Goal: Task Accomplishment & Management: Complete application form

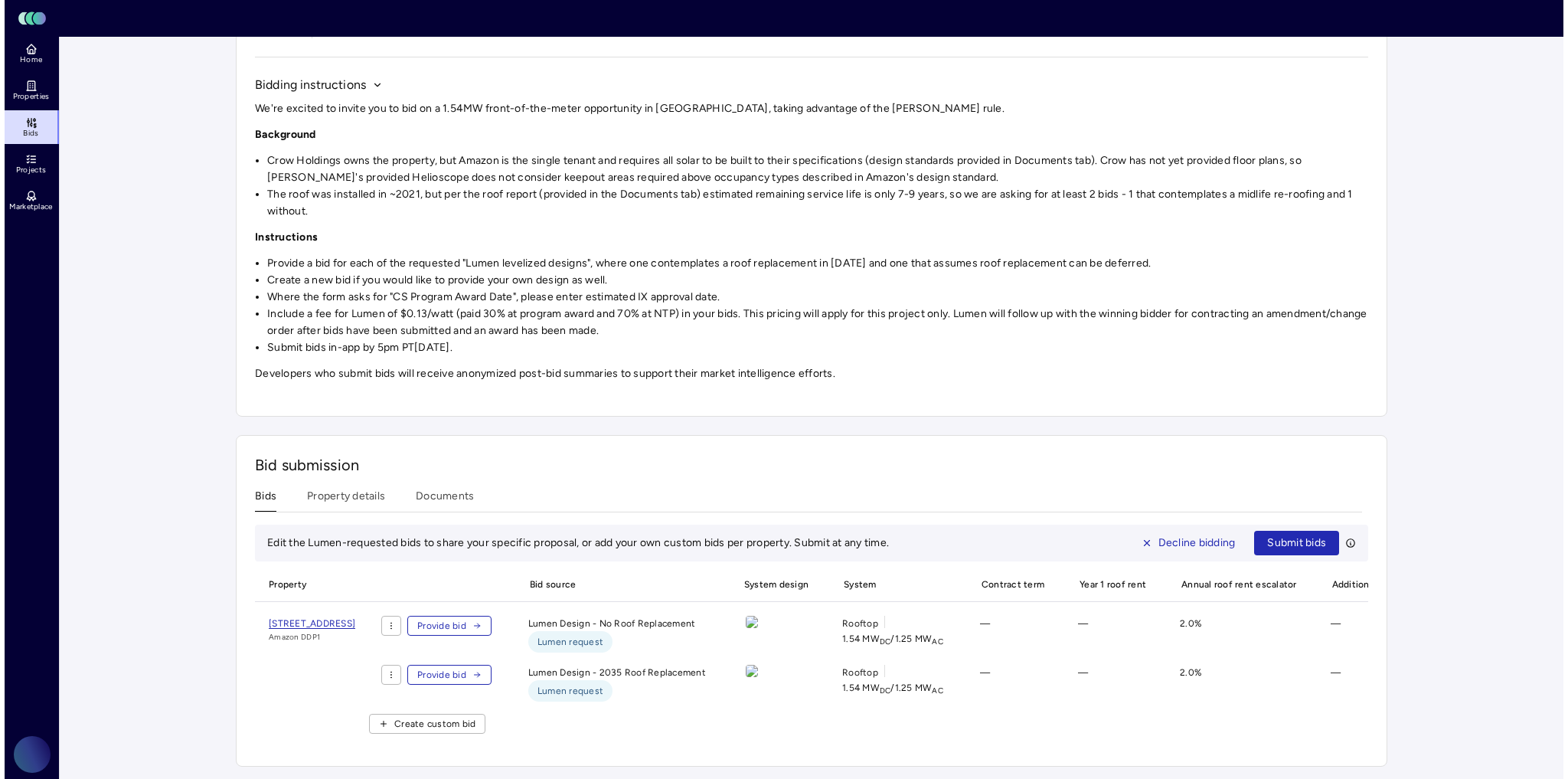
scroll to position [142, 0]
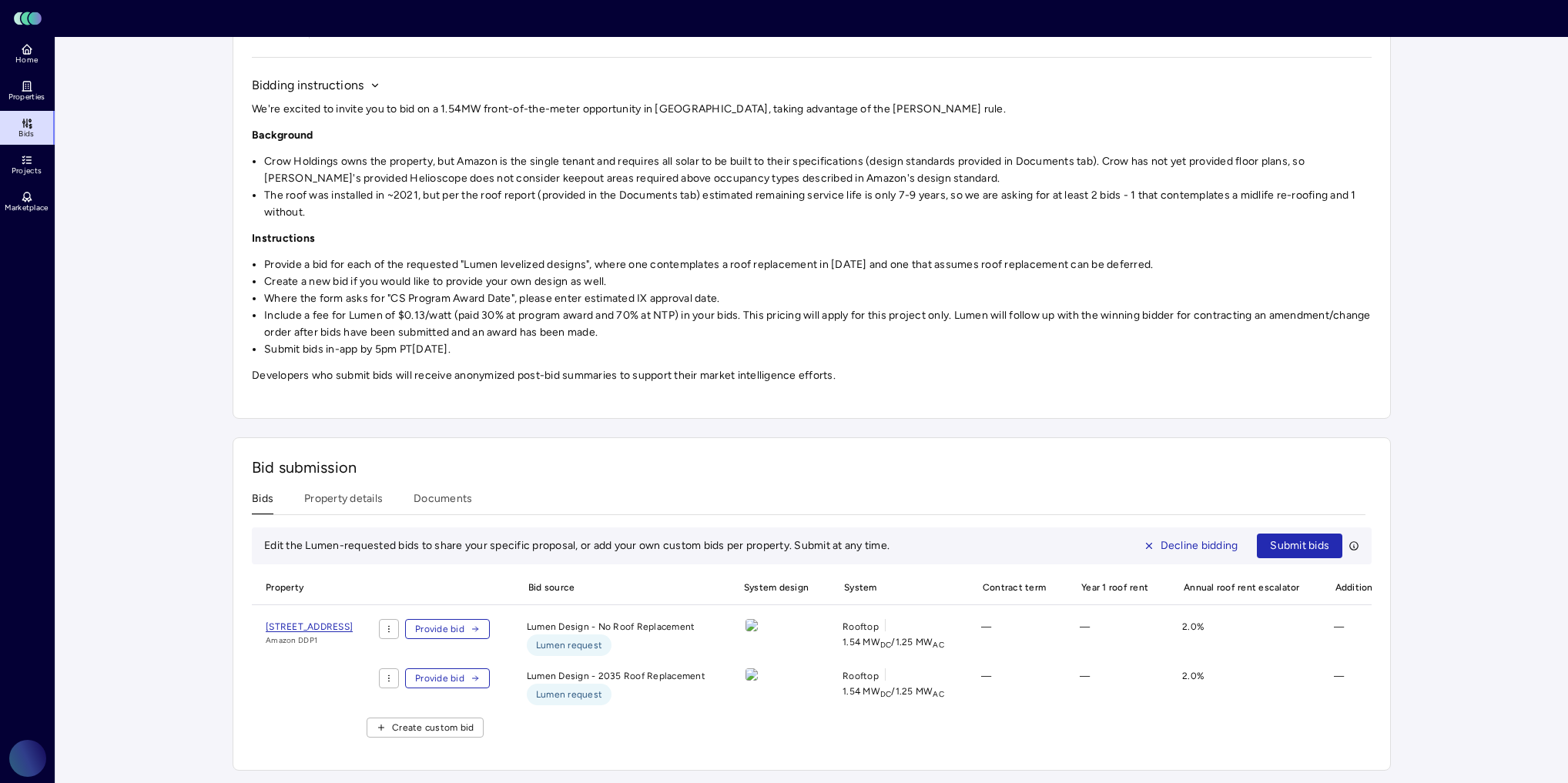
click at [490, 619] on button "Provide bid" at bounding box center [448, 629] width 85 height 20
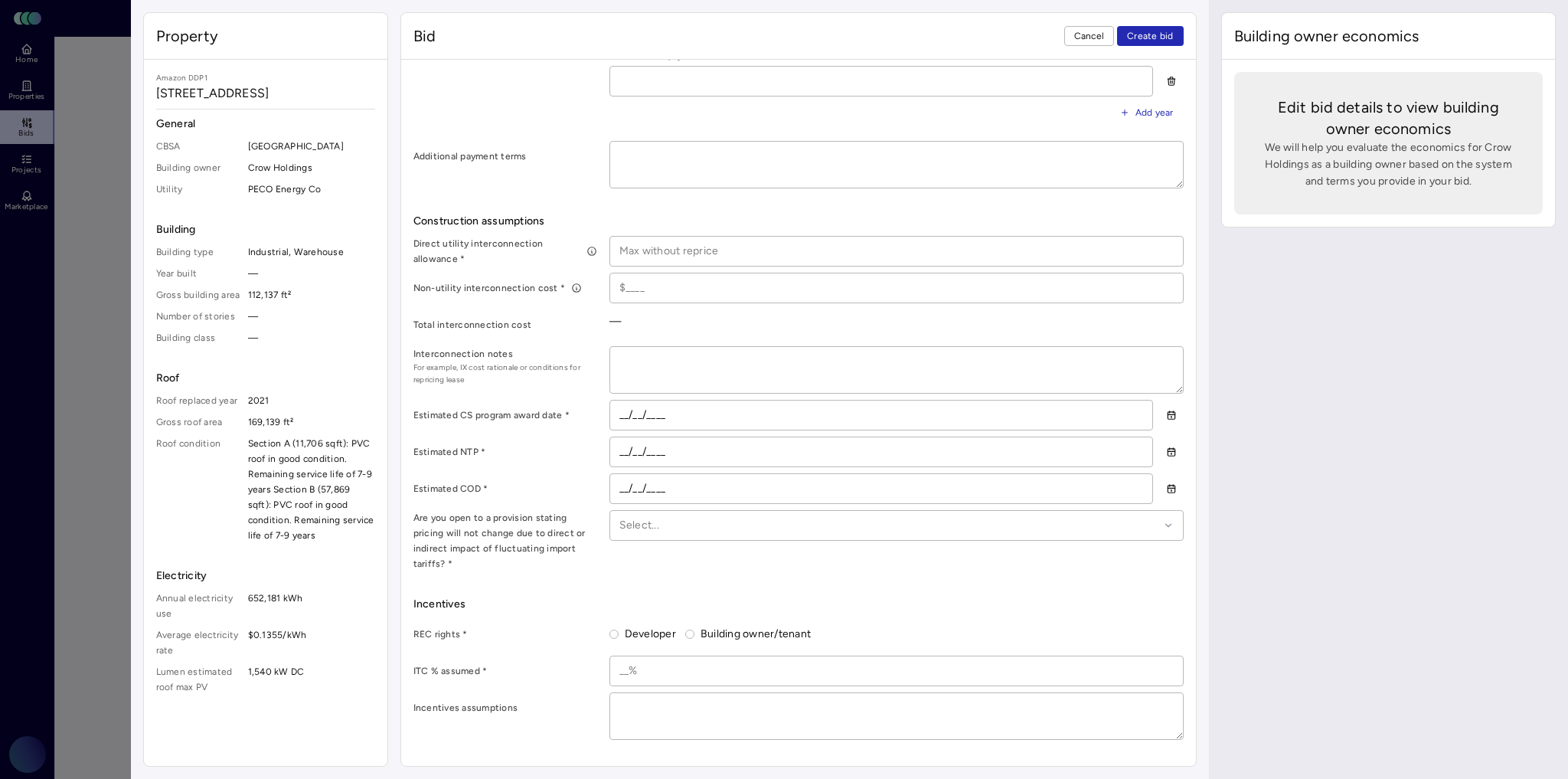
scroll to position [674, 0]
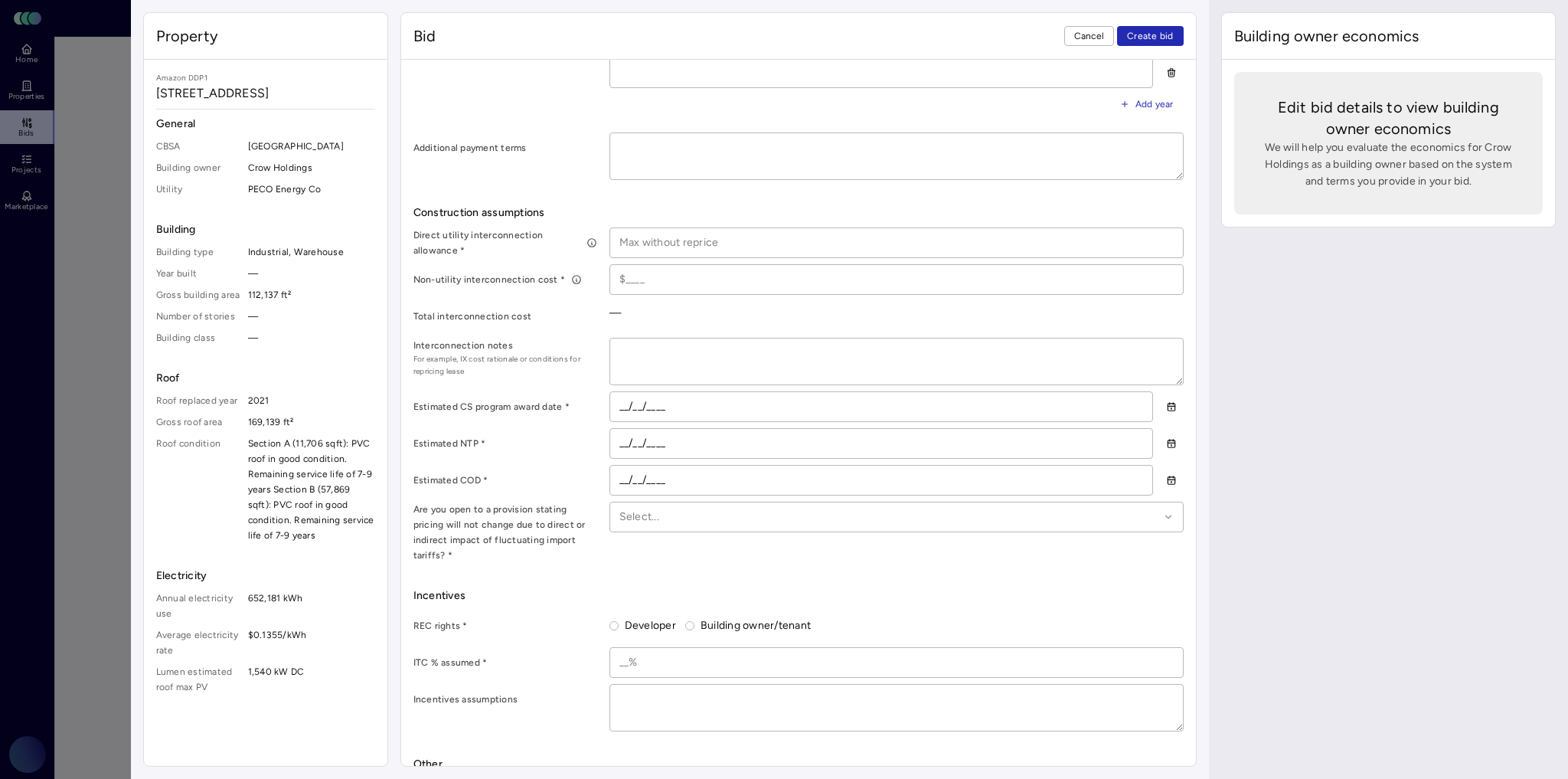
click at [570, 450] on div "Estimated NTP *" at bounding box center [505, 443] width 184 height 31
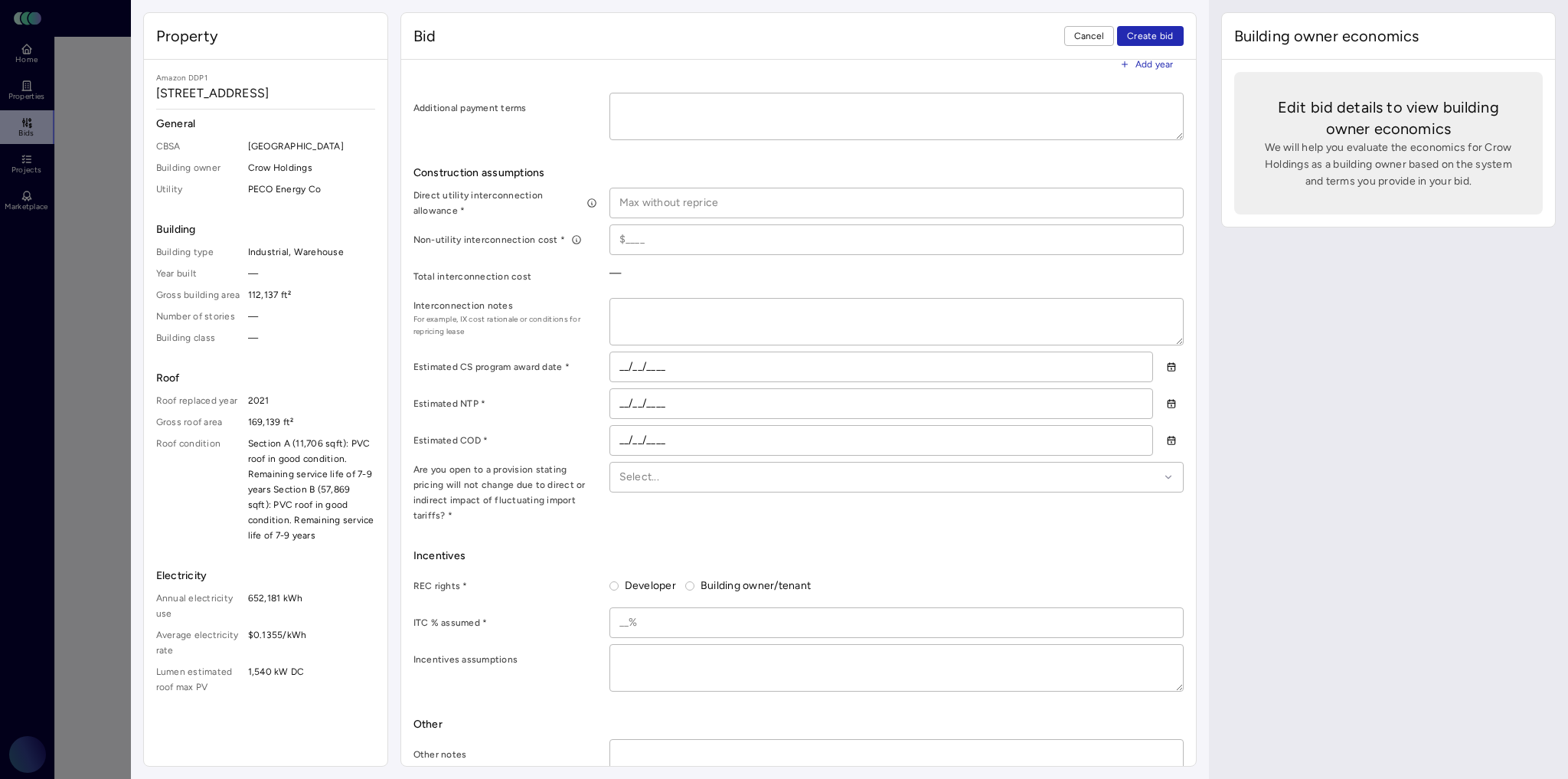
scroll to position [730, 0]
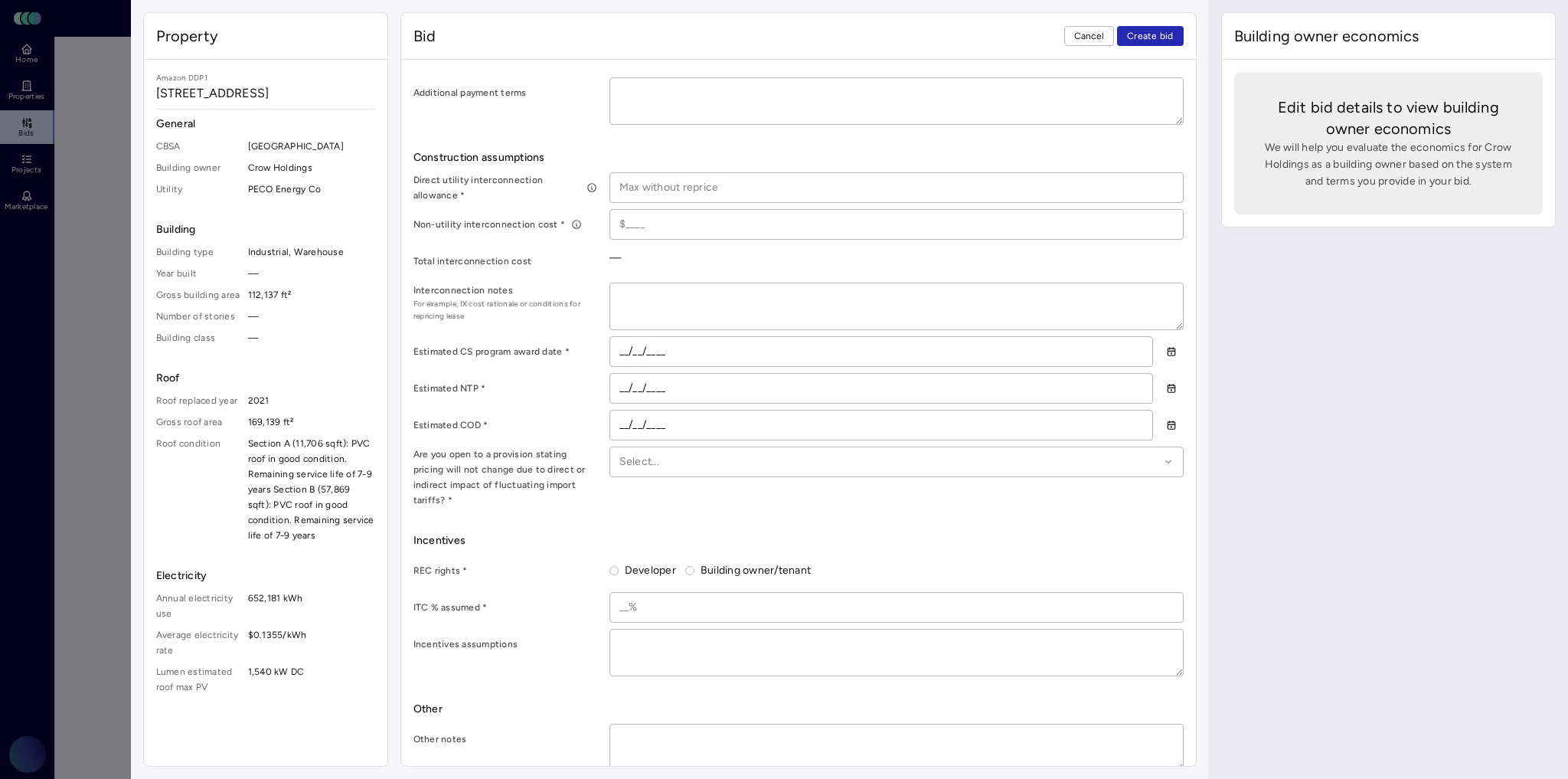
click at [738, 725] on textarea at bounding box center [897, 748] width 573 height 46
type textarea "x"
type textarea "H"
type textarea "x"
type textarea "Ha"
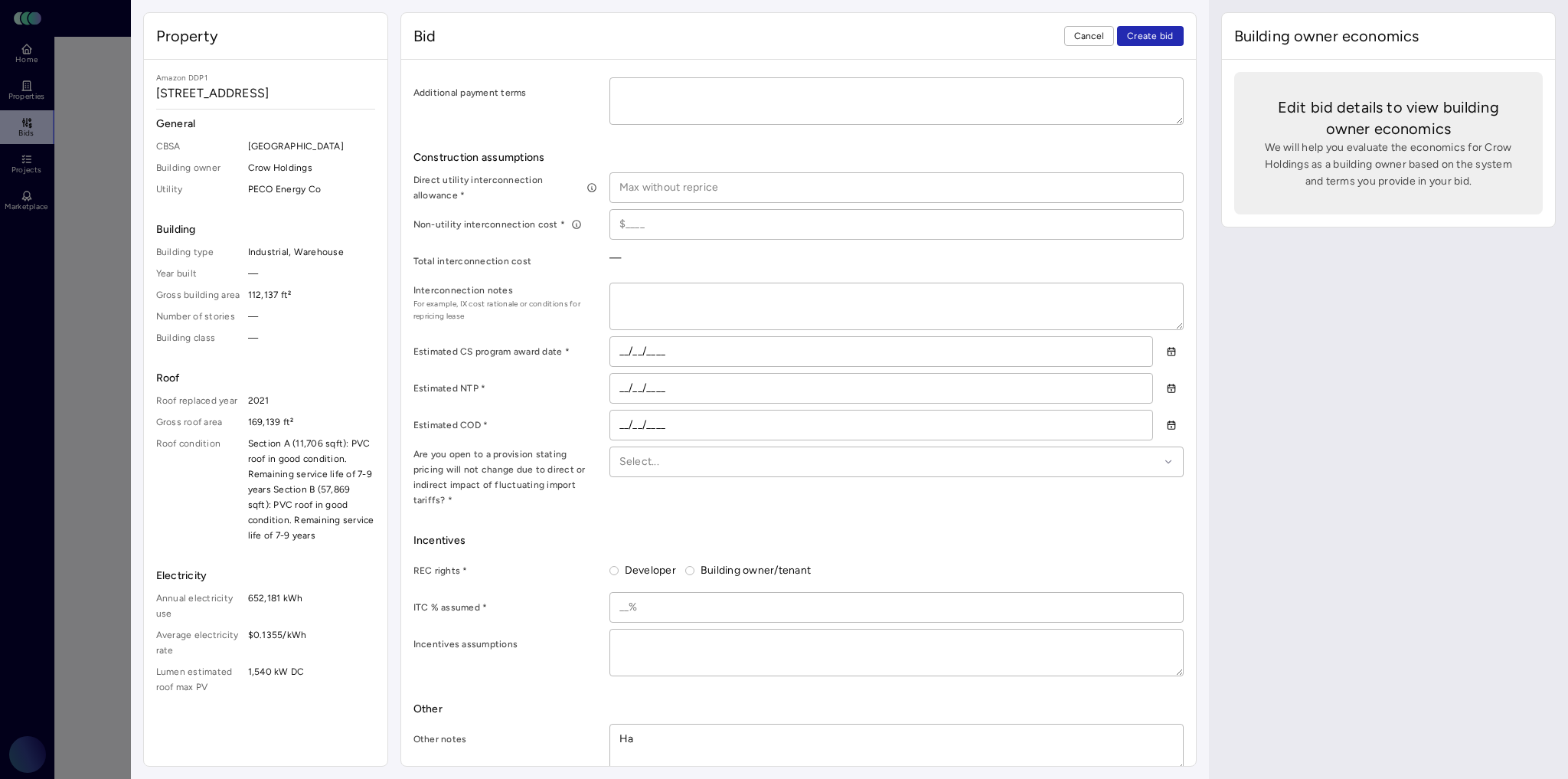
type textarea "x"
type textarea "Hap"
type textarea "x"
type textarea "Happ"
type textarea "x"
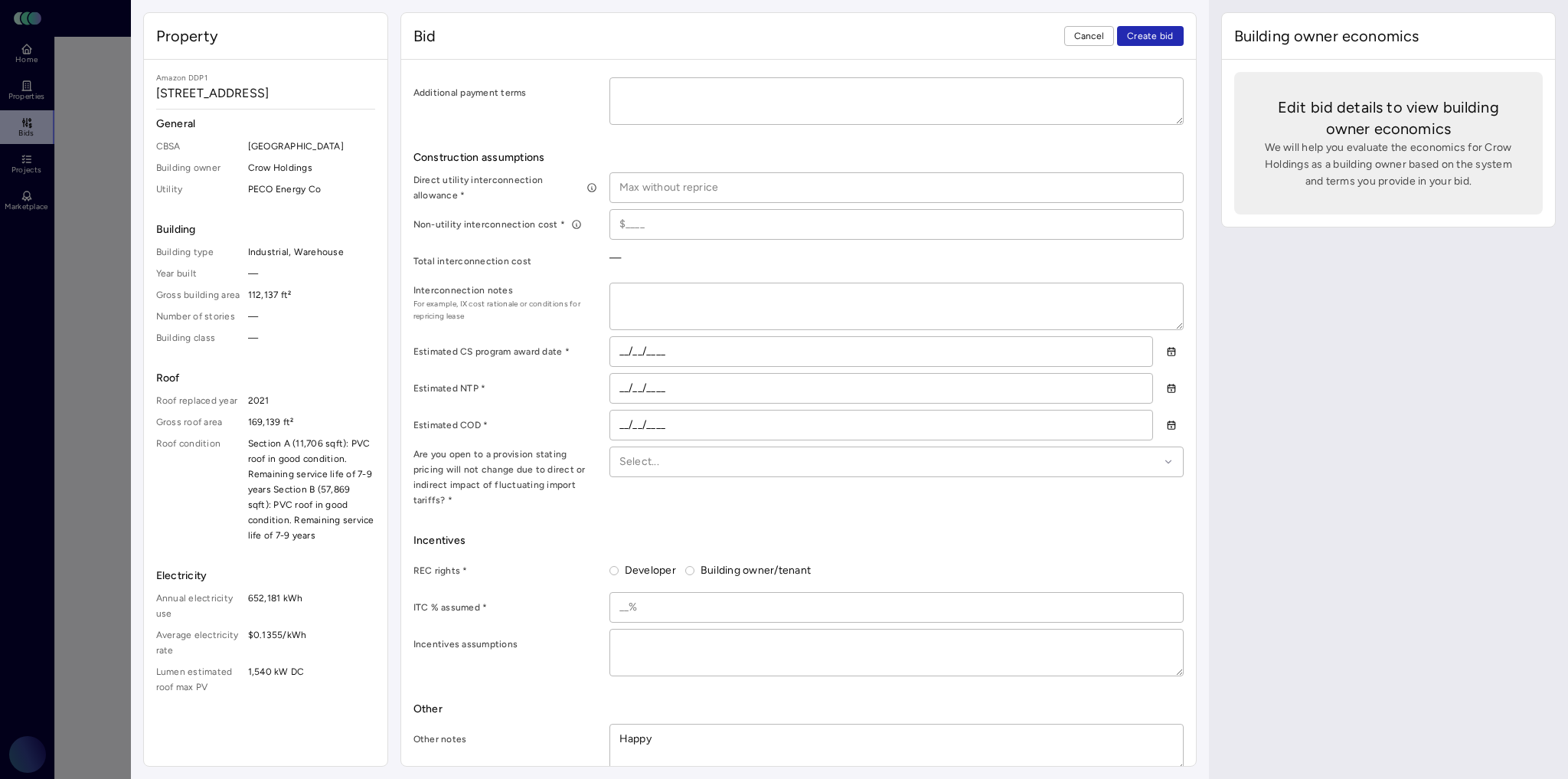
type textarea "Happy"
type textarea "x"
type textarea "Happy t"
type textarea "x"
type textarea "Happy to"
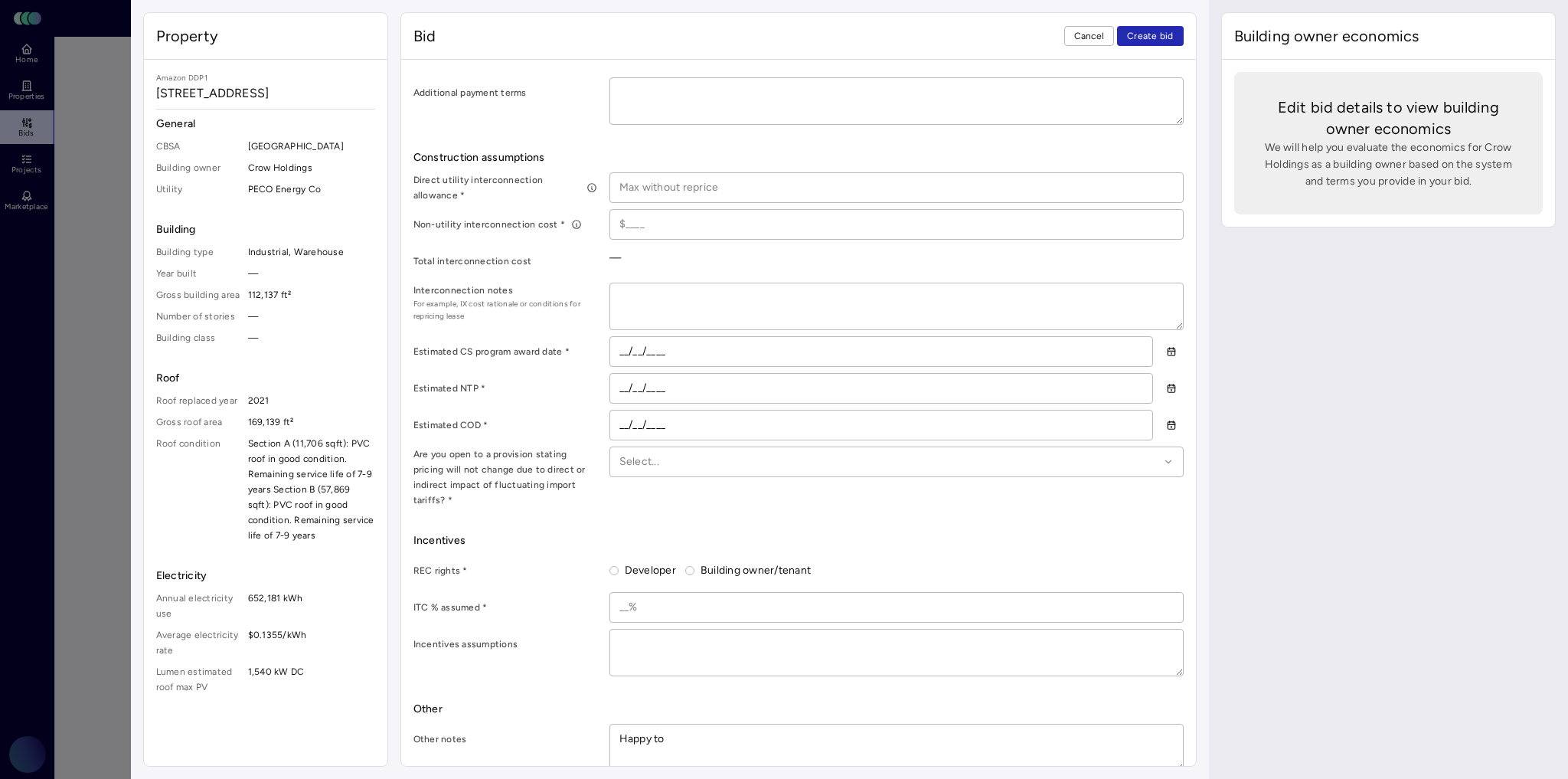
type textarea "x"
type textarea "Happy to"
type textarea "x"
type textarea "Happy to e"
type textarea "x"
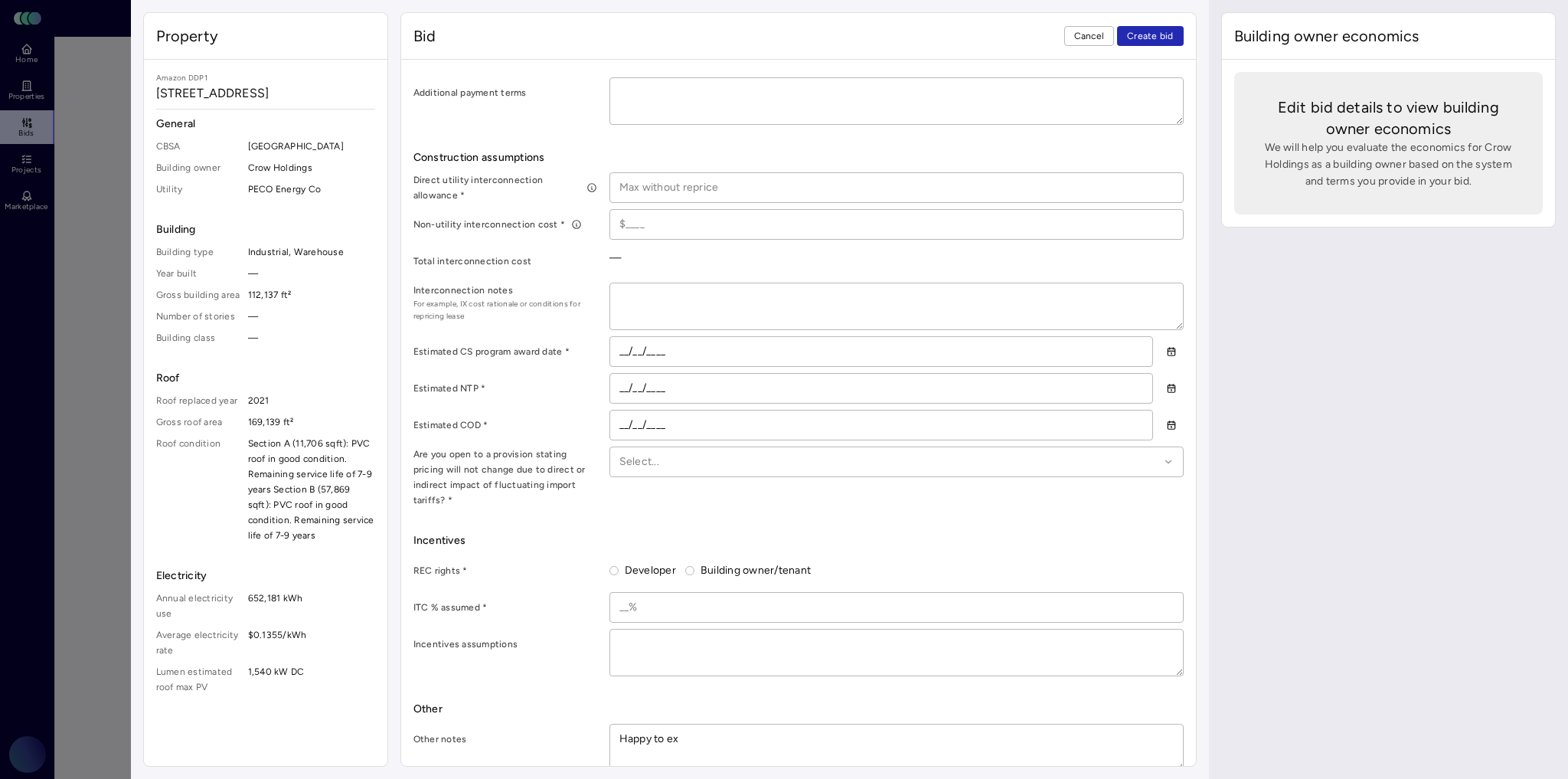
type textarea "Happy to exp"
type textarea "x"
type textarea "Happy to expl"
type textarea "x"
type textarea "Happy to explo"
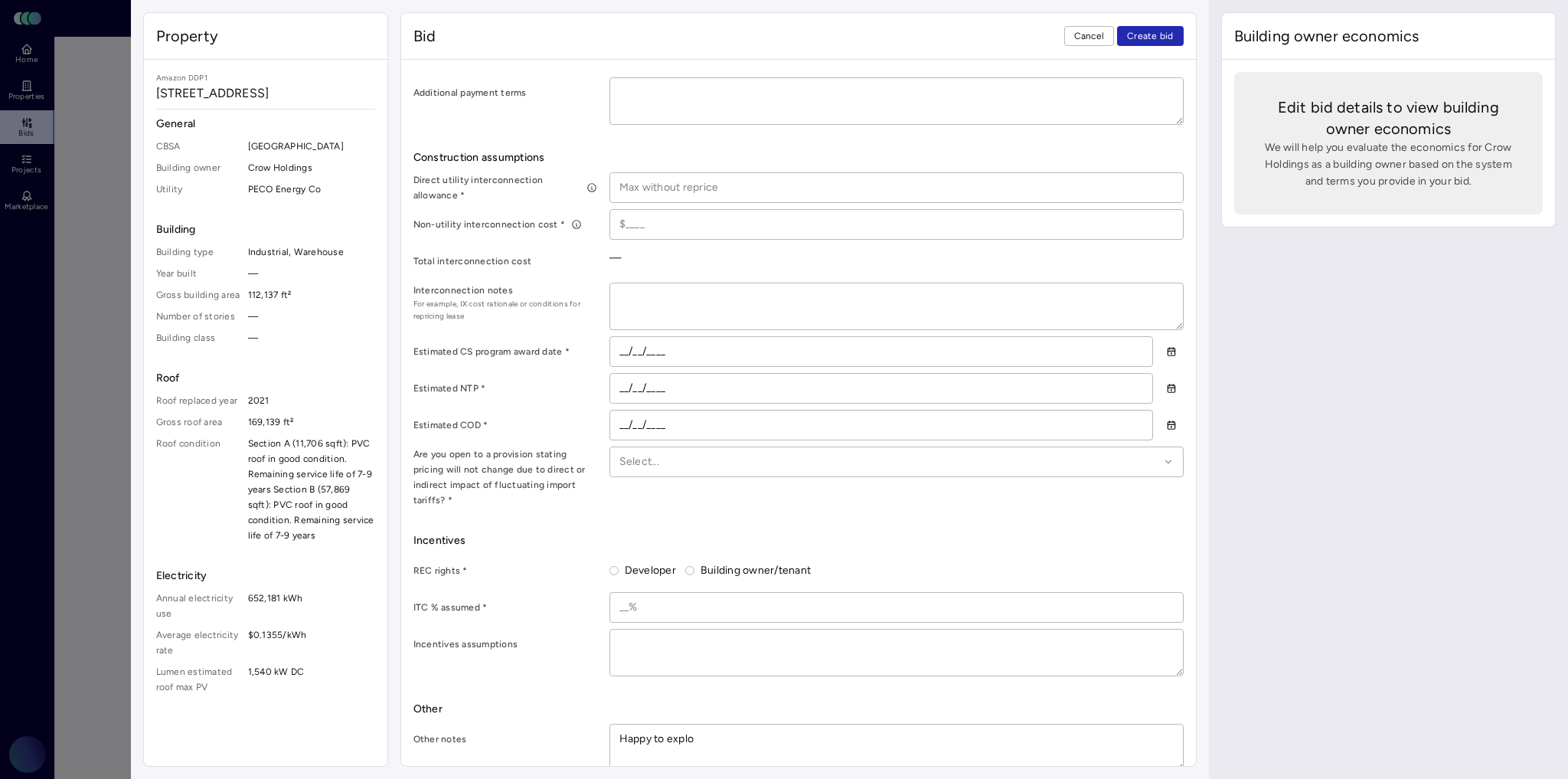
type textarea "x"
type textarea "Happy to explor"
type textarea "x"
type textarea "Happy to explore"
type textarea "x"
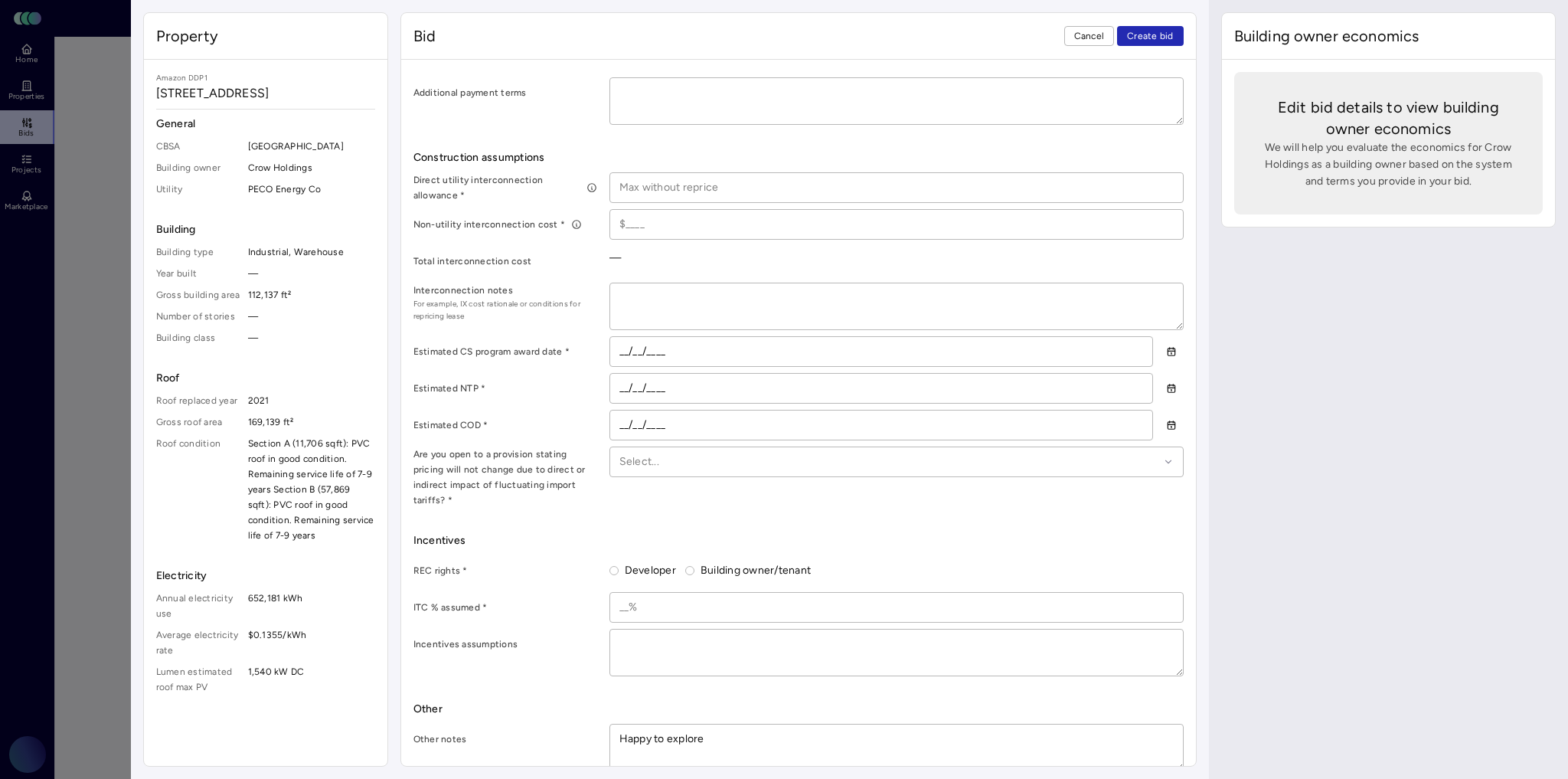
type textarea "Happy to explore"
type textarea "x"
type textarea "Happy to explore co"
type textarea "x"
type textarea "Happy to explore com"
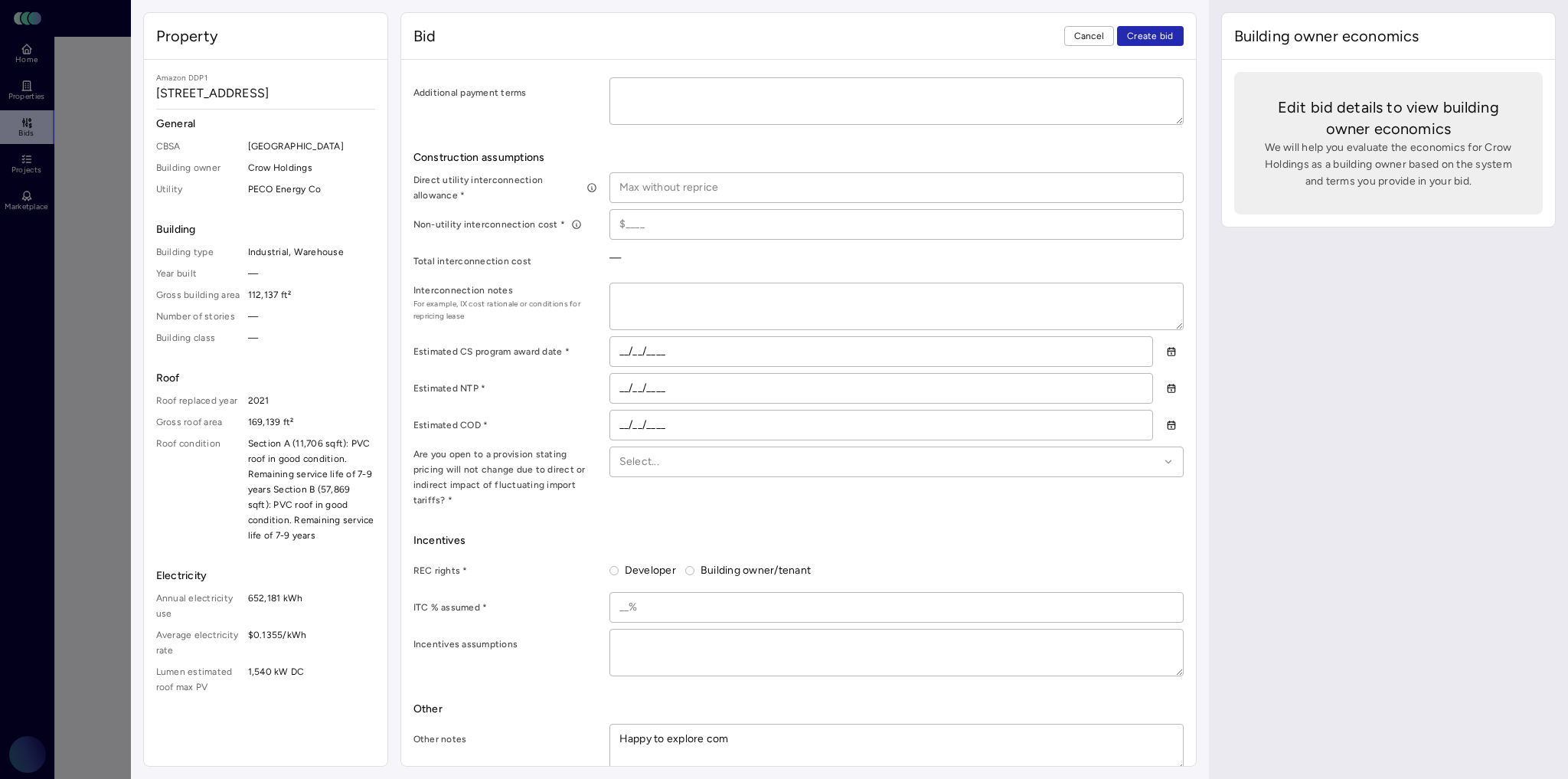
type textarea "x"
type textarea "Happy to explore comm"
type textarea "x"
type textarea "Happy to explore commun"
type textarea "x"
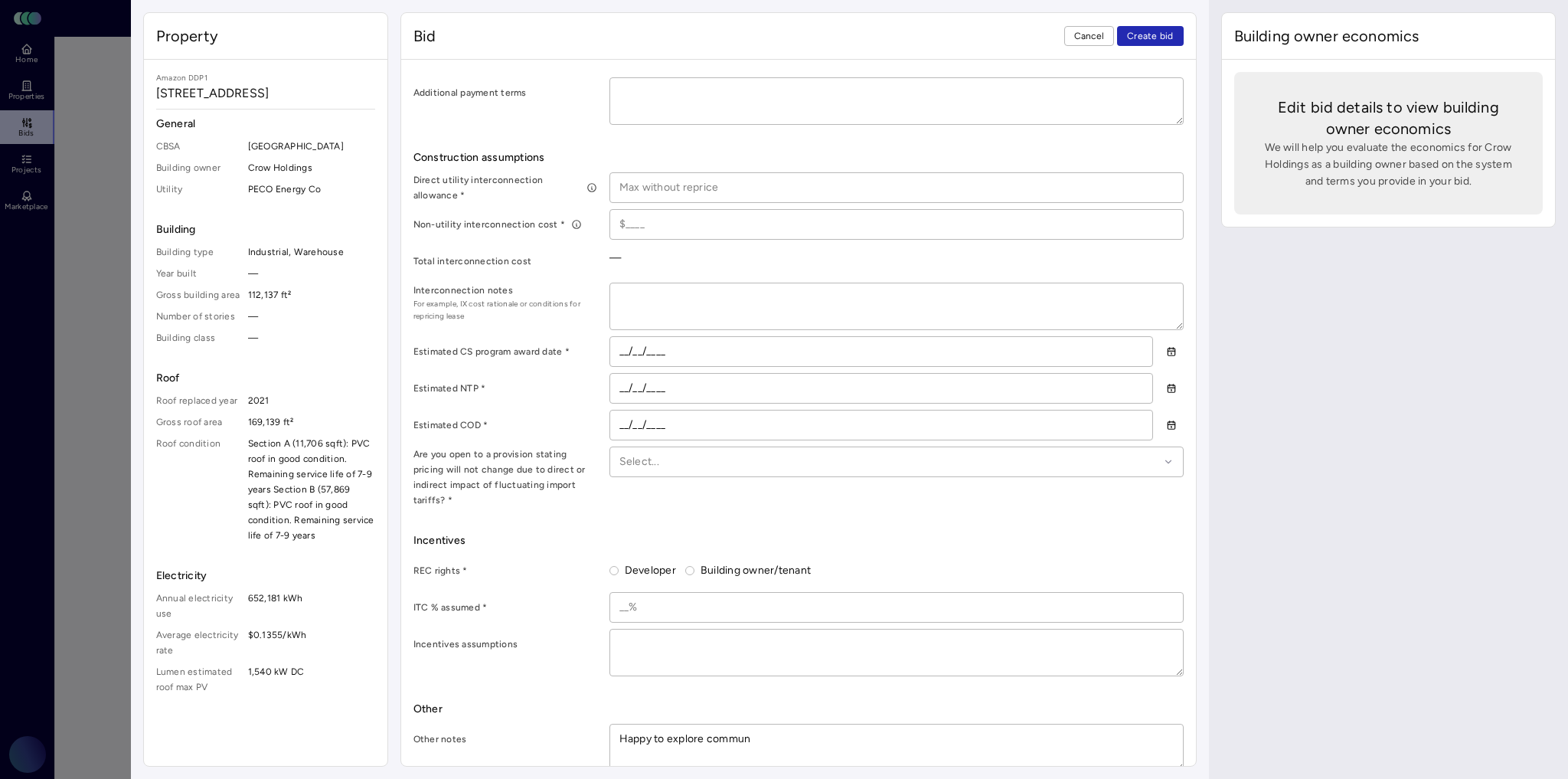
type textarea "Happy to explore communi"
type textarea "x"
type textarea "Happy to explore communit"
type textarea "x"
type textarea "Happy to explore community"
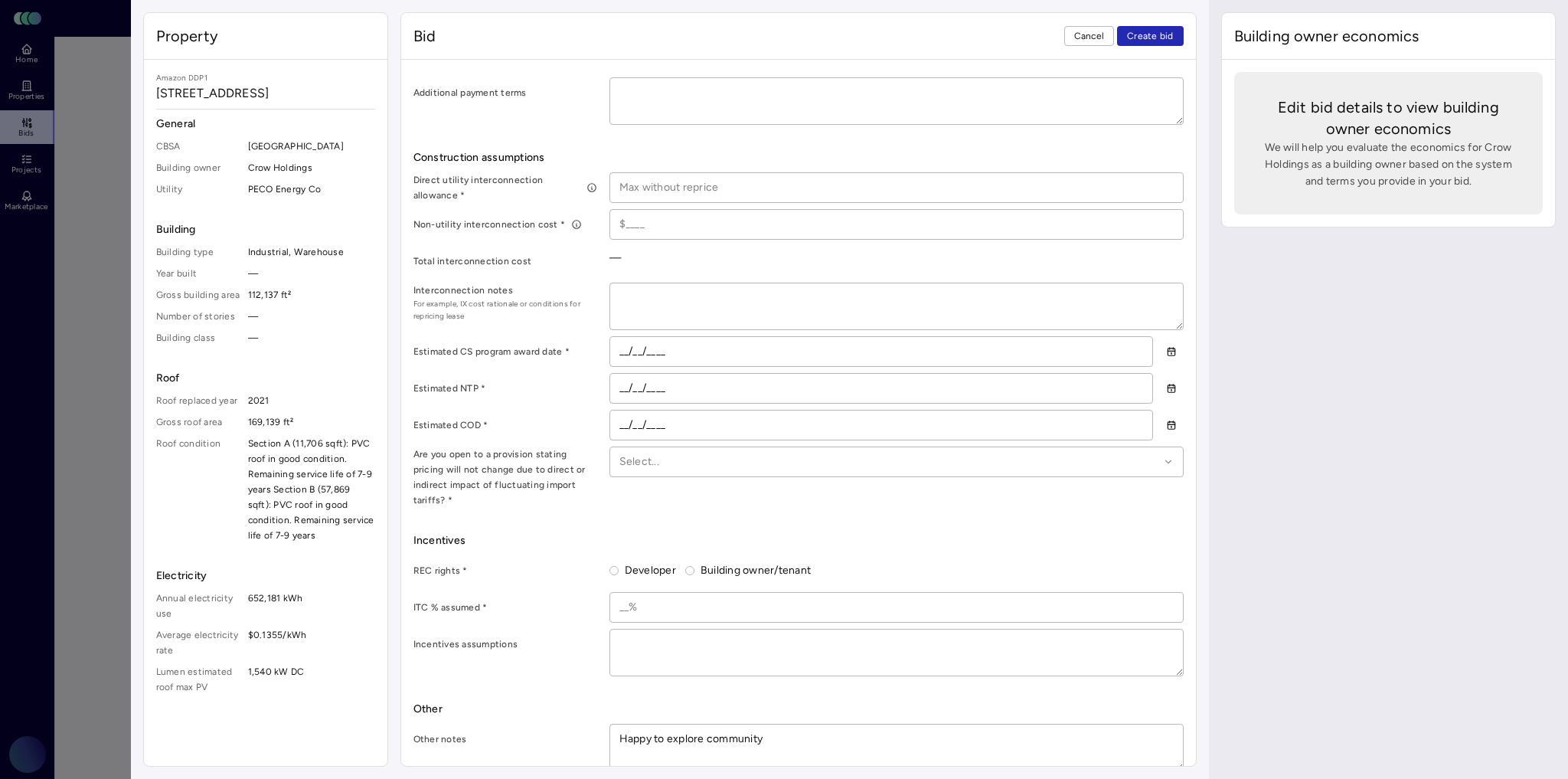
type textarea "x"
type textarea "Happy to explore community s"
type textarea "x"
type textarea "Happy to explore community so"
type textarea "x"
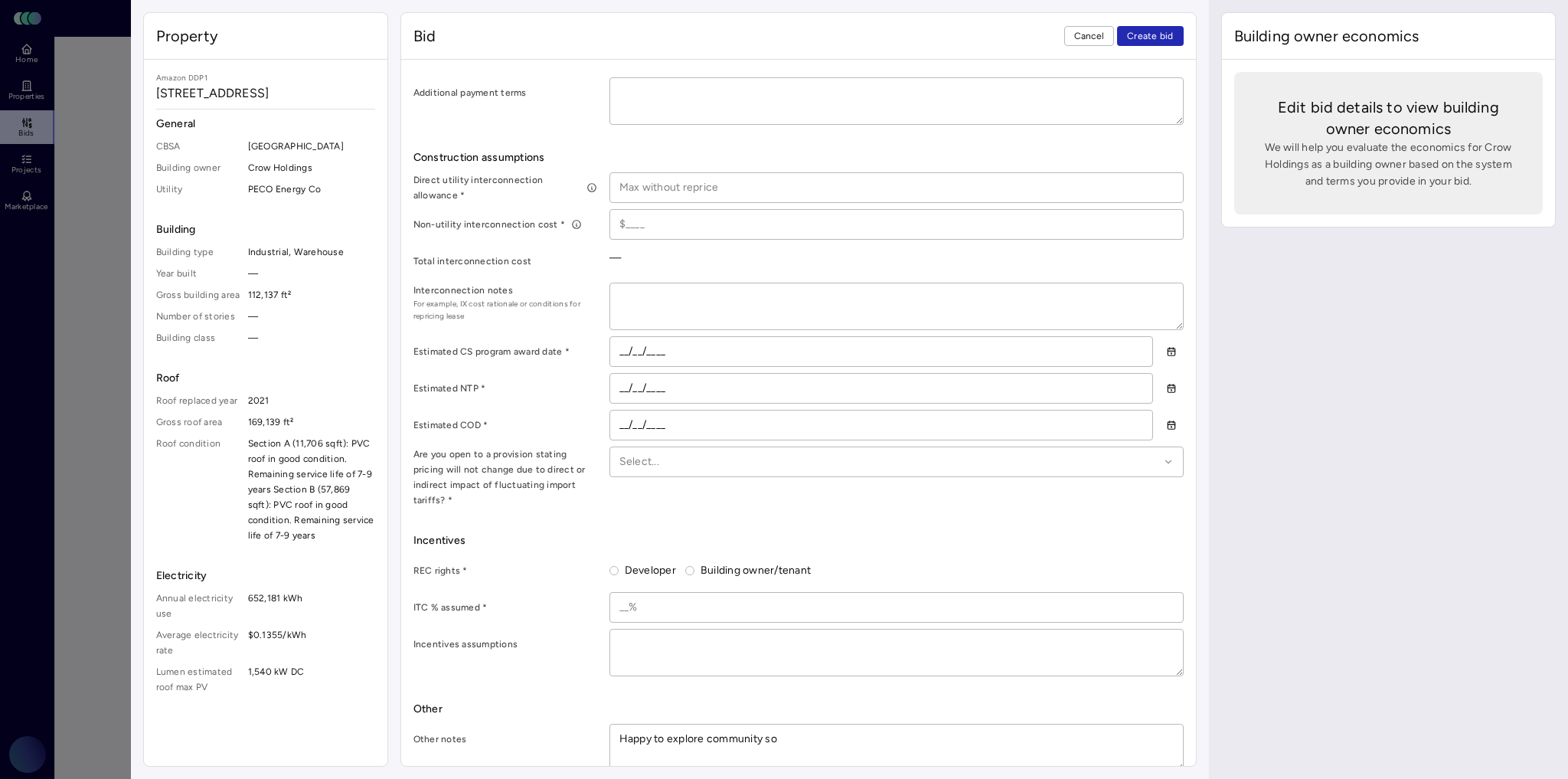
type textarea "Happy to explore community sol"
type textarea "x"
type textarea "Happy to explore community sola"
type textarea "x"
type textarea "Happy to explore community solar"
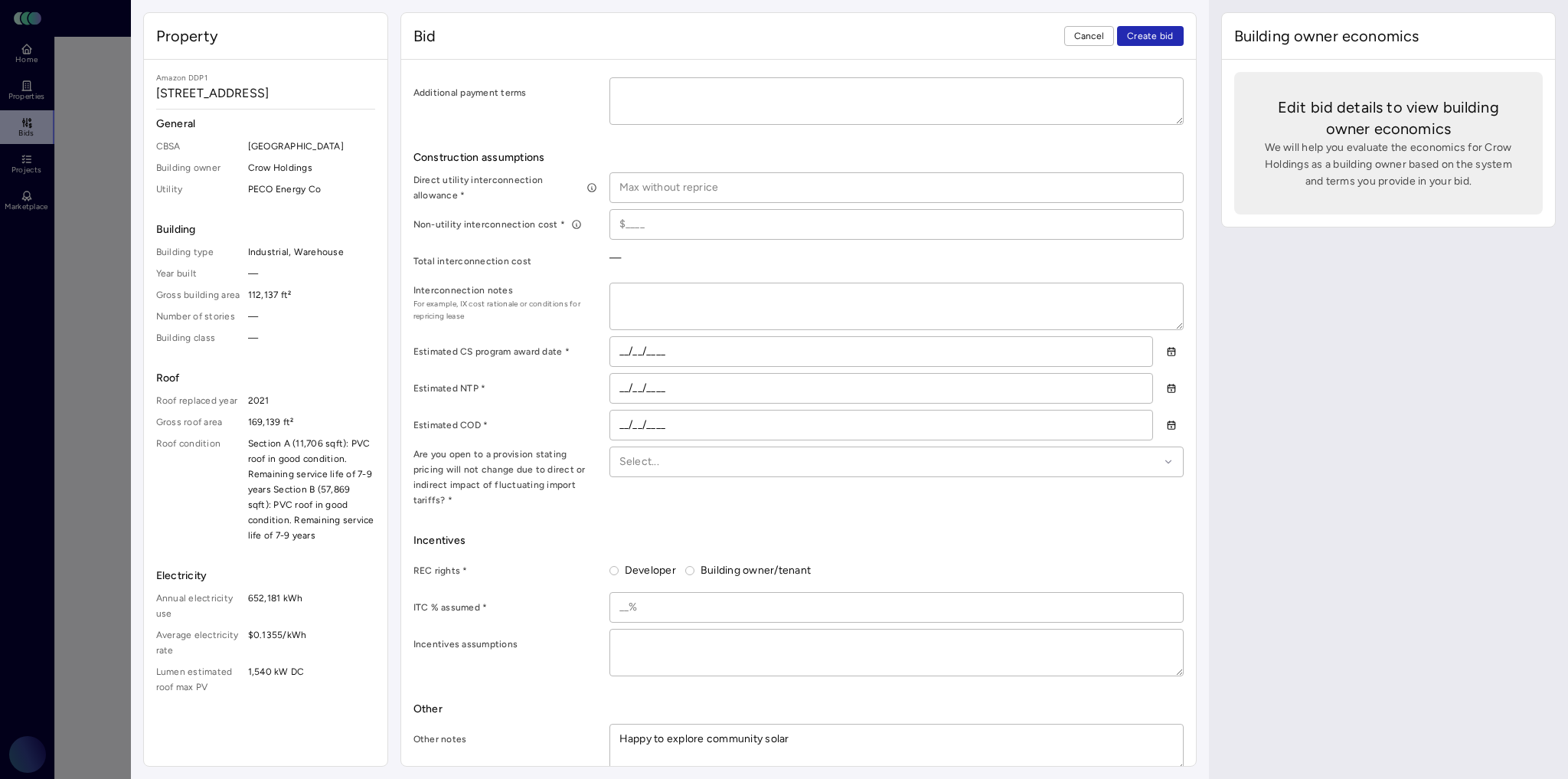
type textarea "x"
type textarea "Happy to explore community solar"
type textarea "x"
type textarea "Happy to explore community solar i"
type textarea "x"
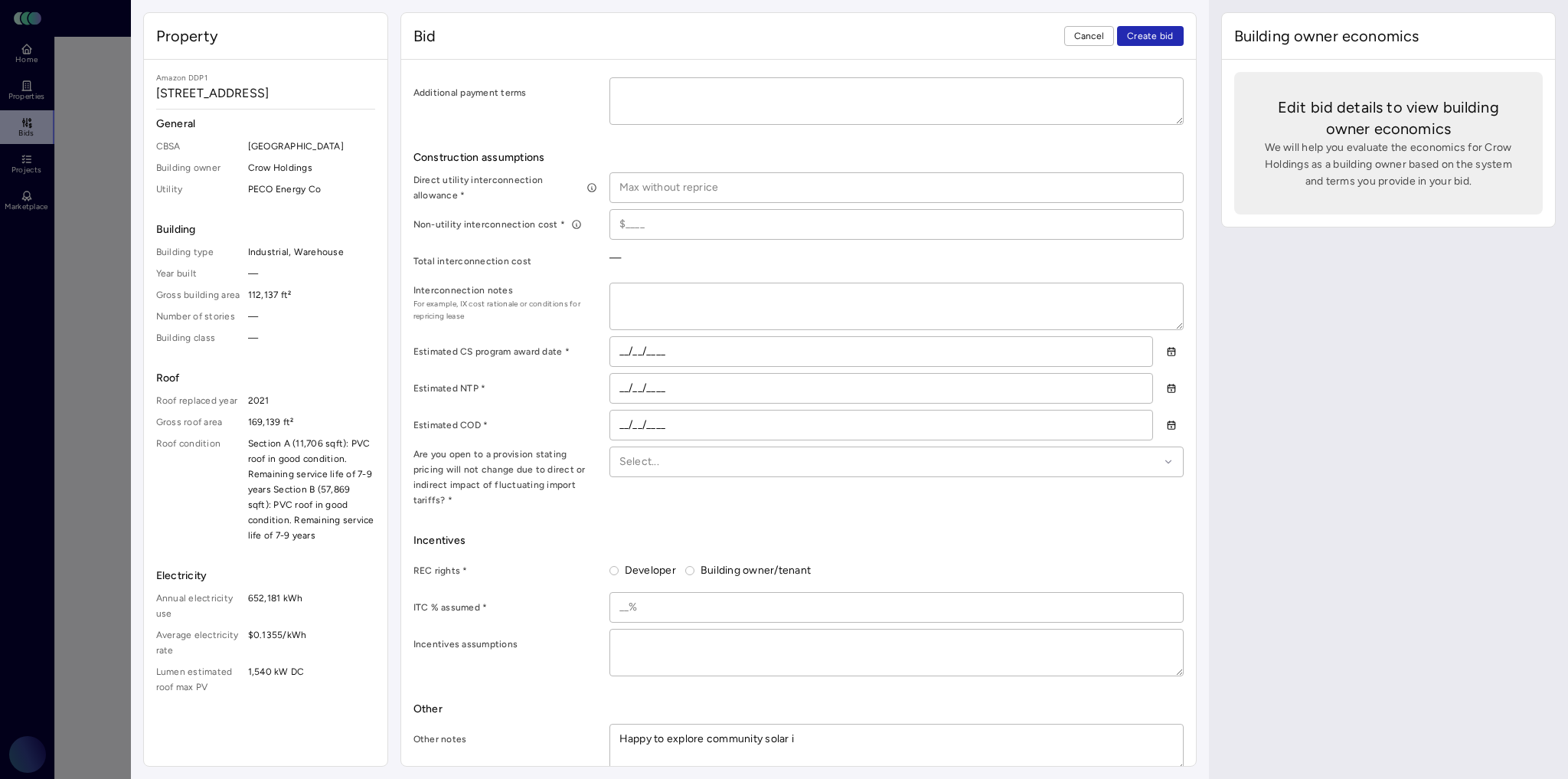
type textarea "Happy to explore community solar if"
type textarea "x"
type textarea "Happy to explore community solar if"
type textarea "x"
type textarea "Happy to explore community solar if w"
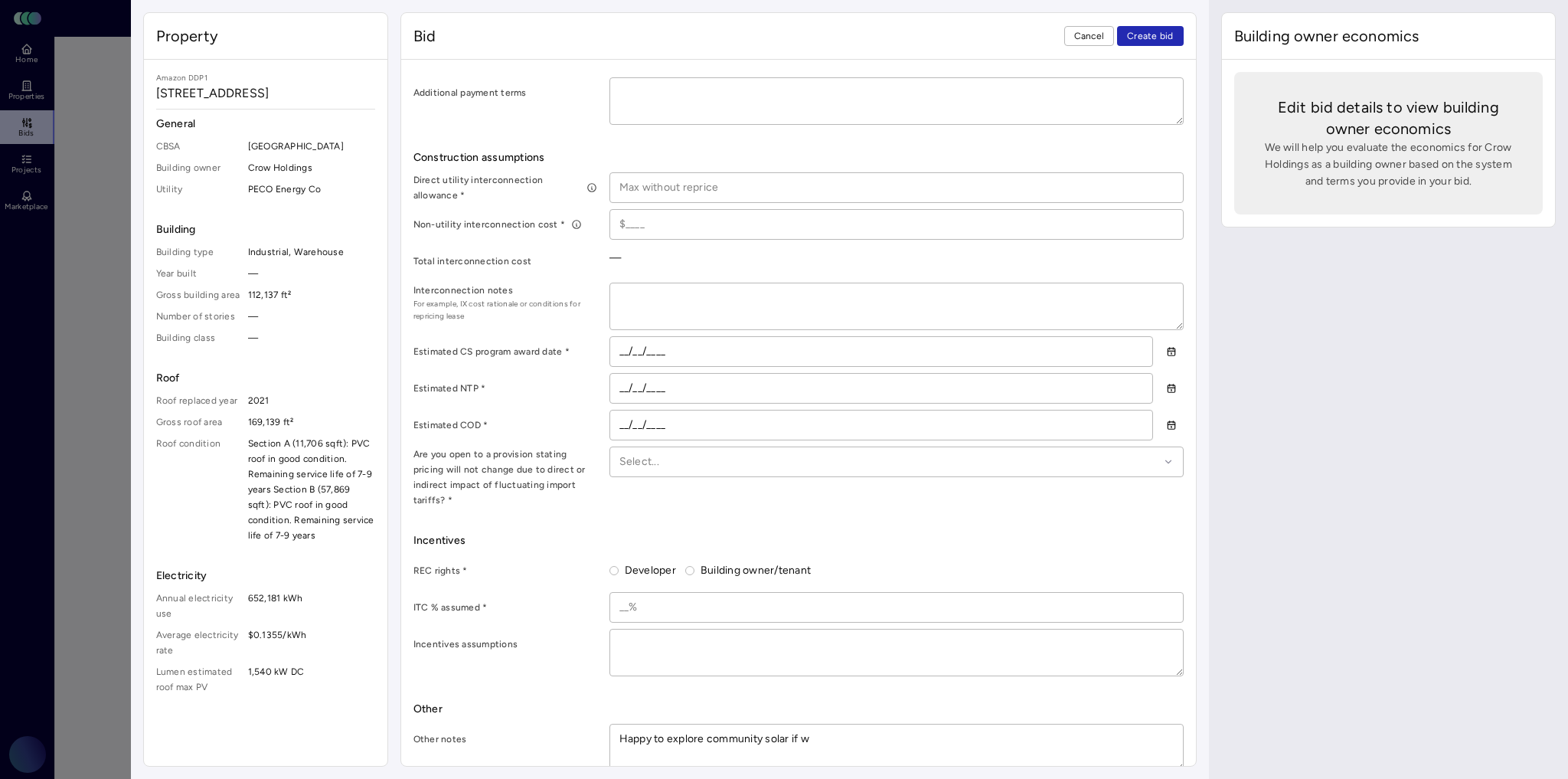
type textarea "x"
type textarea "Happy to explore community solar if wh"
type textarea "x"
type textarea "Happy to explore community solar if when"
type textarea "x"
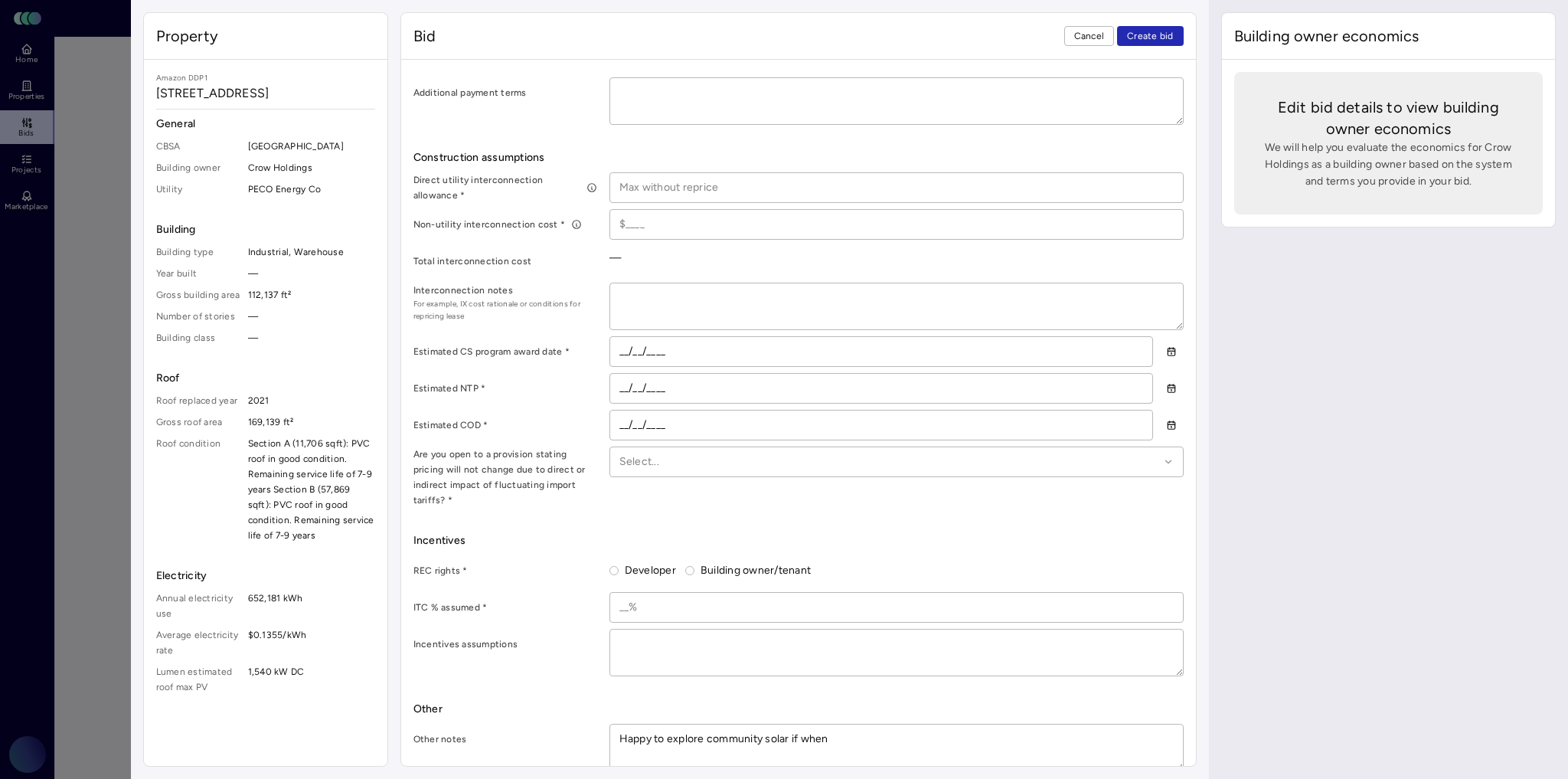
type textarea "Happy to explore community solar if when"
type textarea "x"
type textarea "Happy to explore community solar if when i"
type textarea "x"
type textarea "Happy to explore community solar if when it"
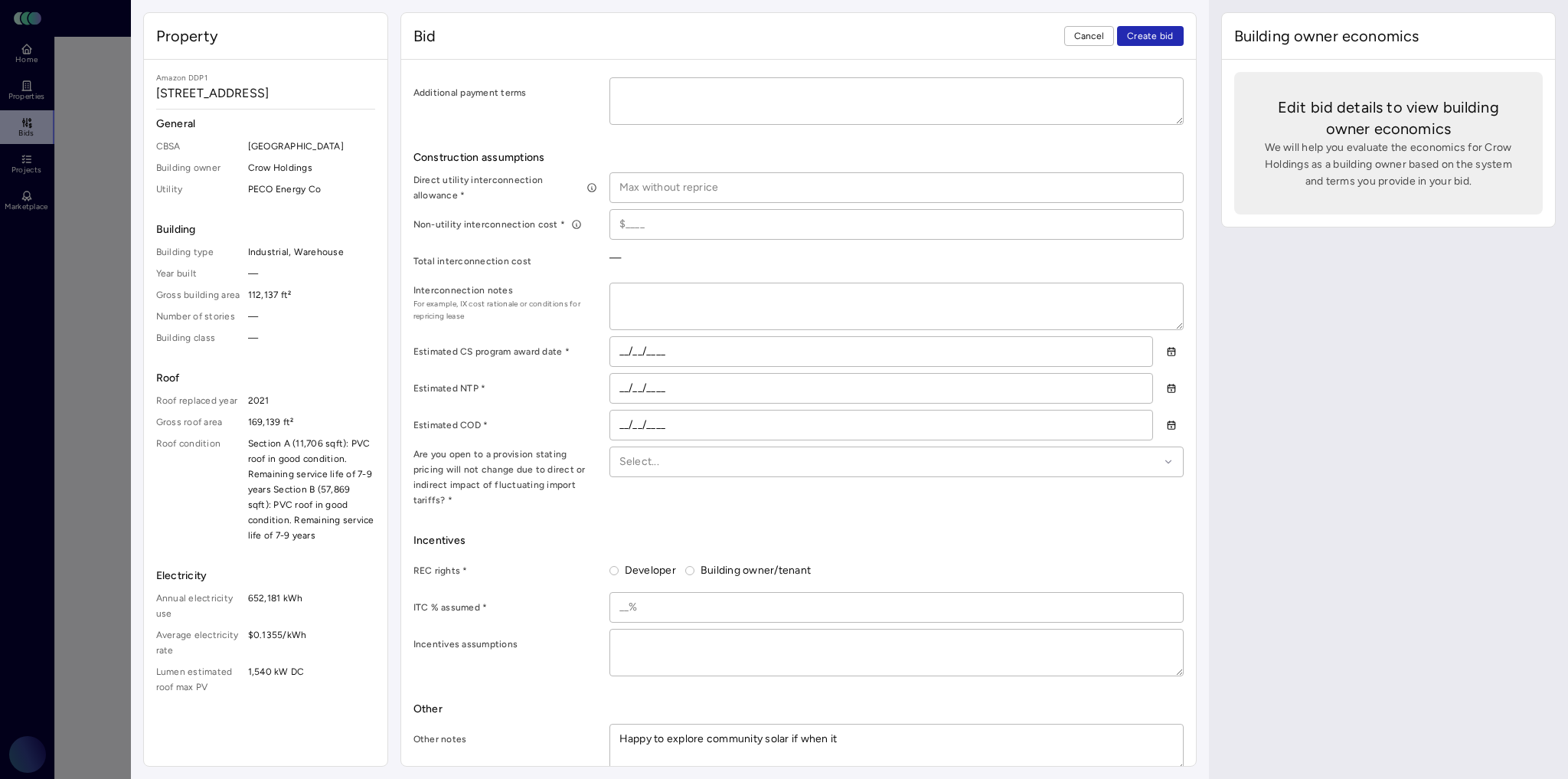
type textarea "x"
type textarea "Happy to explore community solar if when it"
type textarea "x"
type textarea "Happy to explore community solar if when it g"
type textarea "x"
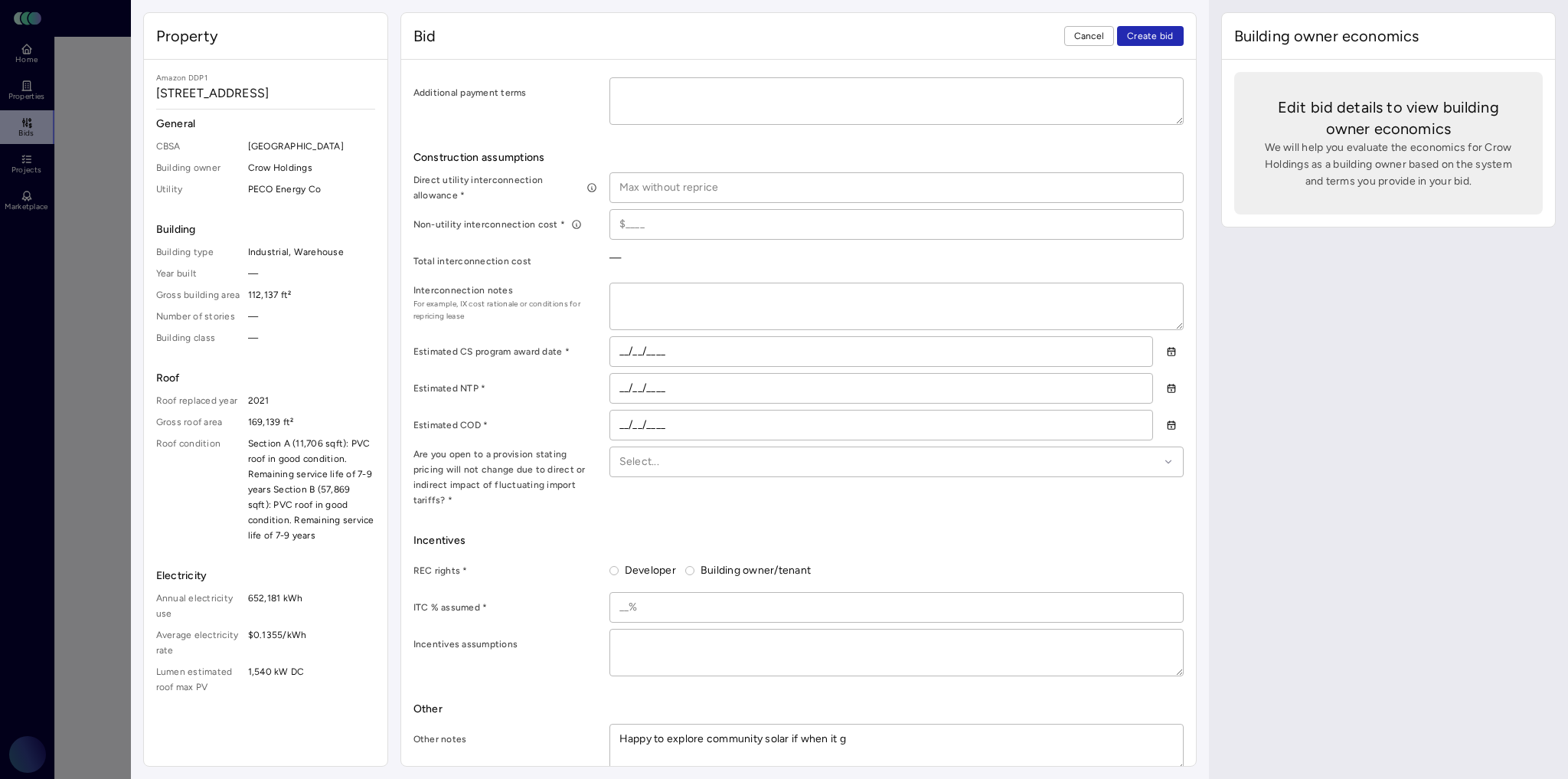
type textarea "Happy to explore community solar if when it ge"
type textarea "x"
type textarea "Happy to explore community solar if when it get"
type textarea "x"
type textarea "Happy to explore community solar if when it gets"
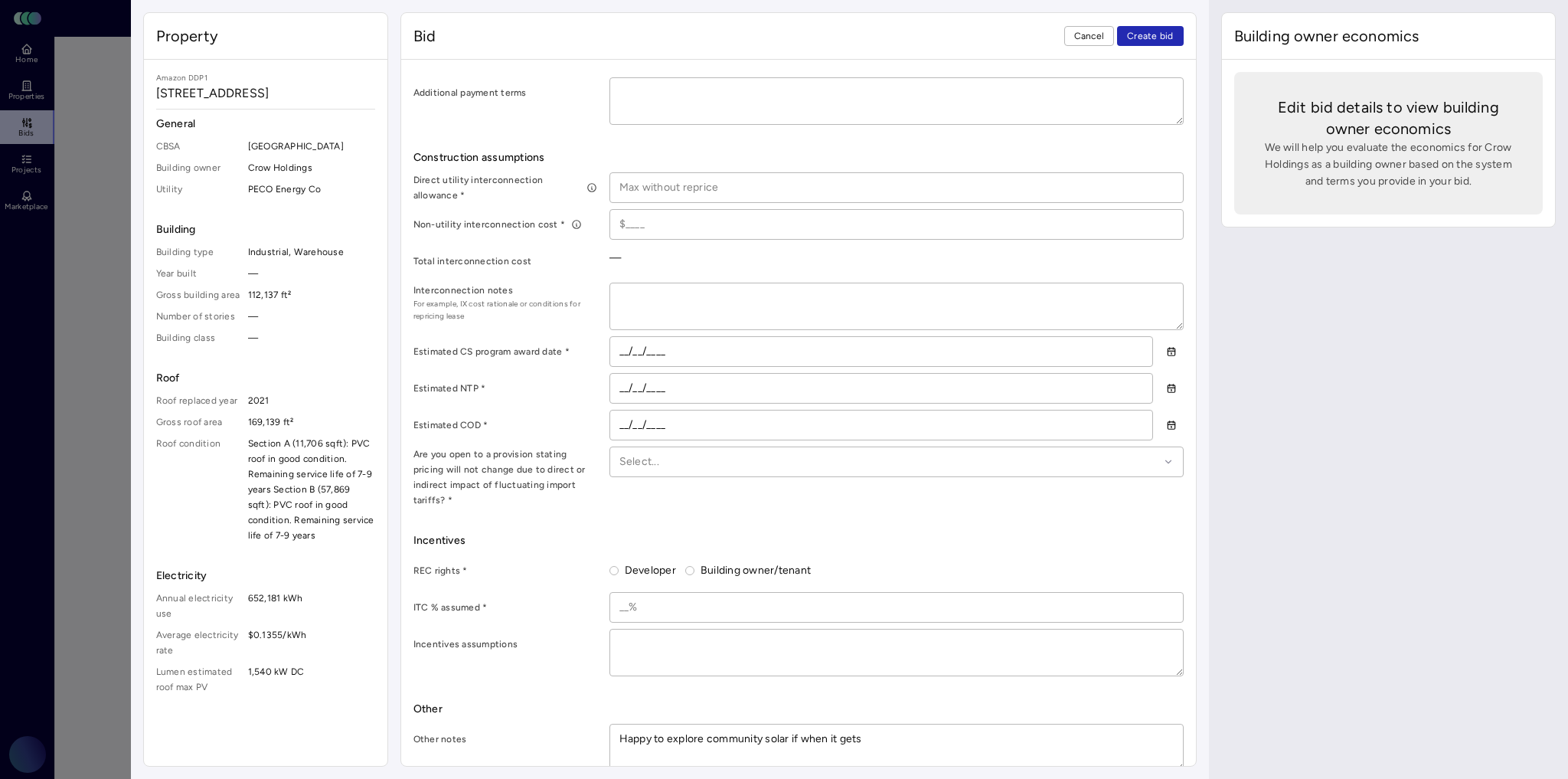
type textarea "x"
type textarea "Happy to explore community solar if when it gets"
type textarea "x"
type textarea "Happy to explore community solar if when it gets vo"
type textarea "x"
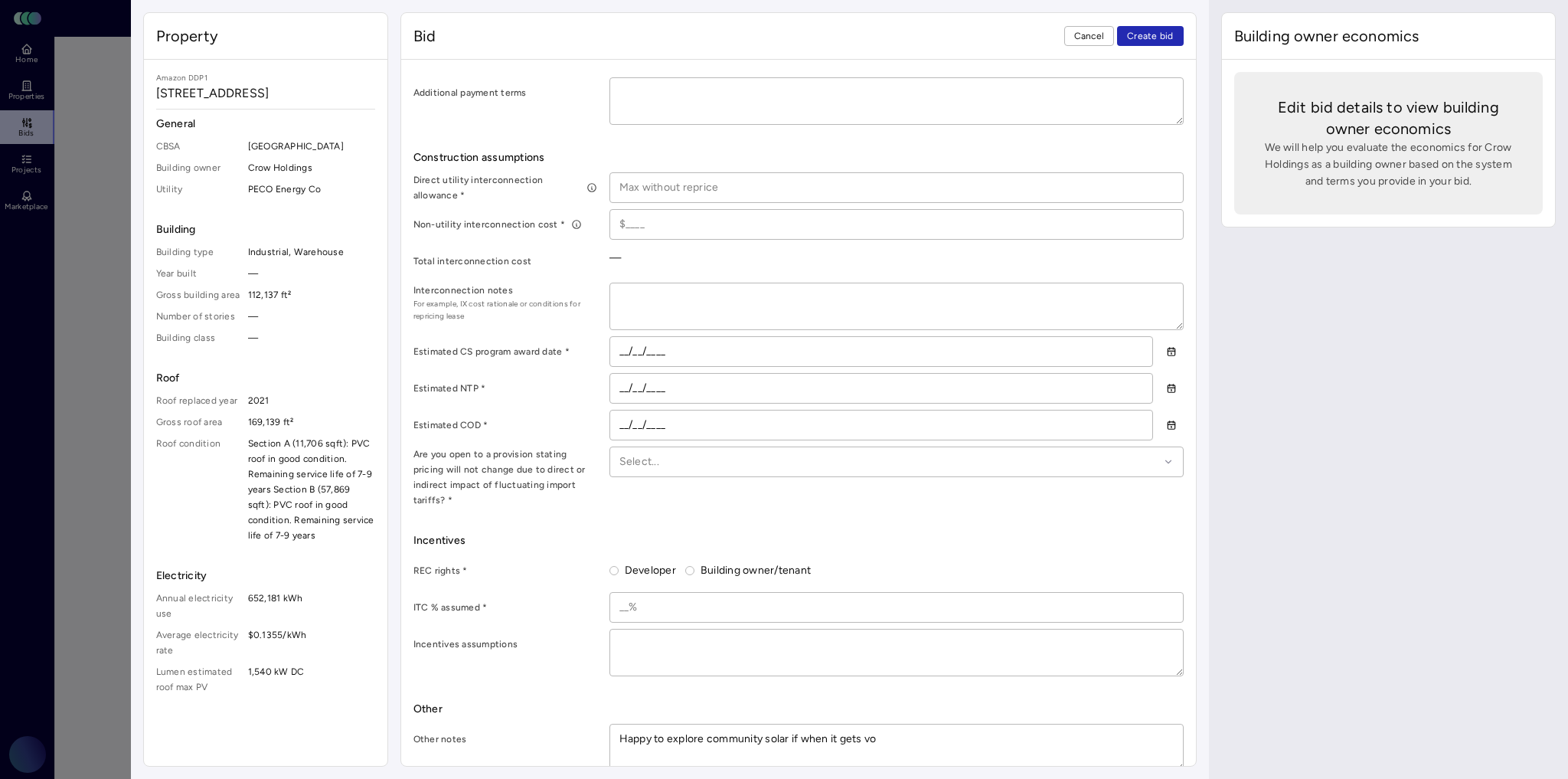
type textarea "Happy to explore community solar if when it gets vot"
type textarea "x"
type textarea "Happy to explore community solar if when it gets vote"
type textarea "x"
type textarea "Happy to explore community solar if when it gets voted"
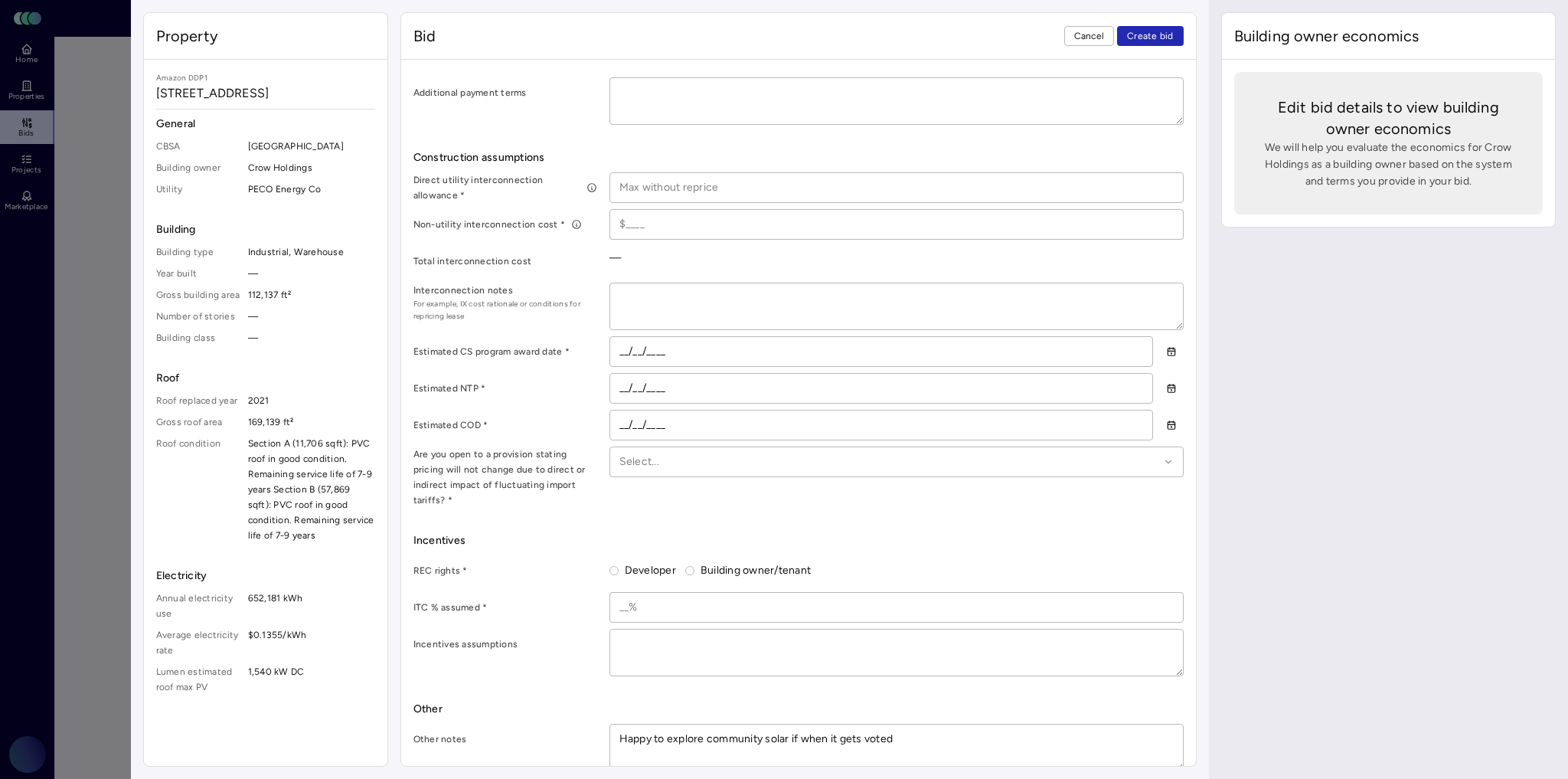
type textarea "x"
type textarea "Happy to explore community solar if when it gets voted"
type textarea "x"
type textarea "Happy to explore community solar if when it gets voted i"
type textarea "x"
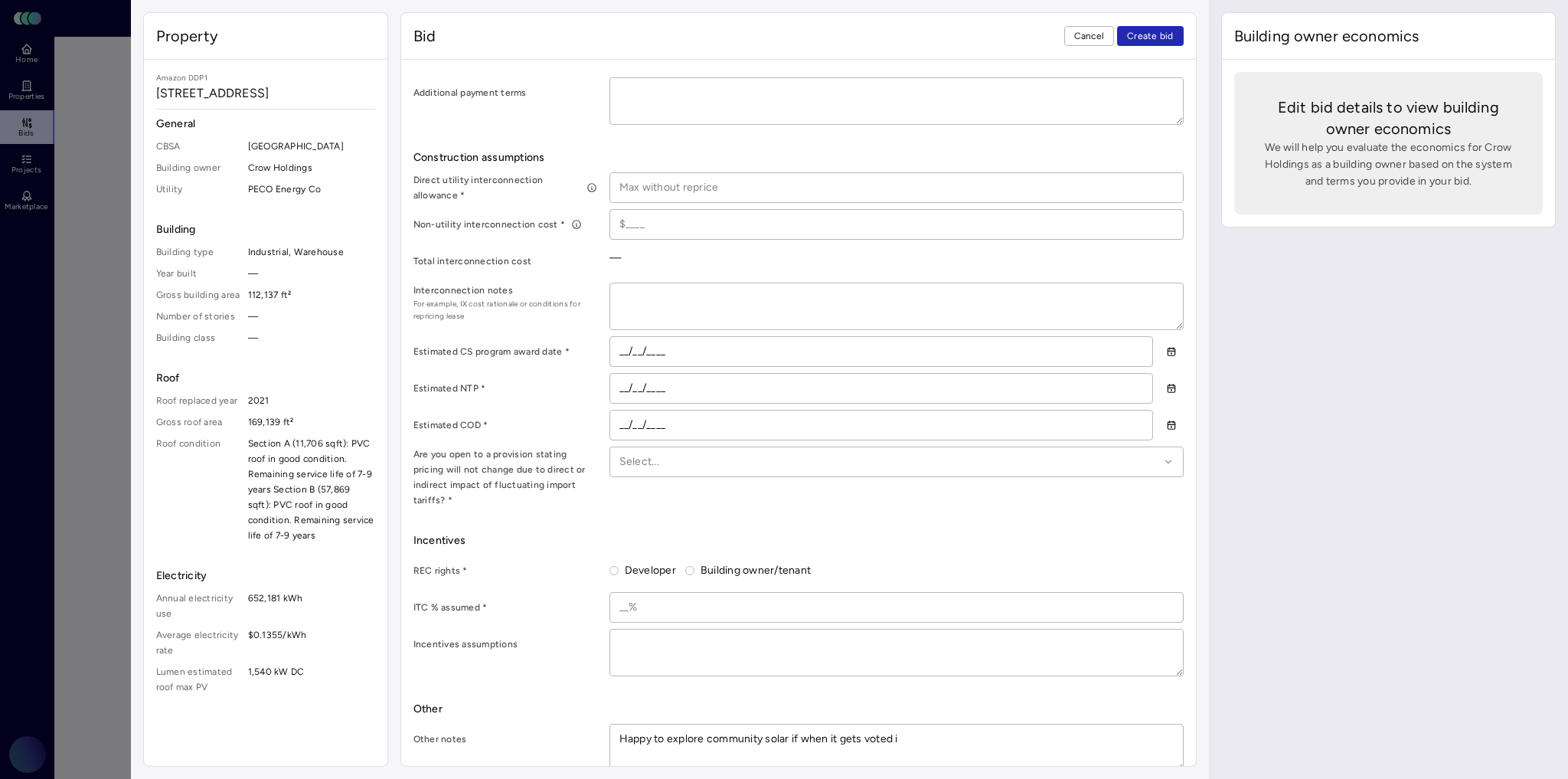
type textarea "Happy to explore community solar if when it gets voted in"
type textarea "x"
type textarea "Happy to explore community solar if when it gets voted in."
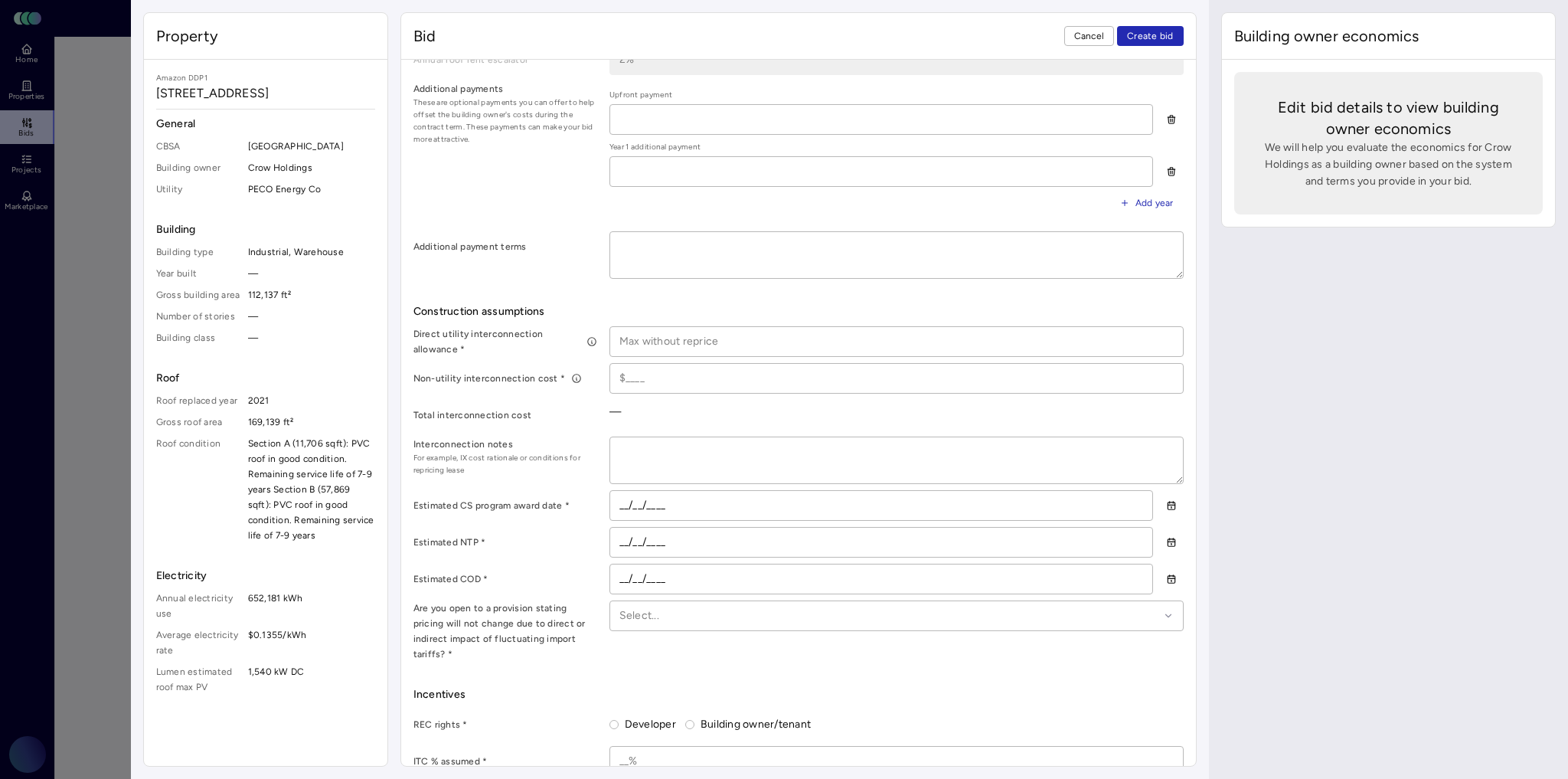
scroll to position [546, 0]
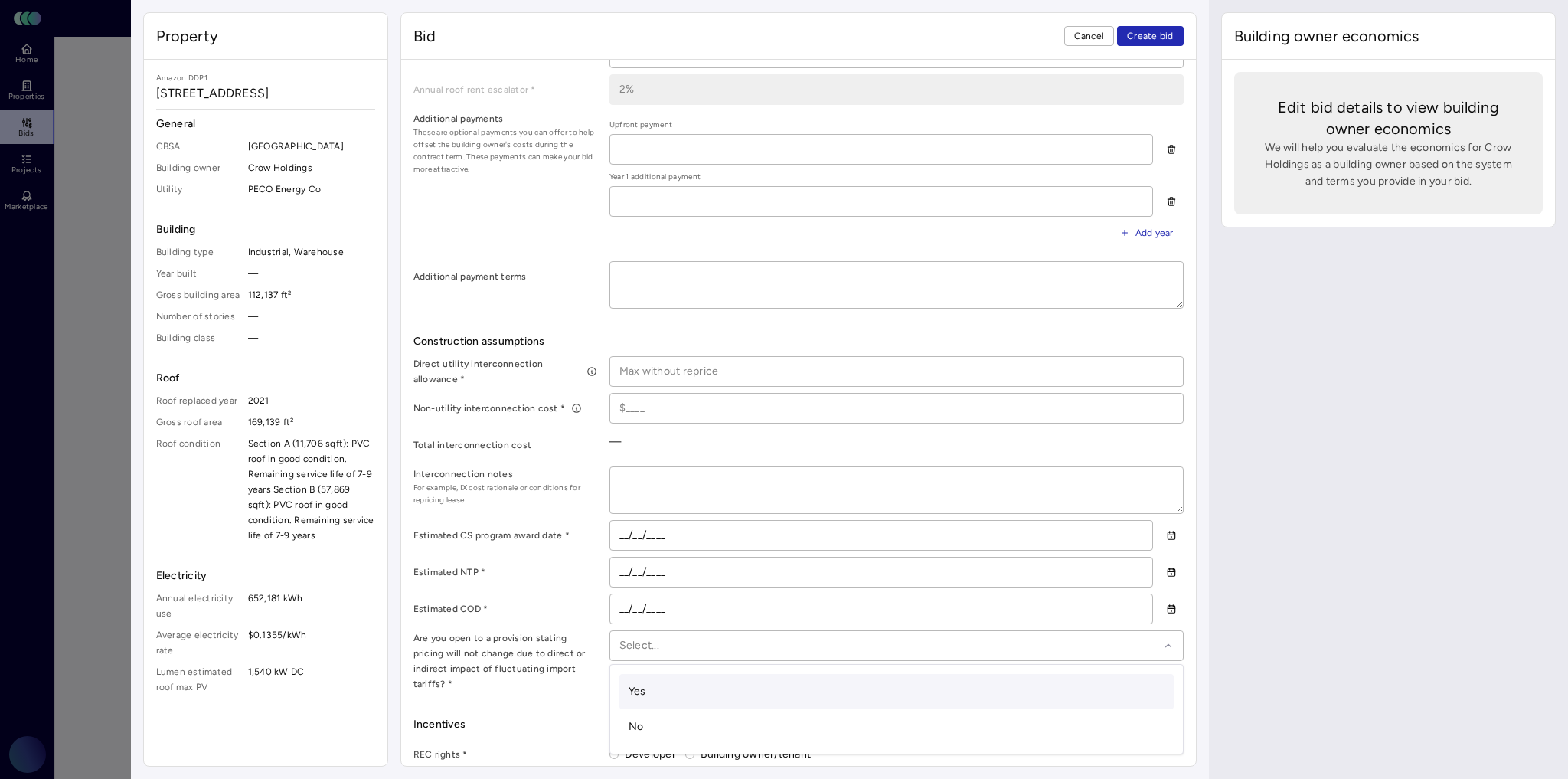
click at [692, 653] on div "Select..." at bounding box center [897, 645] width 574 height 31
click at [563, 660] on label "Are you open to a provision stating pricing will not change due to direct or in…" at bounding box center [505, 661] width 184 height 61
click at [668, 648] on div at bounding box center [890, 646] width 540 height 17
click at [635, 732] on div "No" at bounding box center [897, 727] width 555 height 35
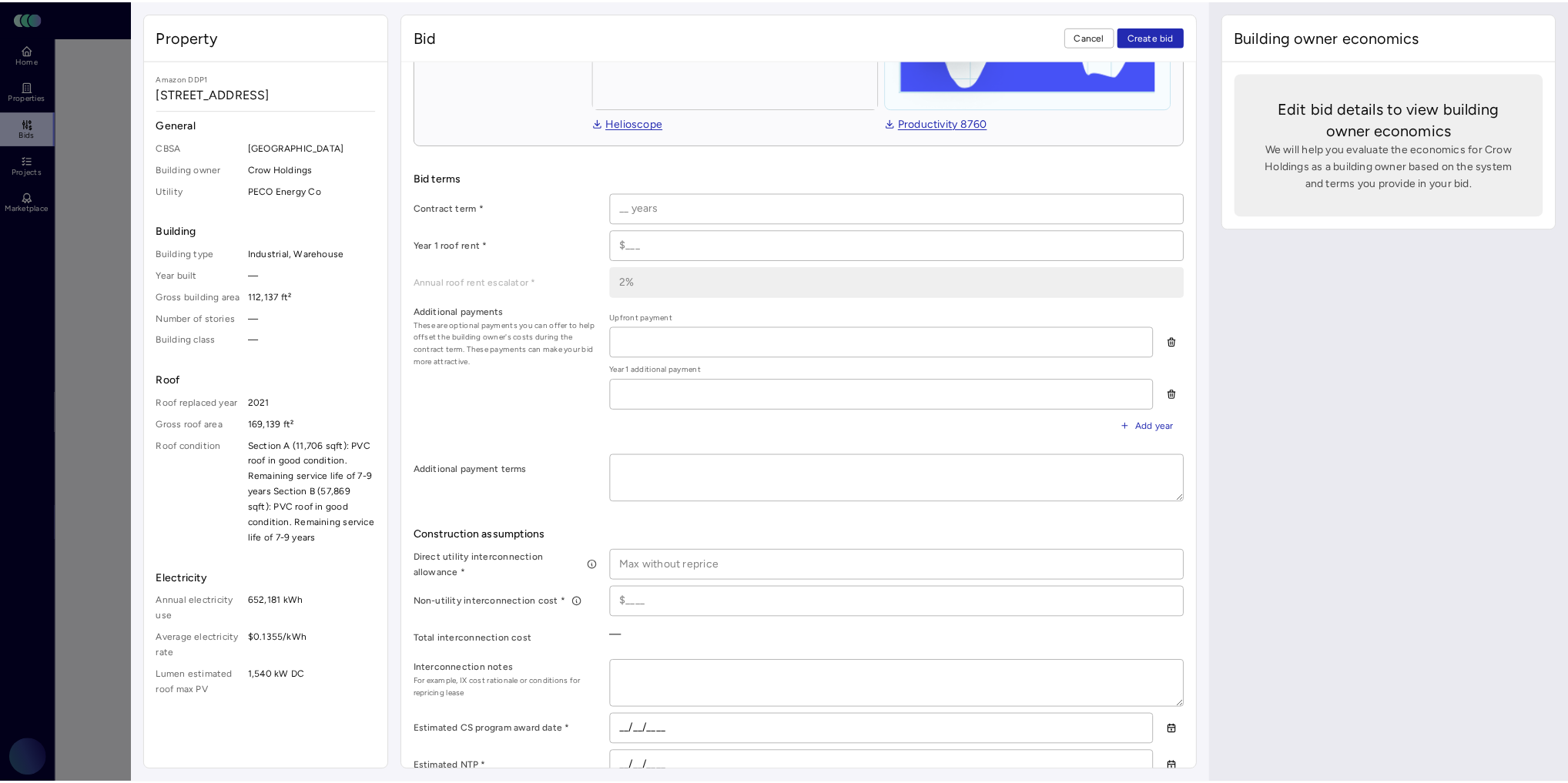
scroll to position [179, 0]
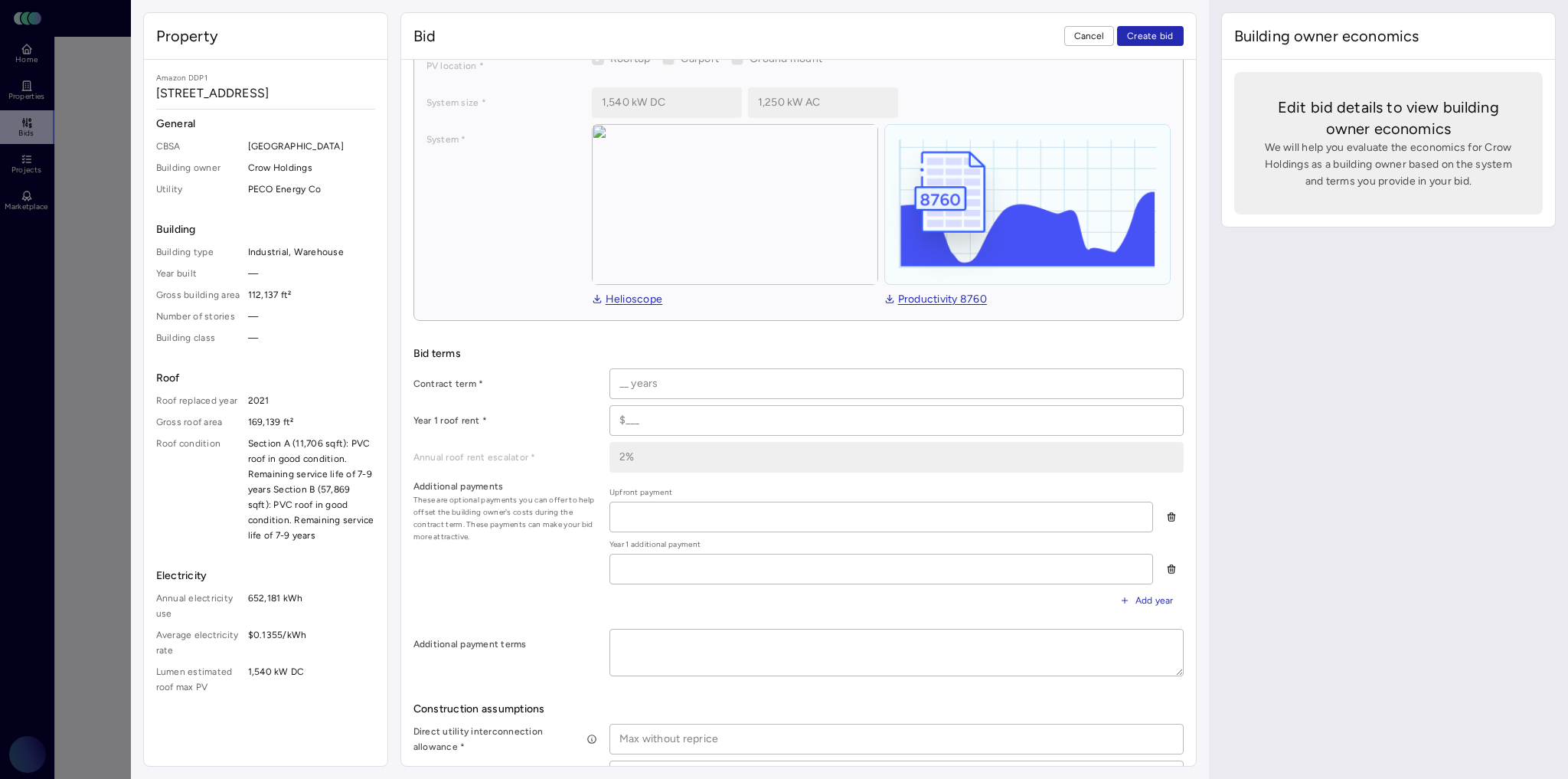
click at [1097, 33] on span "Cancel" at bounding box center [1089, 36] width 31 height 16
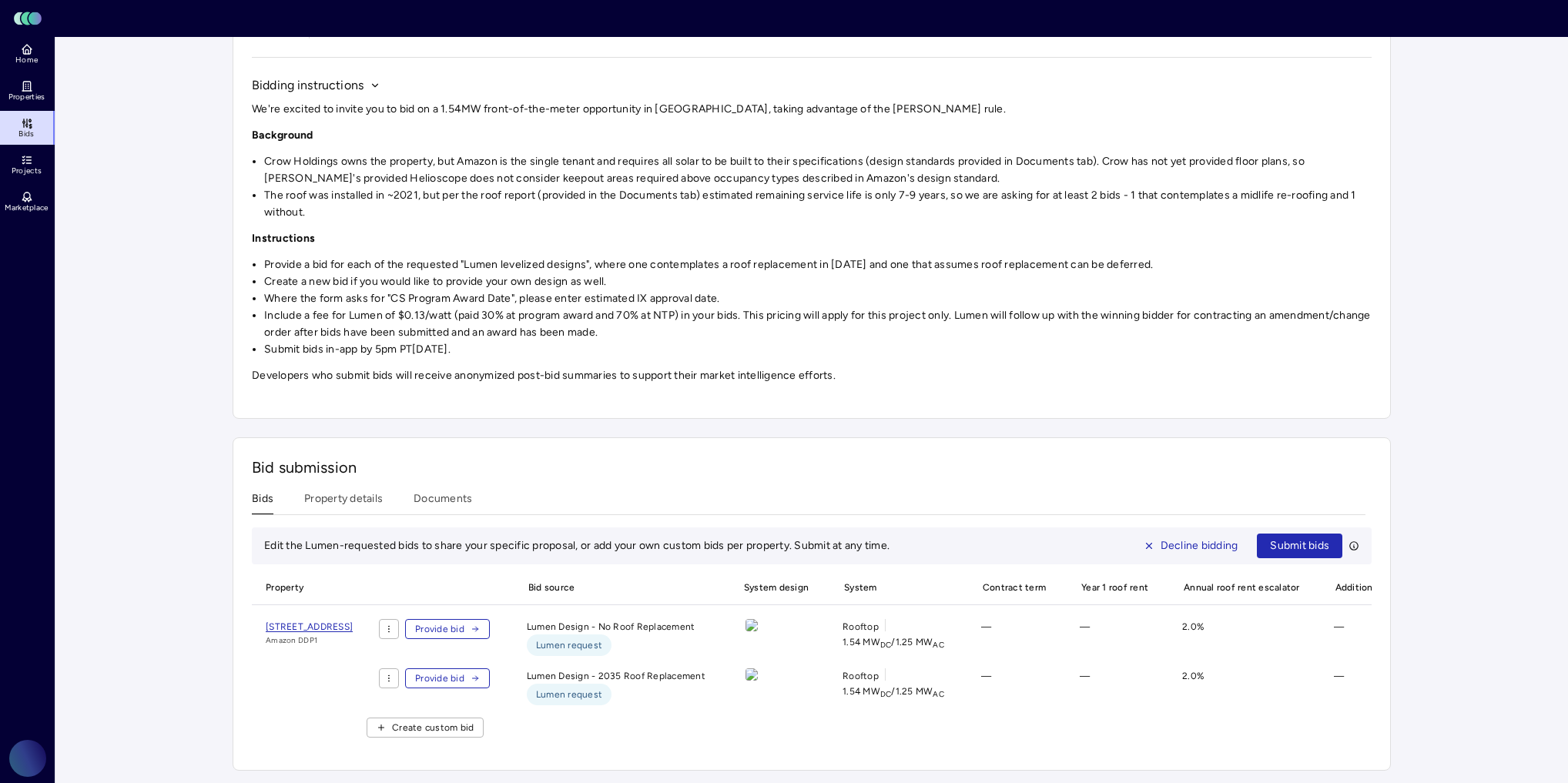
click at [492, 611] on html "Toggle Sidebar Lumen Energy Logo Home Properties Bids Projects Marketplace Prol…" at bounding box center [784, 328] width 1568 height 909
click at [495, 640] on div "Decline bidding for property" at bounding box center [486, 639] width 154 height 24
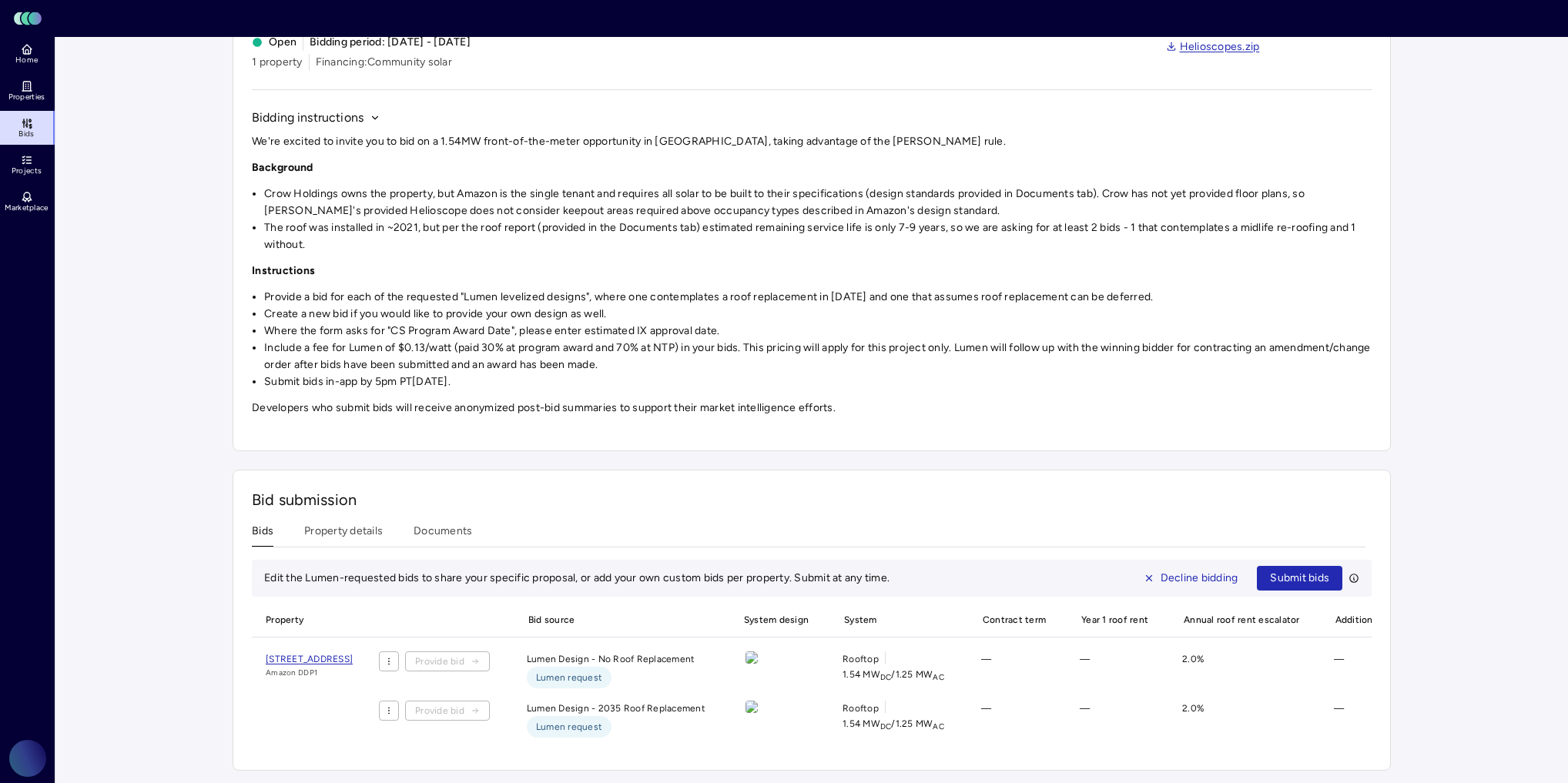
click at [502, 659] on div "Provide bid" at bounding box center [435, 670] width 135 height 37
click at [602, 670] on span "Lumen request" at bounding box center [569, 678] width 66 height 16
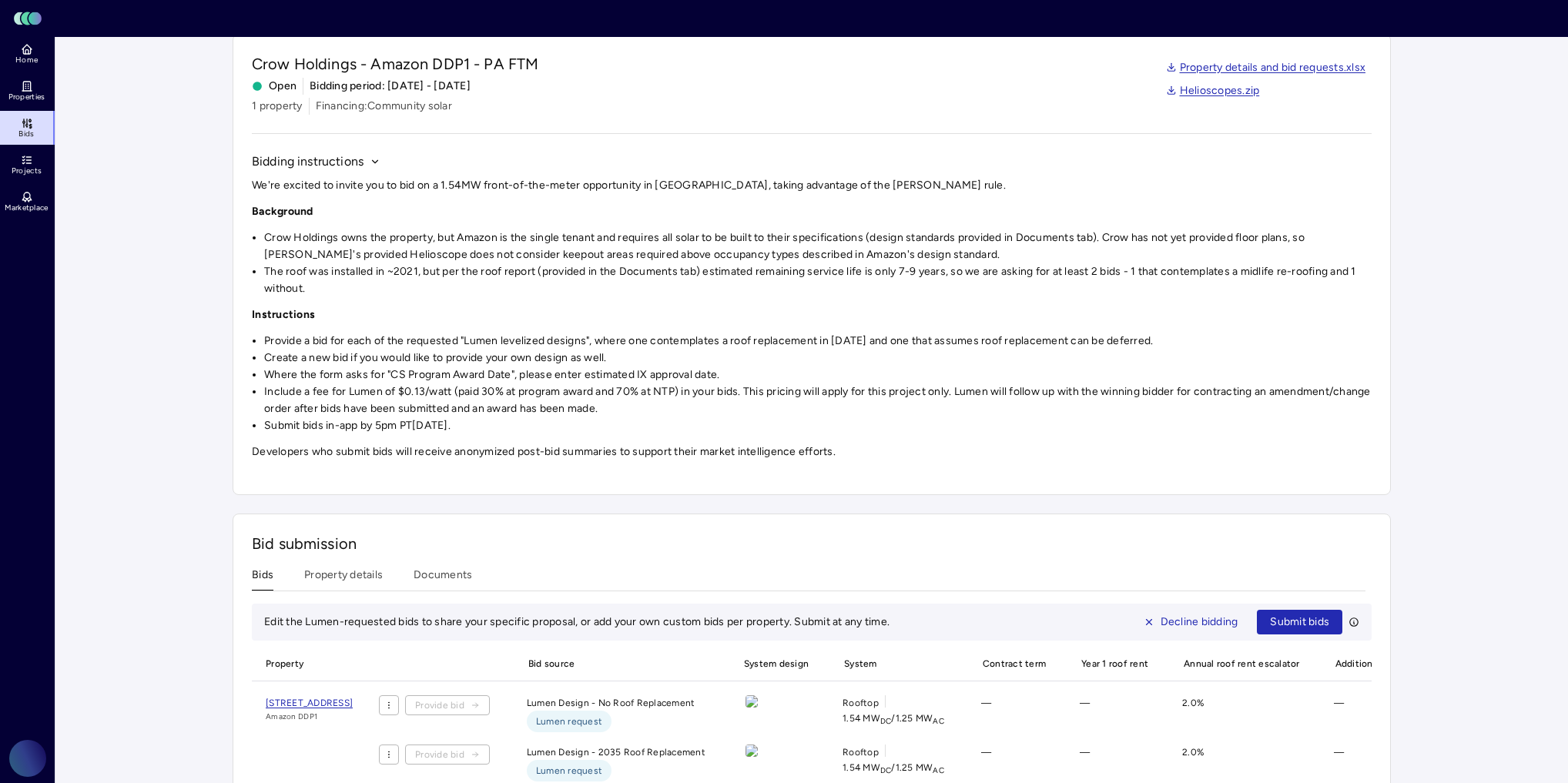
scroll to position [111, 0]
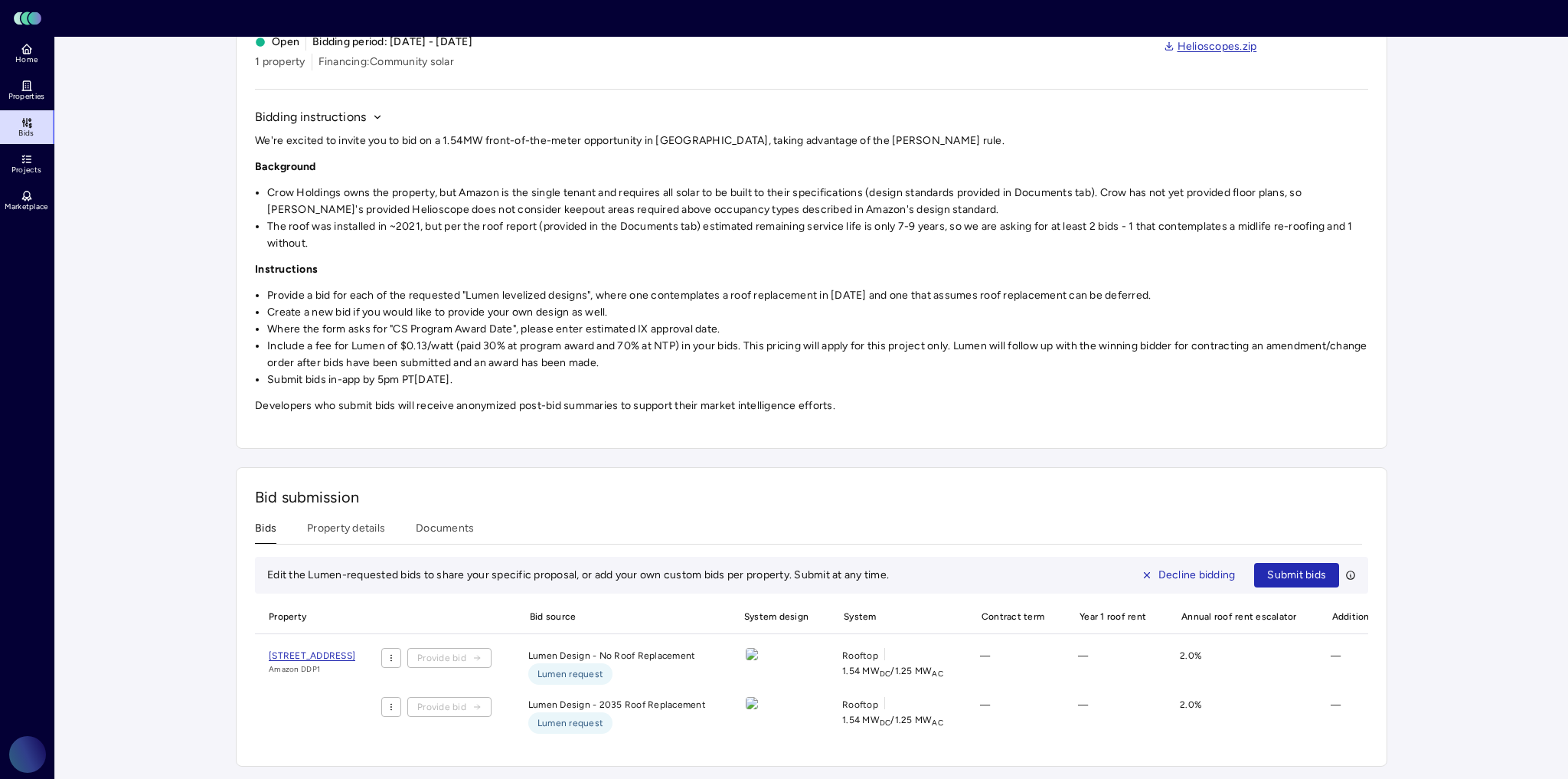
click at [481, 639] on html "Toggle Sidebar Lumen Energy Logo Home Properties Bids Projects Marketplace Prol…" at bounding box center [784, 344] width 1568 height 872
click at [484, 670] on div "Revert decline bidding for property" at bounding box center [484, 667] width 185 height 24
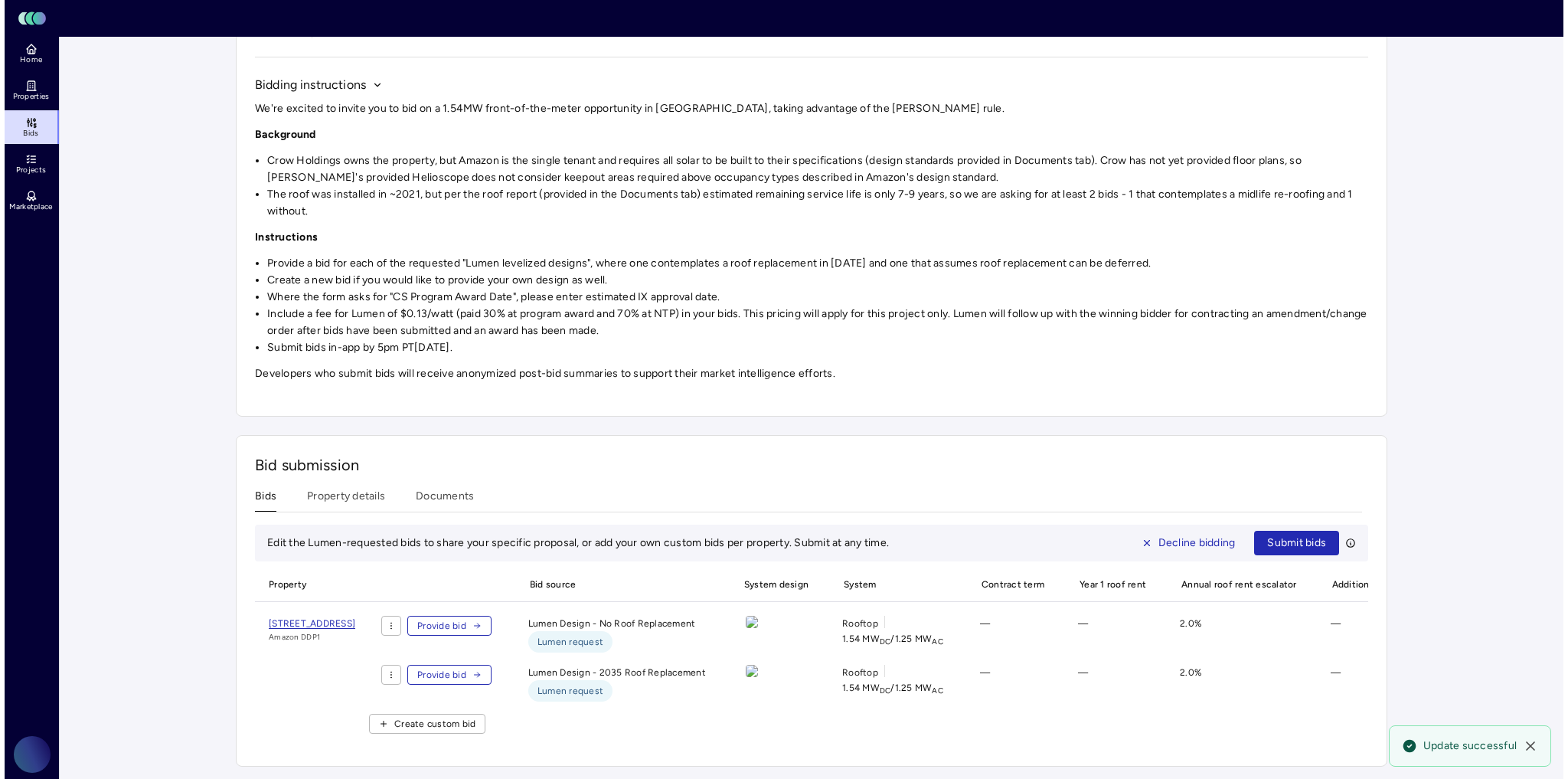
scroll to position [142, 0]
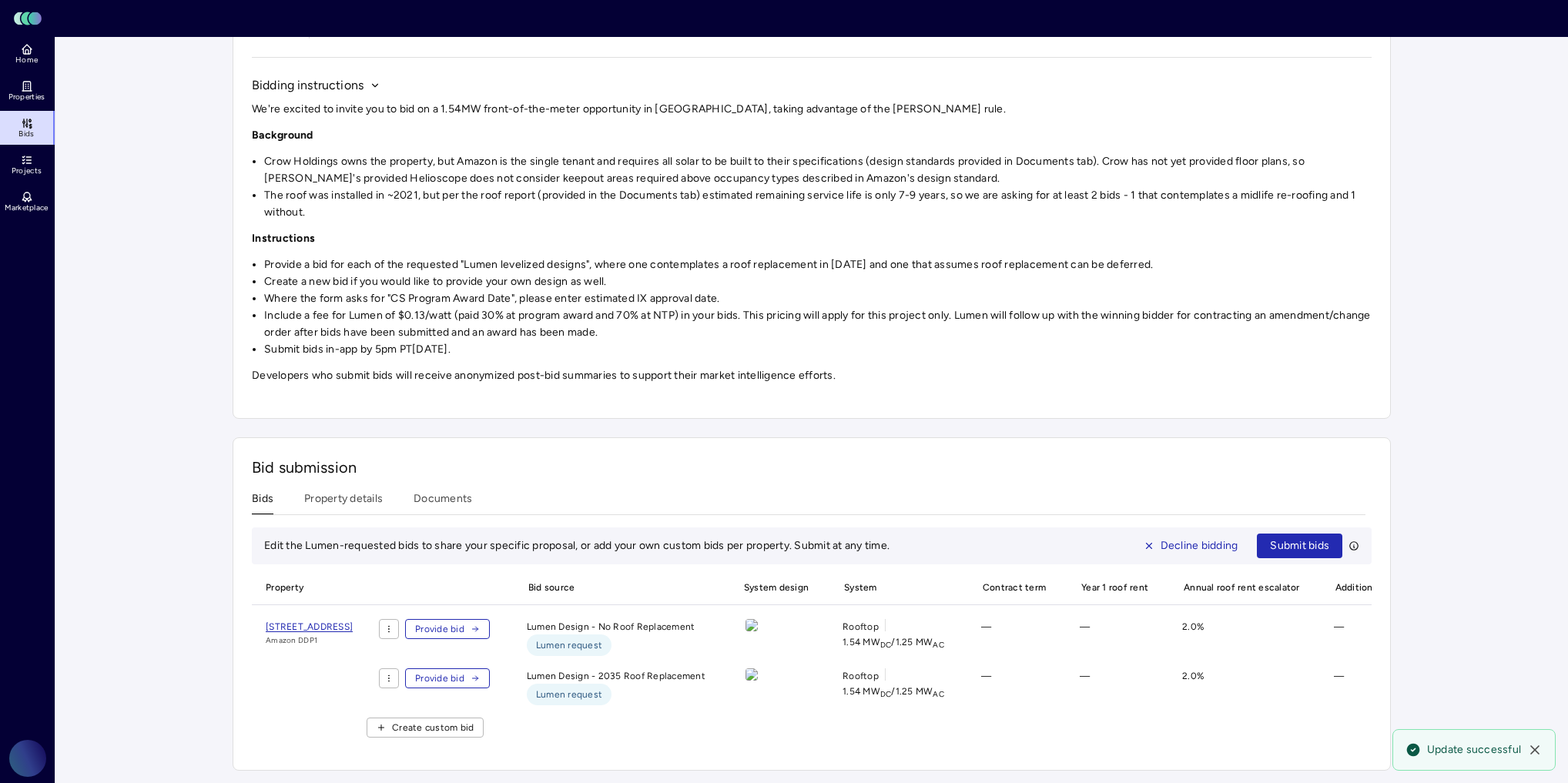
click at [464, 670] on span "Provide bid" at bounding box center [439, 678] width 50 height 16
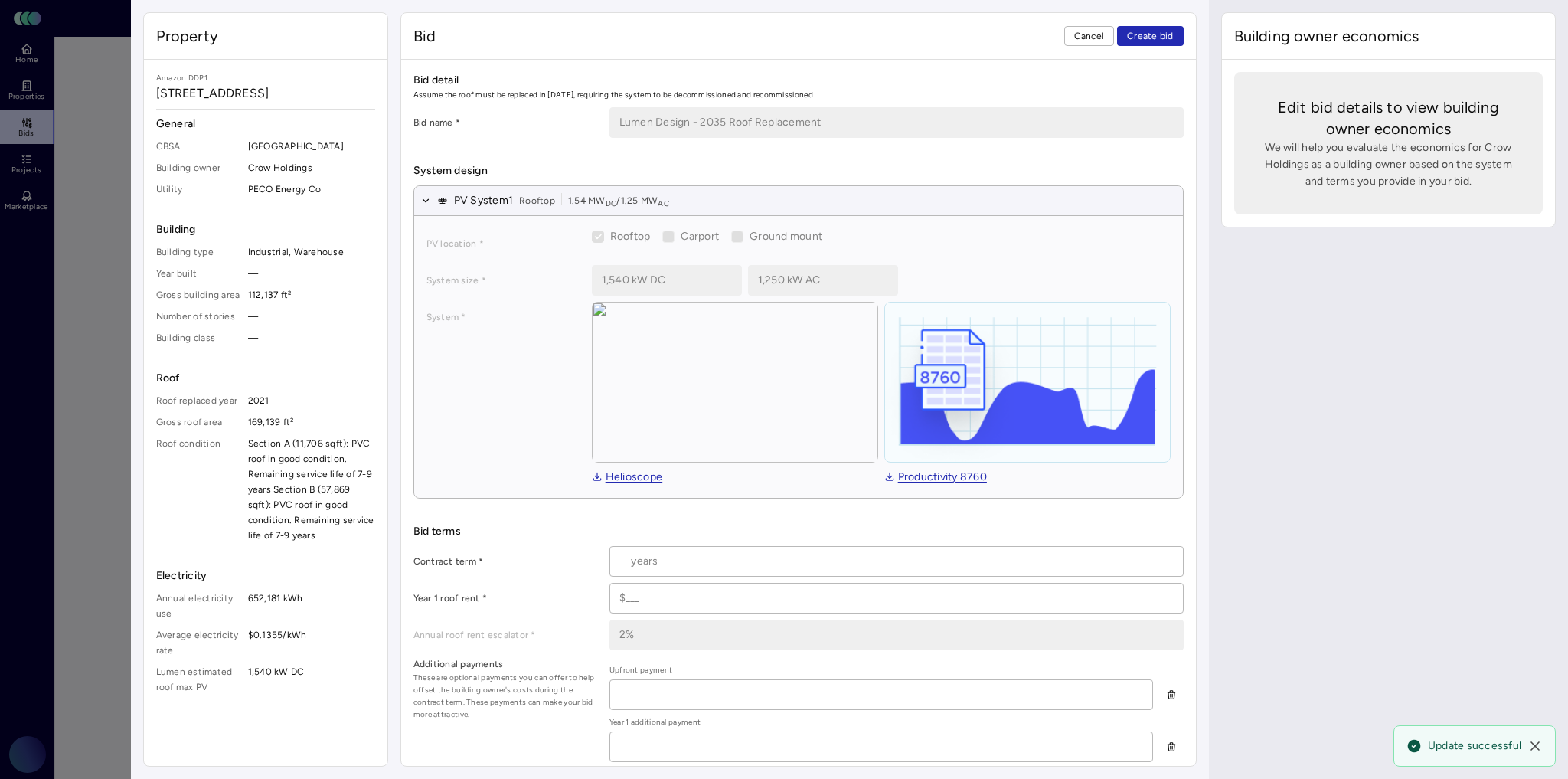
click at [1095, 37] on span "Cancel" at bounding box center [1089, 36] width 31 height 16
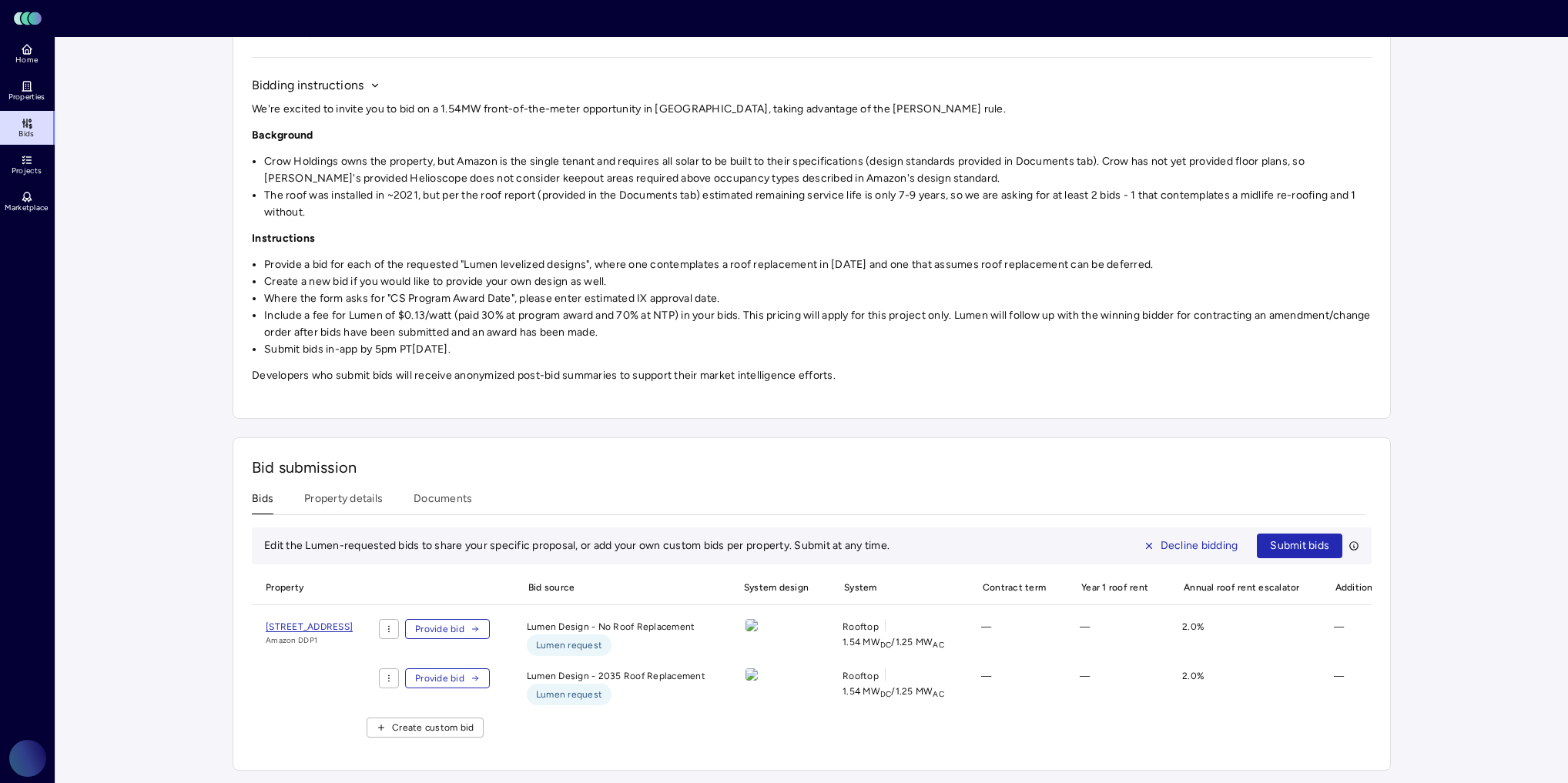
click at [464, 670] on span "Provide bid" at bounding box center [439, 678] width 50 height 16
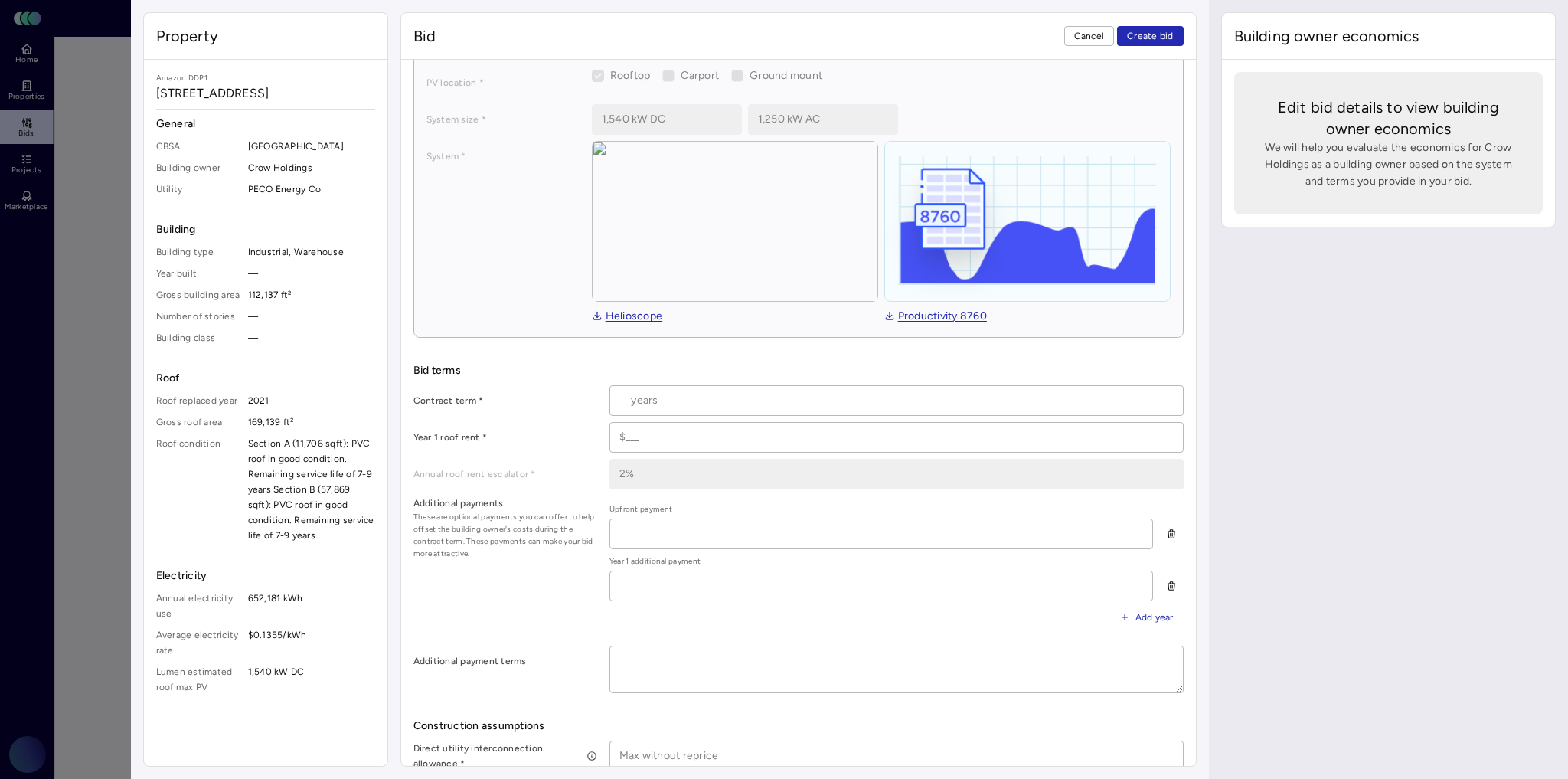
scroll to position [184, 0]
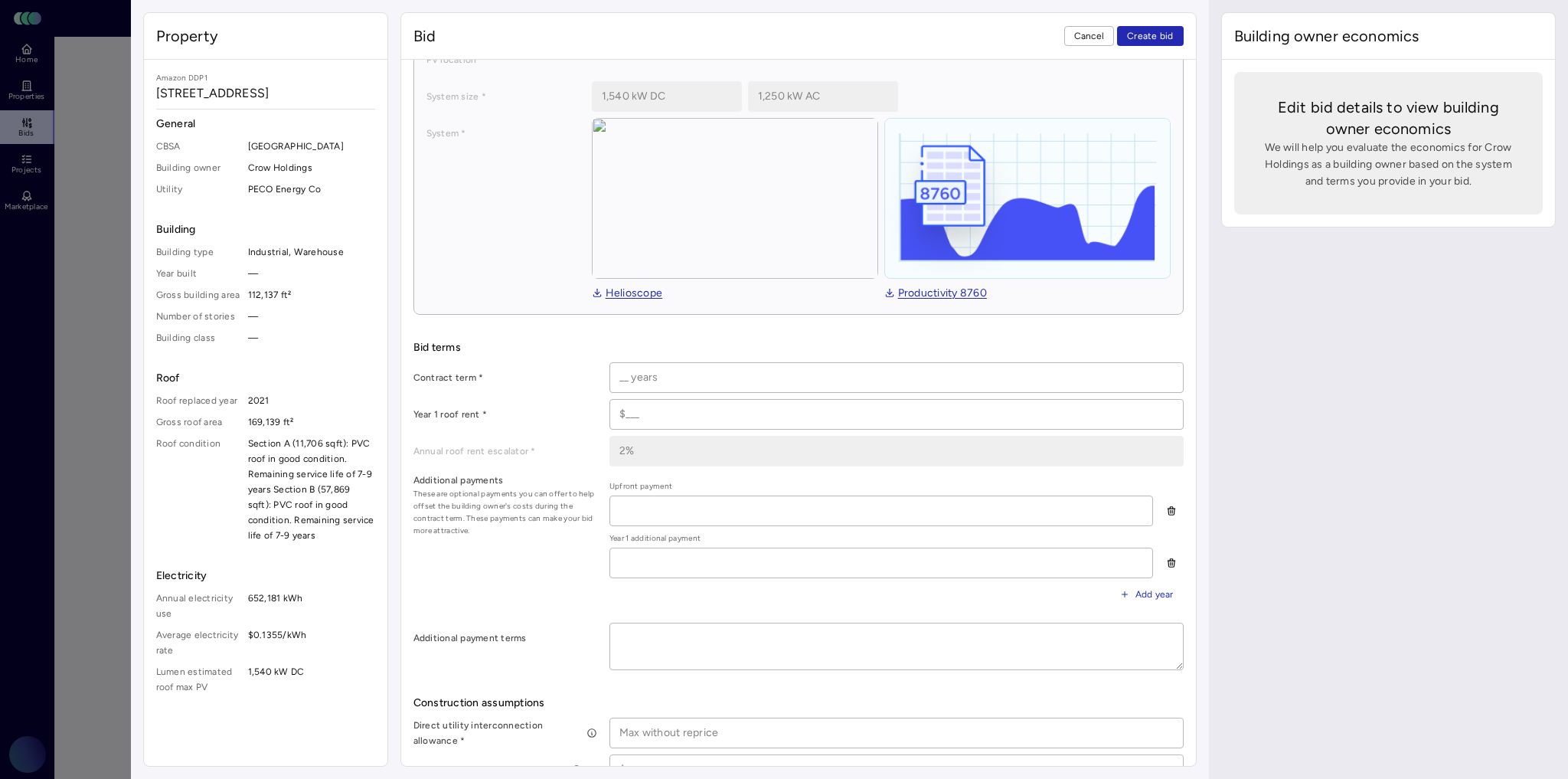
click at [646, 368] on input at bounding box center [897, 377] width 573 height 29
type input "30 years"
click at [638, 408] on input at bounding box center [897, 414] width 573 height 29
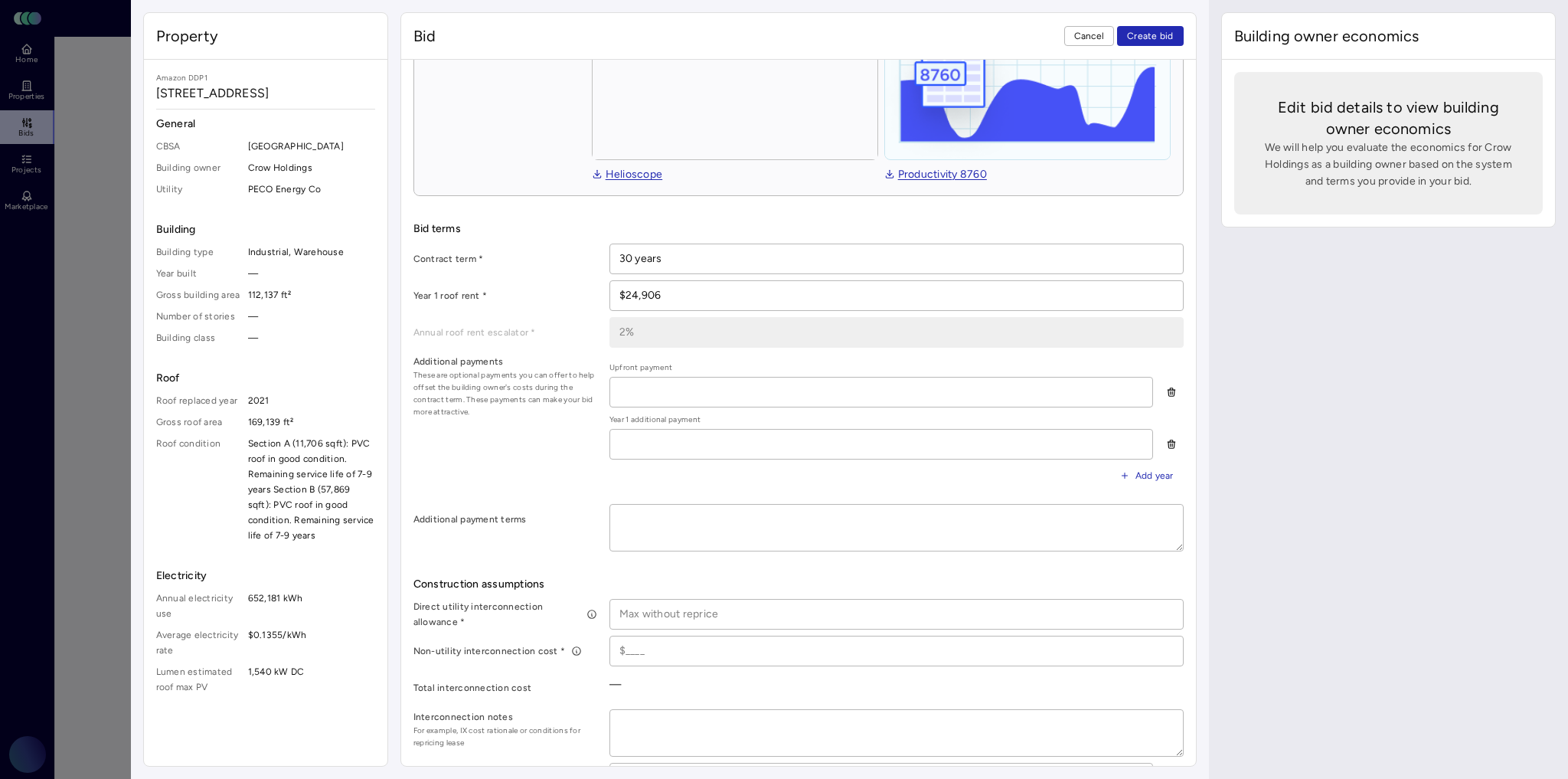
scroll to position [368, 0]
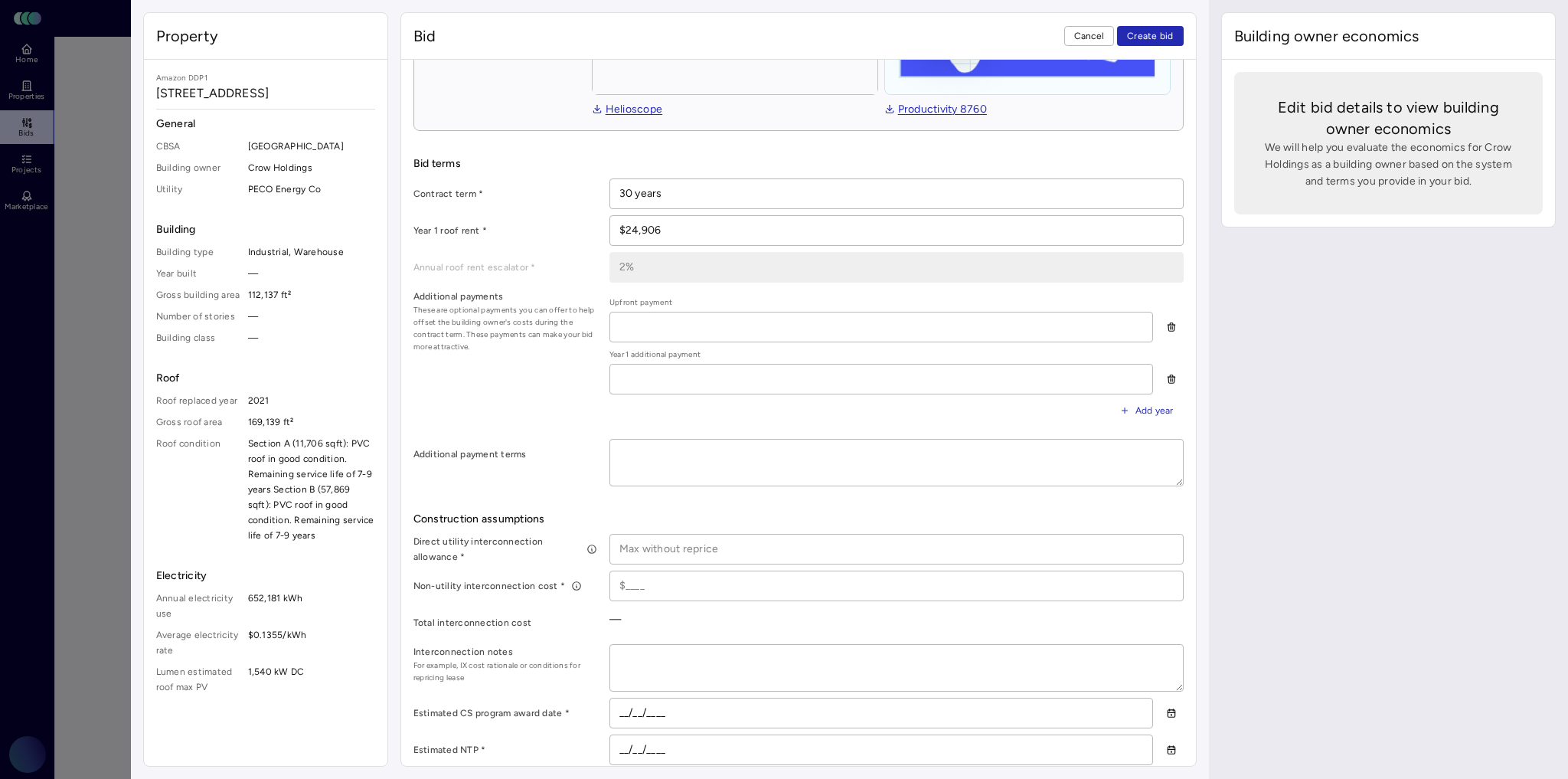
type input "$24,906"
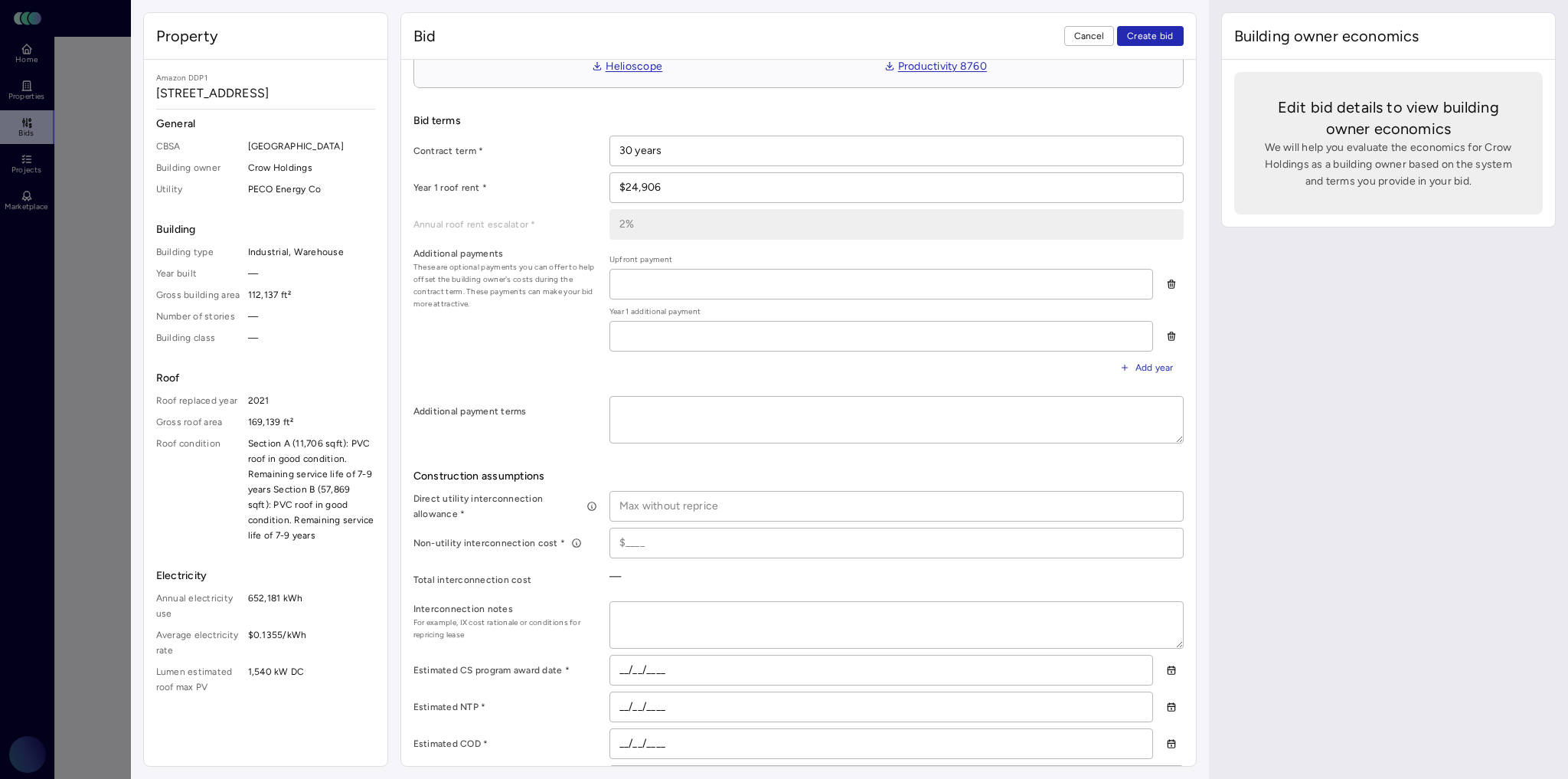
scroll to position [429, 0]
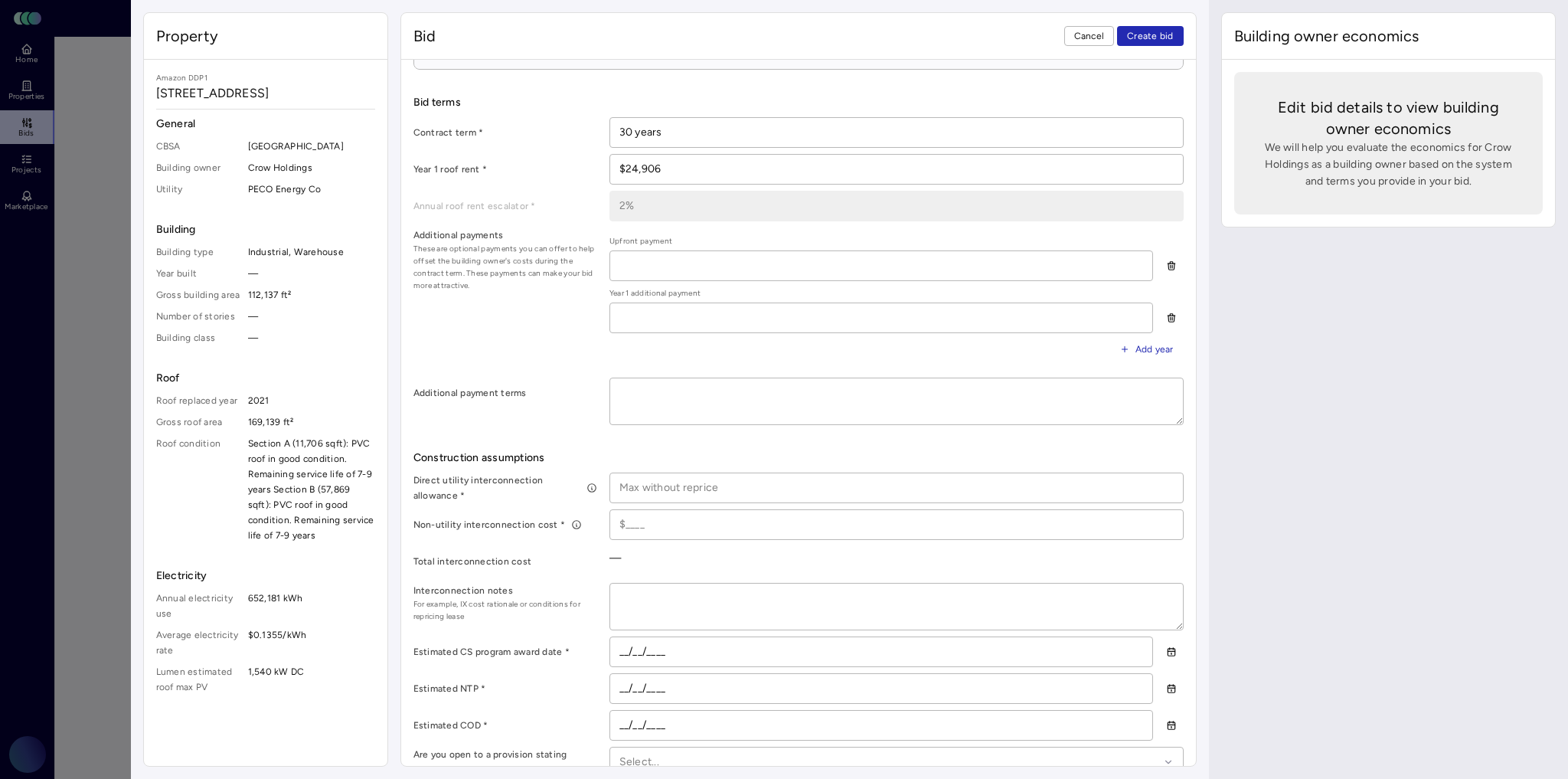
click at [644, 481] on input at bounding box center [897, 488] width 573 height 29
type input "$0"
click at [673, 519] on input at bounding box center [897, 525] width 573 height 29
type input "$0"
click at [700, 554] on div "$0" at bounding box center [897, 558] width 574 height 24
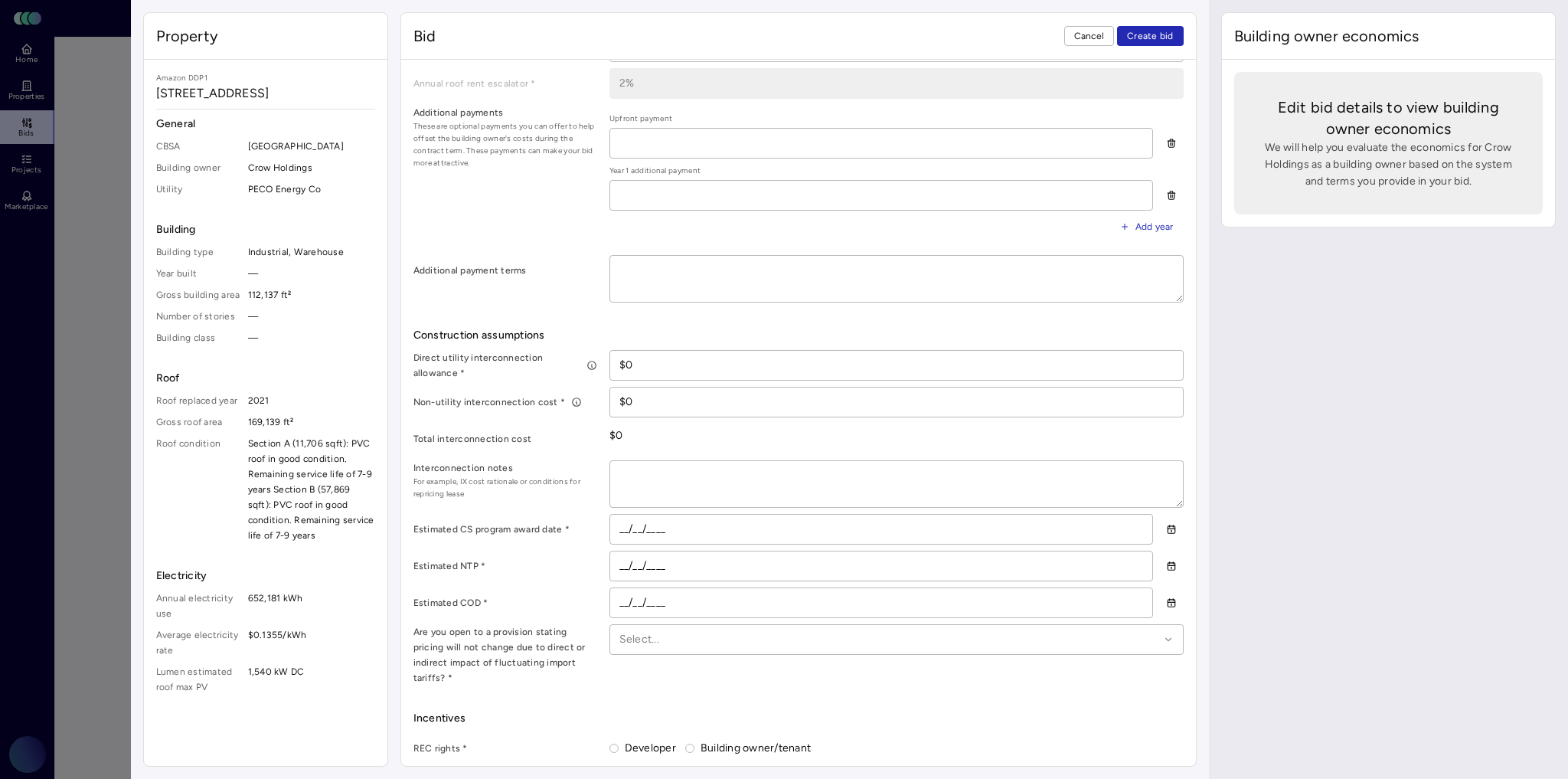
scroll to position [613, 0]
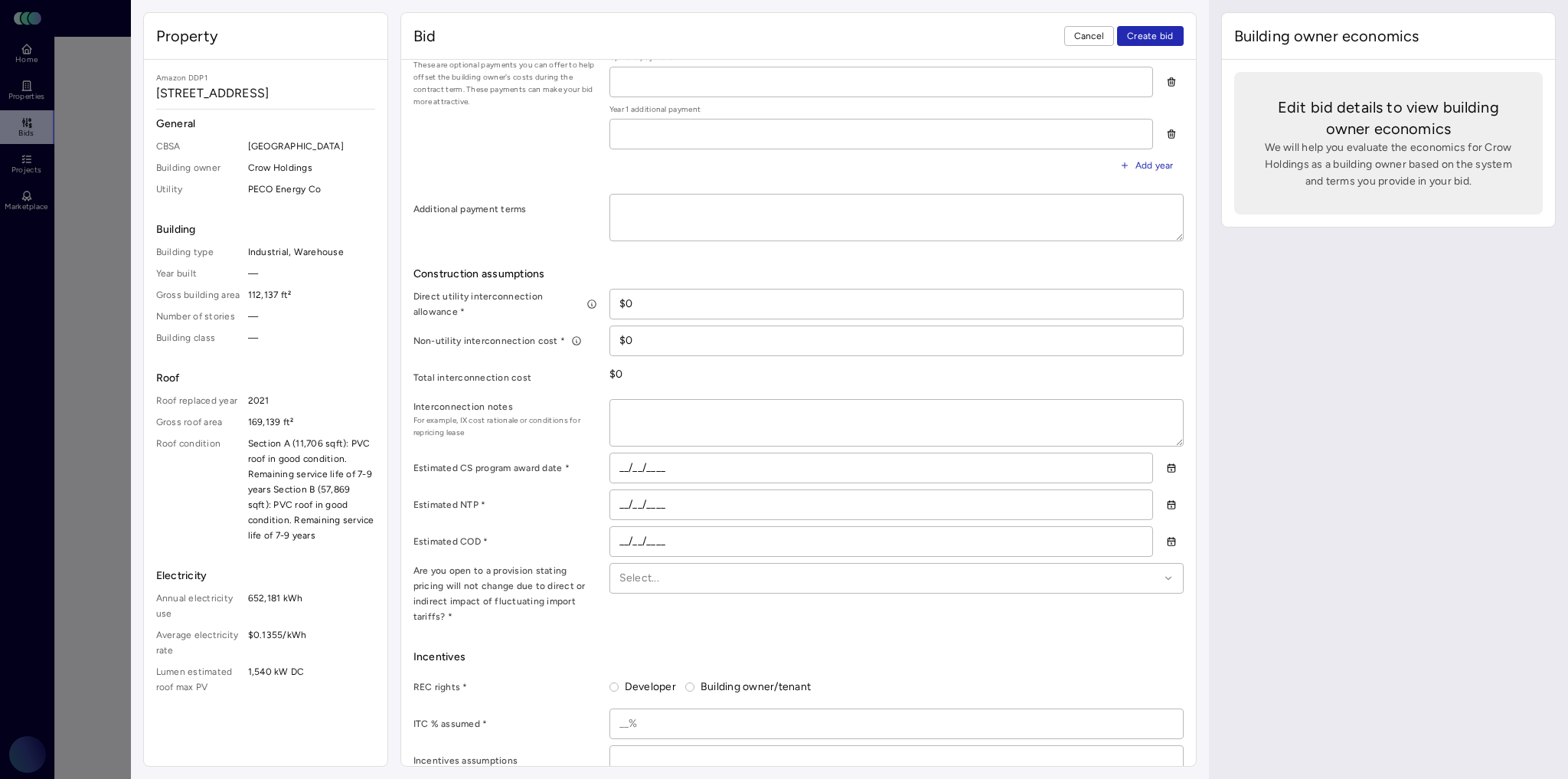
click at [615, 683] on button "Developer" at bounding box center [614, 687] width 9 height 9
radio input "true"
click at [628, 499] on input "__/__/____" at bounding box center [881, 504] width 542 height 29
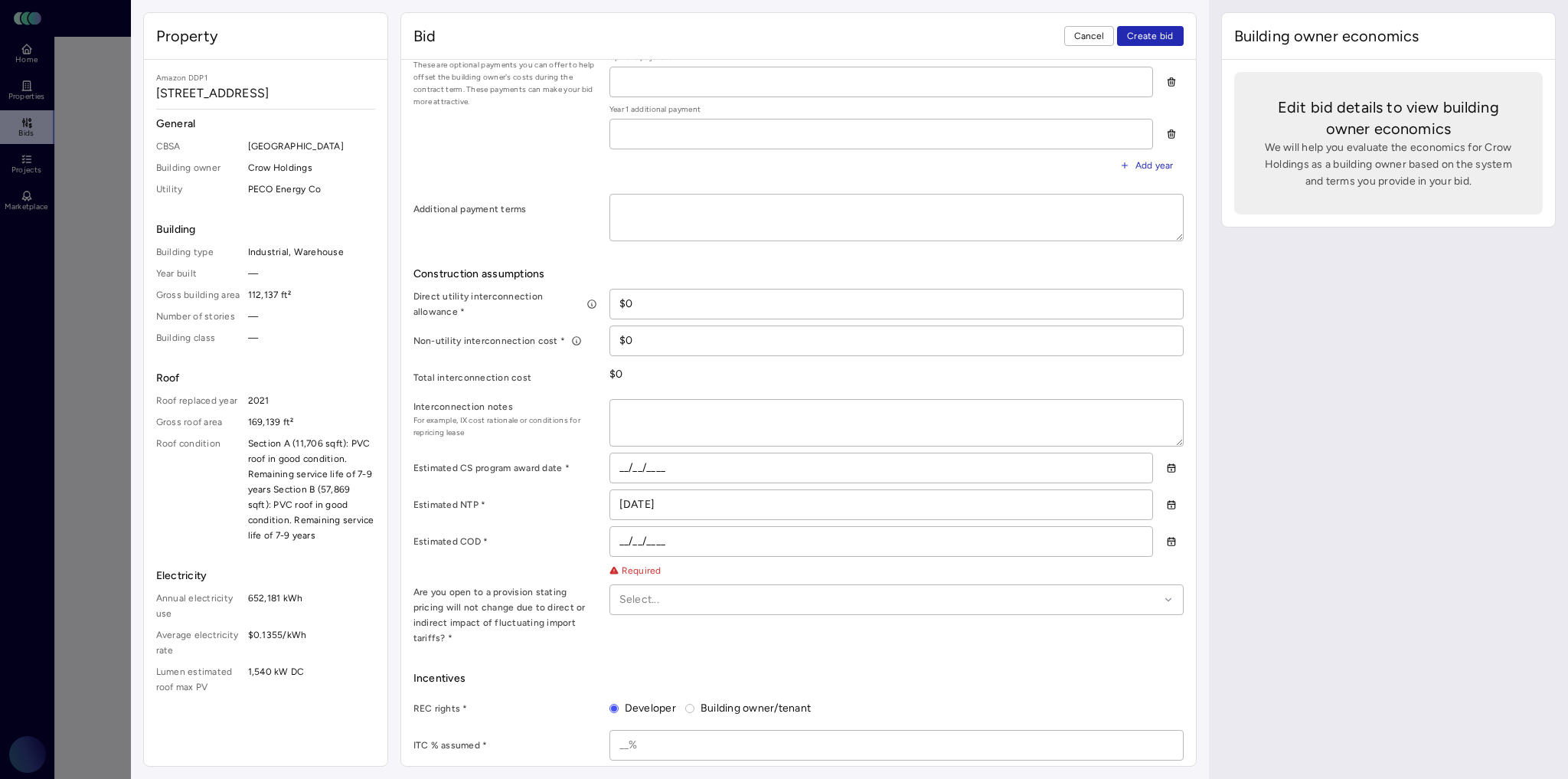
type input "[DATE]"
click at [620, 536] on input "__/__/____" at bounding box center [881, 541] width 542 height 29
click at [617, 533] on input "__/__/____" at bounding box center [881, 541] width 542 height 29
type input "[DATE]"
click at [579, 497] on label "Estimated NTP *" at bounding box center [505, 505] width 184 height 16
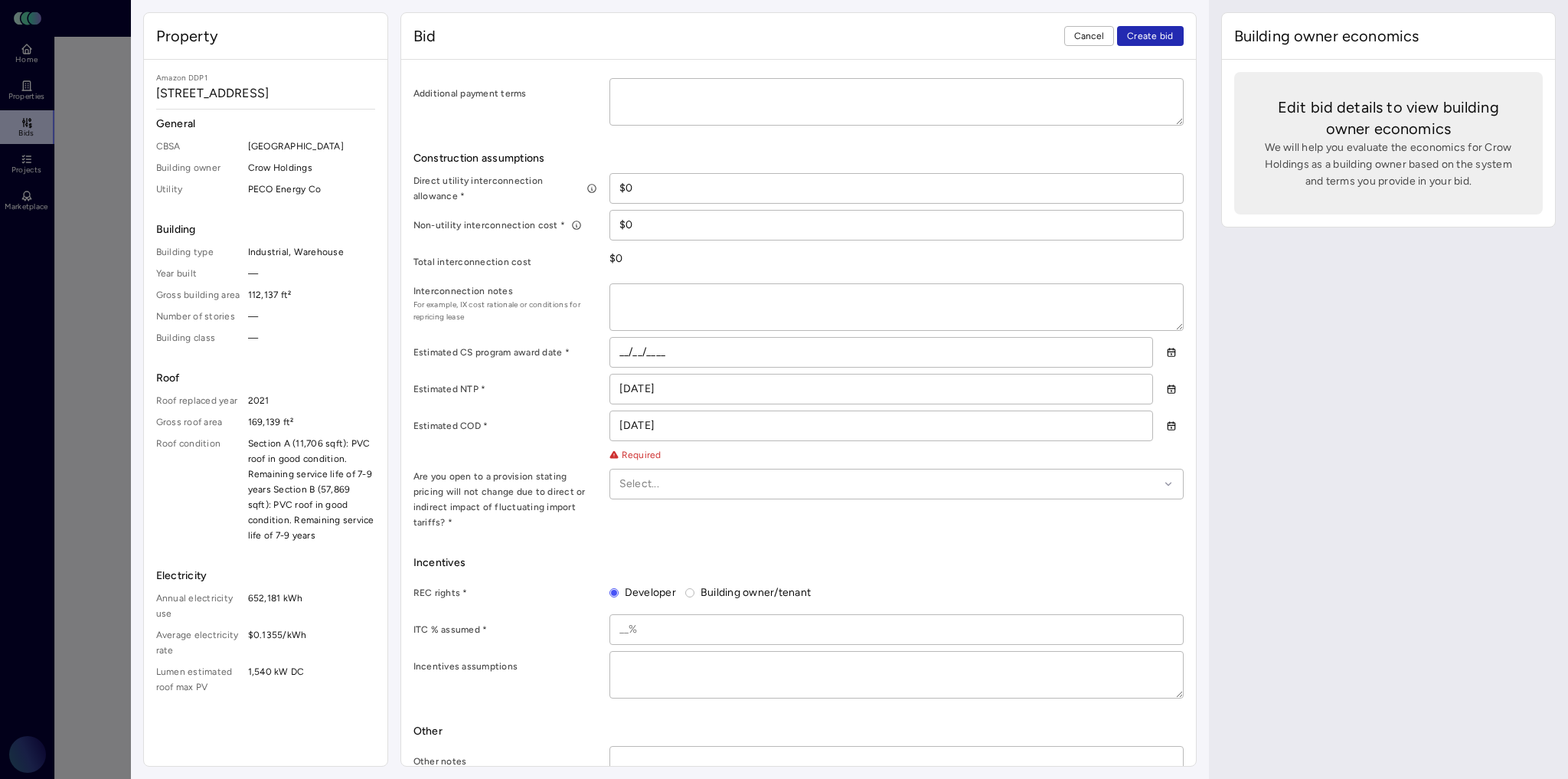
scroll to position [735, 0]
click at [664, 474] on div at bounding box center [890, 478] width 540 height 17
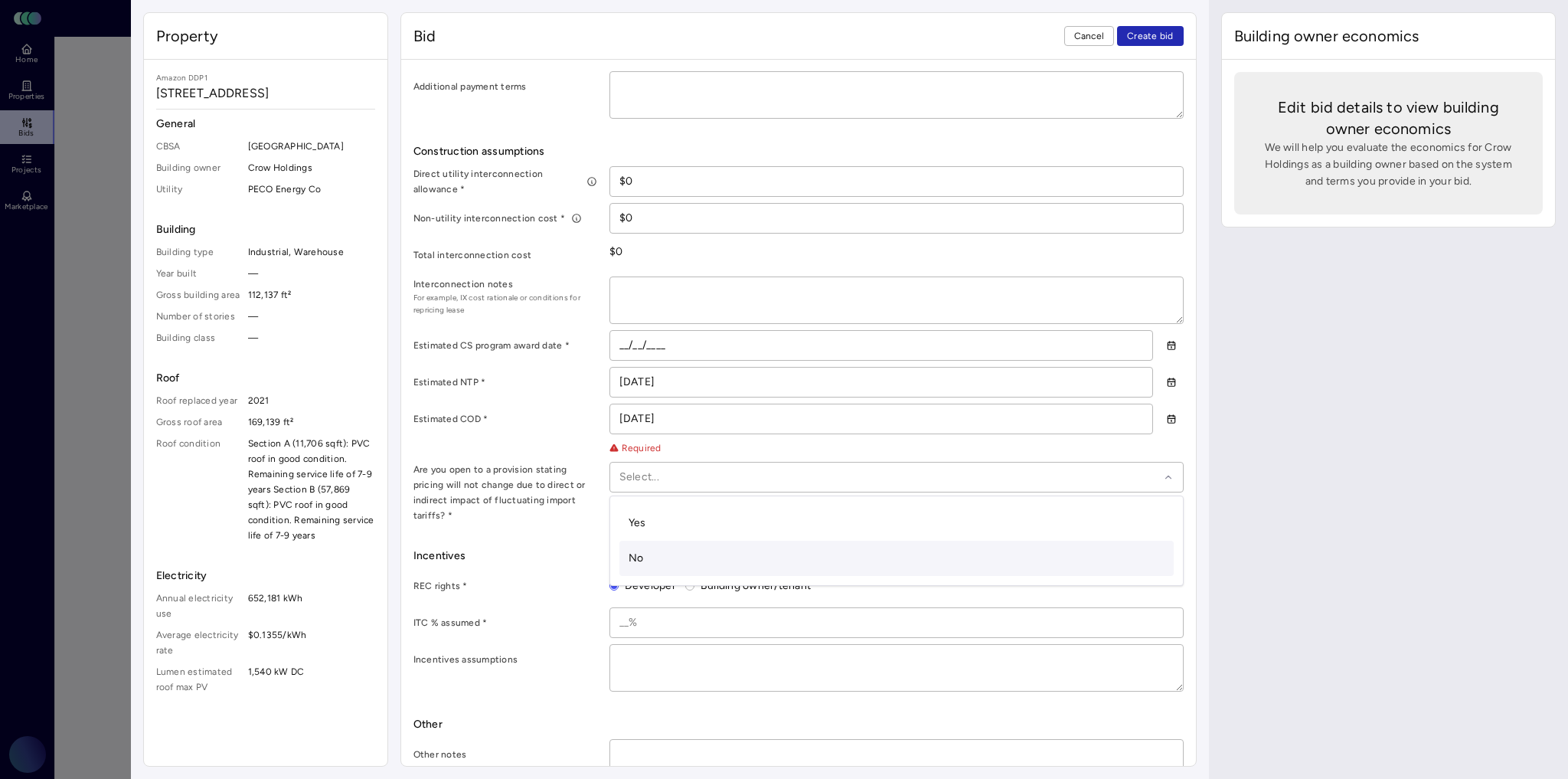
click at [630, 552] on span "No" at bounding box center [636, 558] width 16 height 13
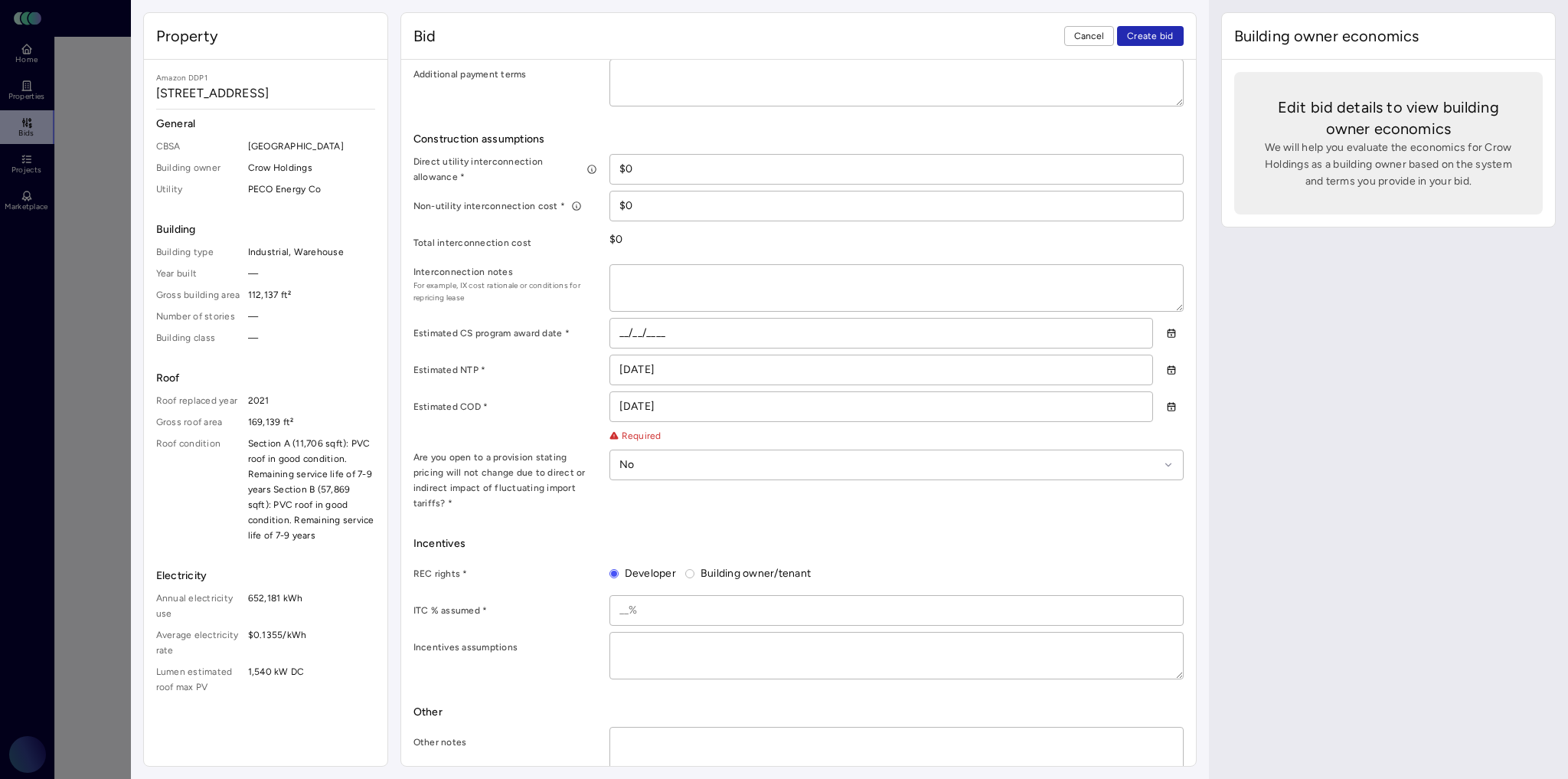
scroll to position [751, 0]
click at [610, 595] on div at bounding box center [897, 607] width 574 height 31
drag, startPoint x: 617, startPoint y: 589, endPoint x: 638, endPoint y: 599, distance: 23.3
click at [617, 593] on input at bounding box center [897, 607] width 573 height 29
type input "30%"
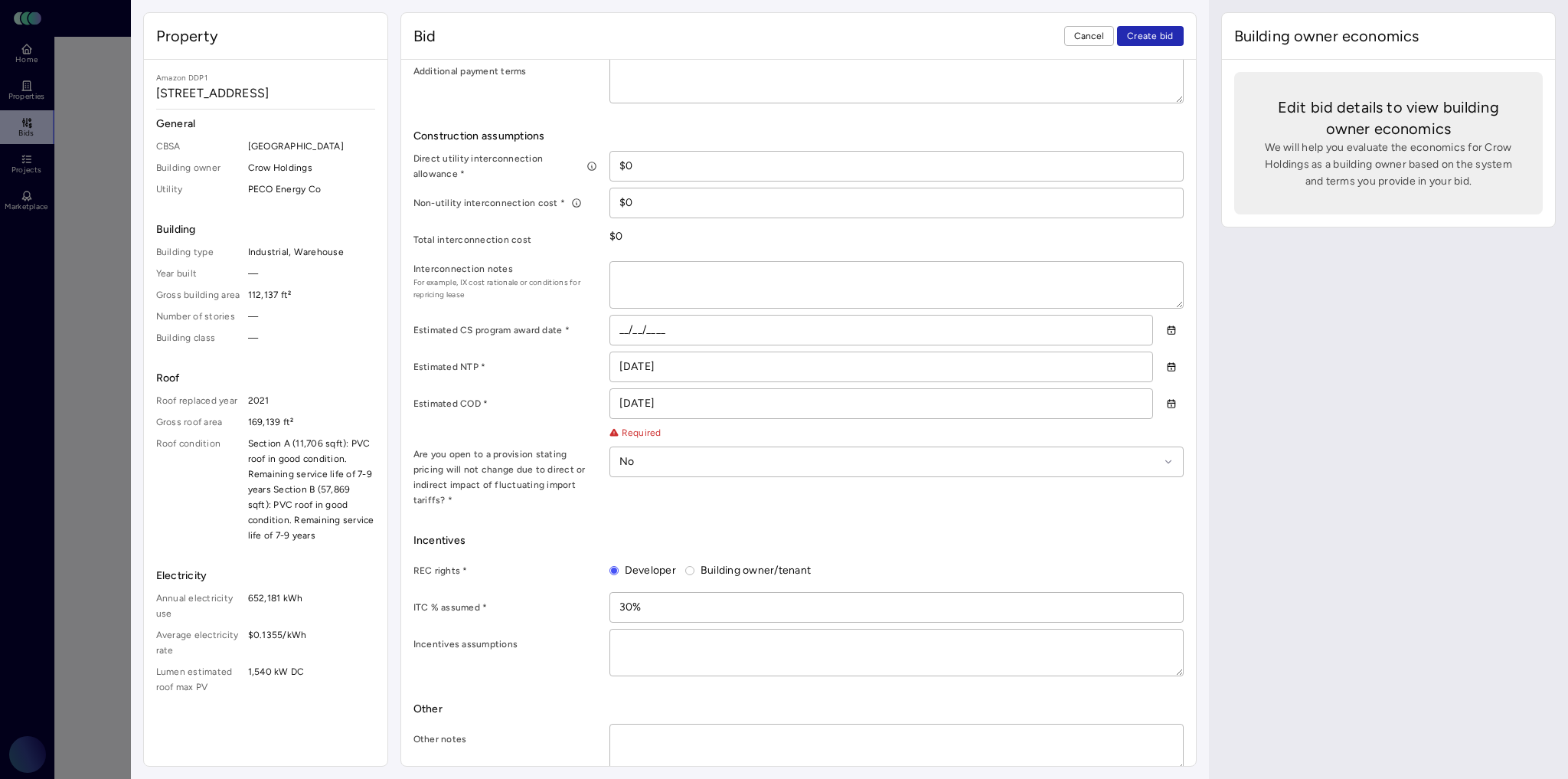
click at [585, 640] on div "Incentives assumptions" at bounding box center [798, 652] width 770 height 48
click at [680, 733] on textarea at bounding box center [897, 748] width 573 height 46
type textarea "x"
type textarea "O"
type textarea "x"
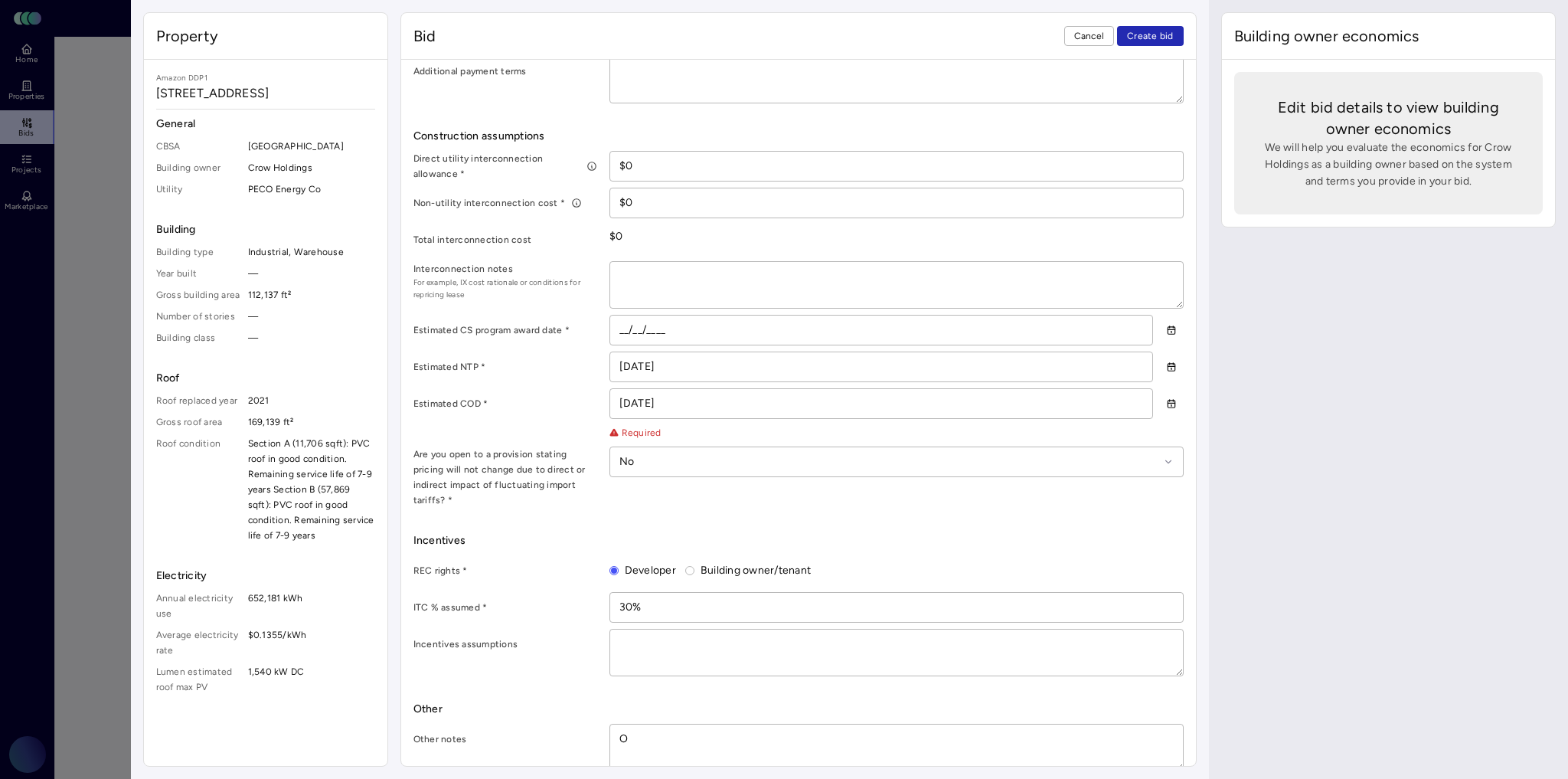
type textarea "Op"
type textarea "x"
type textarea "Ope"
type textarea "x"
type textarea "Open"
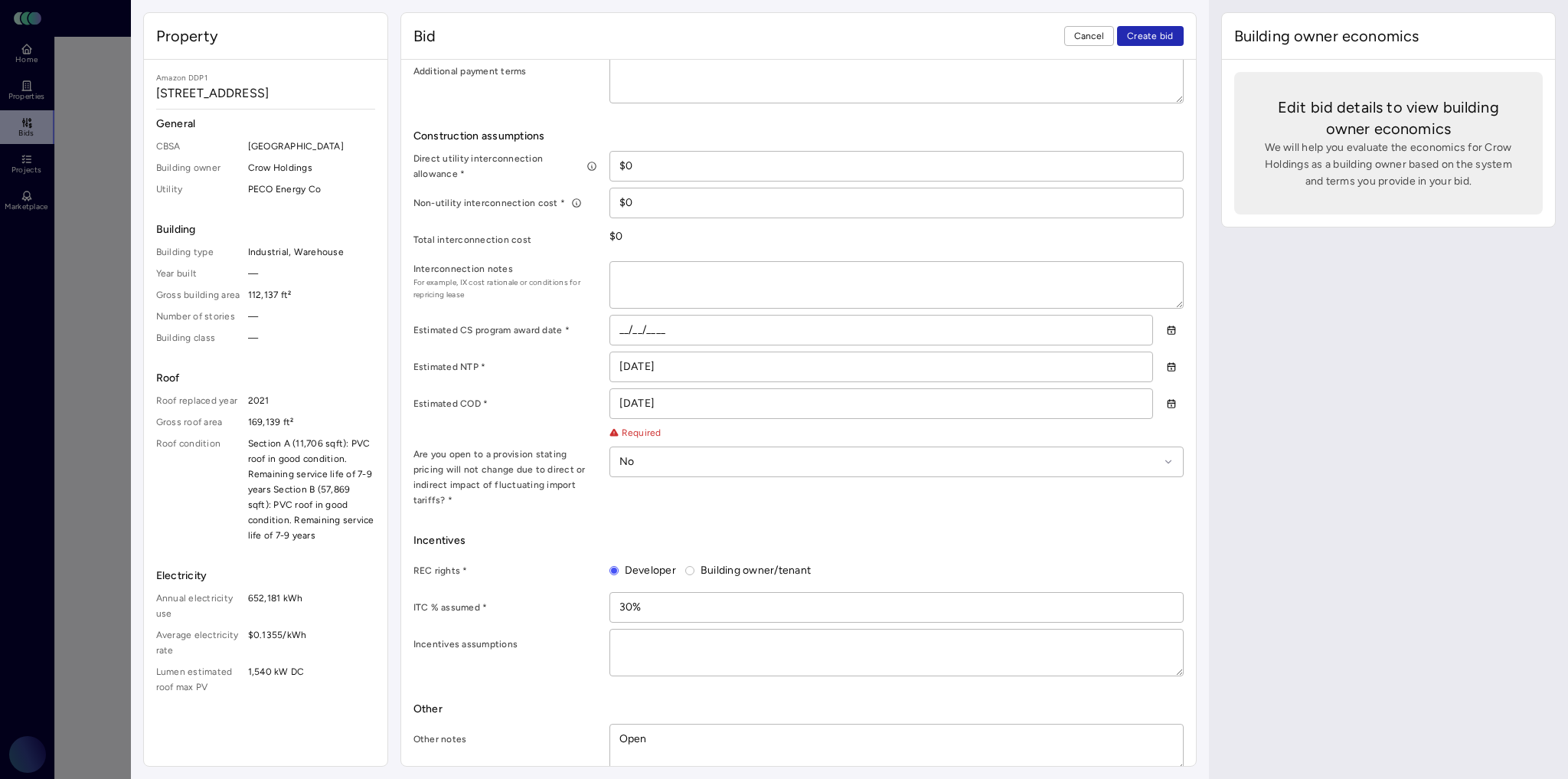
type textarea "x"
type textarea "Open"
type textarea "x"
type textarea "Open t"
type textarea "x"
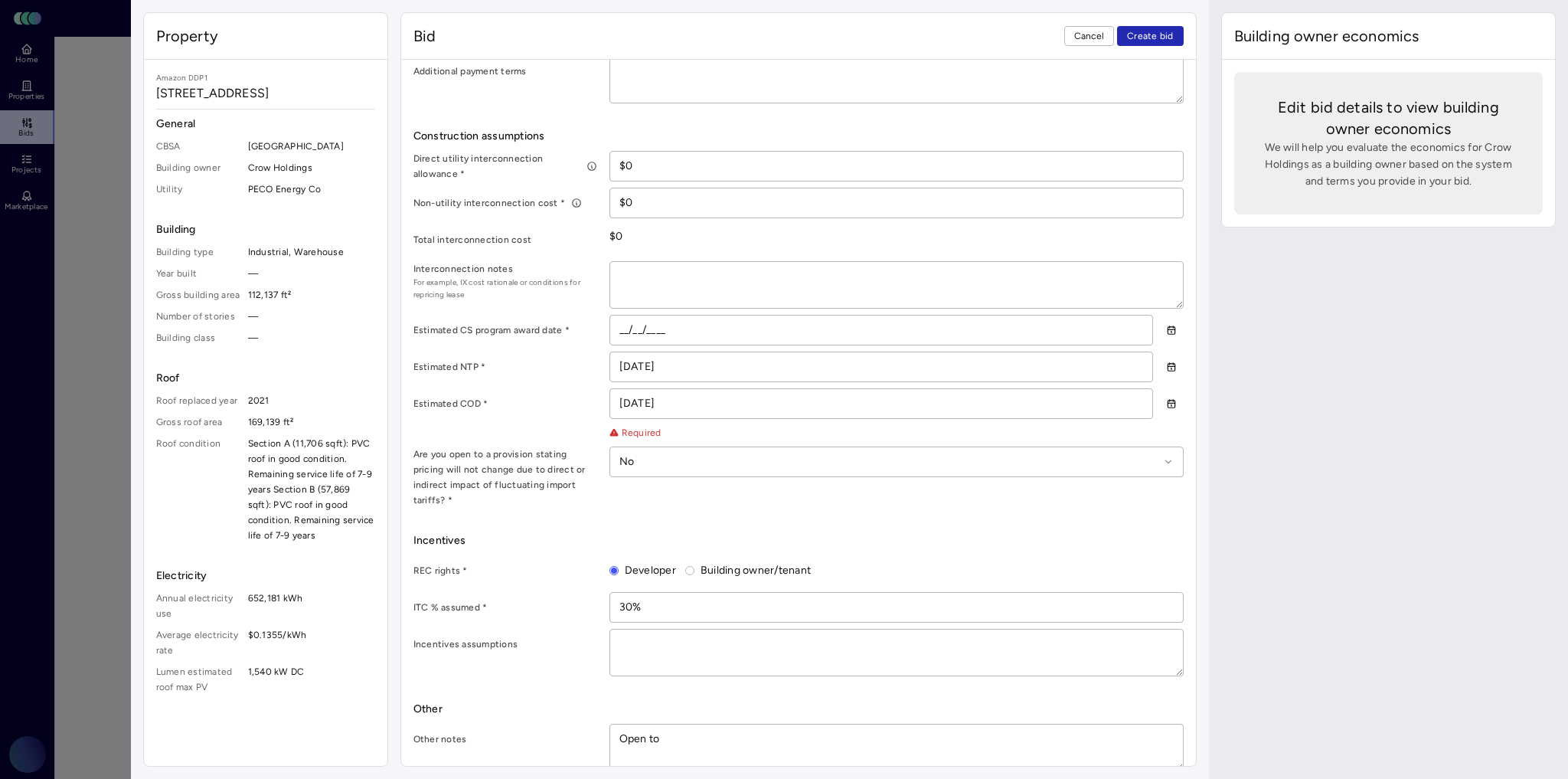
type textarea "Open to"
type textarea "x"
type textarea "Open to e"
type textarea "x"
type textarea "Open to exp"
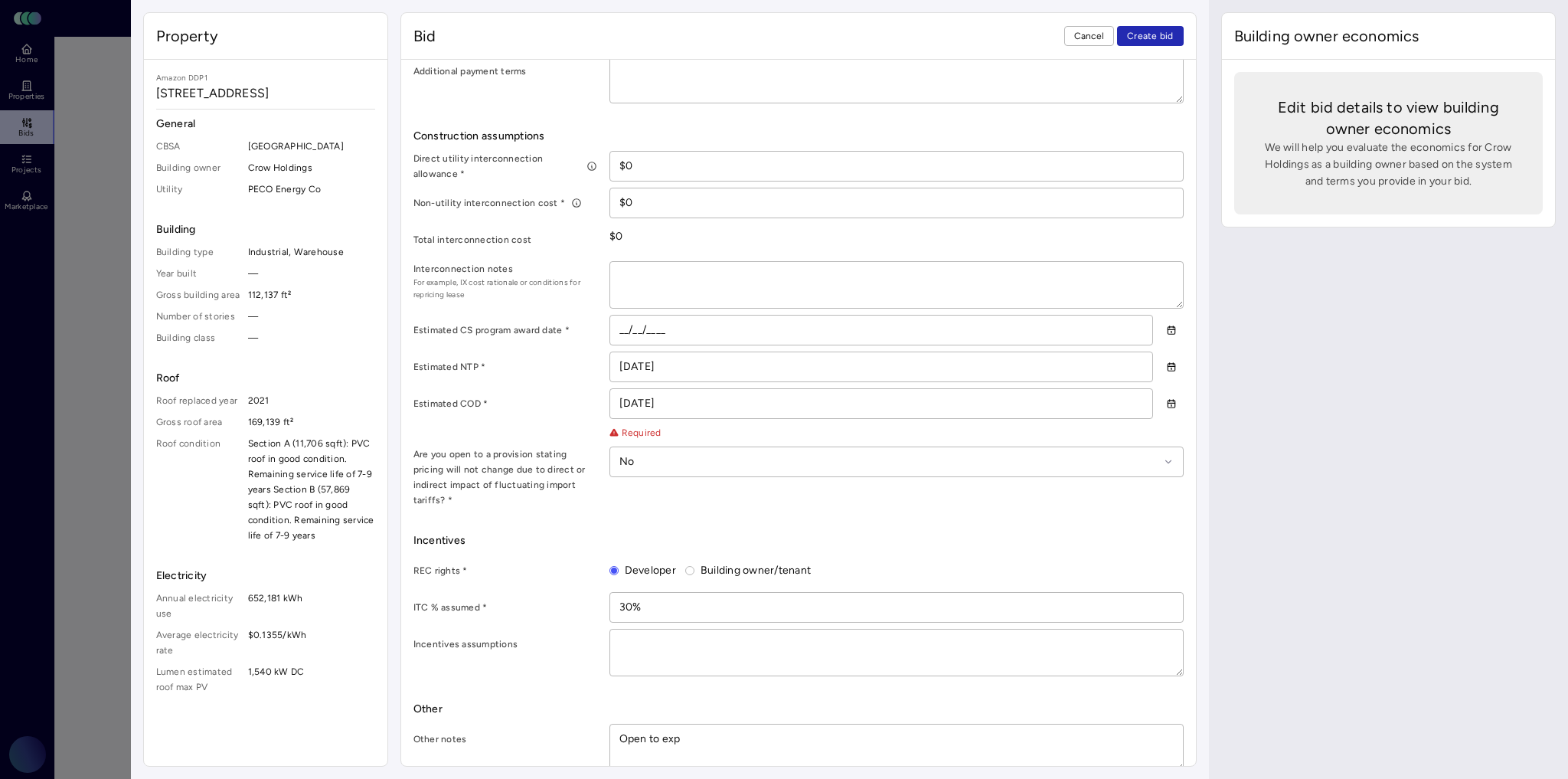
type textarea "x"
type textarea "Open to expl"
type textarea "x"
type textarea "Open to explo"
type textarea "x"
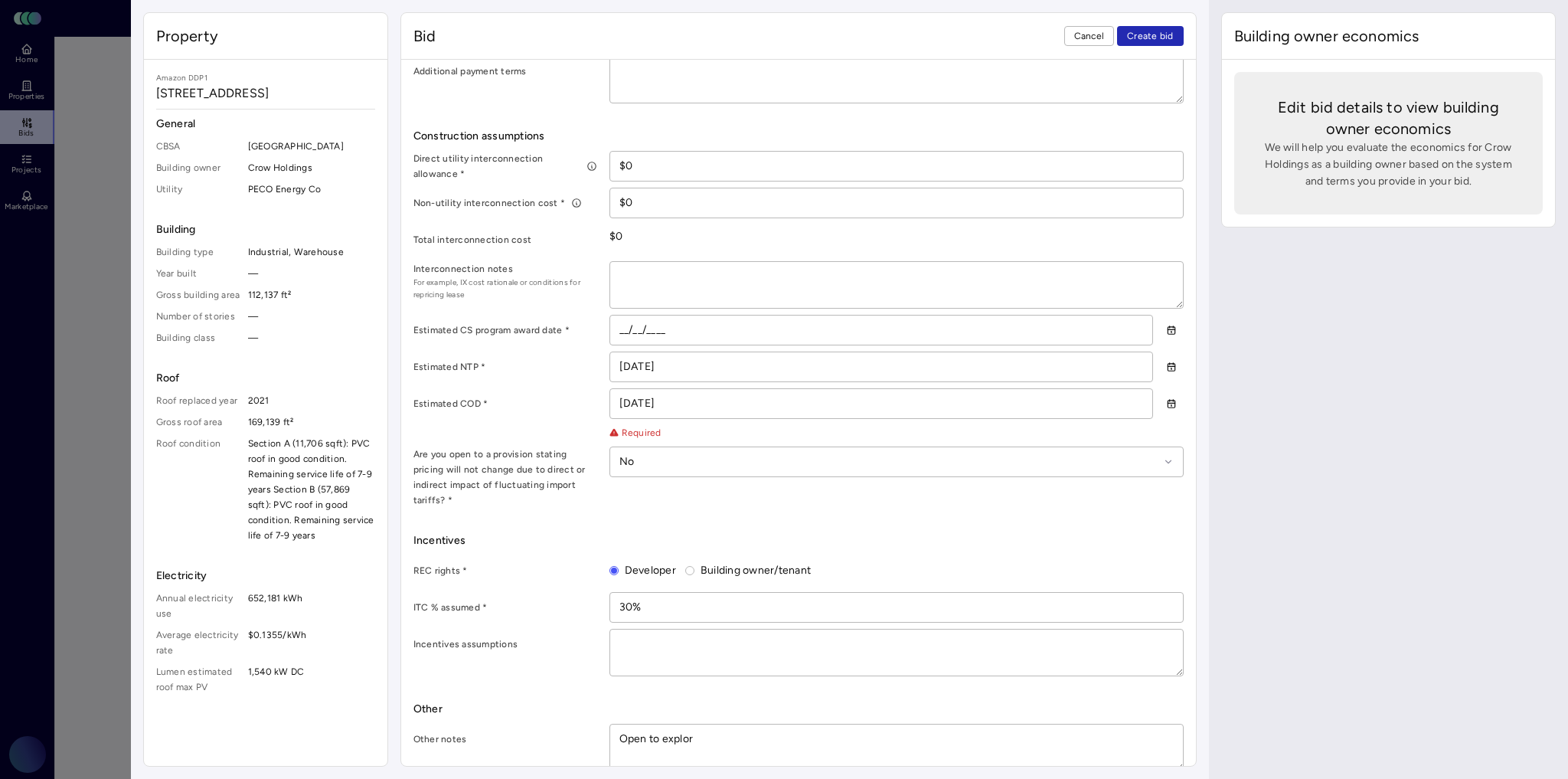
type textarea "Open to explori"
type textarea "x"
type textarea "Open to explorin"
type textarea "x"
type textarea "Open to exploring"
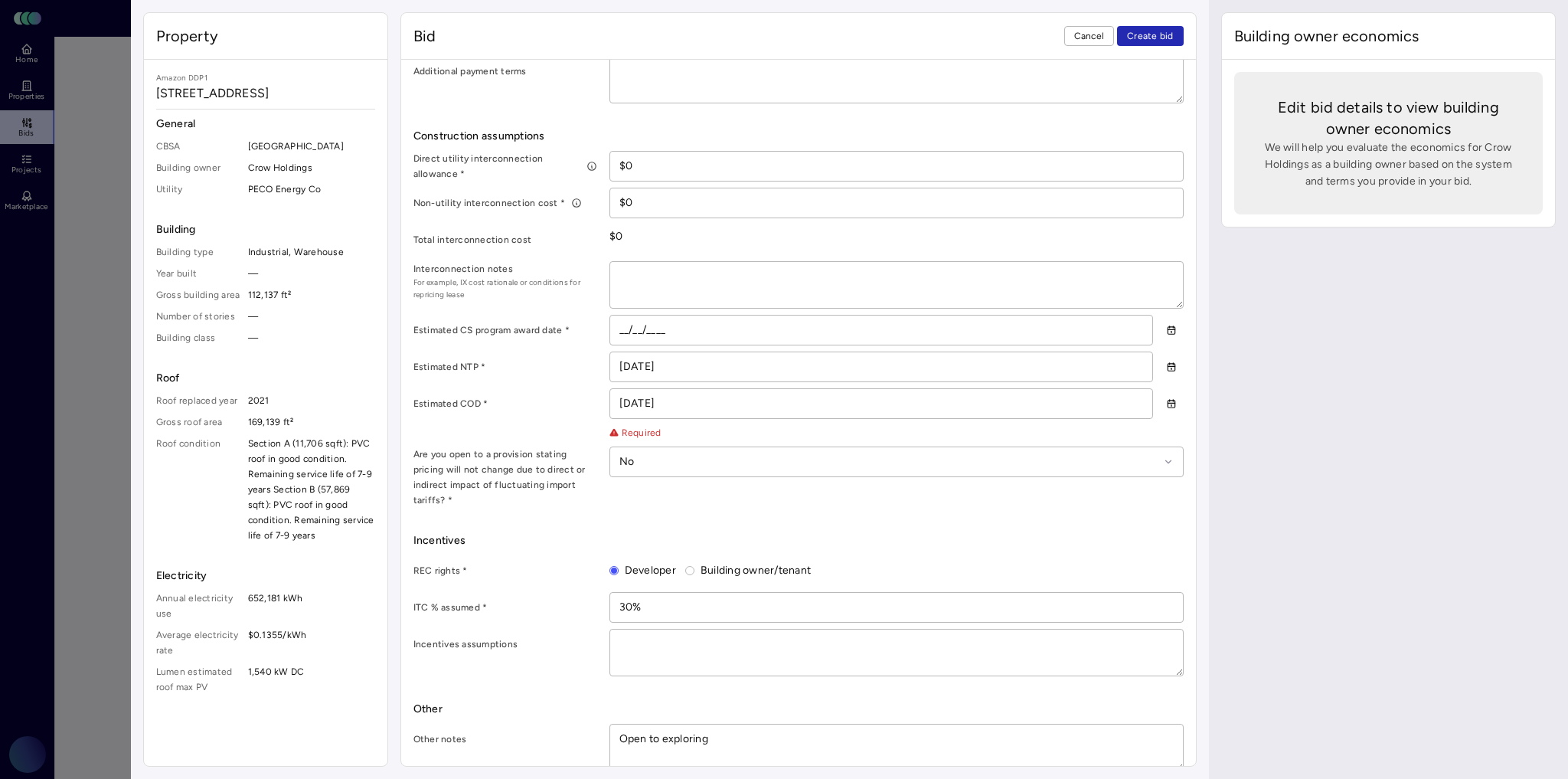
type textarea "x"
type textarea "Open to exploring"
type textarea "x"
type textarea "Open to exploring C"
type textarea "x"
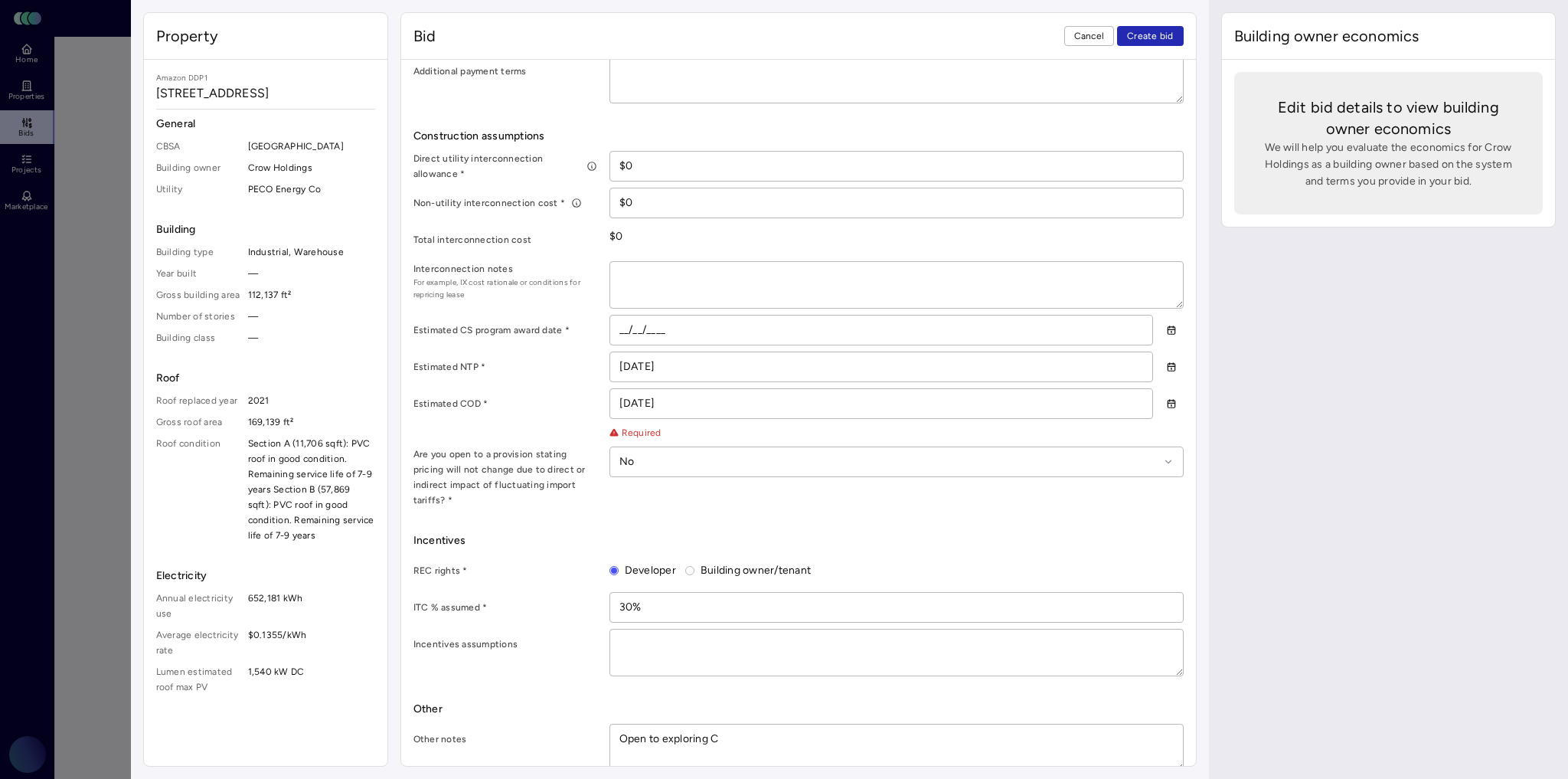
type textarea "Open to exploring"
type textarea "x"
type textarea "Open to exploring c"
type textarea "x"
type textarea "Open to exploring co"
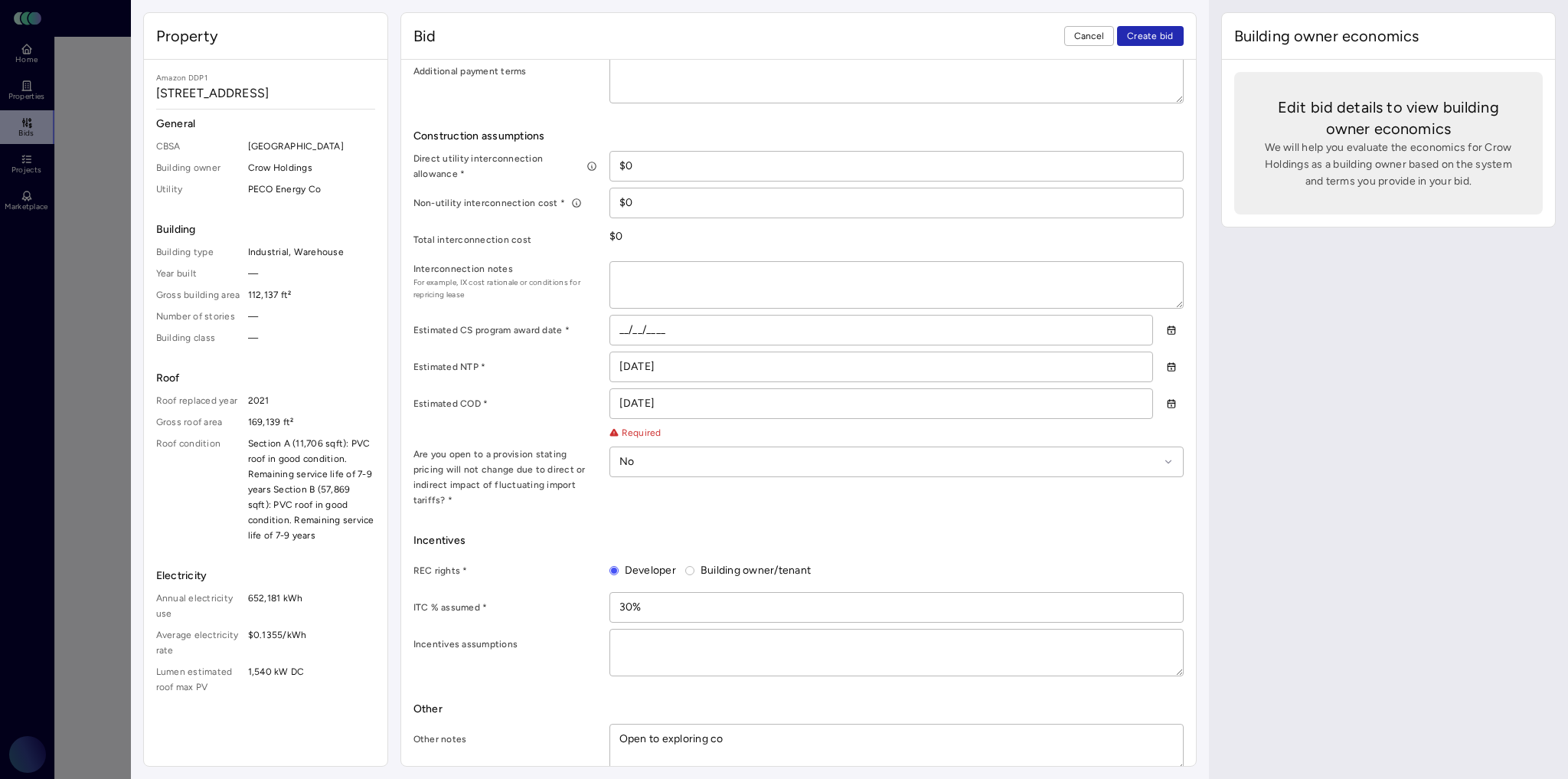
type textarea "x"
type textarea "Open to exploring com"
type textarea "x"
type textarea "Open to exploring comm"
type textarea "x"
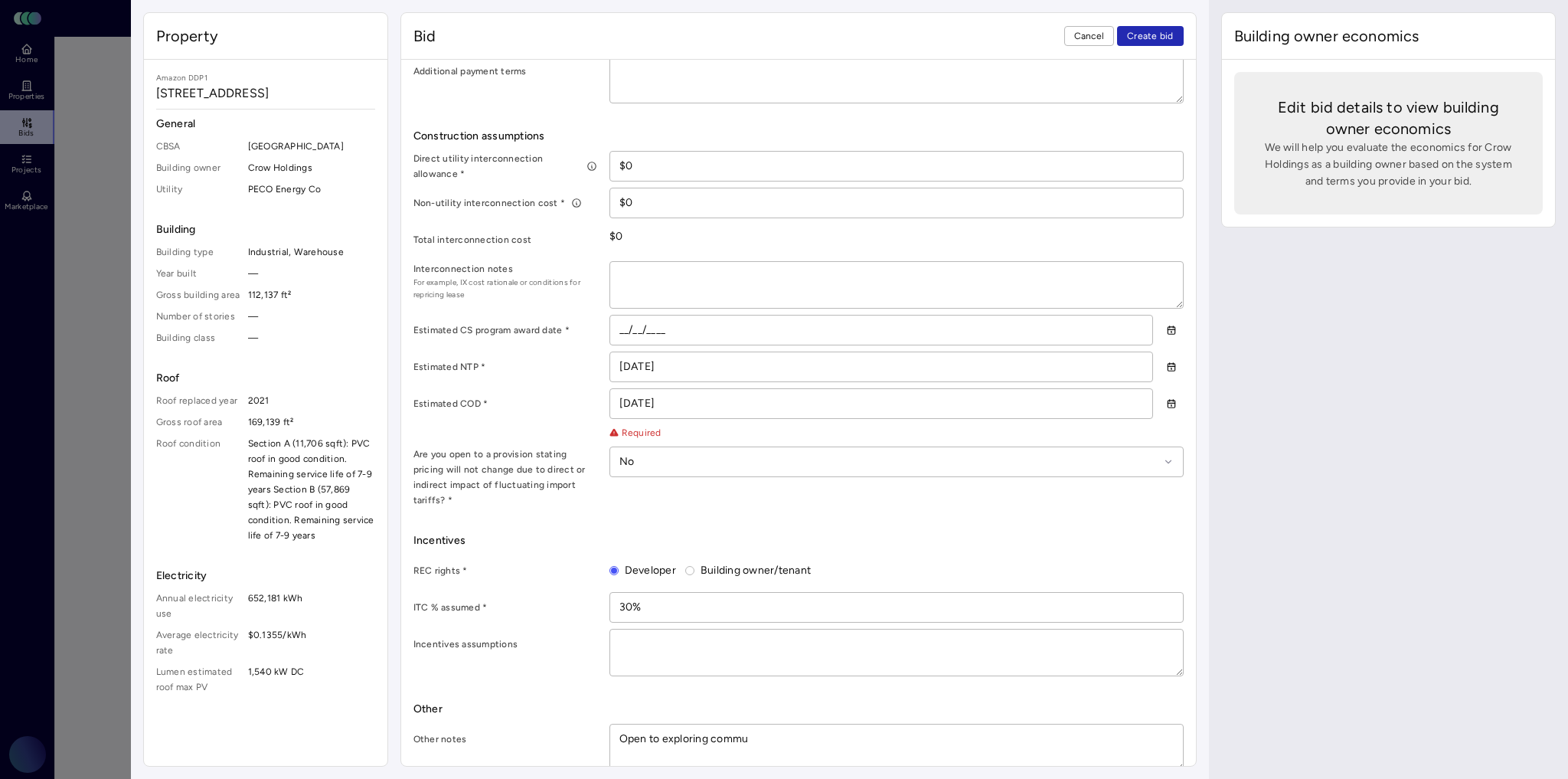
type textarea "Open to exploring commun"
type textarea "x"
type textarea "Open to exploring communi"
type textarea "x"
type textarea "Open to exploring communit"
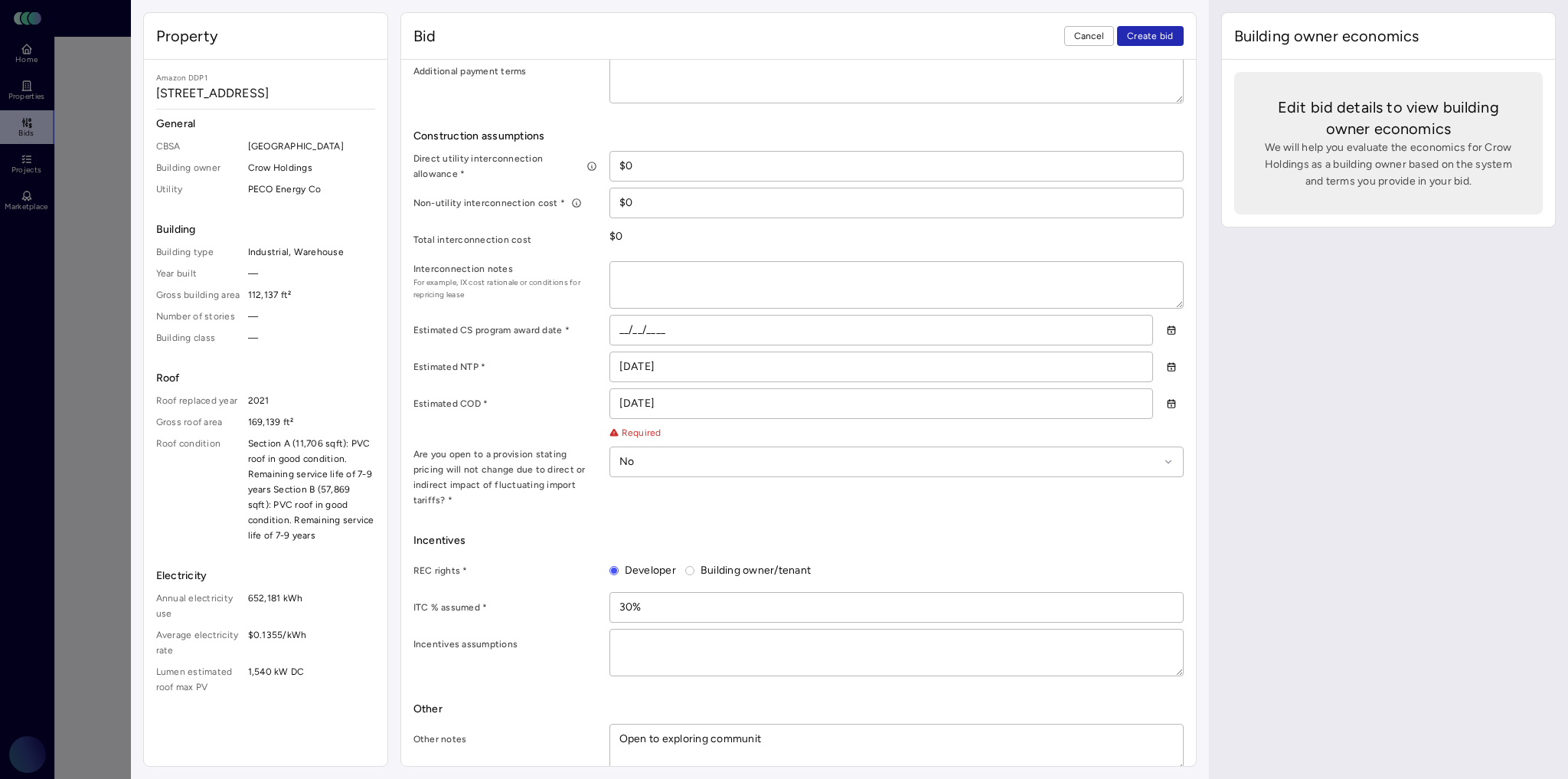
type textarea "x"
type textarea "Open to exploring community"
type textarea "x"
type textarea "Open to exploring community"
type textarea "x"
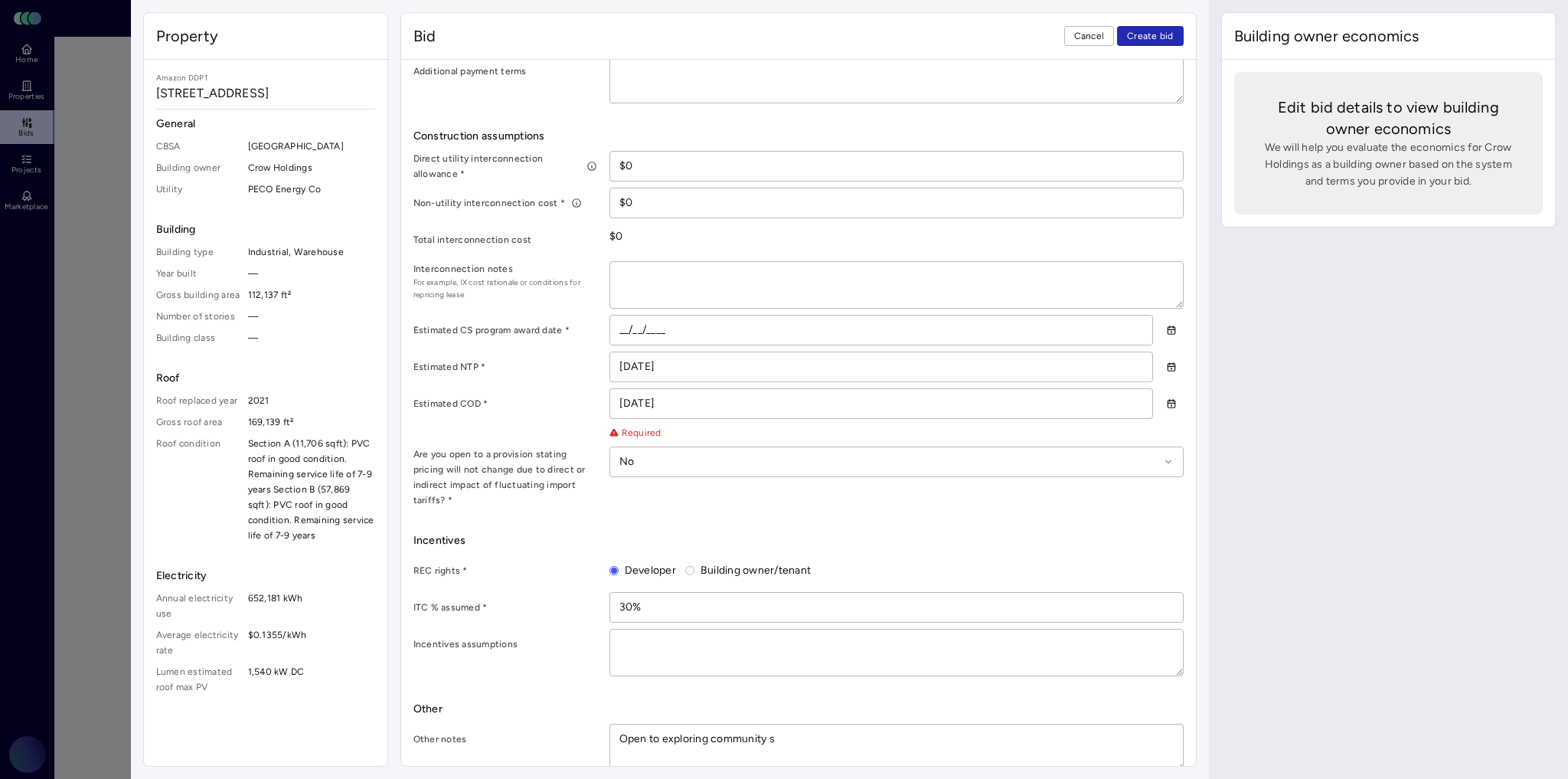
type textarea "Open to exploring community so"
type textarea "x"
type textarea "Open to exploring community sol"
type textarea "x"
type textarea "Open to exploring community sola"
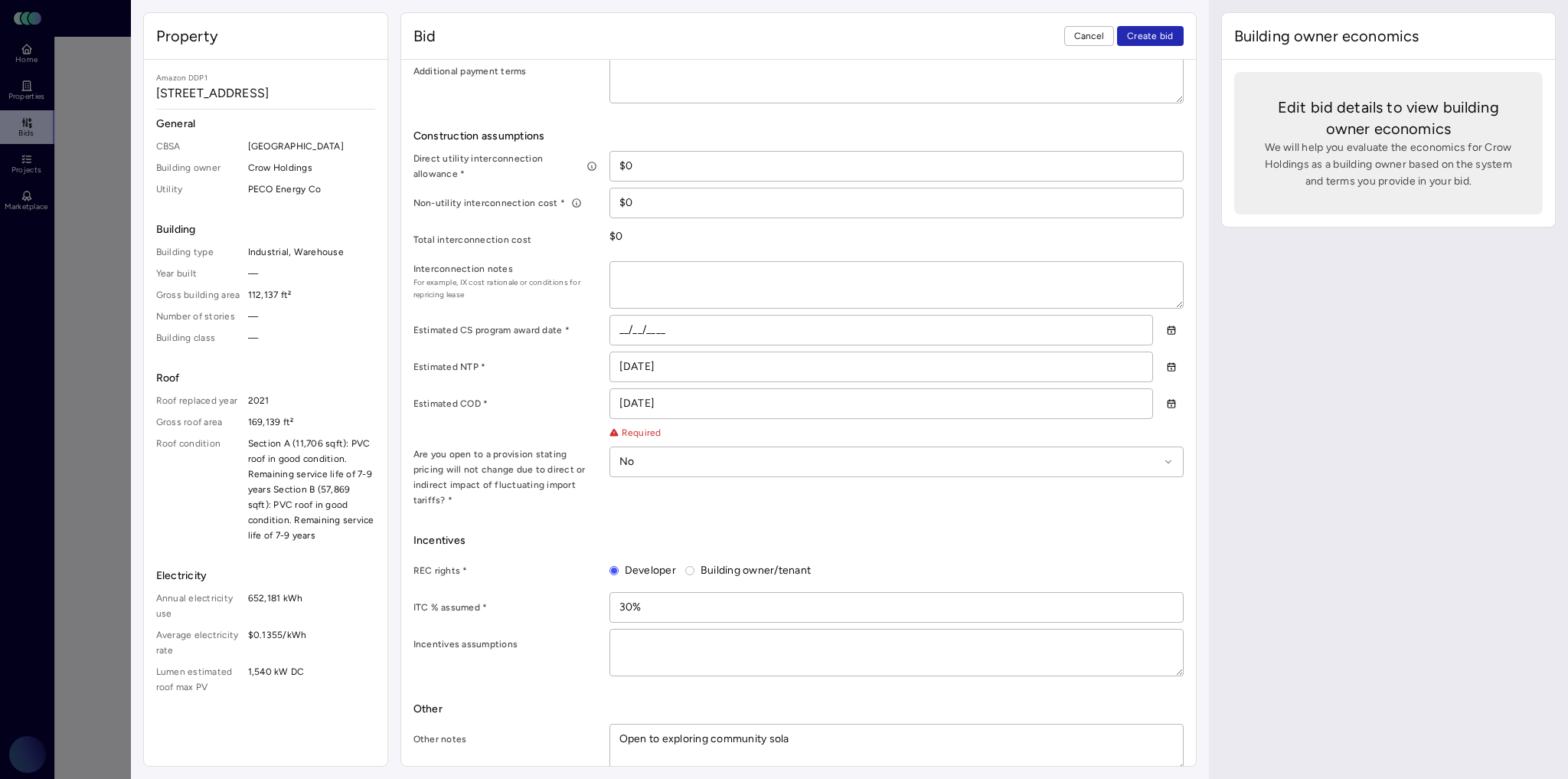
type textarea "x"
type textarea "Open to exploring community solar"
type textarea "x"
type textarea "Open to exploring community solar"
type textarea "x"
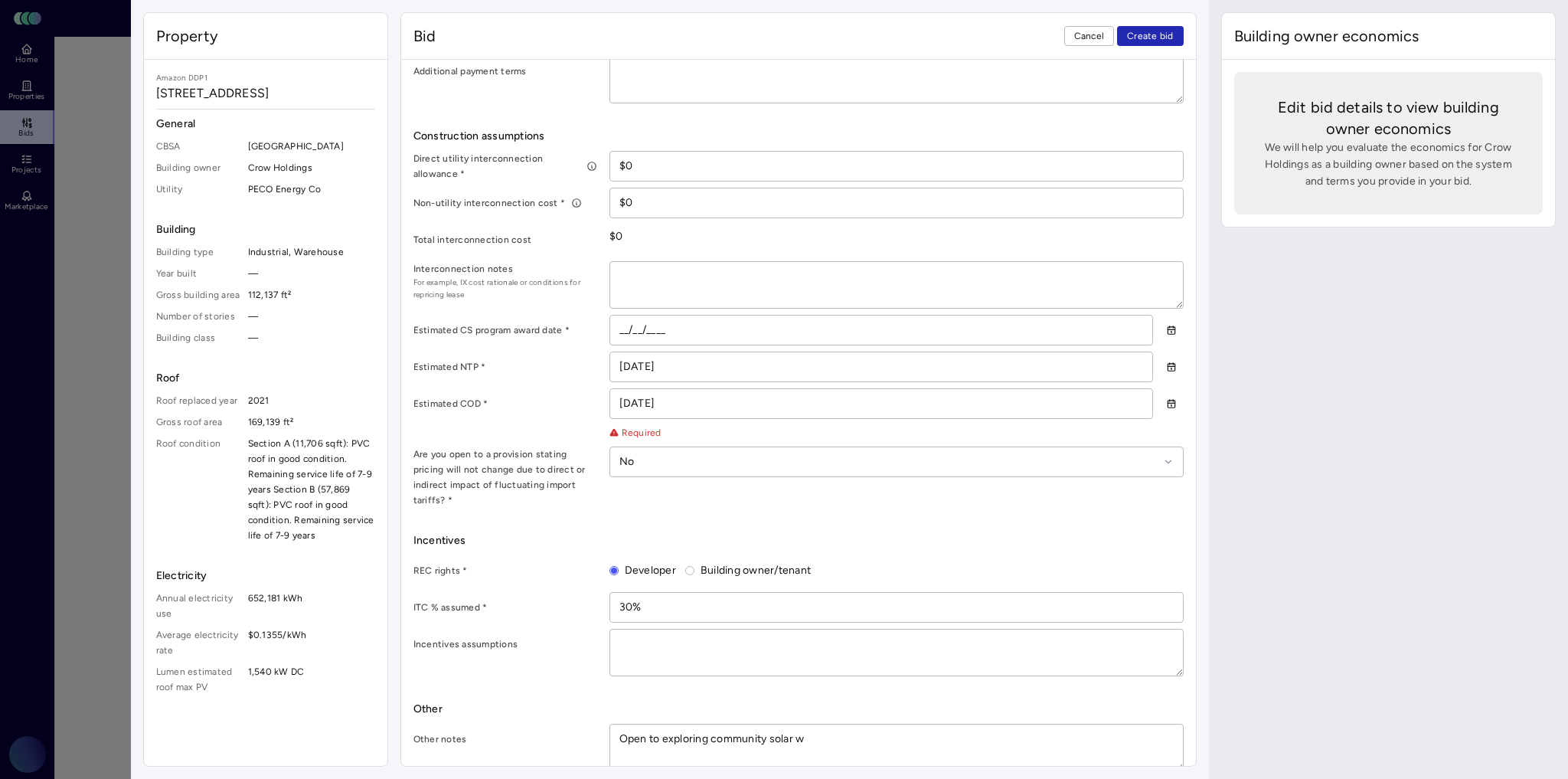
type textarea "Open to exploring community solar wh"
type textarea "x"
type textarea "Open to exploring community solar whe"
type textarea "x"
type textarea "Open to exploring community solar when"
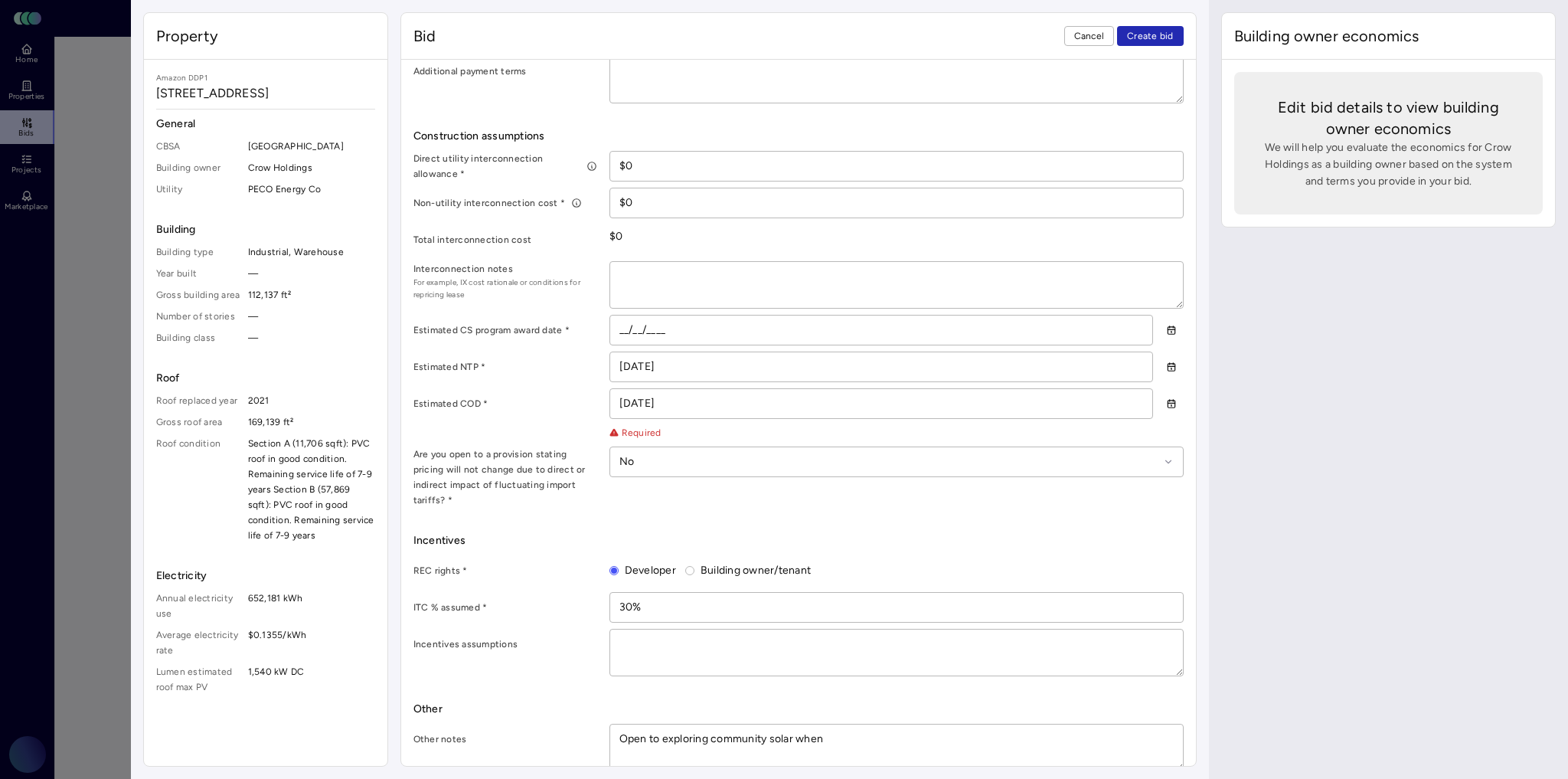
type textarea "x"
type textarea "Open to exploring community solar when"
type textarea "x"
type textarea "Open to exploring community solar when p"
type textarea "x"
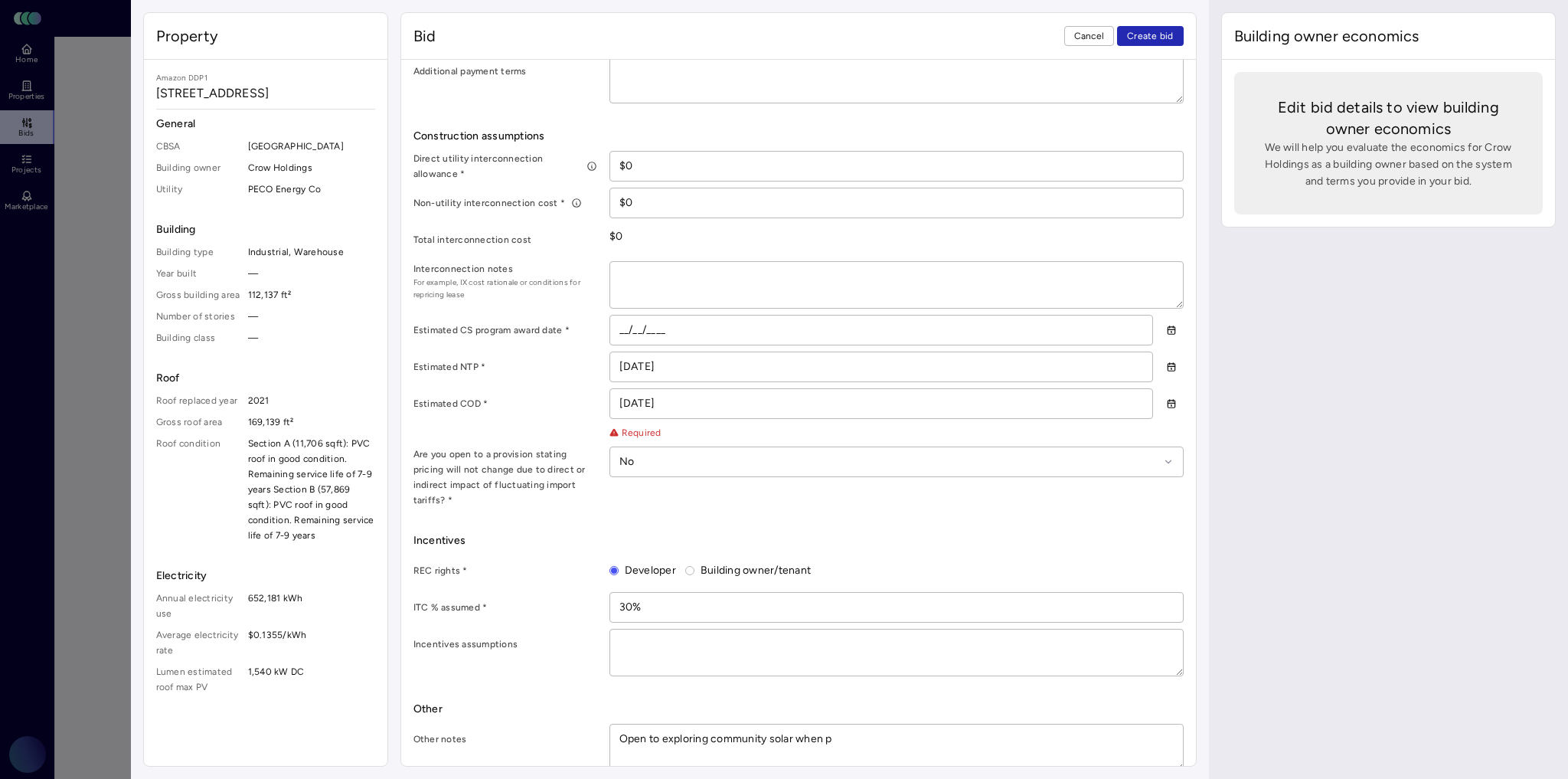
type textarea "Open to exploring community solar when pr"
type textarea "x"
type textarea "Open to exploring community solar when pro"
type textarea "x"
type textarea "Open to exploring community solar when prog"
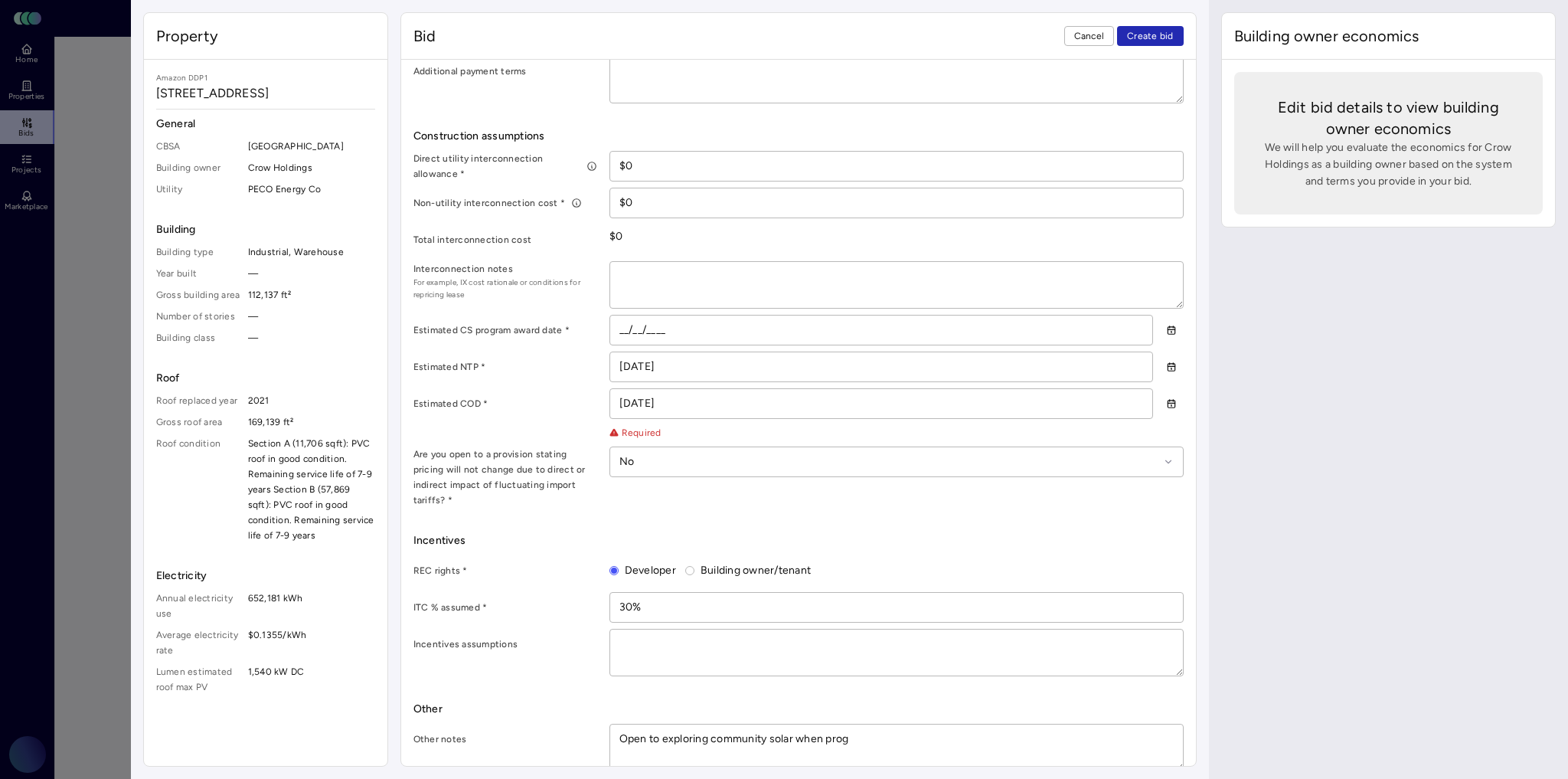
type textarea "x"
type textarea "Open to exploring community solar when progr"
type textarea "x"
type textarea "Open to exploring community solar when progra"
type textarea "x"
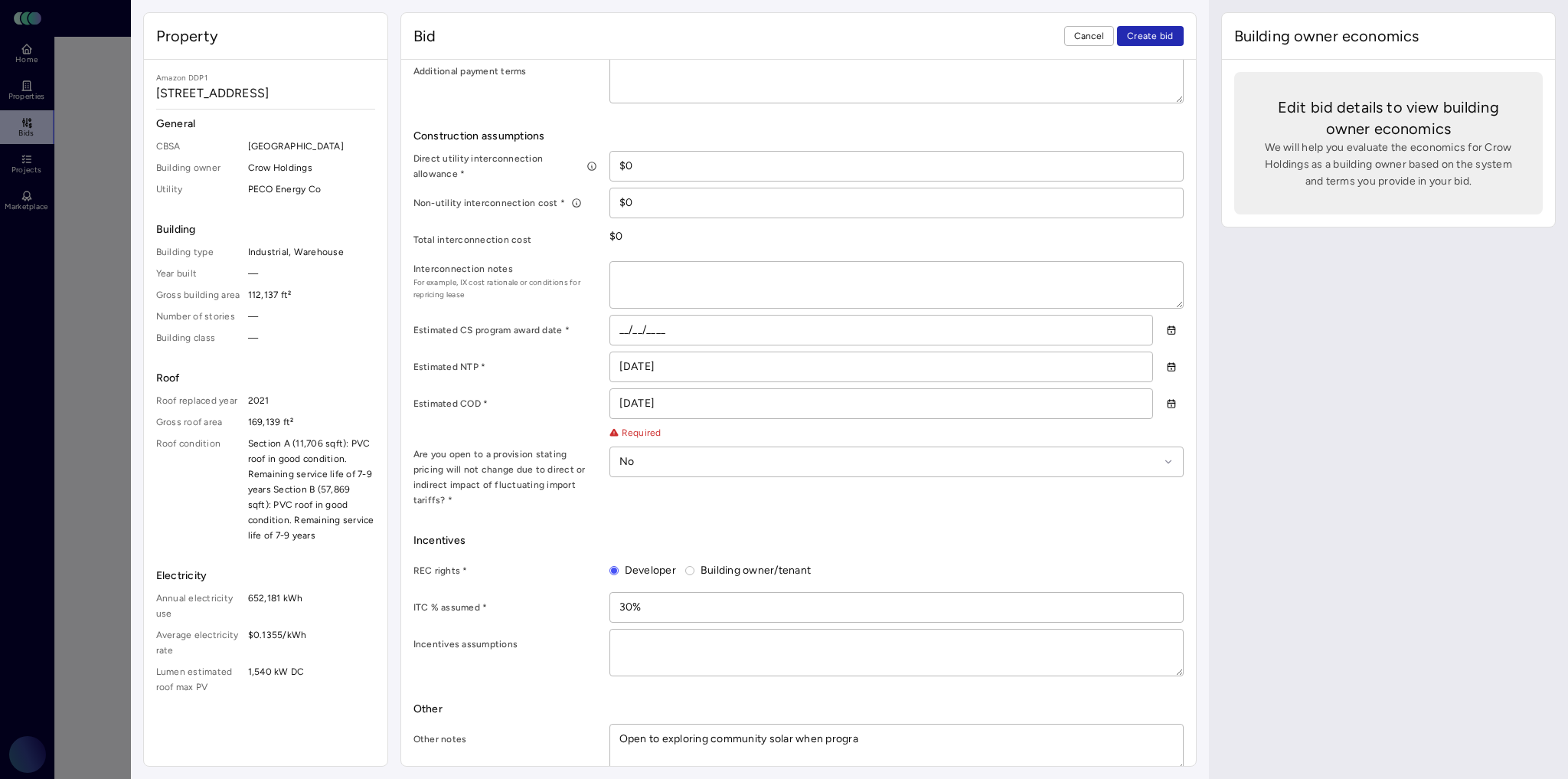
type textarea "Open to exploring community solar when program"
type textarea "x"
type textarea "Open to exploring community solar when program"
type textarea "x"
type textarea "Open to exploring community solar when program i"
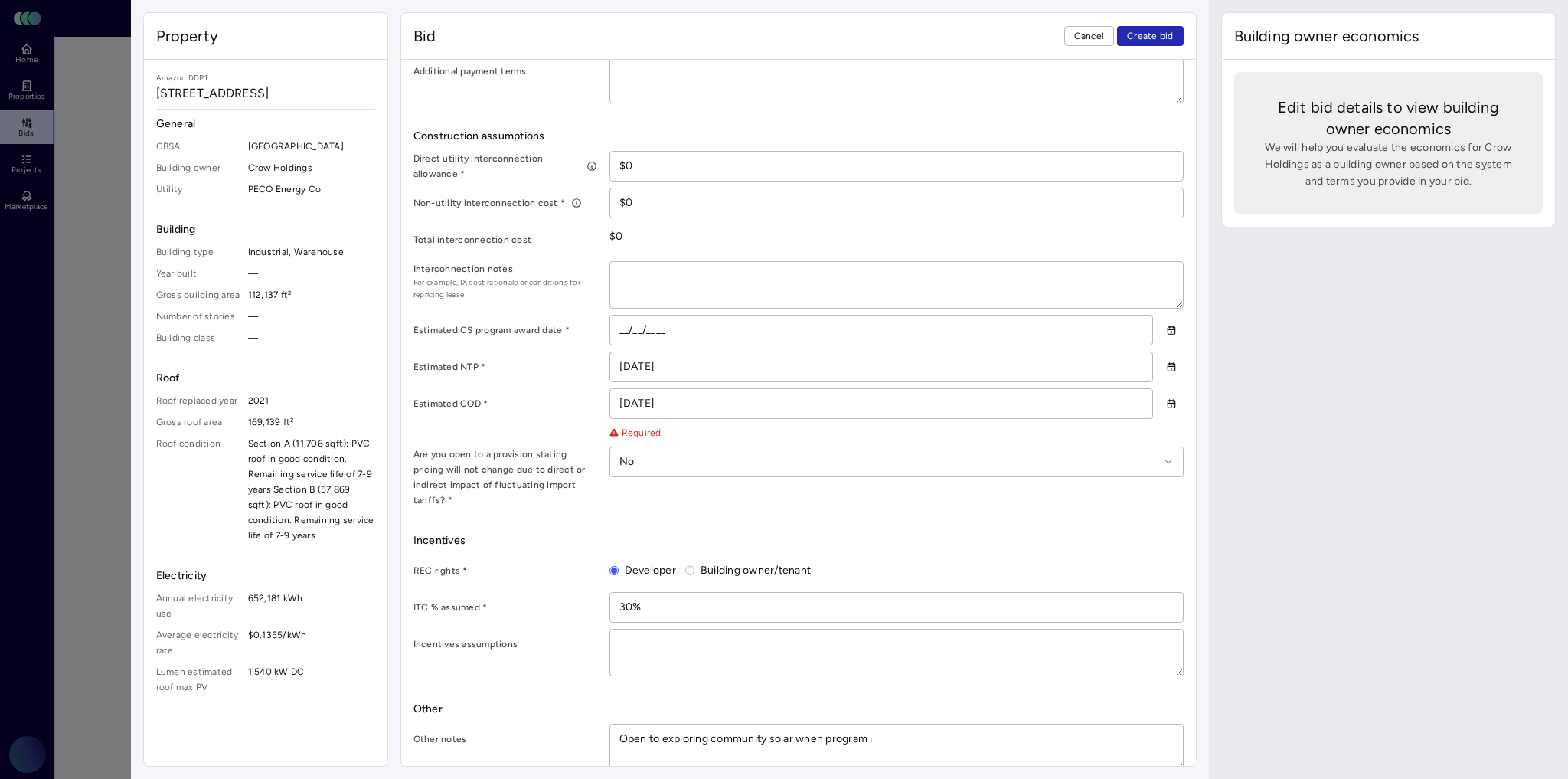
type textarea "x"
type textarea "Open to exploring community solar when program is"
type textarea "x"
type textarea "Open to exploring community solar when program is vo"
type textarea "x"
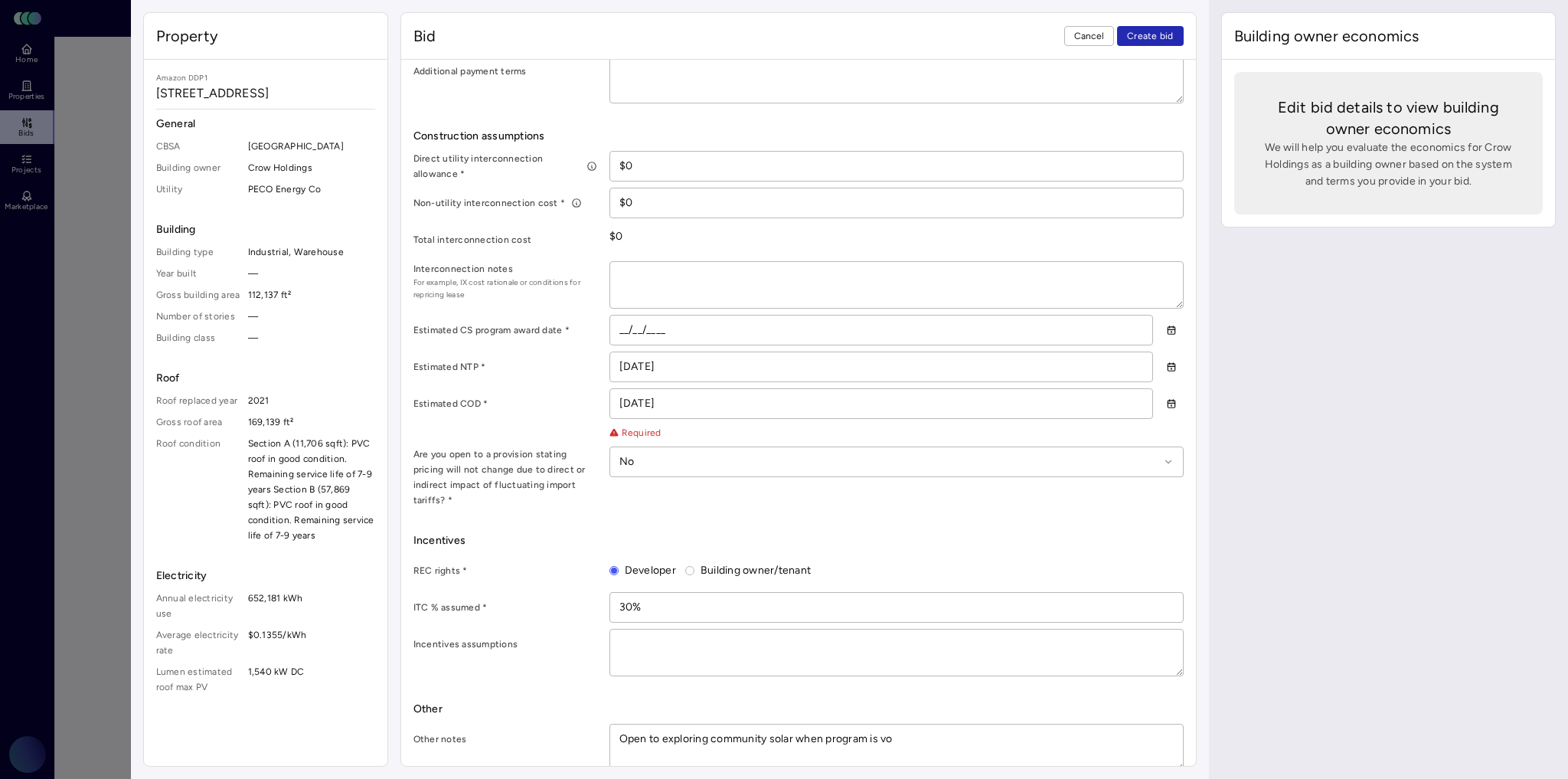
type textarea "Open to exploring community solar when program is vot"
type textarea "x"
type textarea "Open to exploring community solar when program is vote"
type textarea "x"
type textarea "Open to exploring community solar when program is voted"
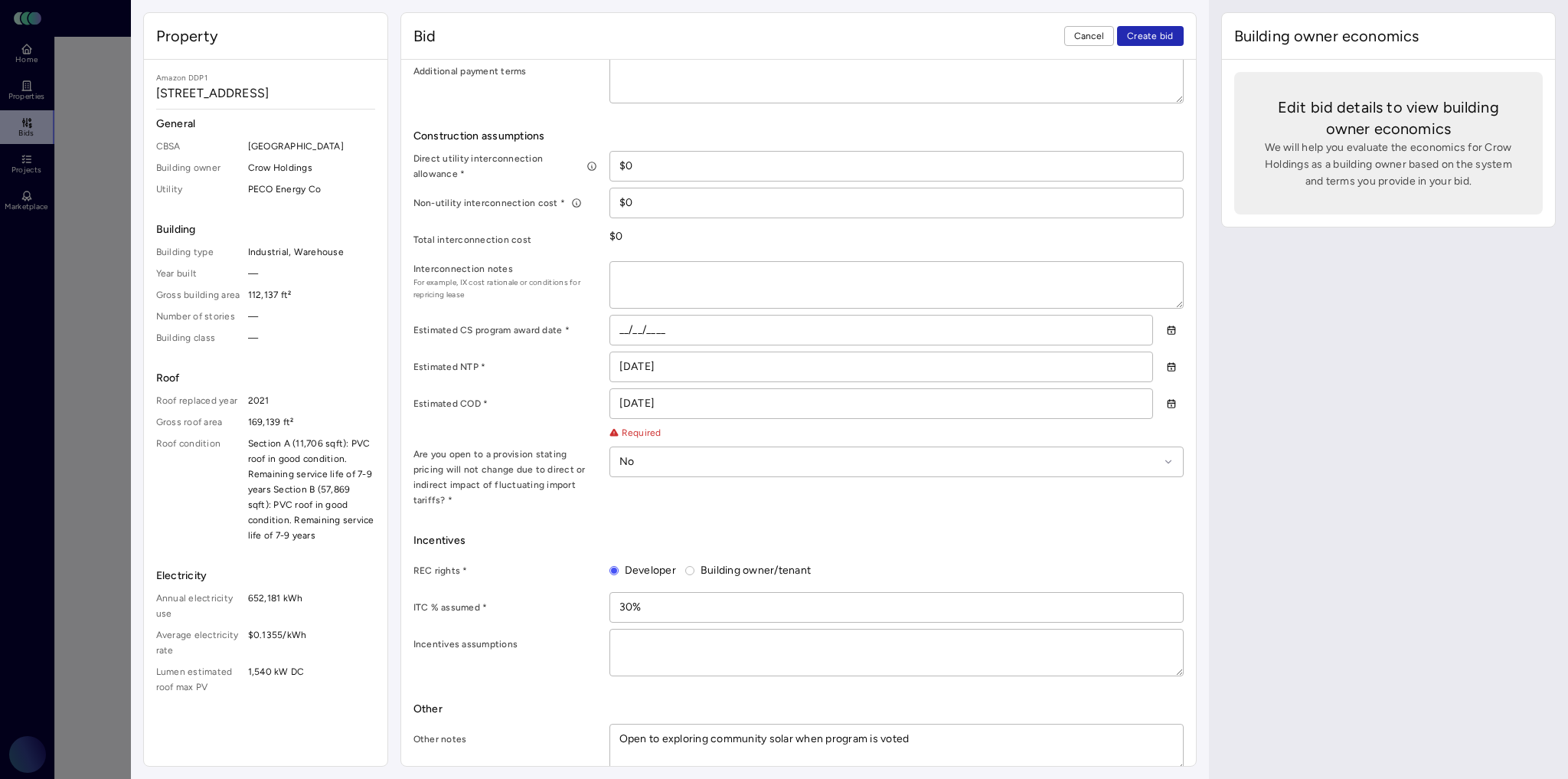
type textarea "x"
type textarea "Open to exploring community solar when program is voted i"
type textarea "x"
type textarea "Open to exploring community solar when program is voted in"
type textarea "x"
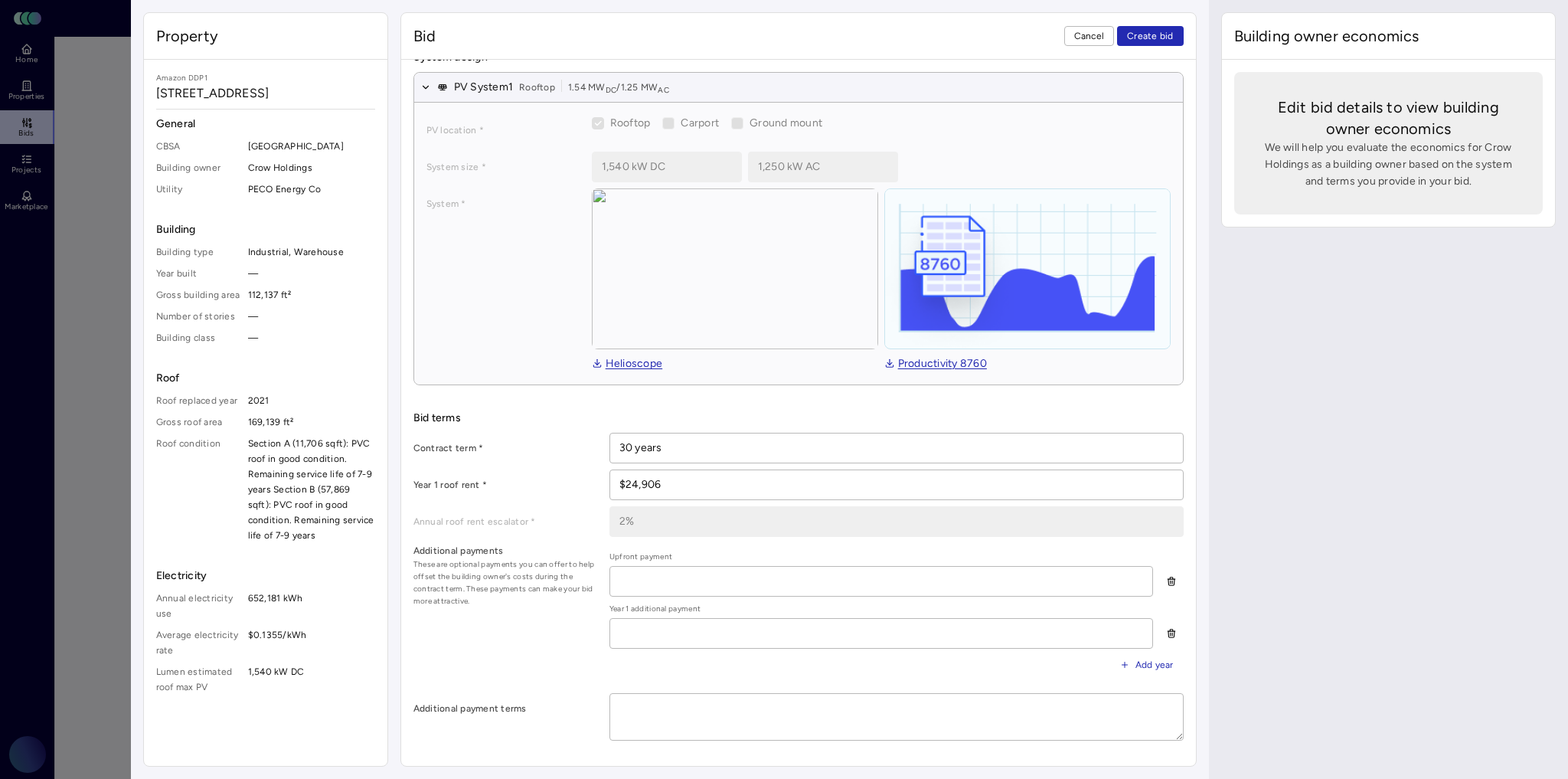
scroll to position [199, 0]
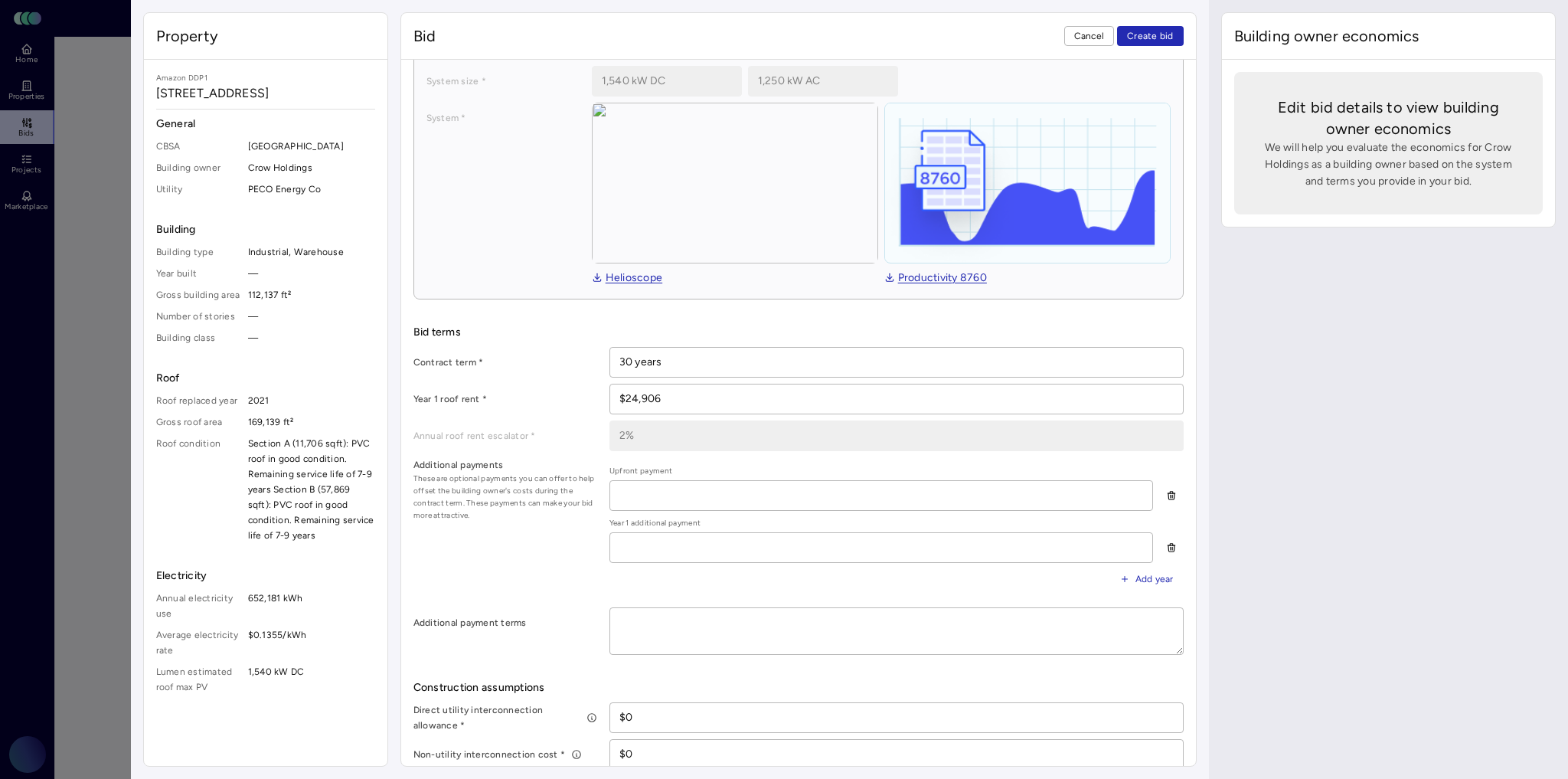
type textarea "Open to exploring community solar when program is voted in."
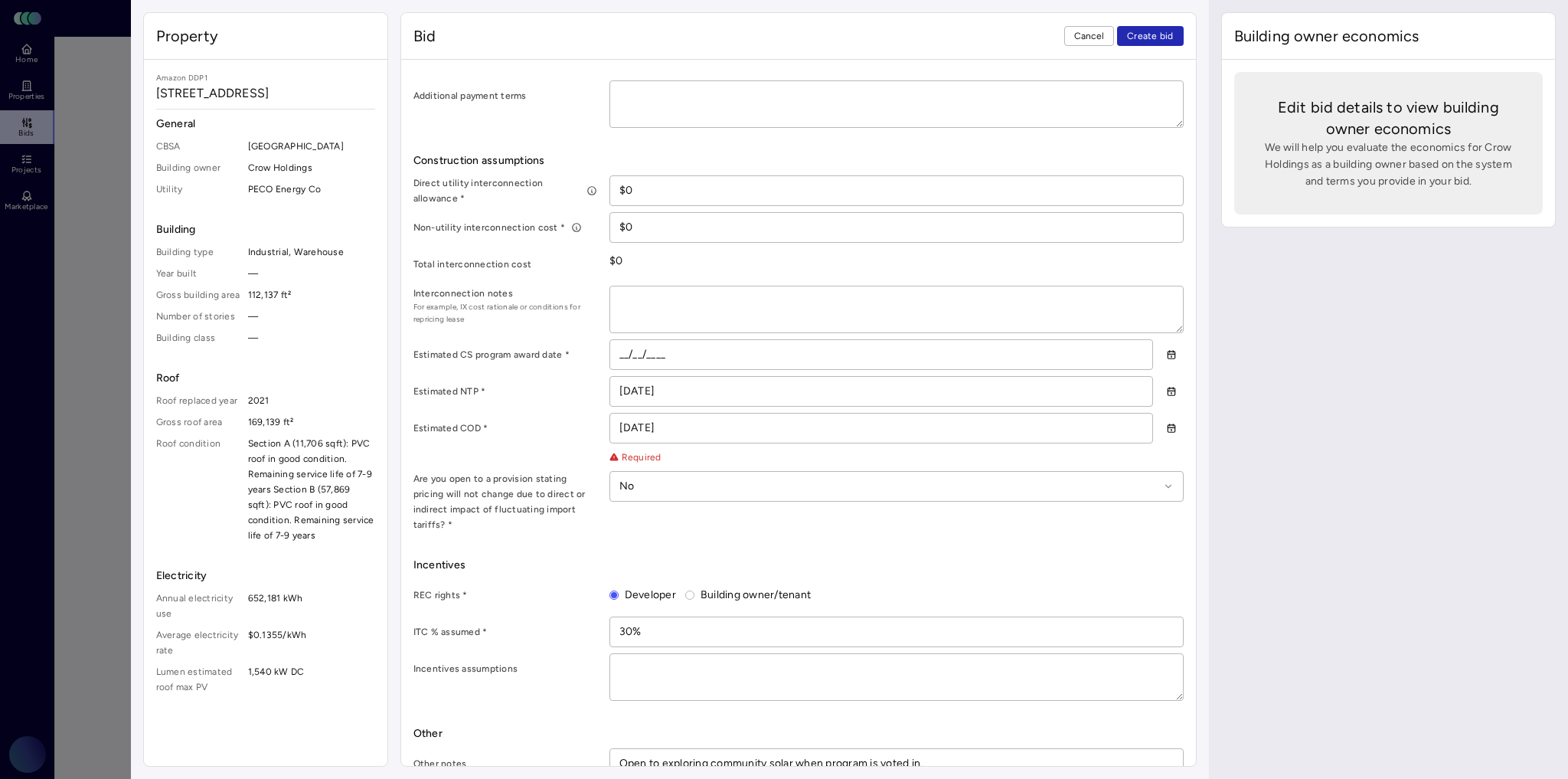
scroll to position [751, 0]
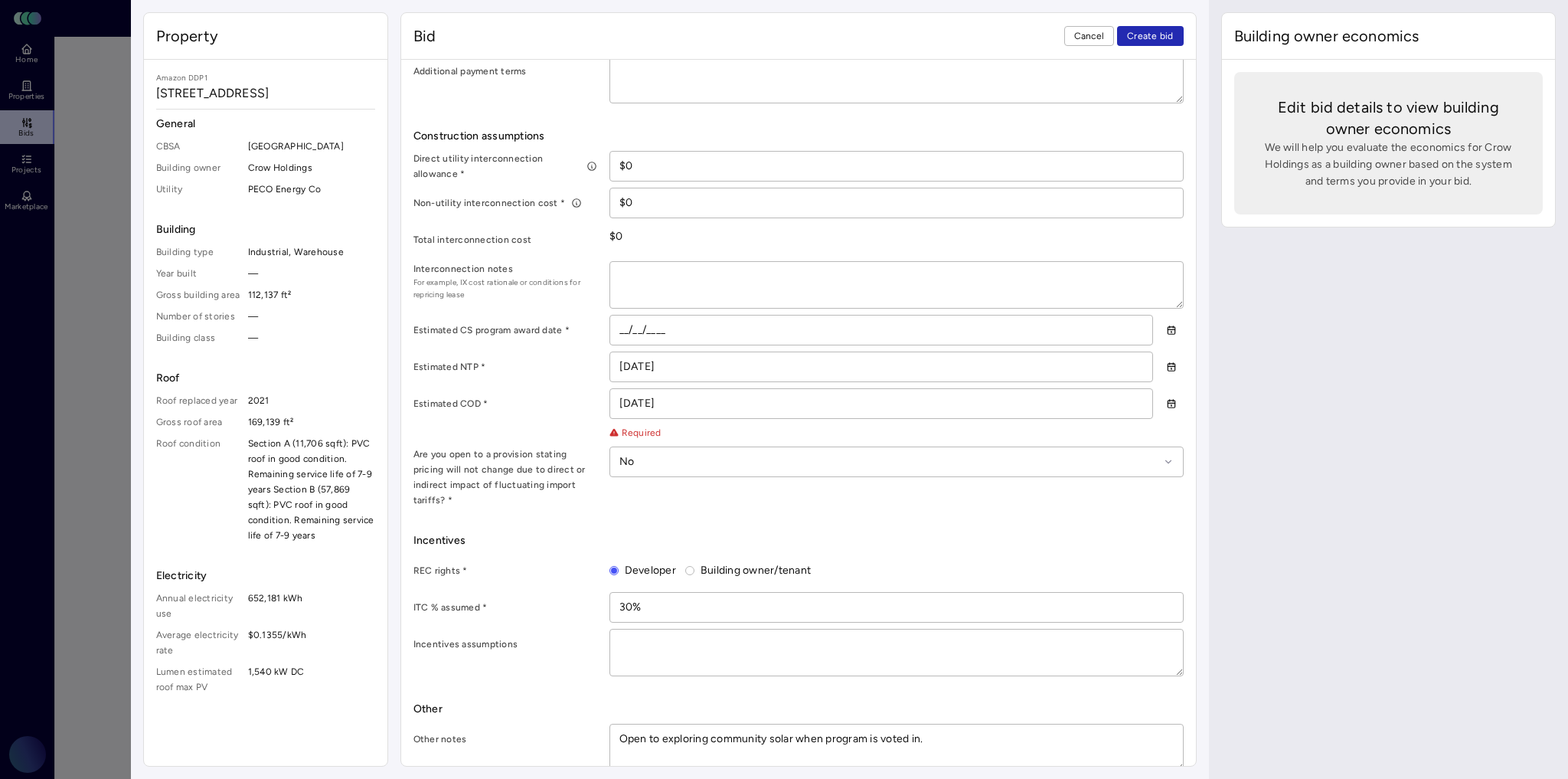
click at [1145, 37] on span "Create bid" at bounding box center [1151, 36] width 47 height 16
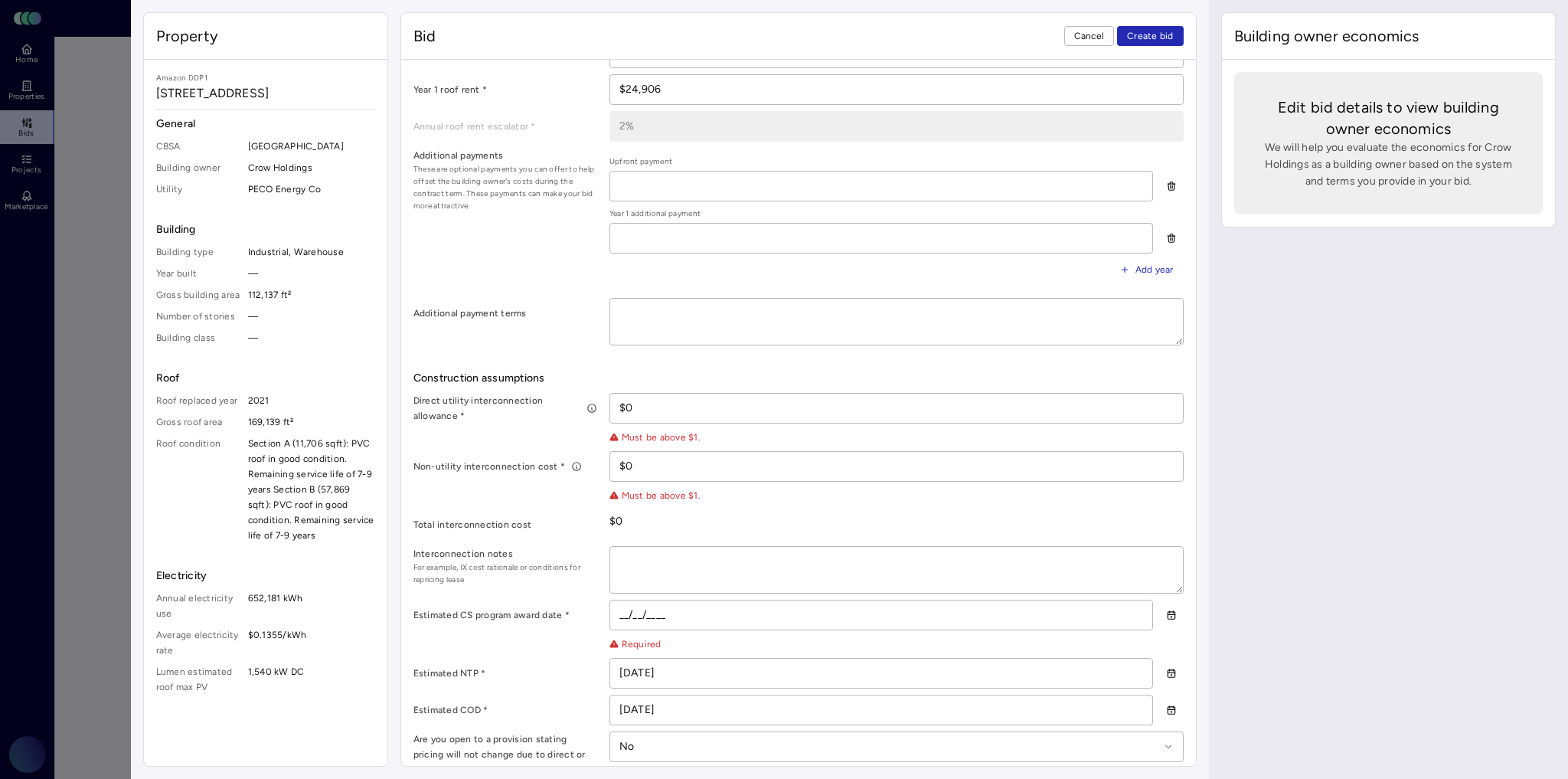
scroll to position [506, 0]
drag, startPoint x: 622, startPoint y: 430, endPoint x: 634, endPoint y: 435, distance: 13.0
click at [622, 433] on span "Must be above $1." at bounding box center [655, 441] width 91 height 16
click at [654, 437] on span "Must be above $1." at bounding box center [655, 441] width 91 height 16
click at [646, 408] on input "$0" at bounding box center [897, 411] width 573 height 29
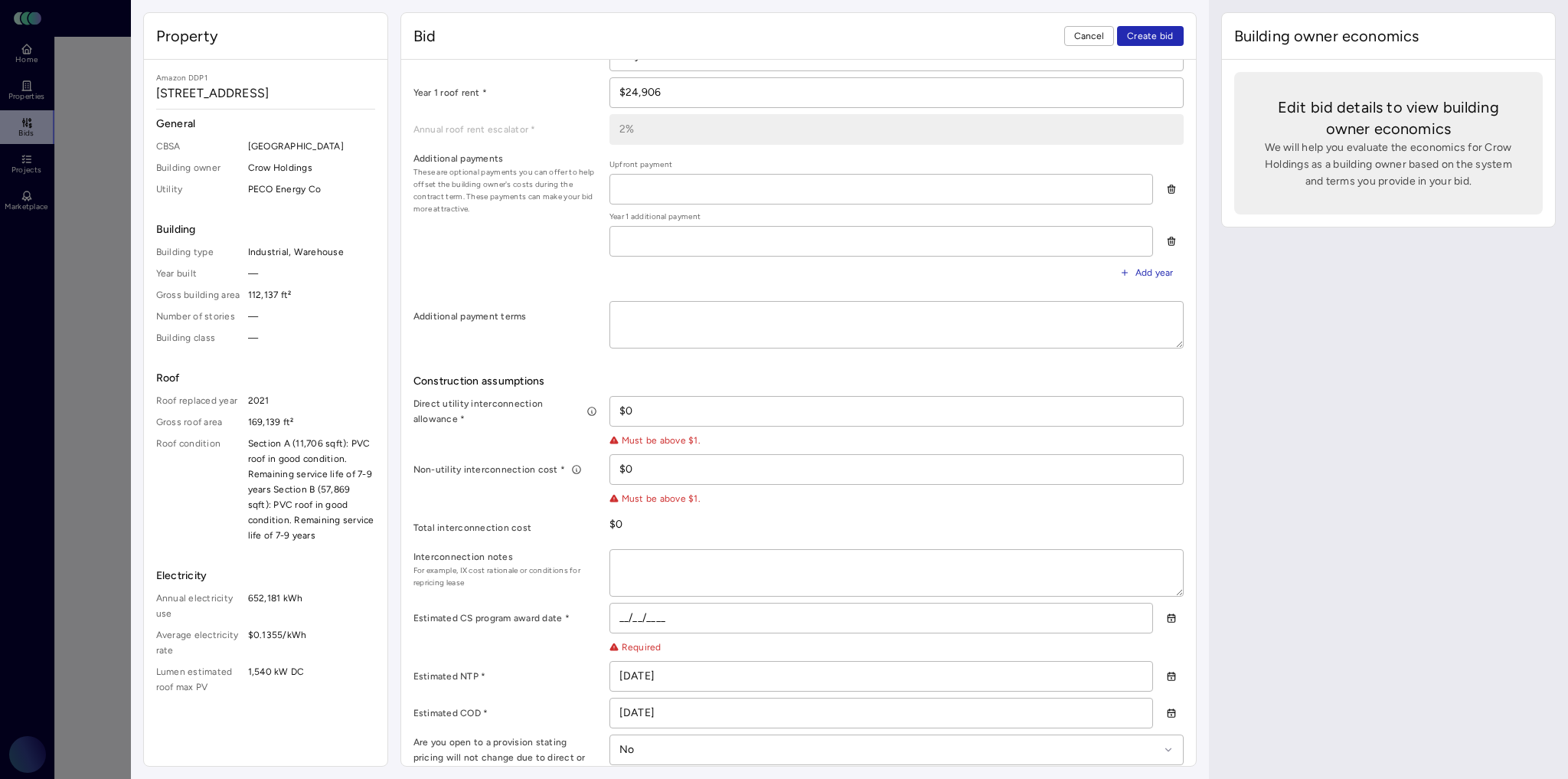
click at [646, 408] on input "$0" at bounding box center [897, 411] width 573 height 29
type textarea "x"
type input "$1"
type textarea "x"
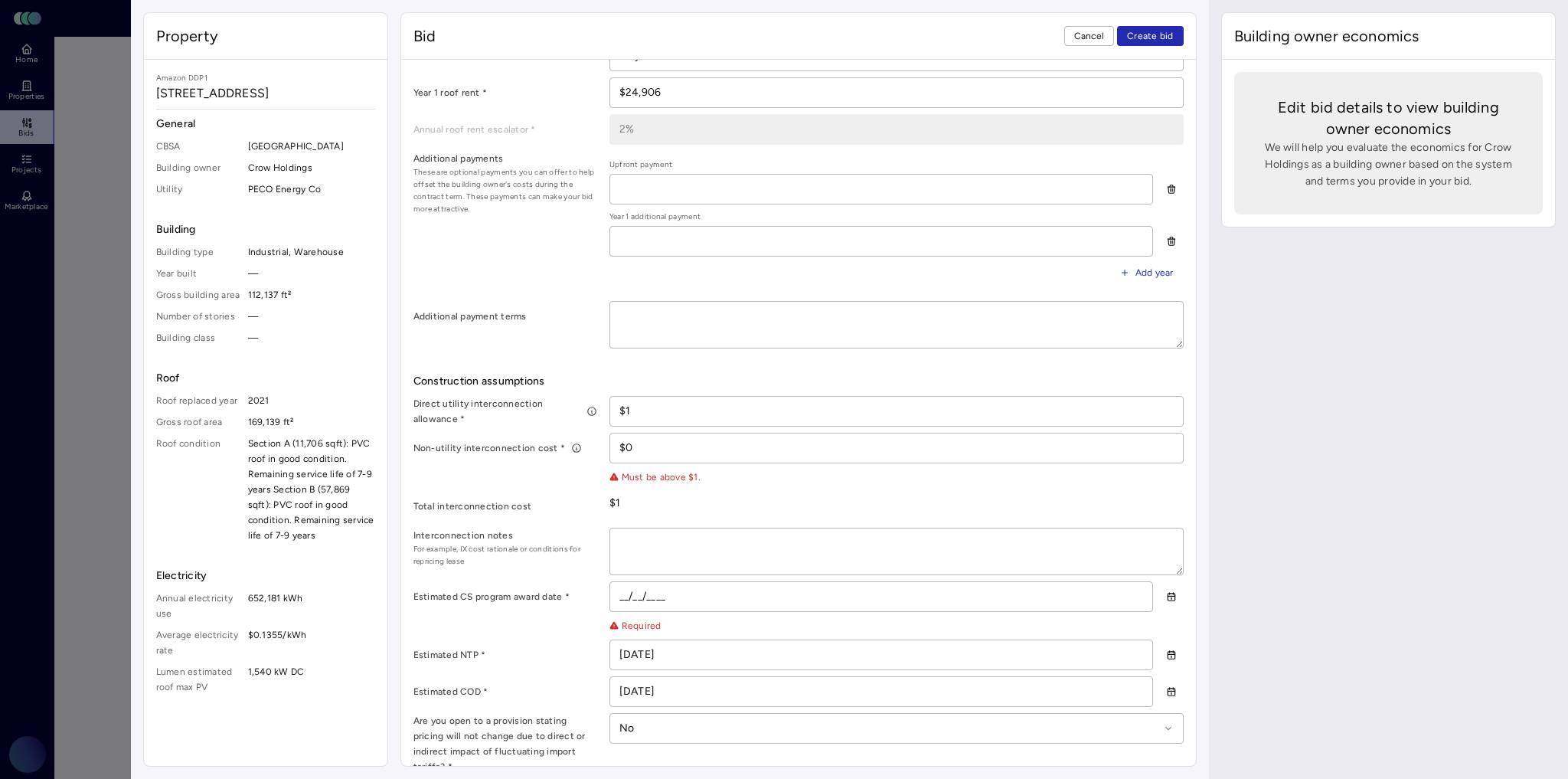
type input "$1"
click at [656, 450] on input "$0" at bounding box center [897, 448] width 573 height 29
type textarea "x"
type input "$1"
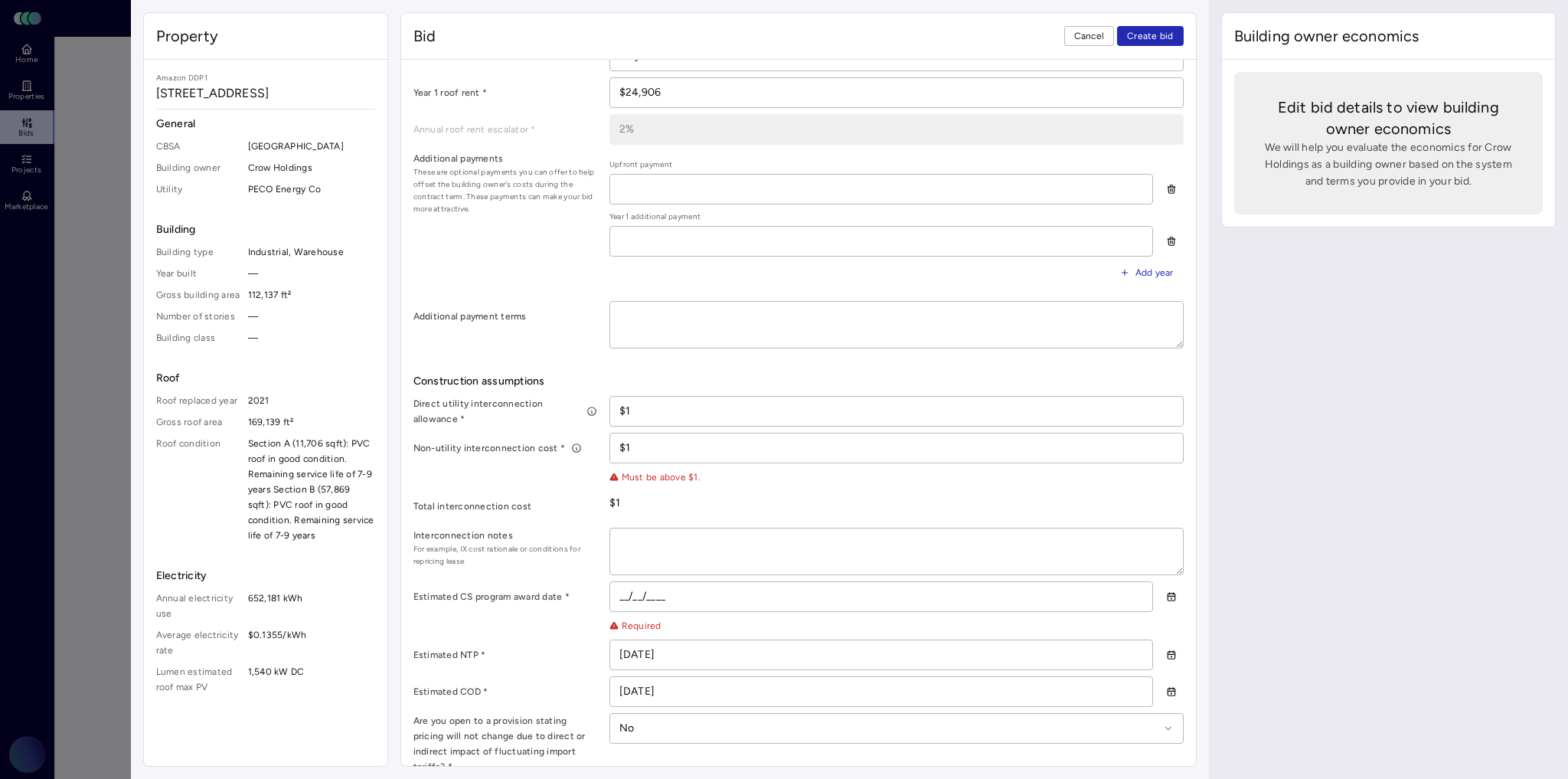
type textarea "x"
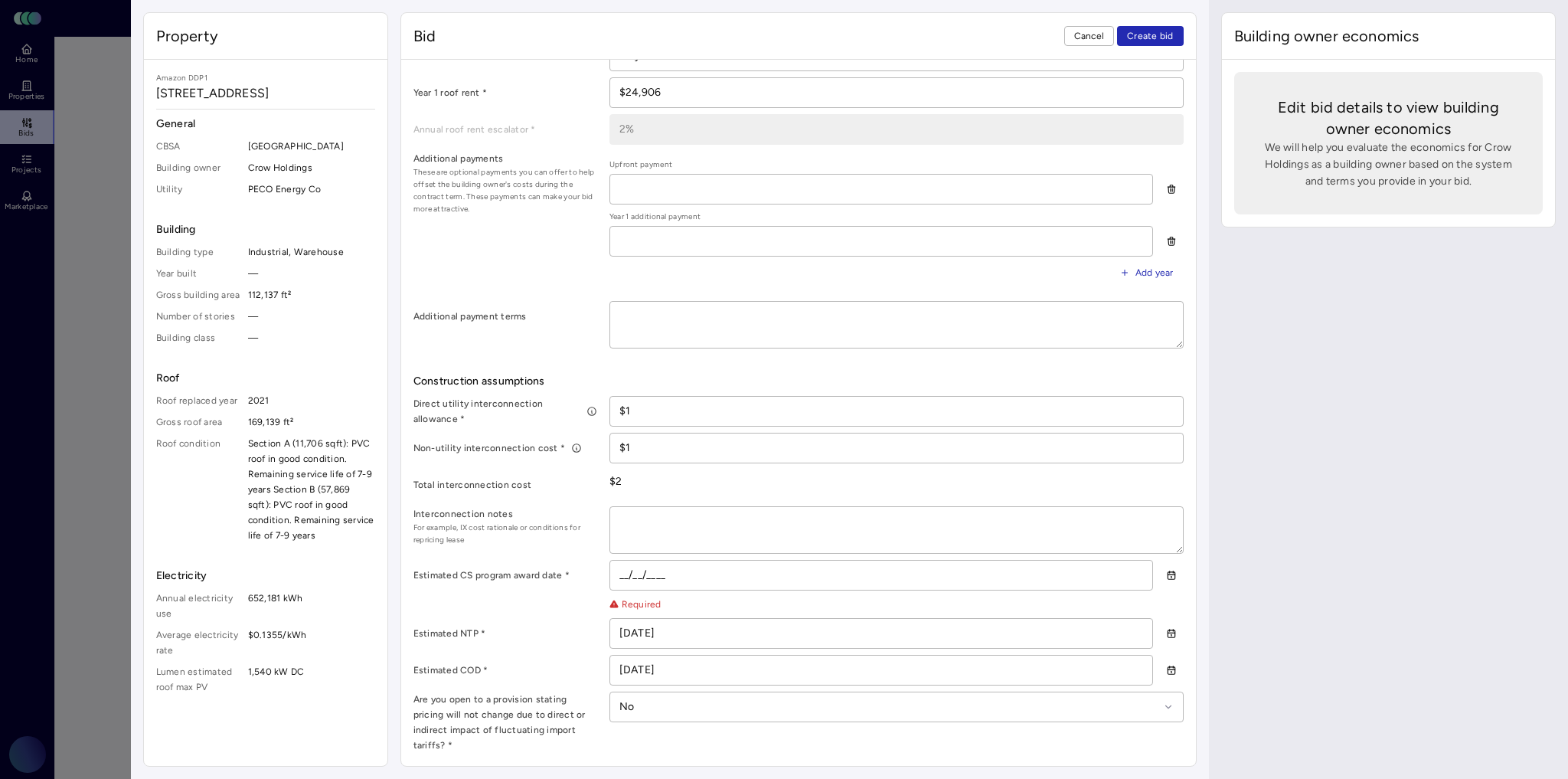
type input "$1"
click at [714, 492] on div "Total interconnection cost $2" at bounding box center [798, 485] width 770 height 31
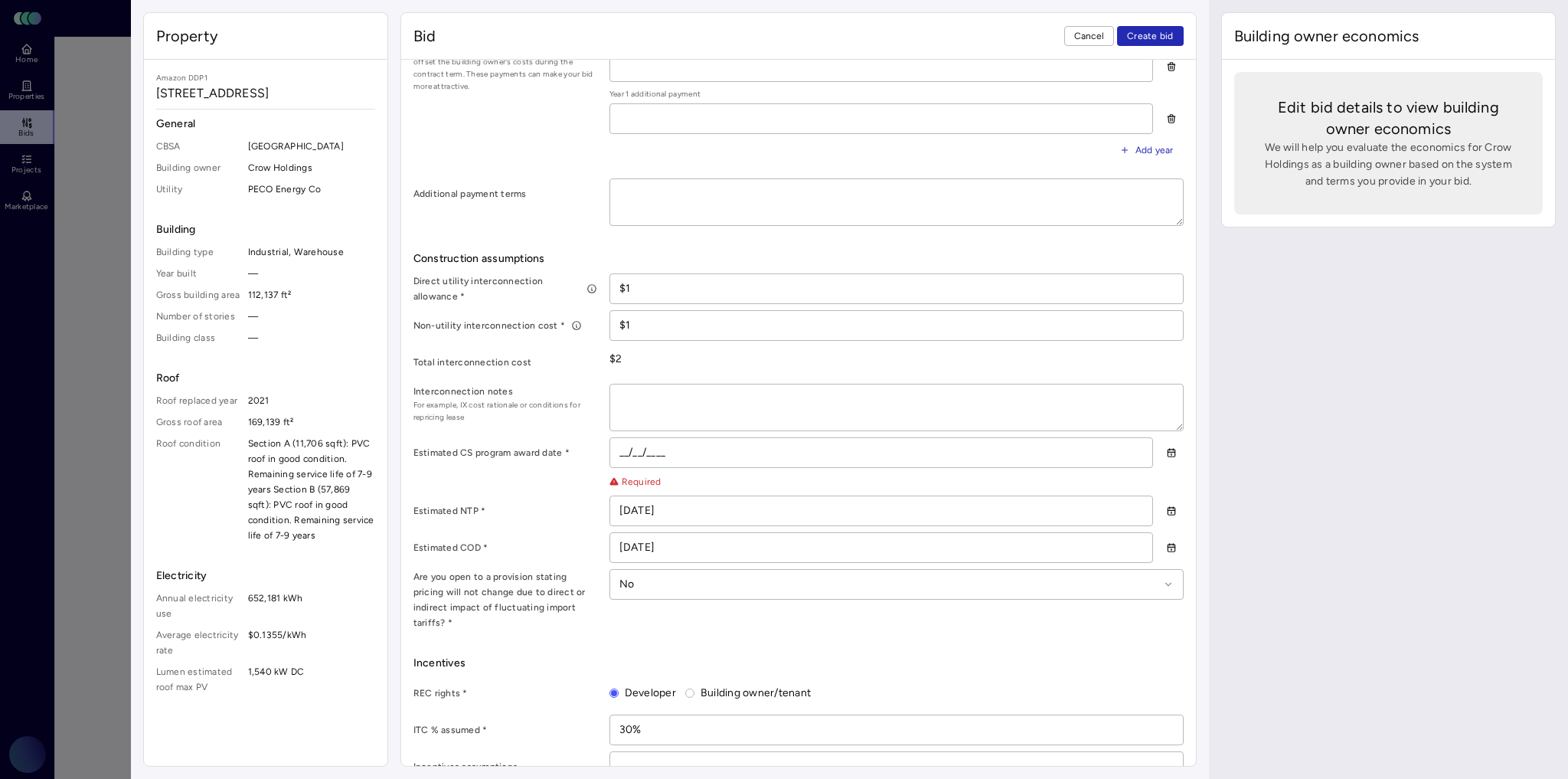
scroll to position [751, 0]
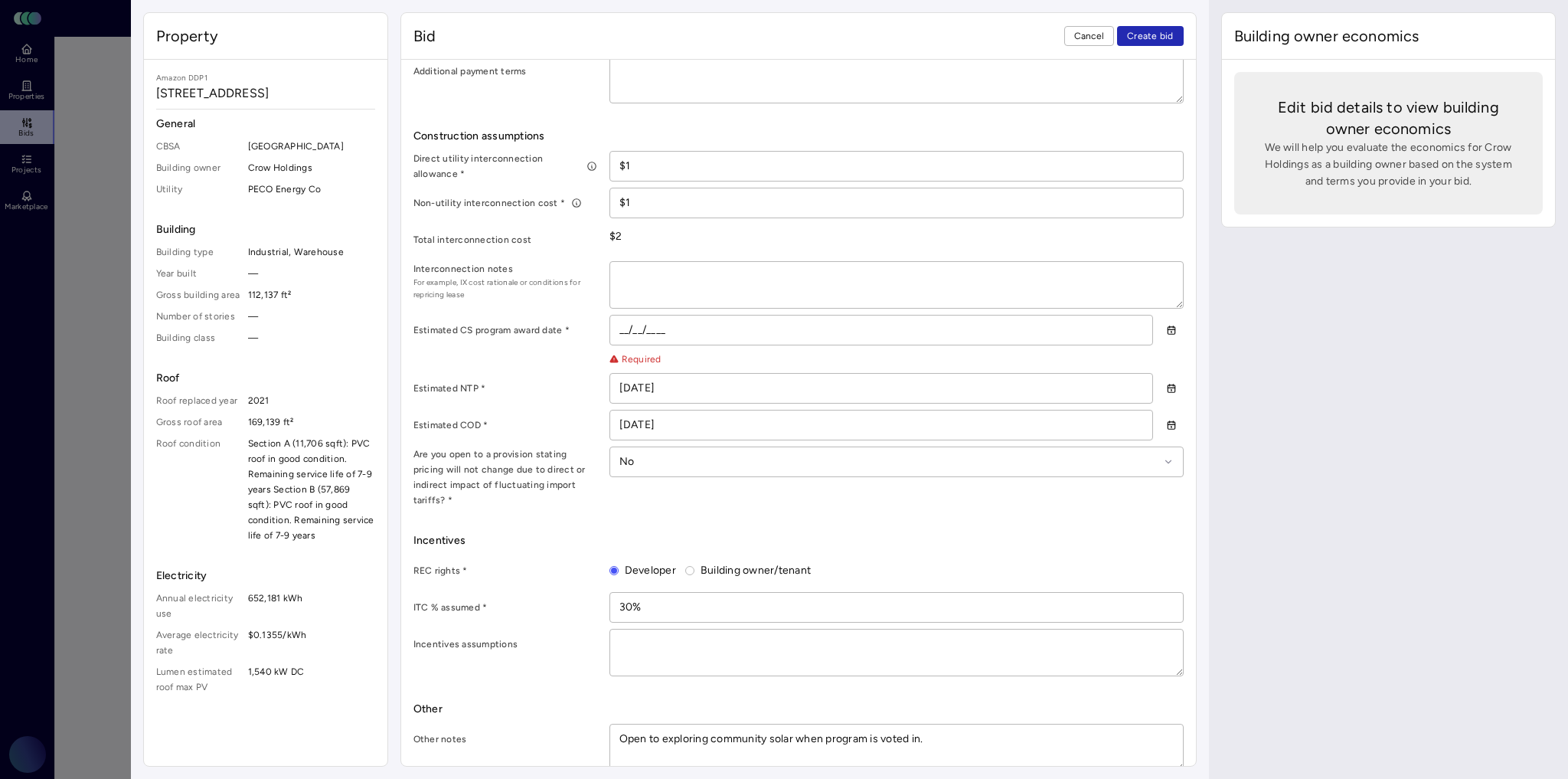
click at [1160, 328] on button "button" at bounding box center [1171, 330] width 24 height 24
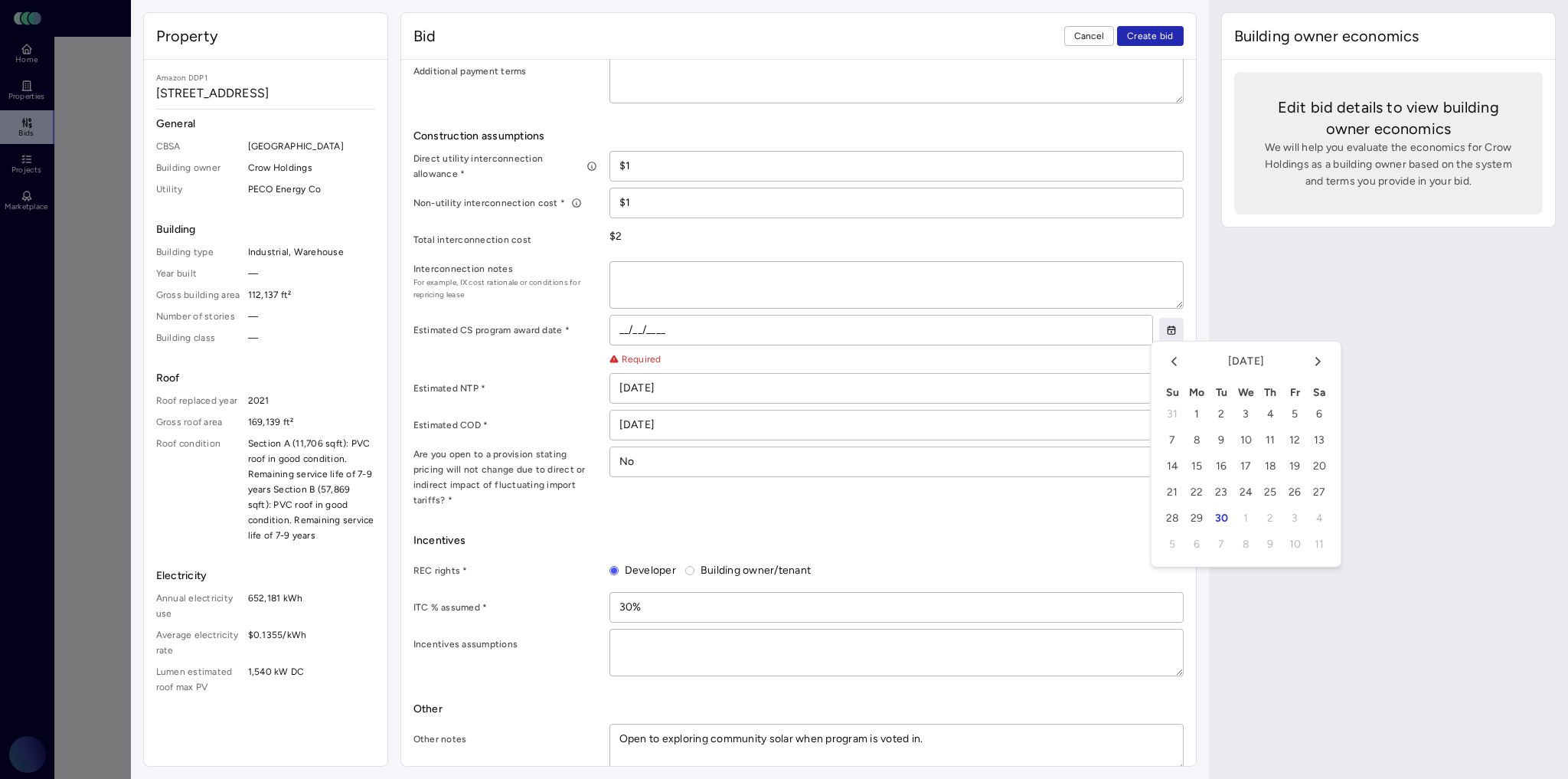
click at [1318, 359] on icon "Go to the Next Month" at bounding box center [1318, 362] width 4 height 8
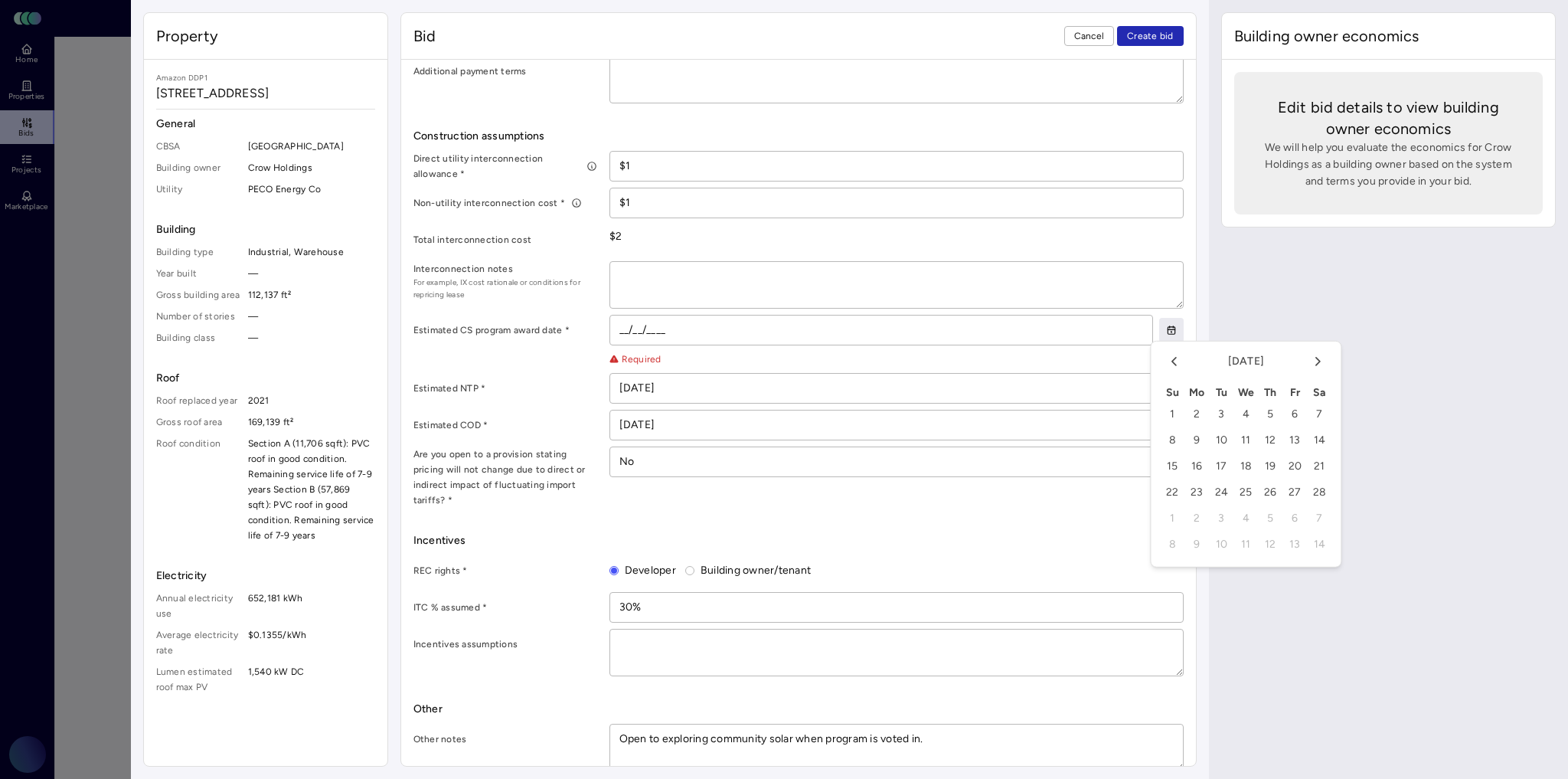
click at [1318, 359] on icon "Go to the Next Month" at bounding box center [1318, 362] width 4 height 8
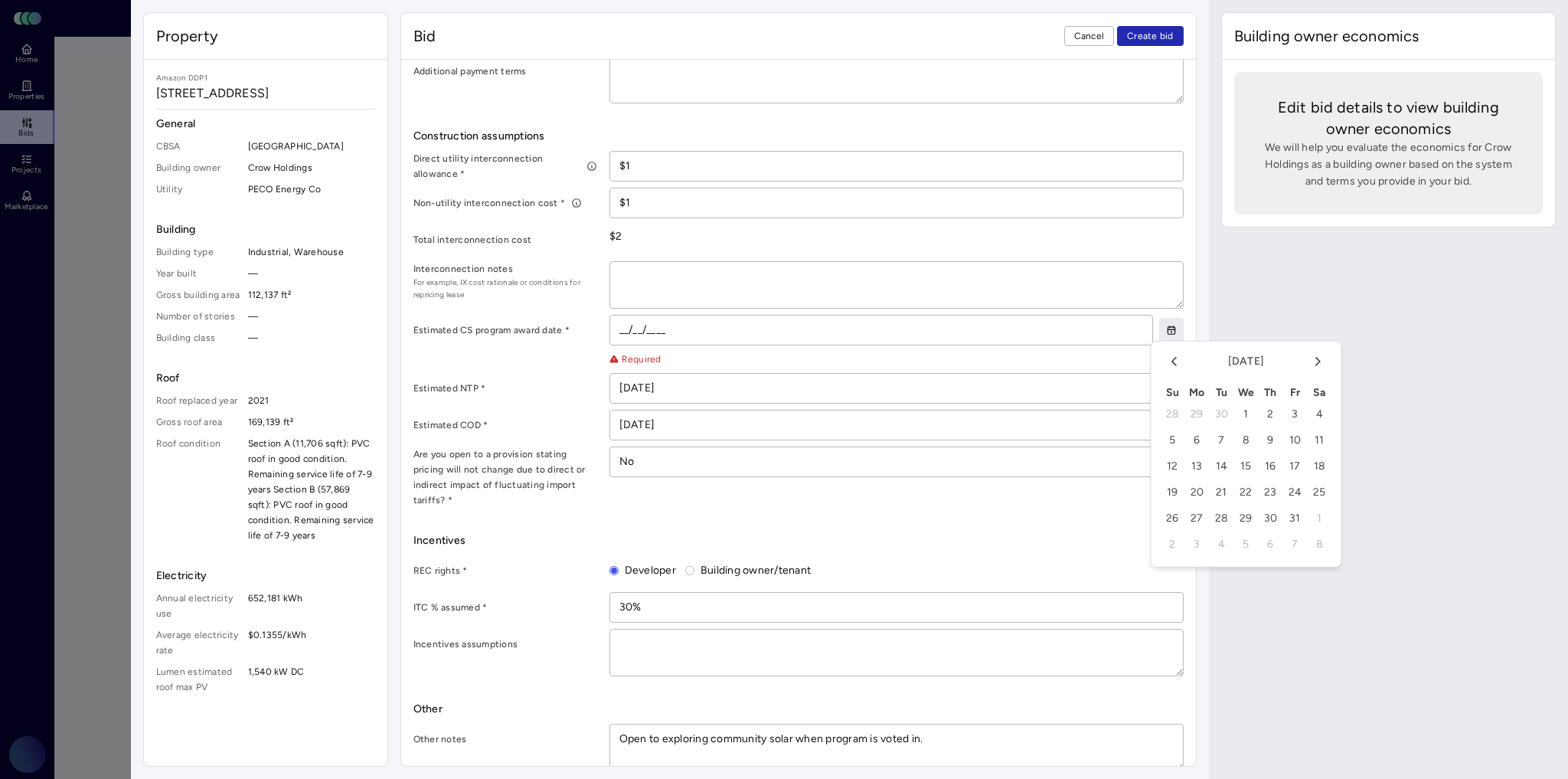
click at [1318, 359] on icon "Go to the Next Month" at bounding box center [1318, 362] width 4 height 8
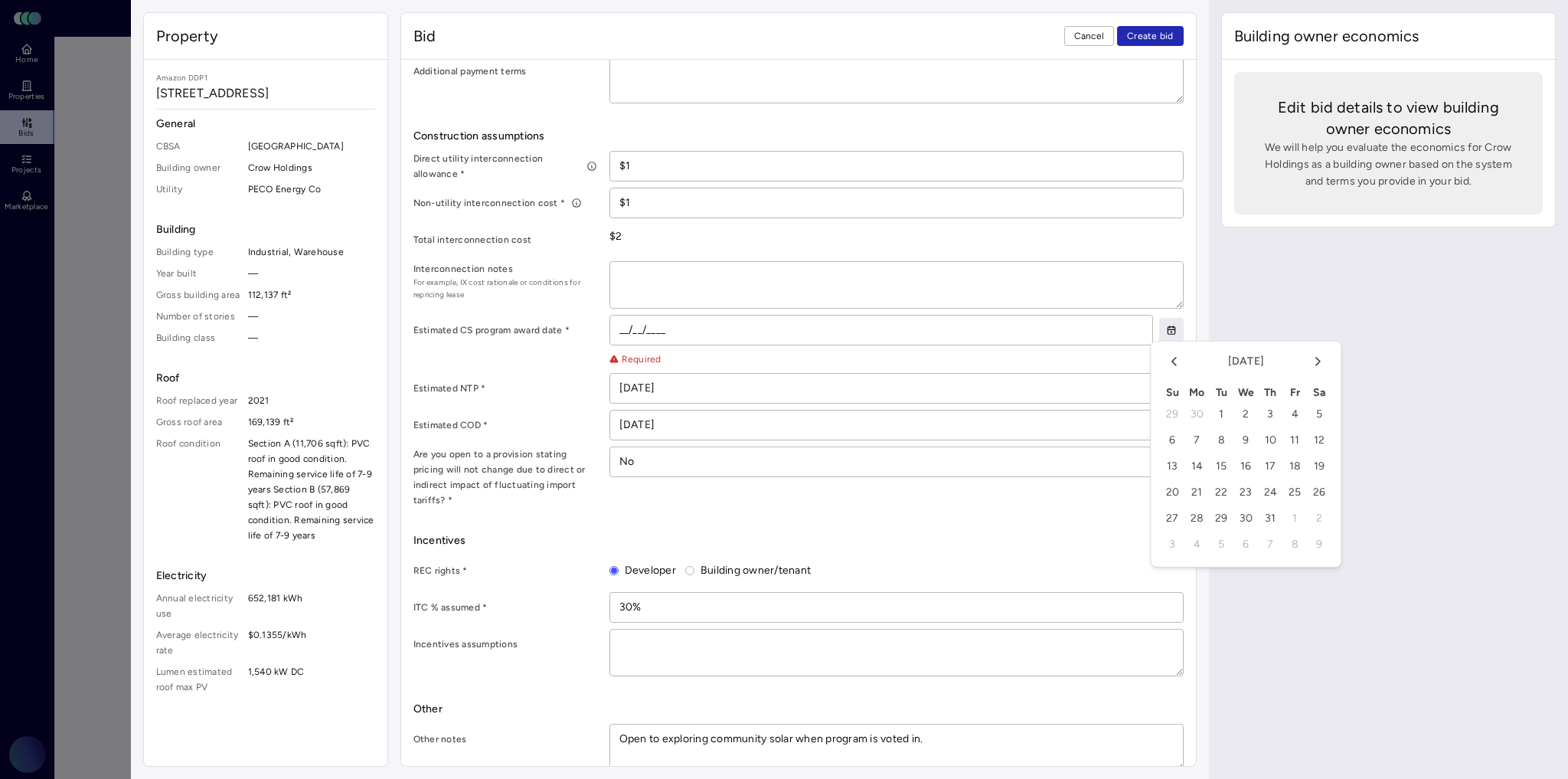
click at [1318, 359] on icon "Go to the Next Month" at bounding box center [1318, 362] width 4 height 8
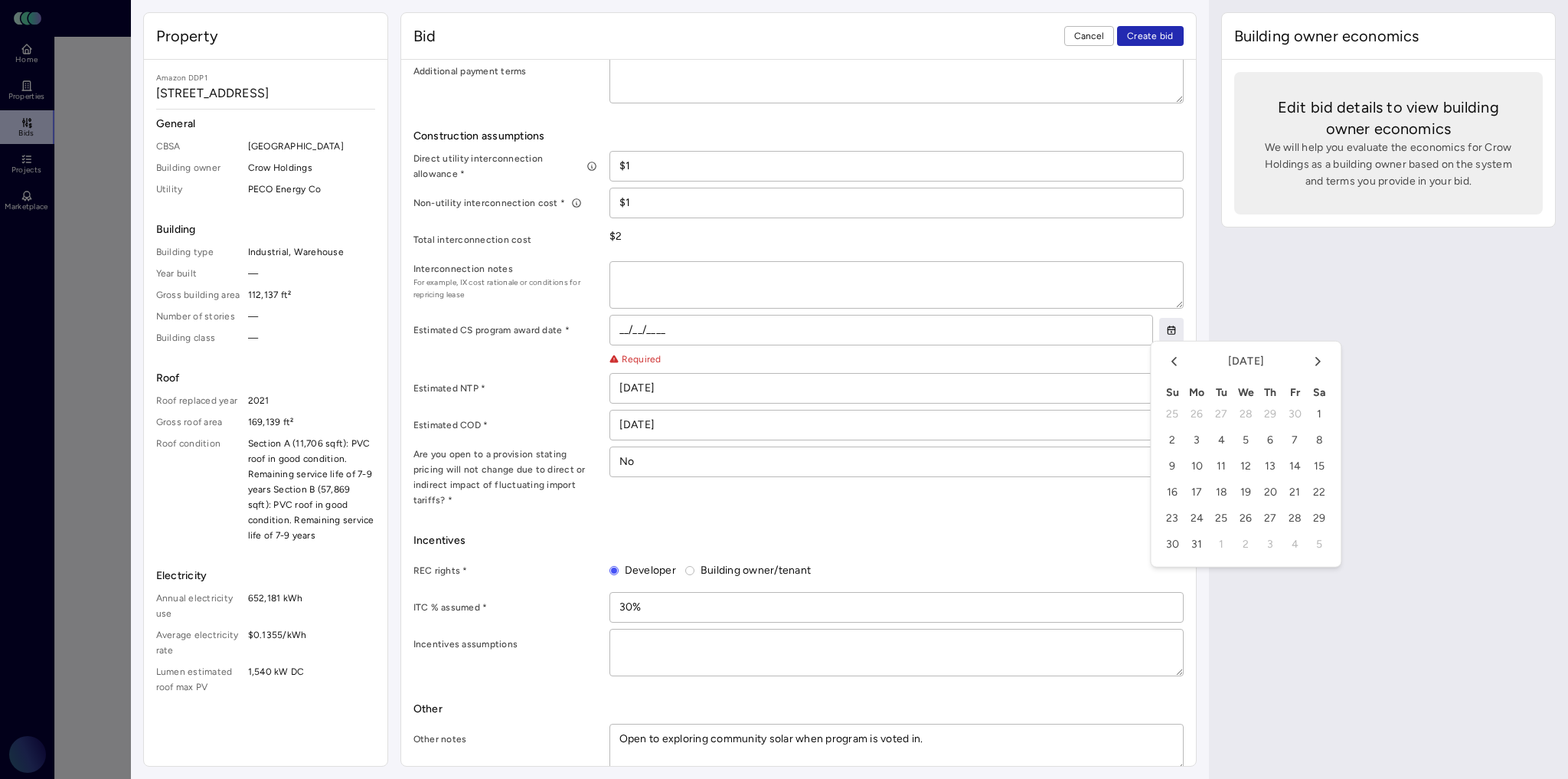
click at [1318, 359] on icon "Go to the Next Month" at bounding box center [1318, 362] width 4 height 8
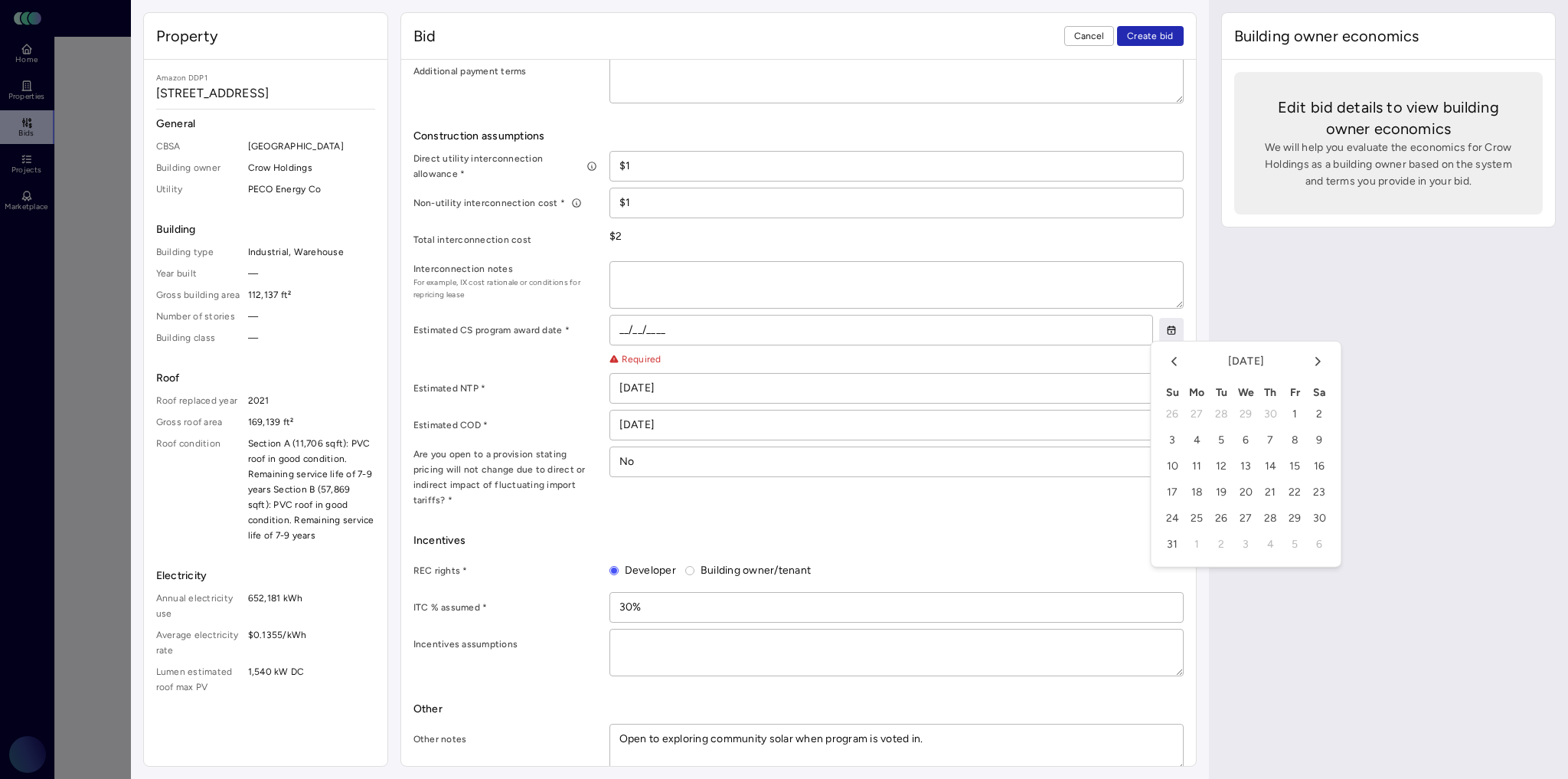
click at [1318, 359] on icon "Go to the Next Month" at bounding box center [1318, 362] width 4 height 8
click at [1317, 413] on button "1" at bounding box center [1318, 414] width 24 height 24
type textarea "x"
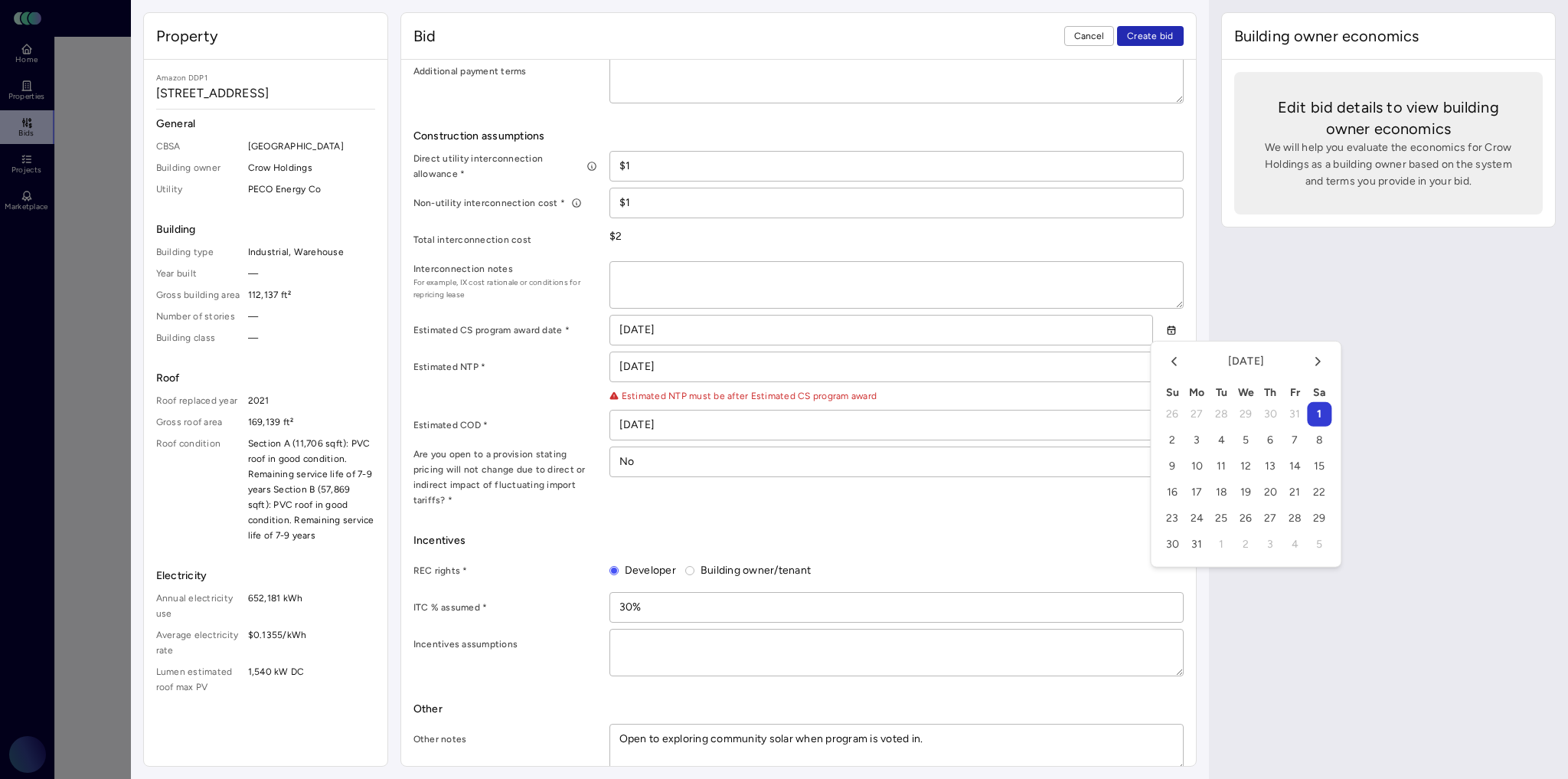
click at [1278, 323] on div "Building owner economics Edit bid details to view building owner economics We w…" at bounding box center [1388, 389] width 359 height 779
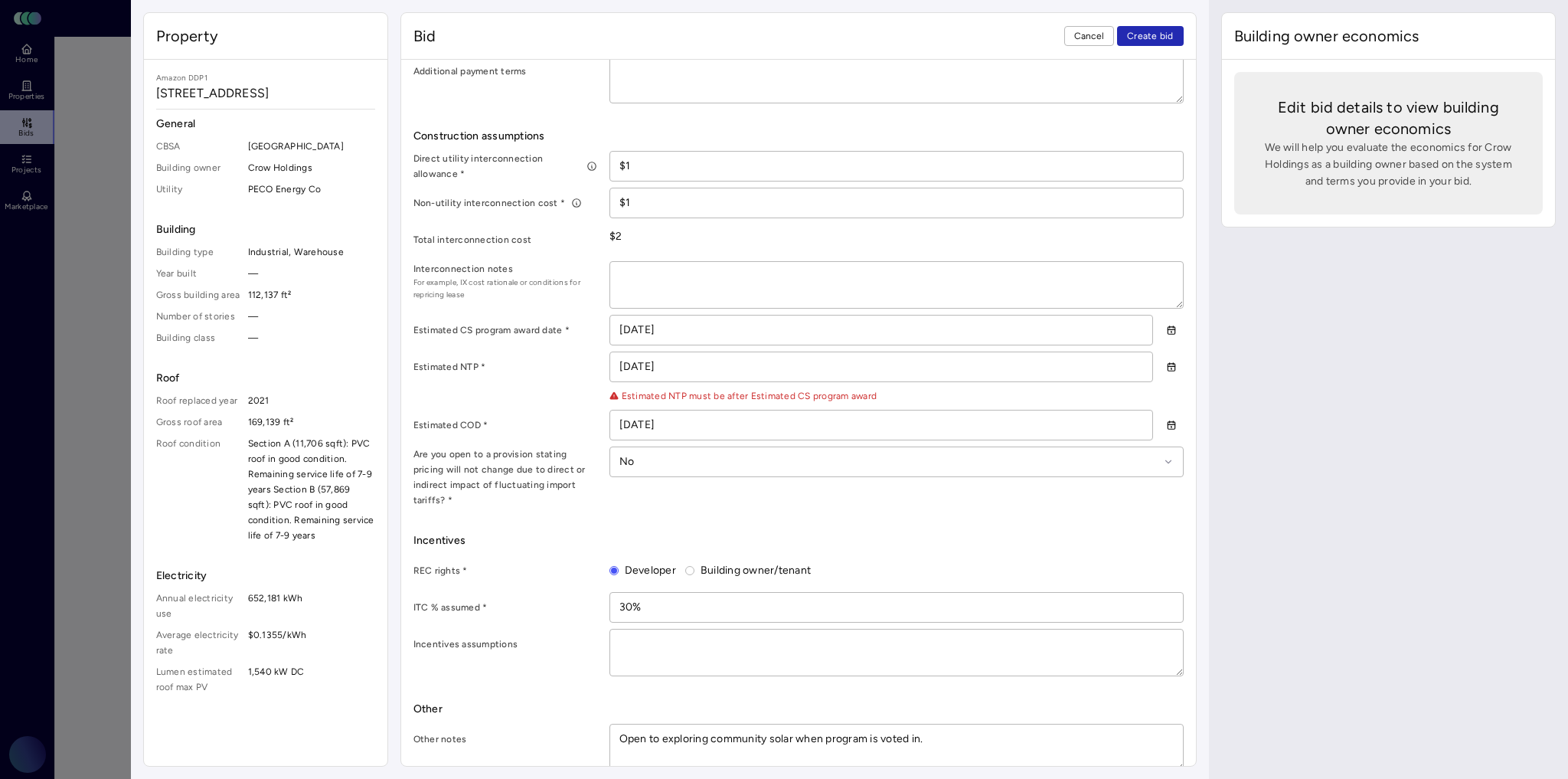
click at [1166, 325] on icon "button" at bounding box center [1171, 330] width 11 height 11
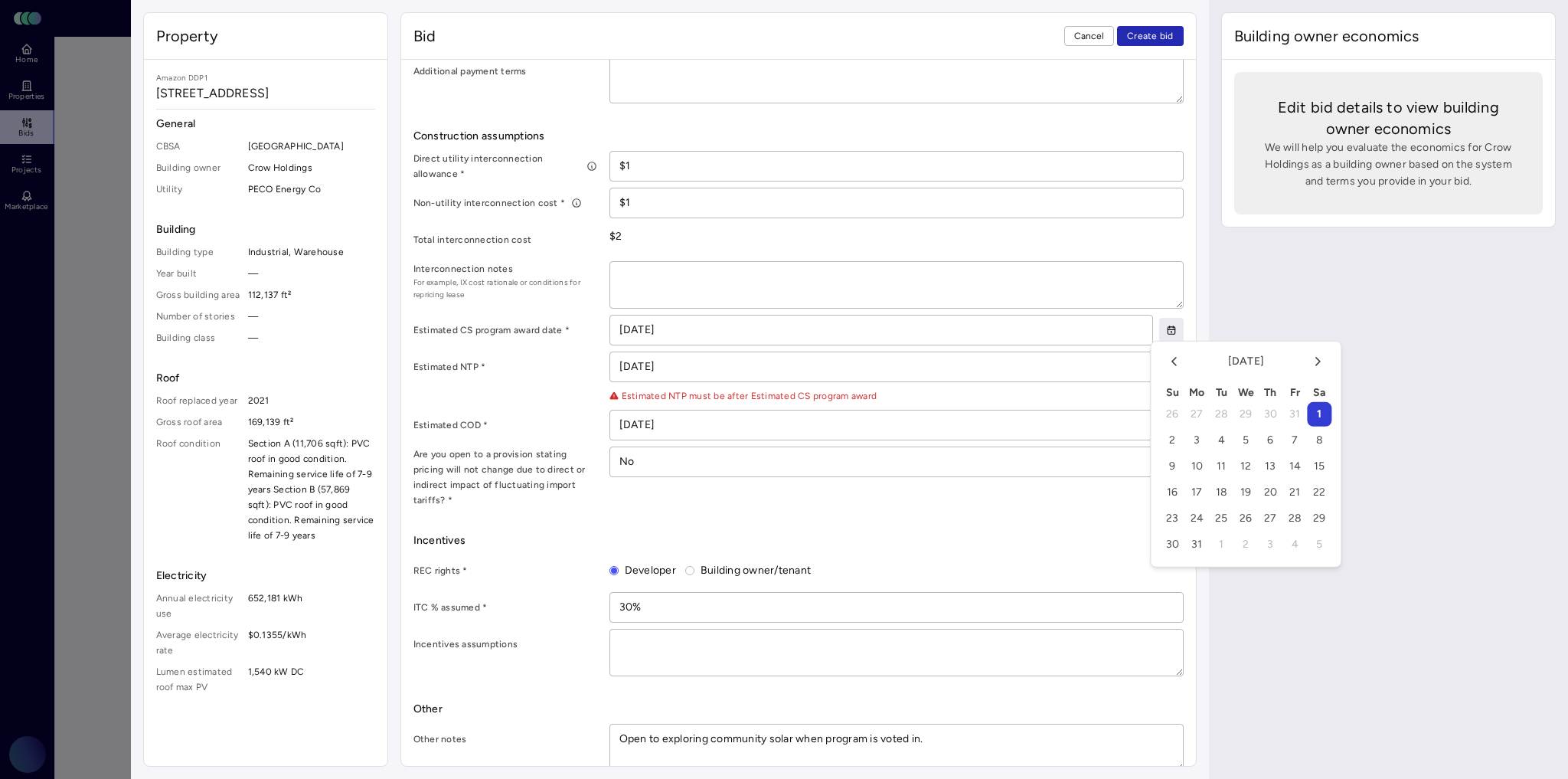
click at [1174, 365] on icon "Go to the Previous Month" at bounding box center [1174, 362] width 16 height 16
click at [1174, 365] on icon "Go to the Previous Month" at bounding box center [1174, 362] width 4 height 8
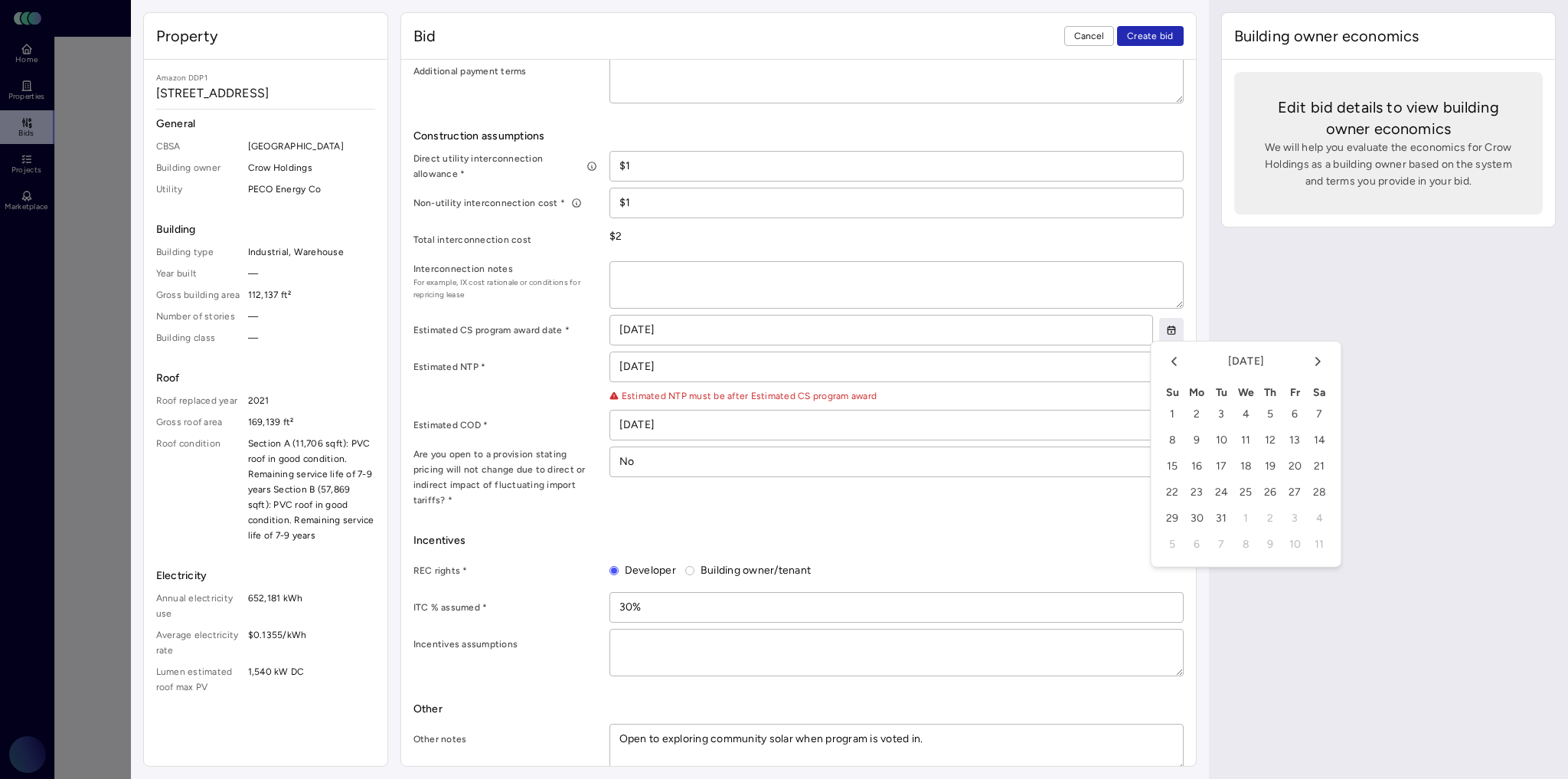
click at [1174, 365] on icon "Go to the Previous Month" at bounding box center [1174, 362] width 4 height 8
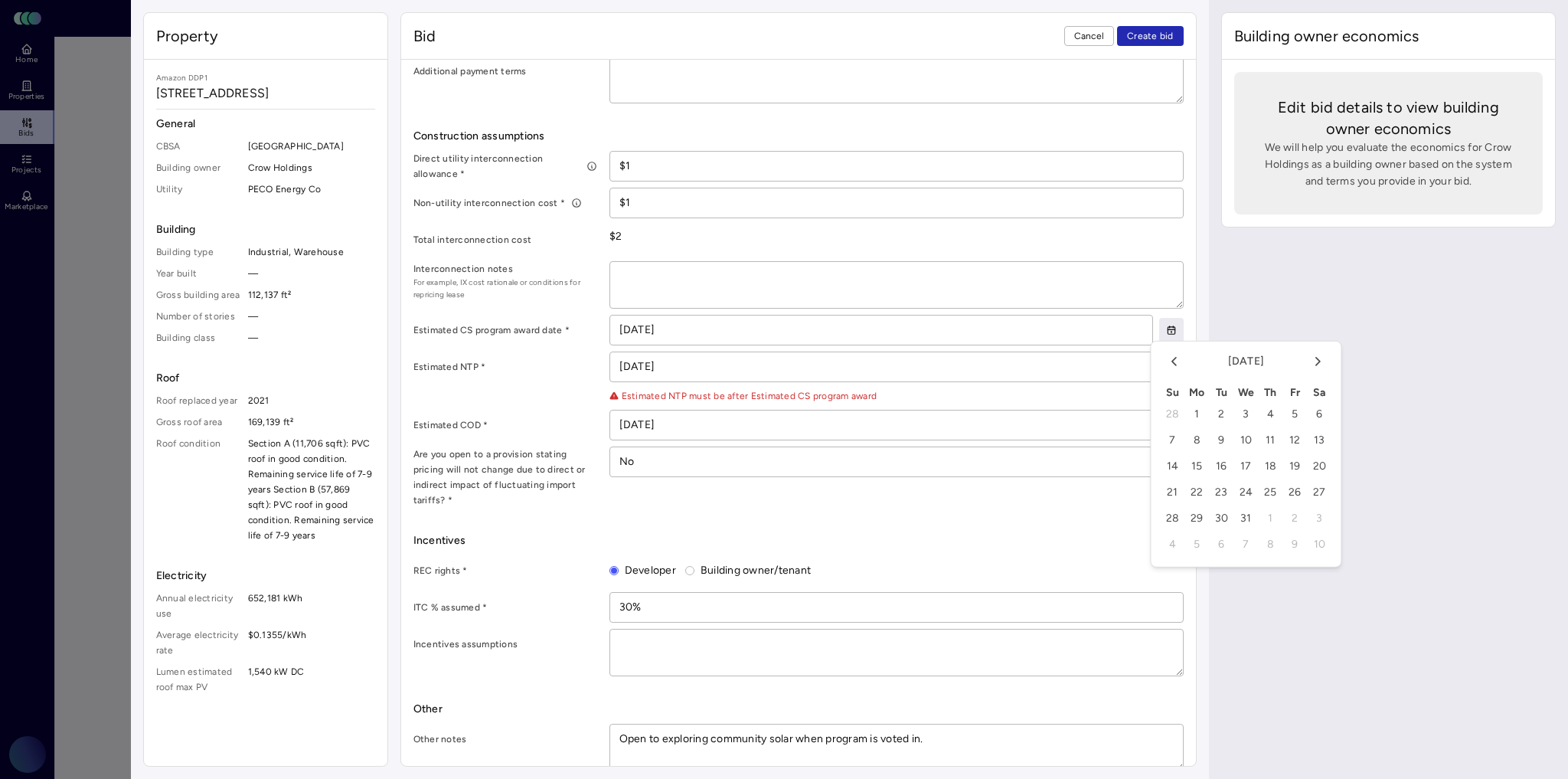
click at [1174, 365] on icon "Go to the Previous Month" at bounding box center [1174, 362] width 4 height 8
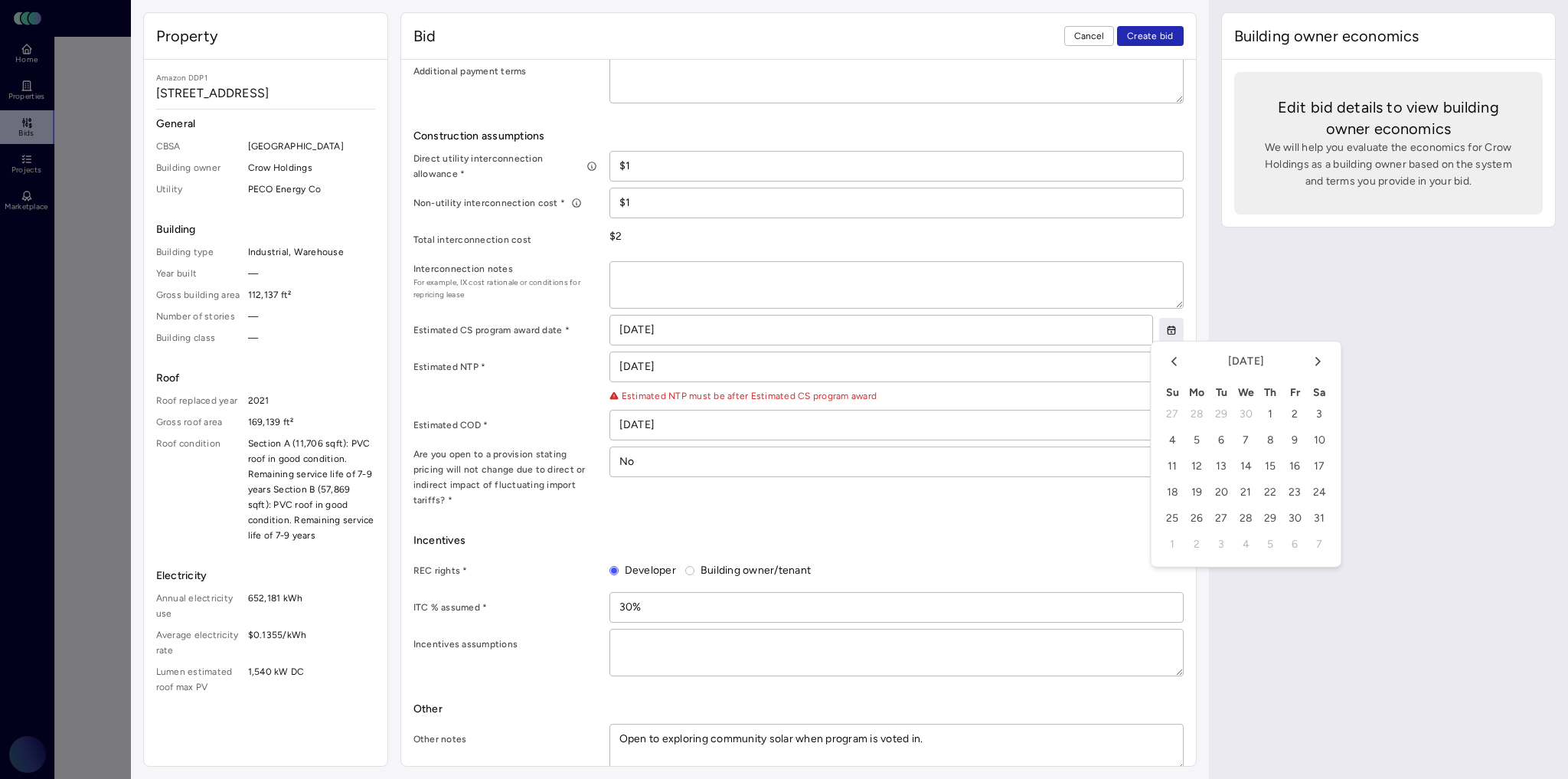
click at [1174, 365] on icon "Go to the Previous Month" at bounding box center [1174, 362] width 4 height 8
click at [729, 323] on input "[DATE]" at bounding box center [881, 330] width 542 height 29
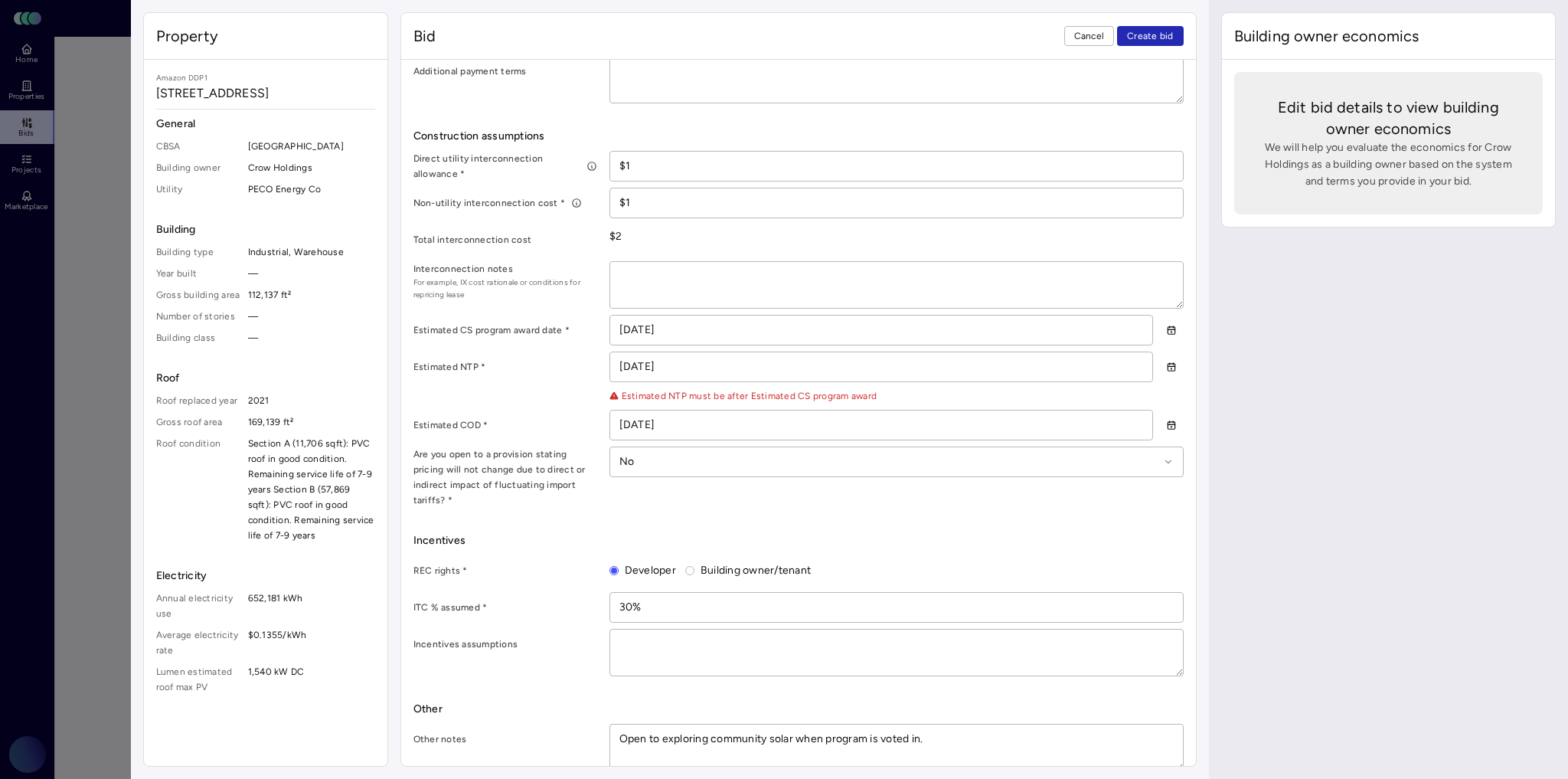
click at [709, 322] on input "[DATE]" at bounding box center [881, 330] width 542 height 29
type input "11/29/202_"
type textarea "x"
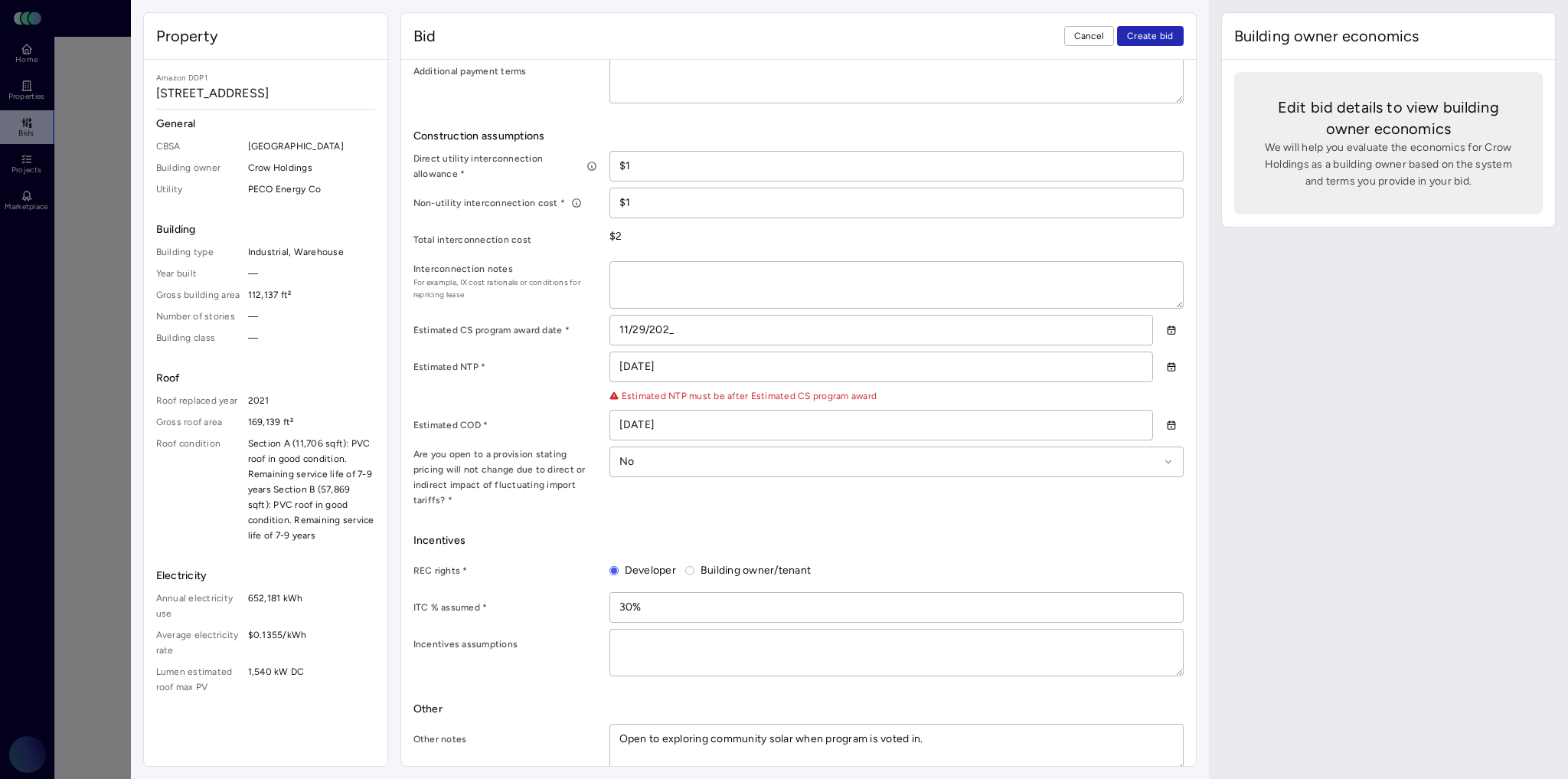
type input "[DATE]"
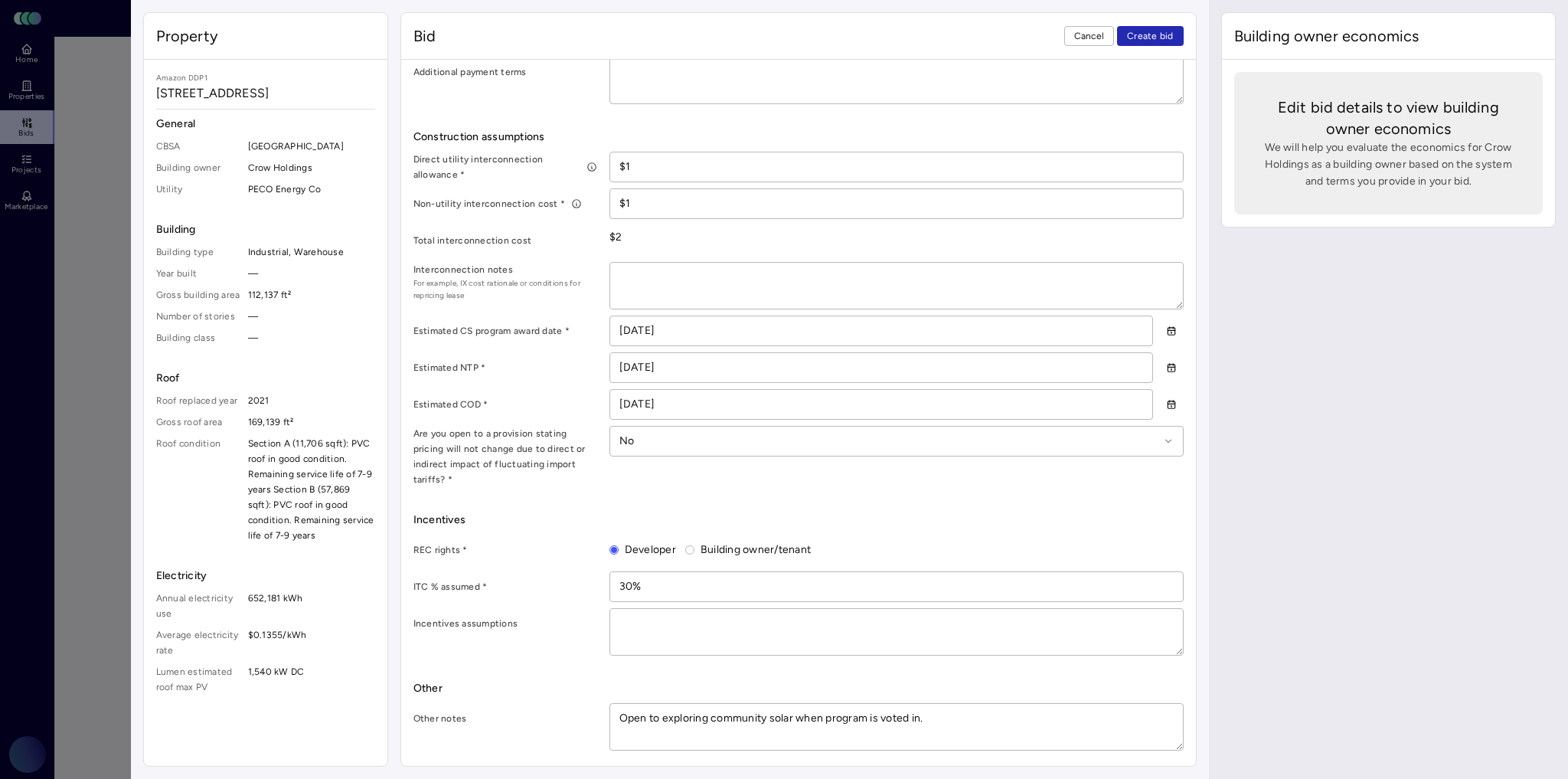
type textarea "x"
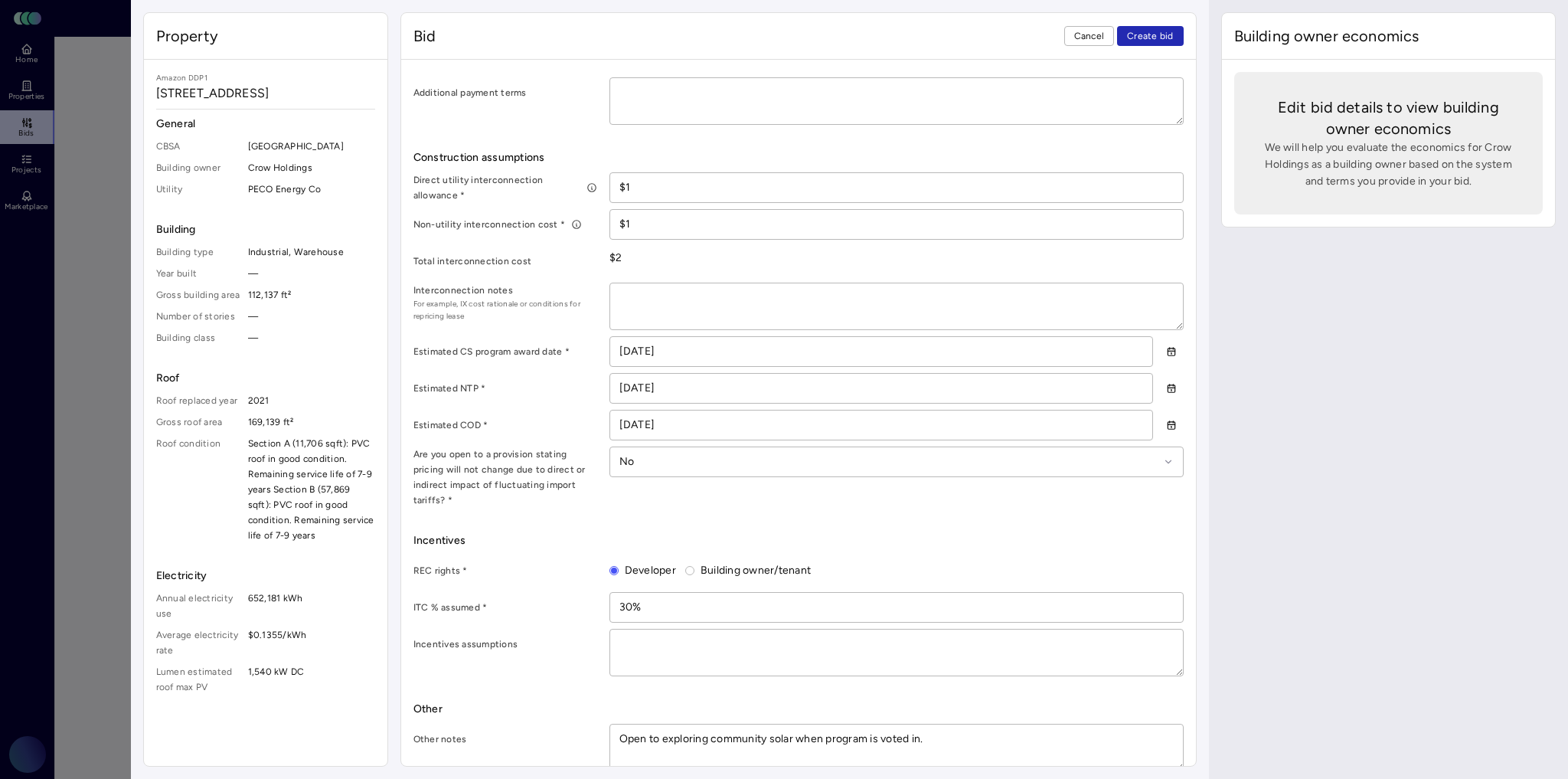
type input "[DATE]"
click at [1402, 414] on div "Building owner economics Edit bid details to view building owner economics We w…" at bounding box center [1388, 389] width 359 height 779
click at [1158, 34] on span "Create bid" at bounding box center [1151, 36] width 47 height 16
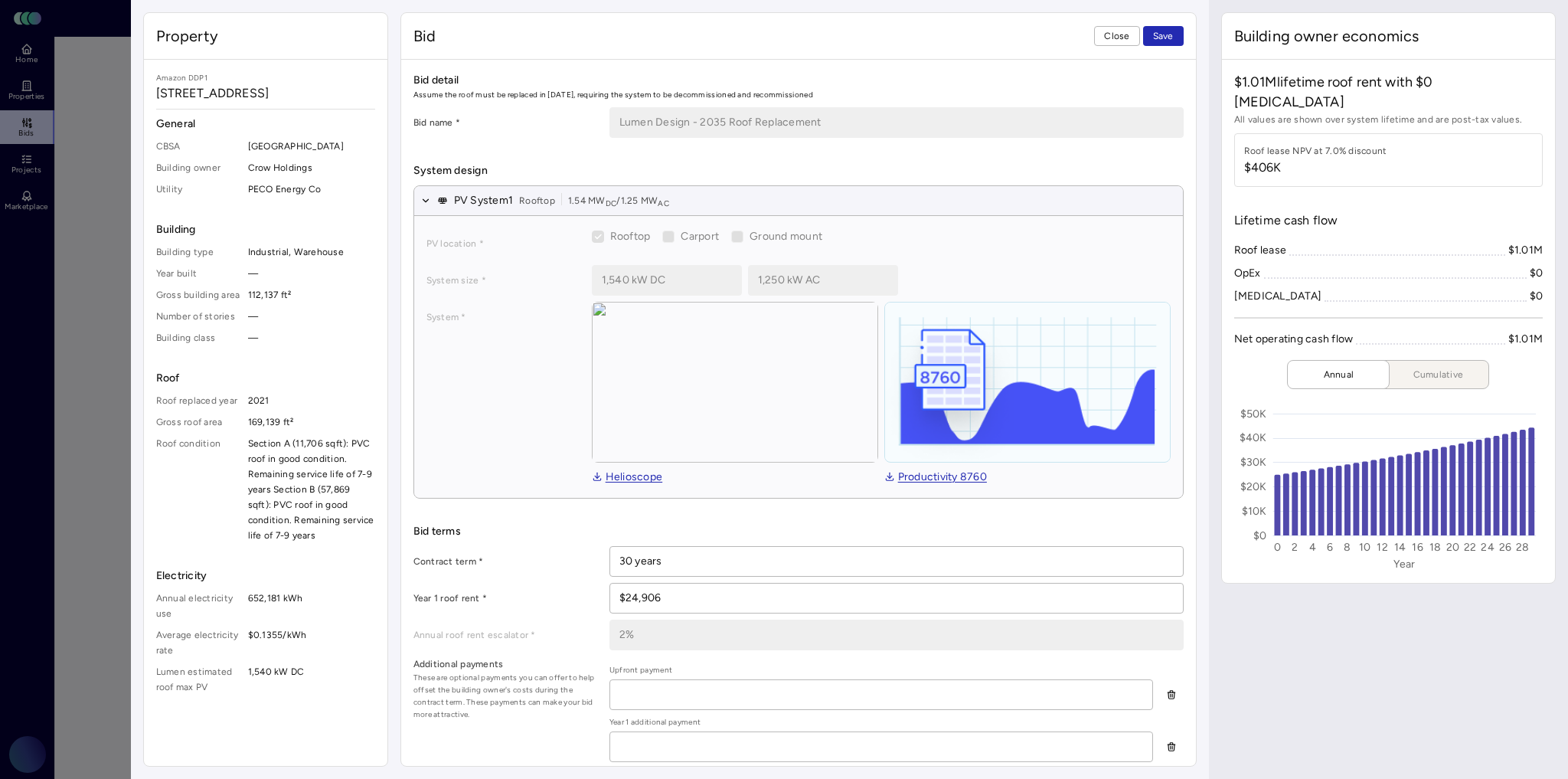
click at [1175, 31] on button "Save" at bounding box center [1163, 35] width 41 height 20
click at [1104, 34] on button "Close" at bounding box center [1117, 35] width 45 height 20
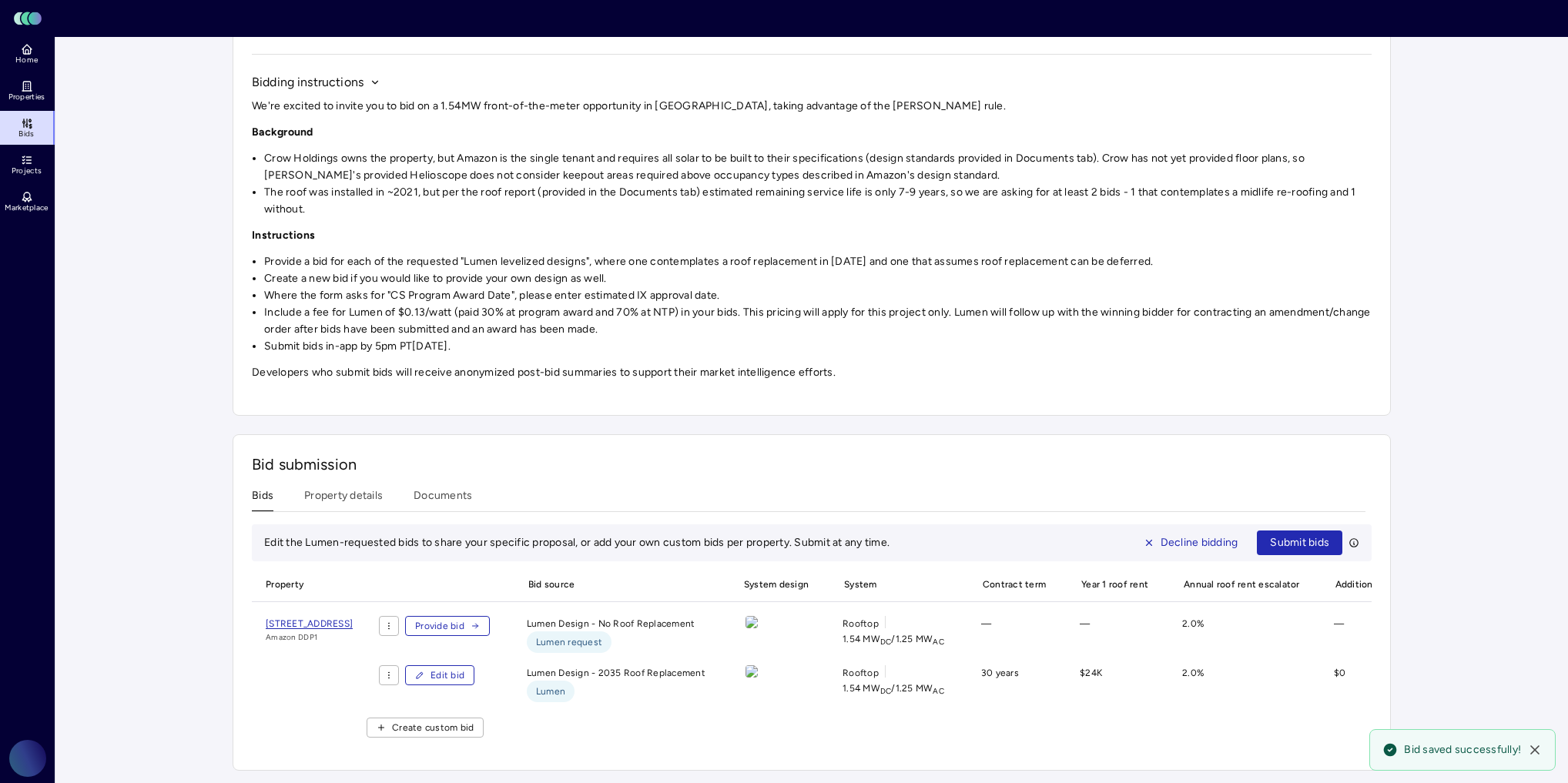
click at [474, 720] on span "Create custom bid" at bounding box center [433, 728] width 82 height 16
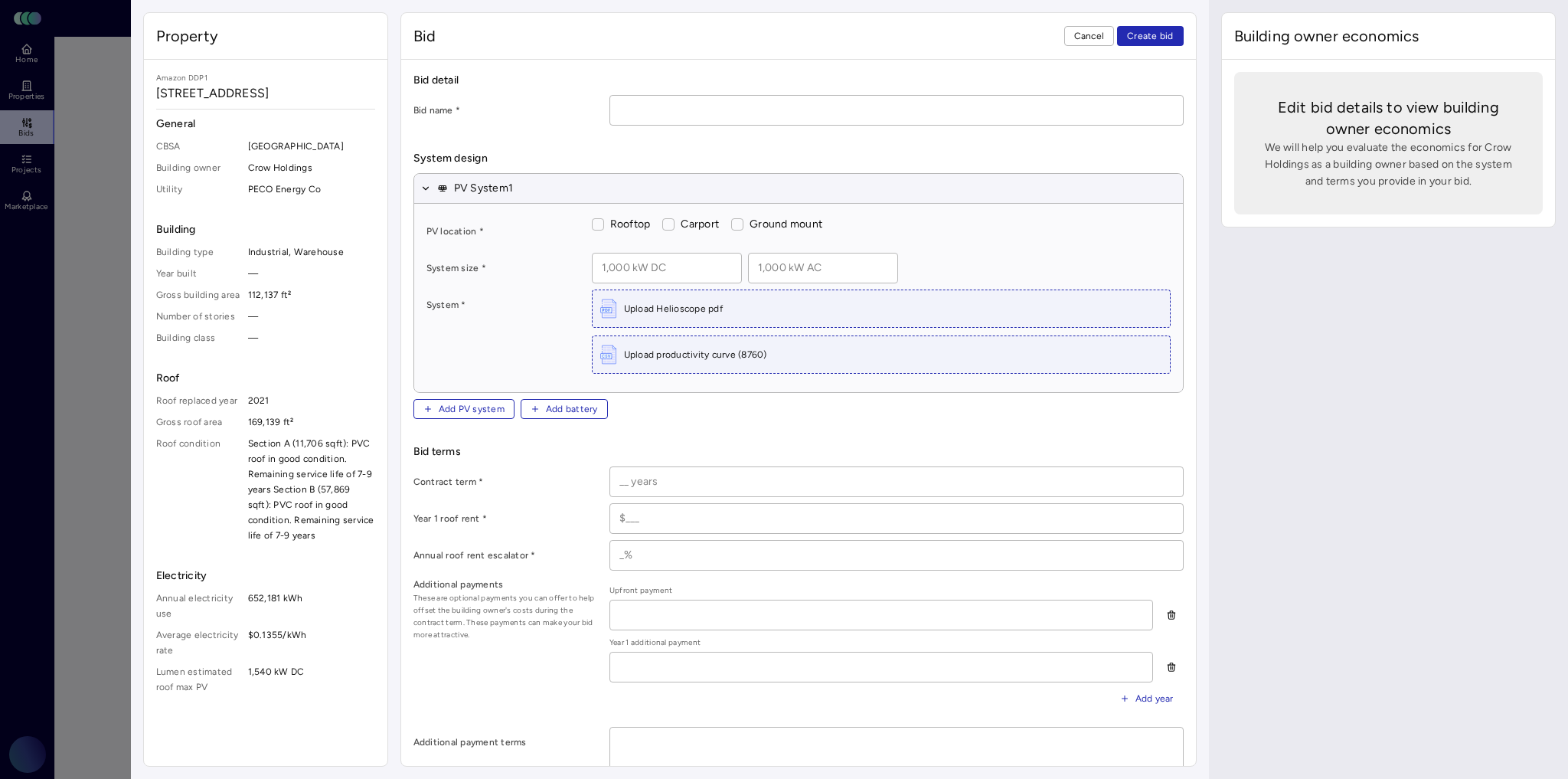
click at [1096, 34] on span "Cancel" at bounding box center [1089, 36] width 31 height 16
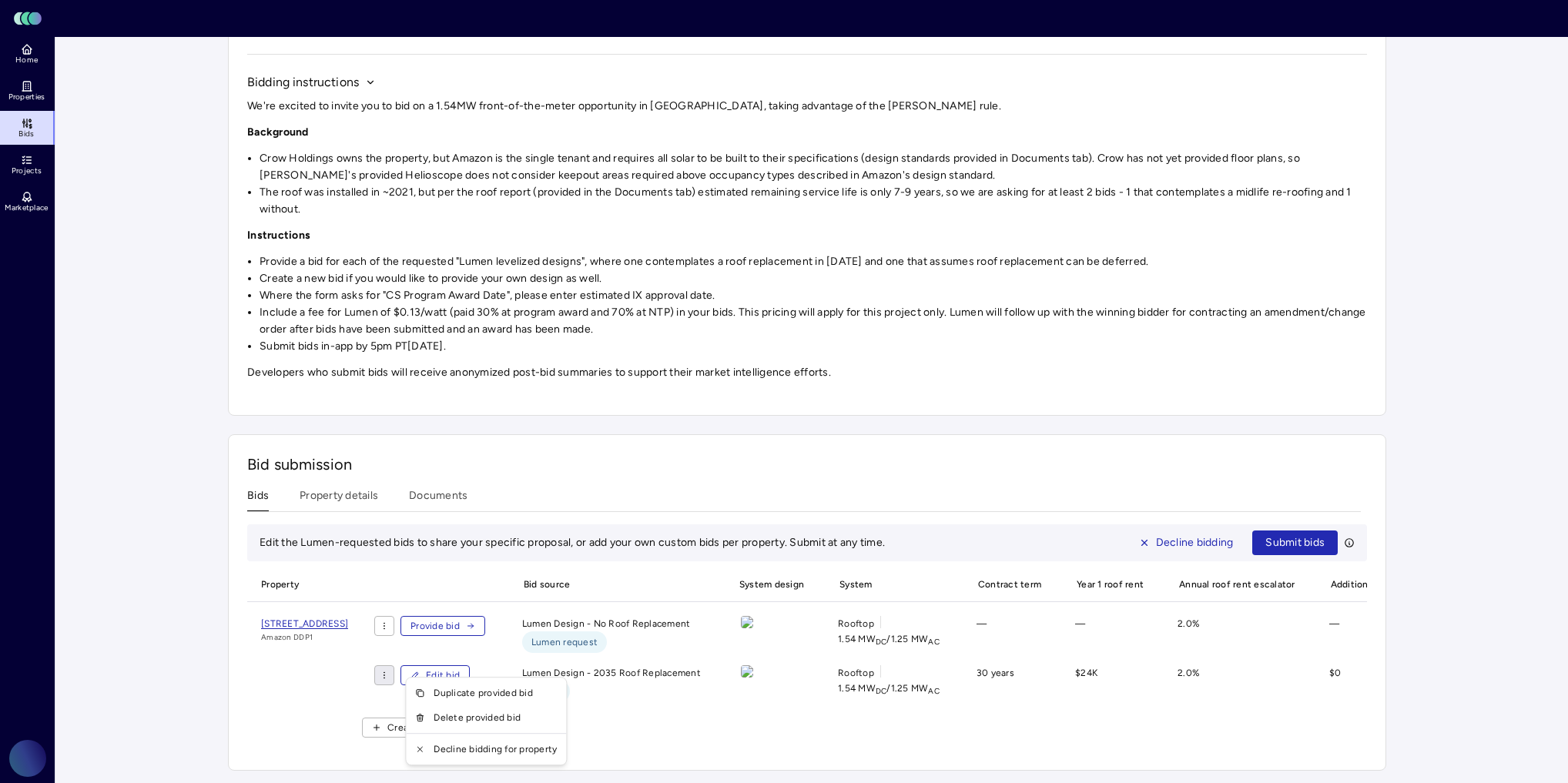
click at [487, 665] on html "Toggle Sidebar Lumen Energy Logo Home Properties Bids Projects Marketplace Prol…" at bounding box center [784, 327] width 1568 height 912
click at [478, 688] on div "Duplicate provided bid" at bounding box center [486, 693] width 154 height 24
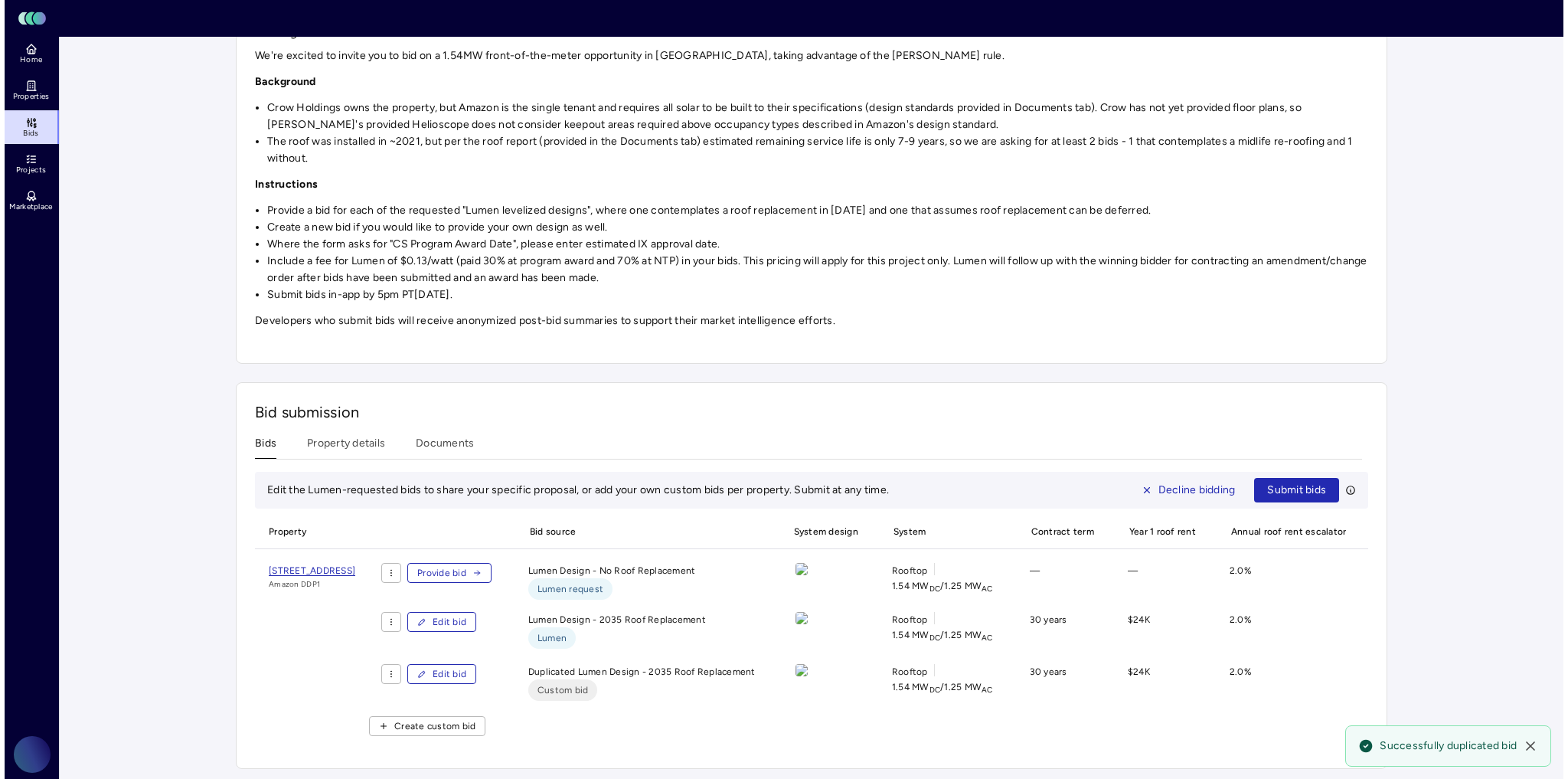
scroll to position [197, 0]
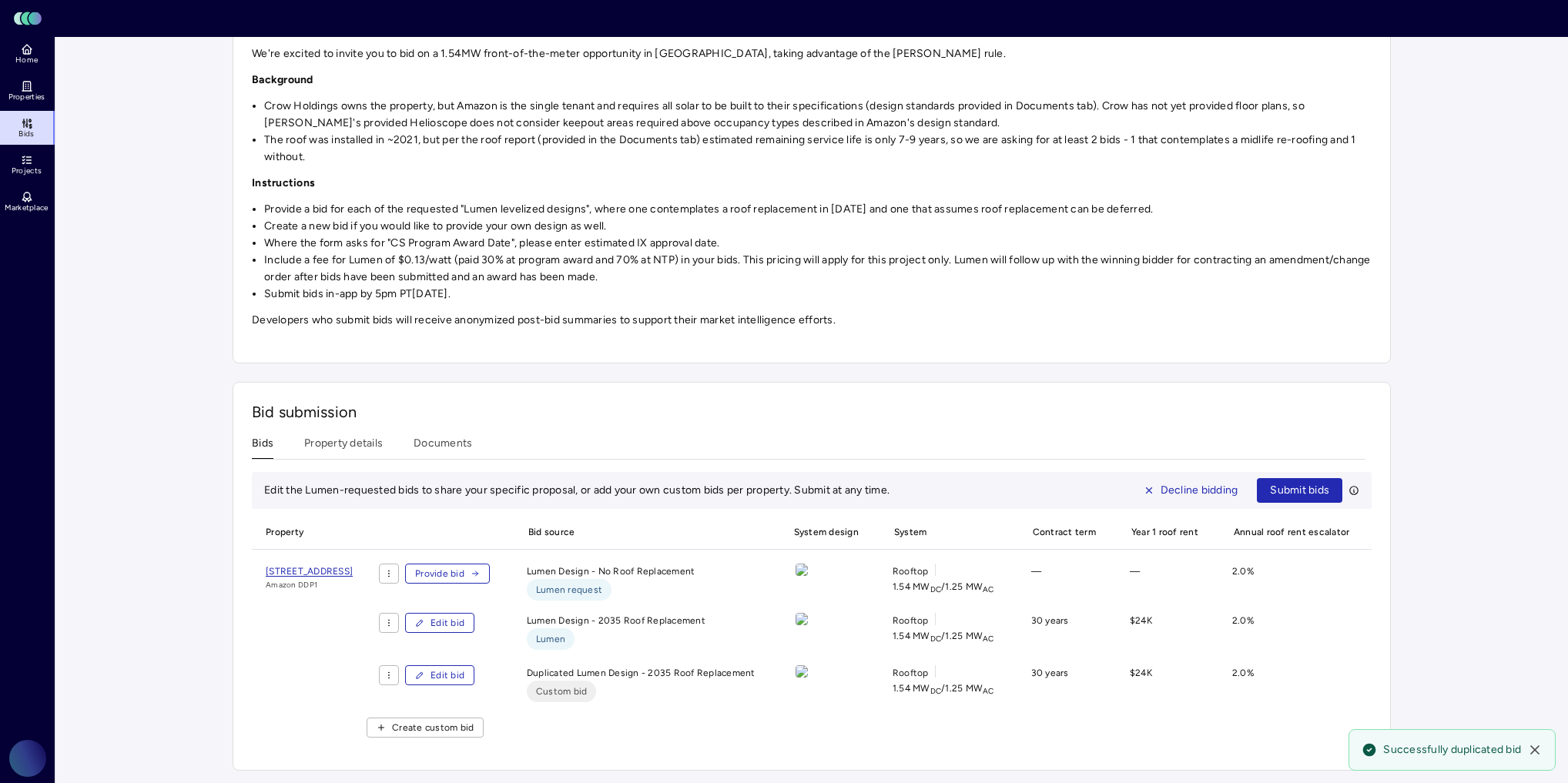
click at [475, 667] on button "Edit bid" at bounding box center [440, 675] width 69 height 20
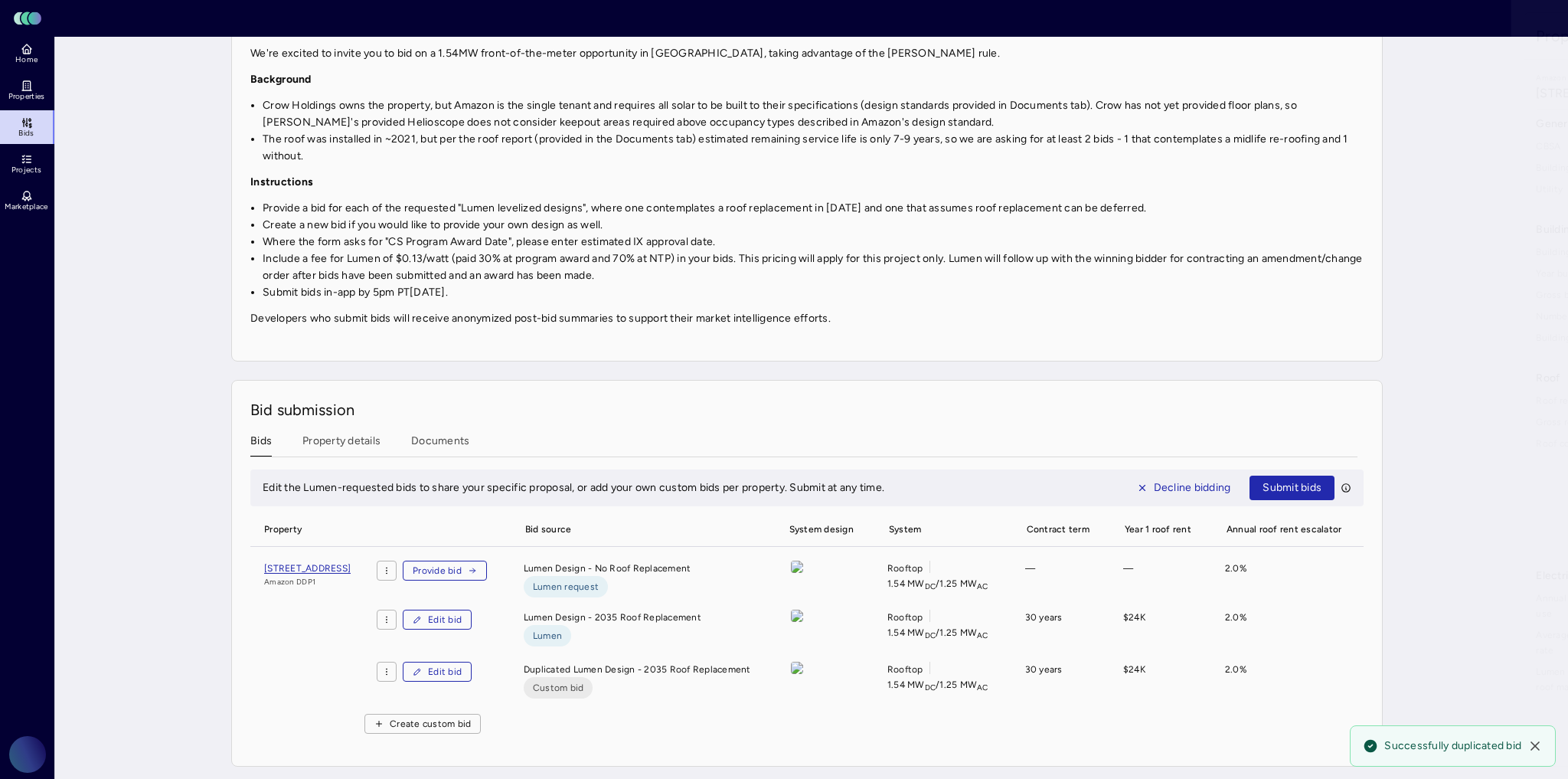
type textarea "x"
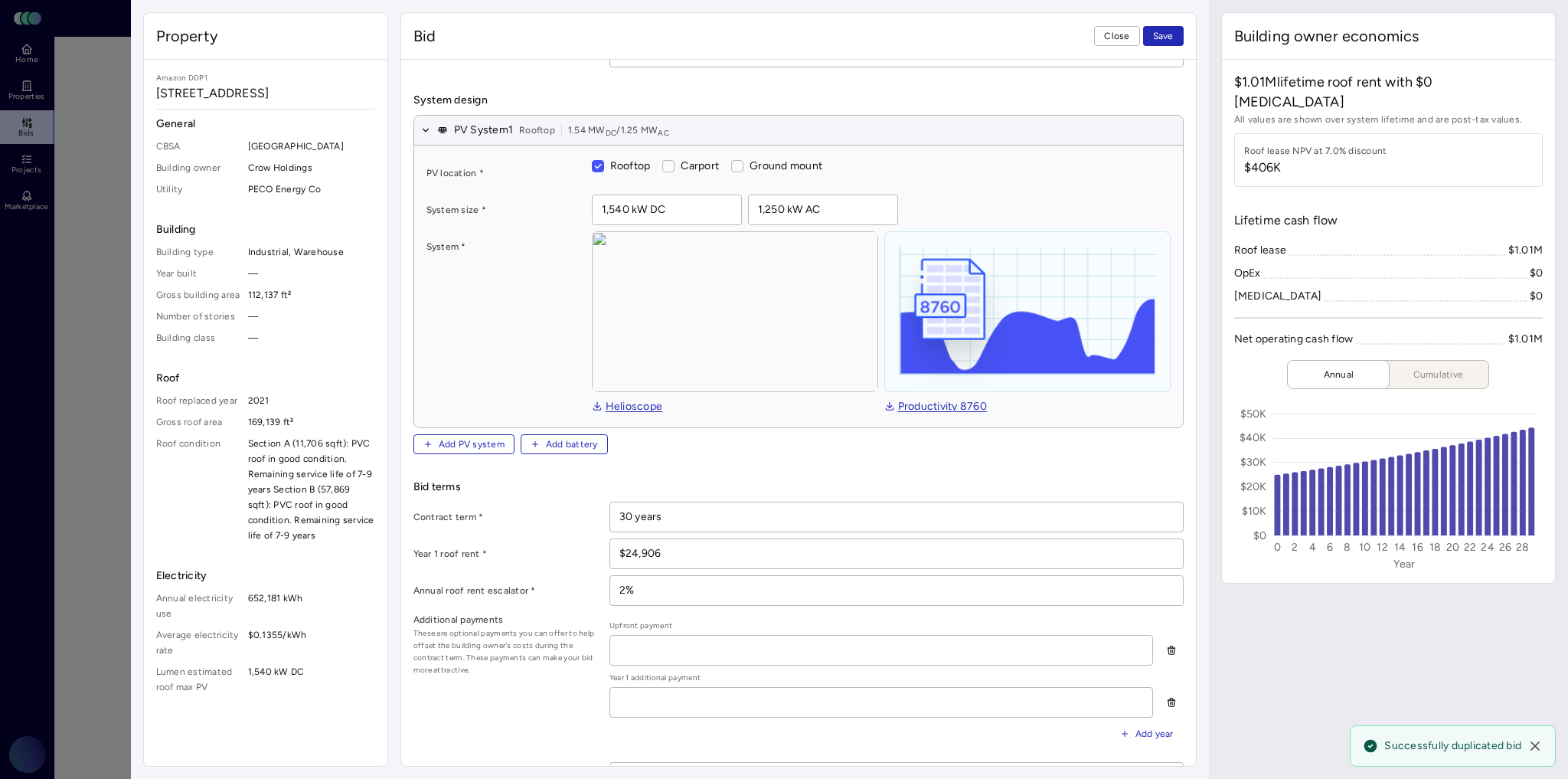
scroll to position [123, 0]
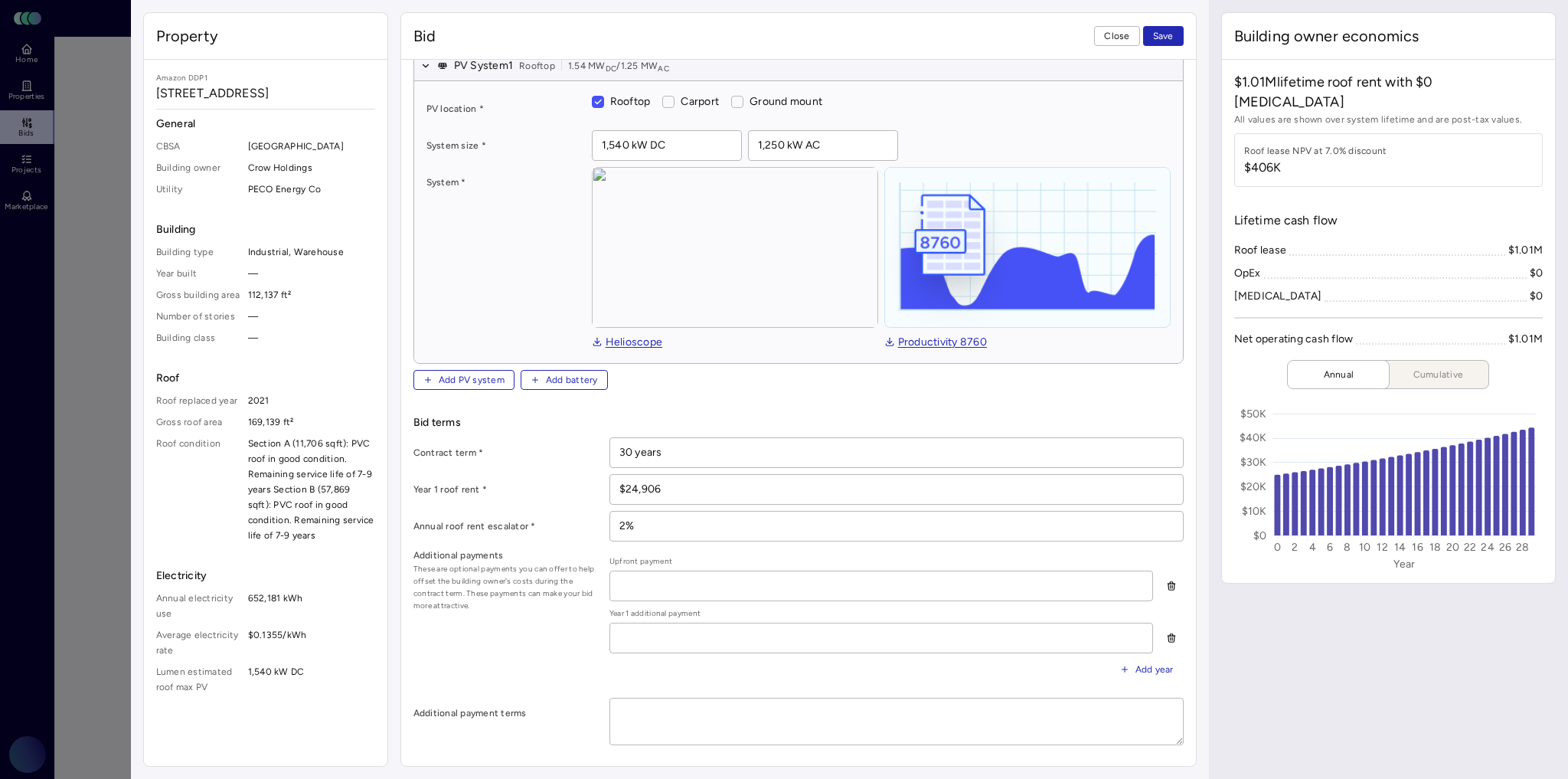
click at [680, 479] on input "$24,906" at bounding box center [897, 489] width 573 height 29
type input "$2"
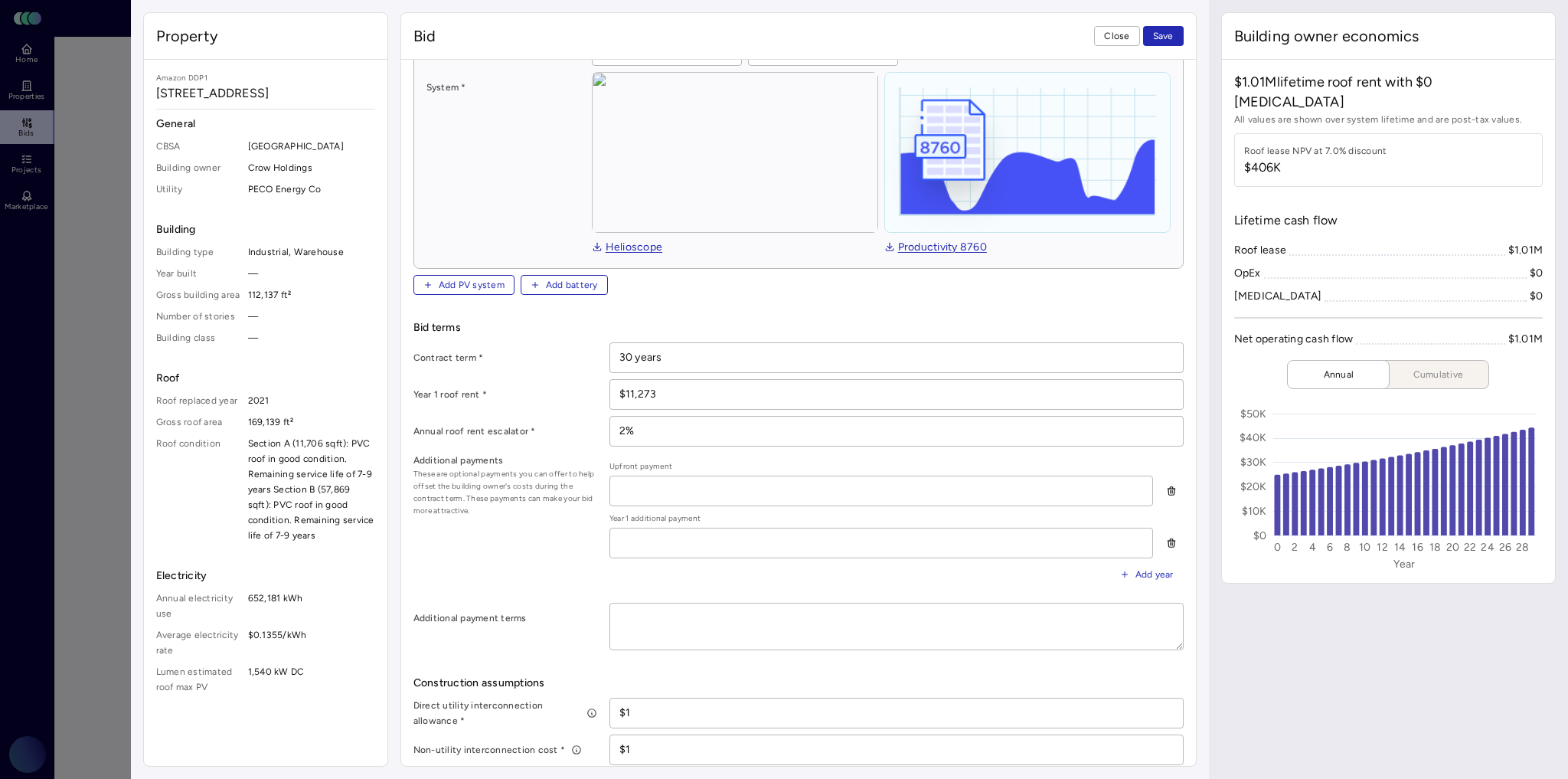
scroll to position [306, 0]
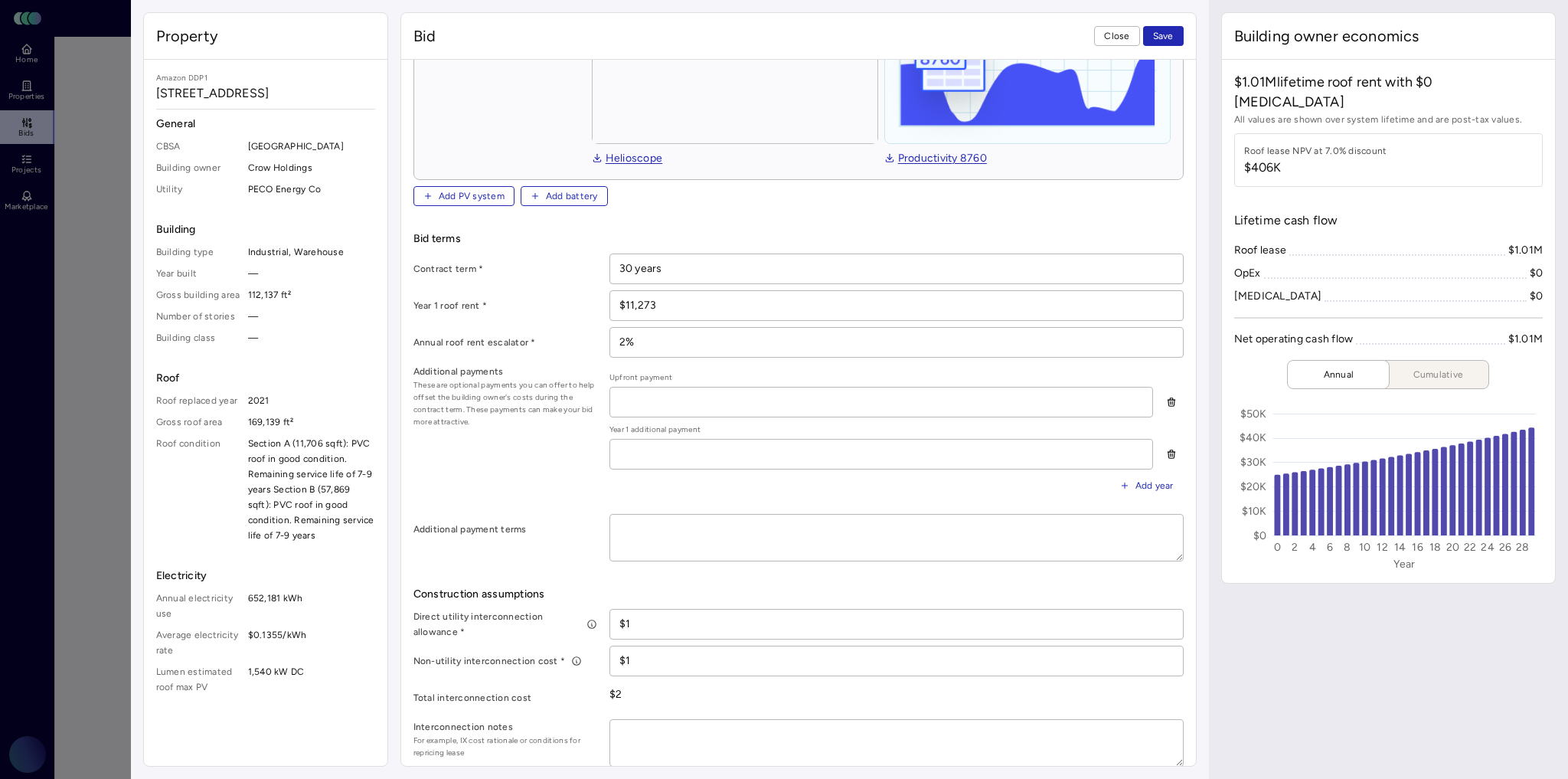
type input "$11,273"
click at [662, 616] on input "$1" at bounding box center [897, 624] width 573 height 29
type textarea "x"
type input "$2"
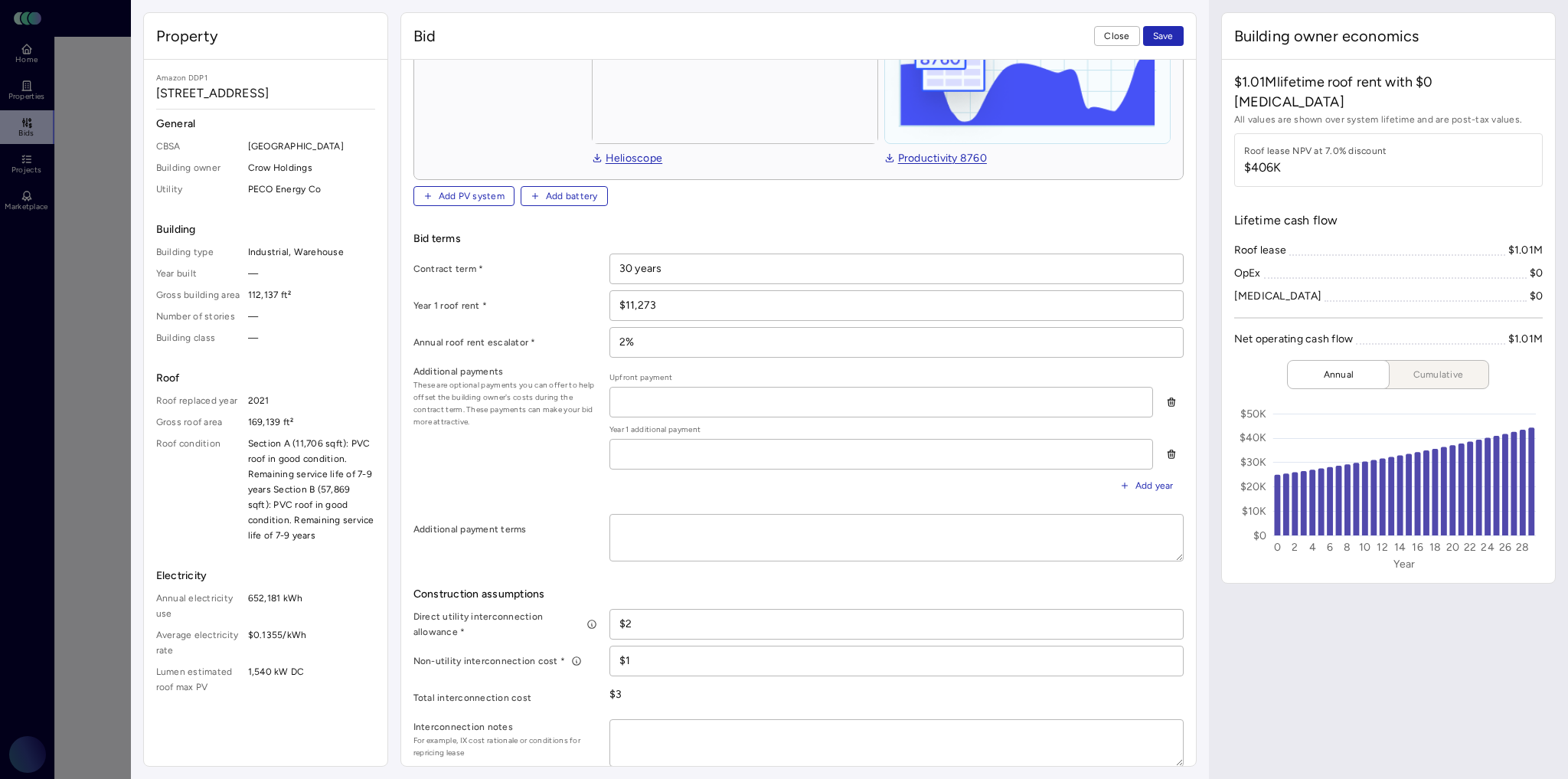
type textarea "x"
type input "$25"
type textarea "x"
type input "$250"
type textarea "x"
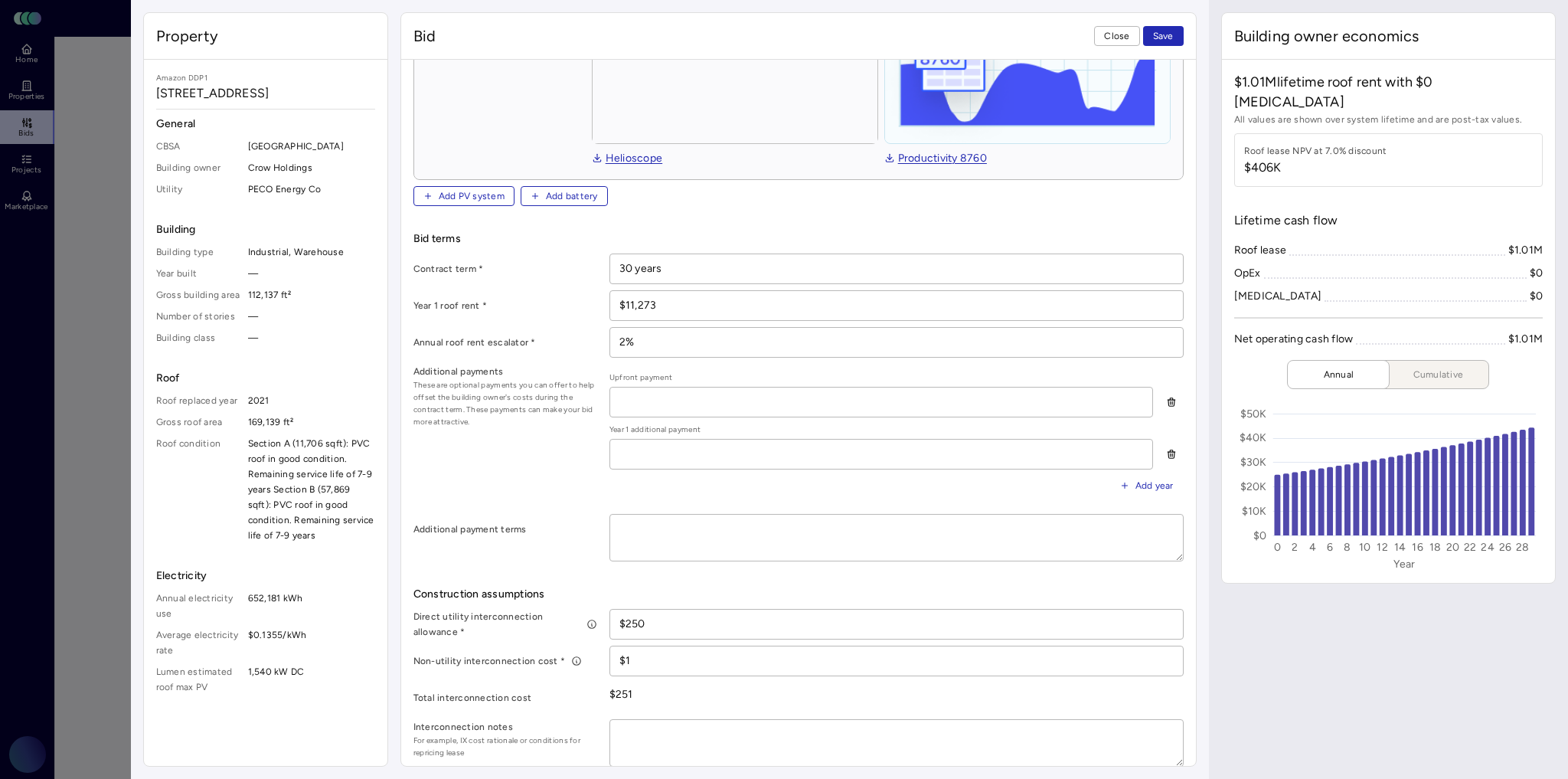
type input "$2,500"
type textarea "x"
type input "$25,000"
type textarea "x"
type input "$250,000"
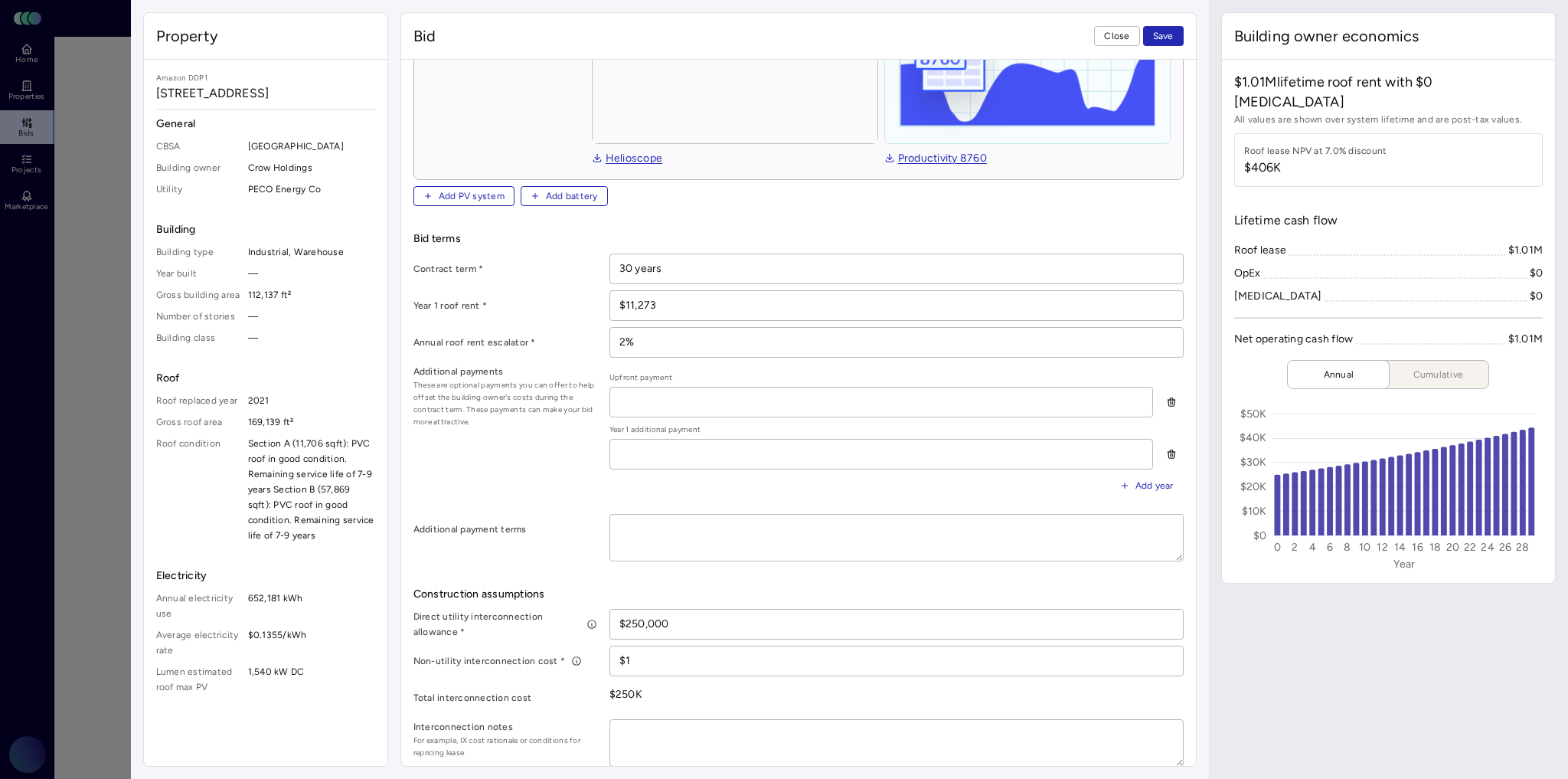
click at [662, 653] on input "$1" at bounding box center [897, 661] width 573 height 29
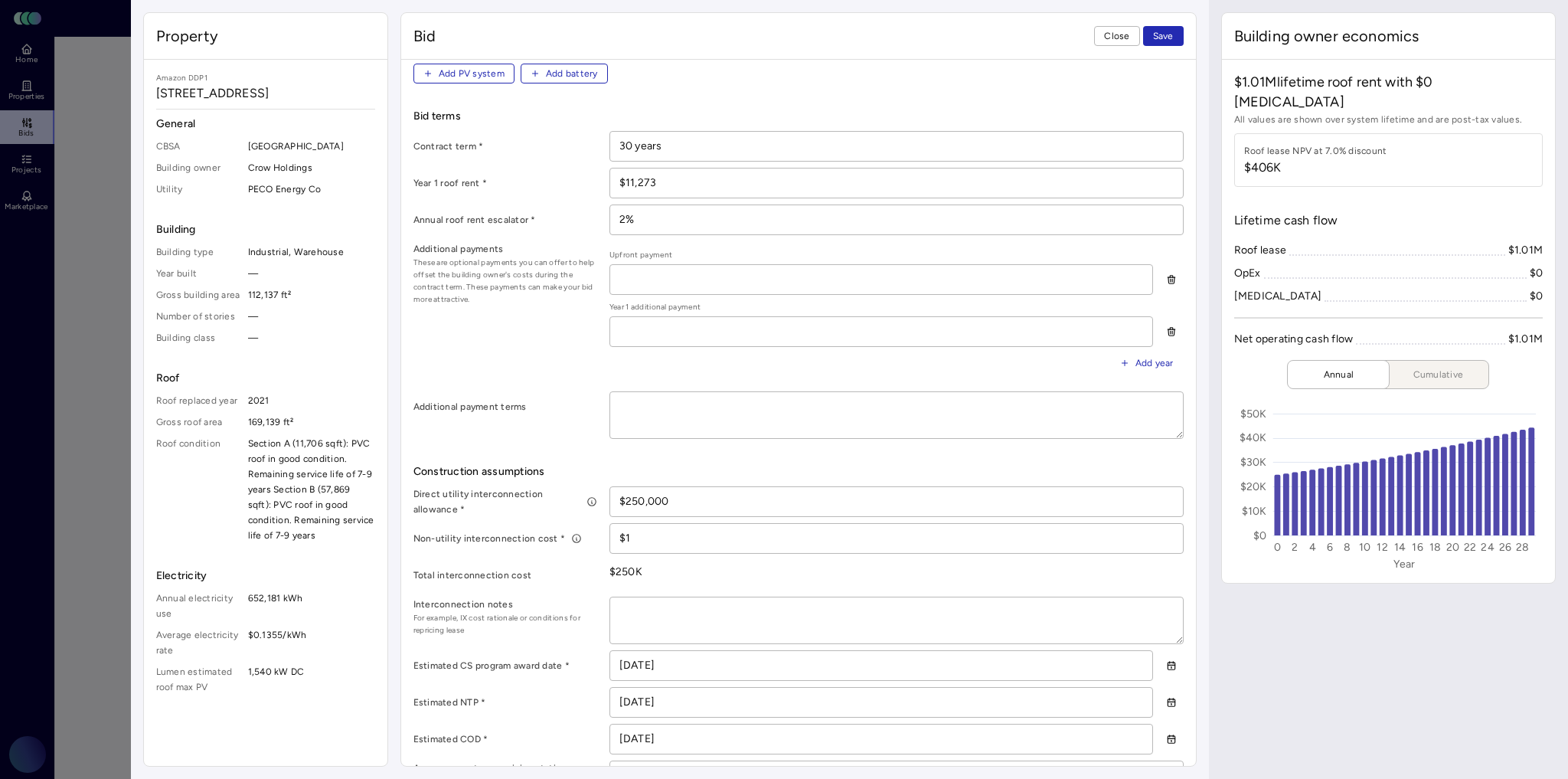
scroll to position [490, 0]
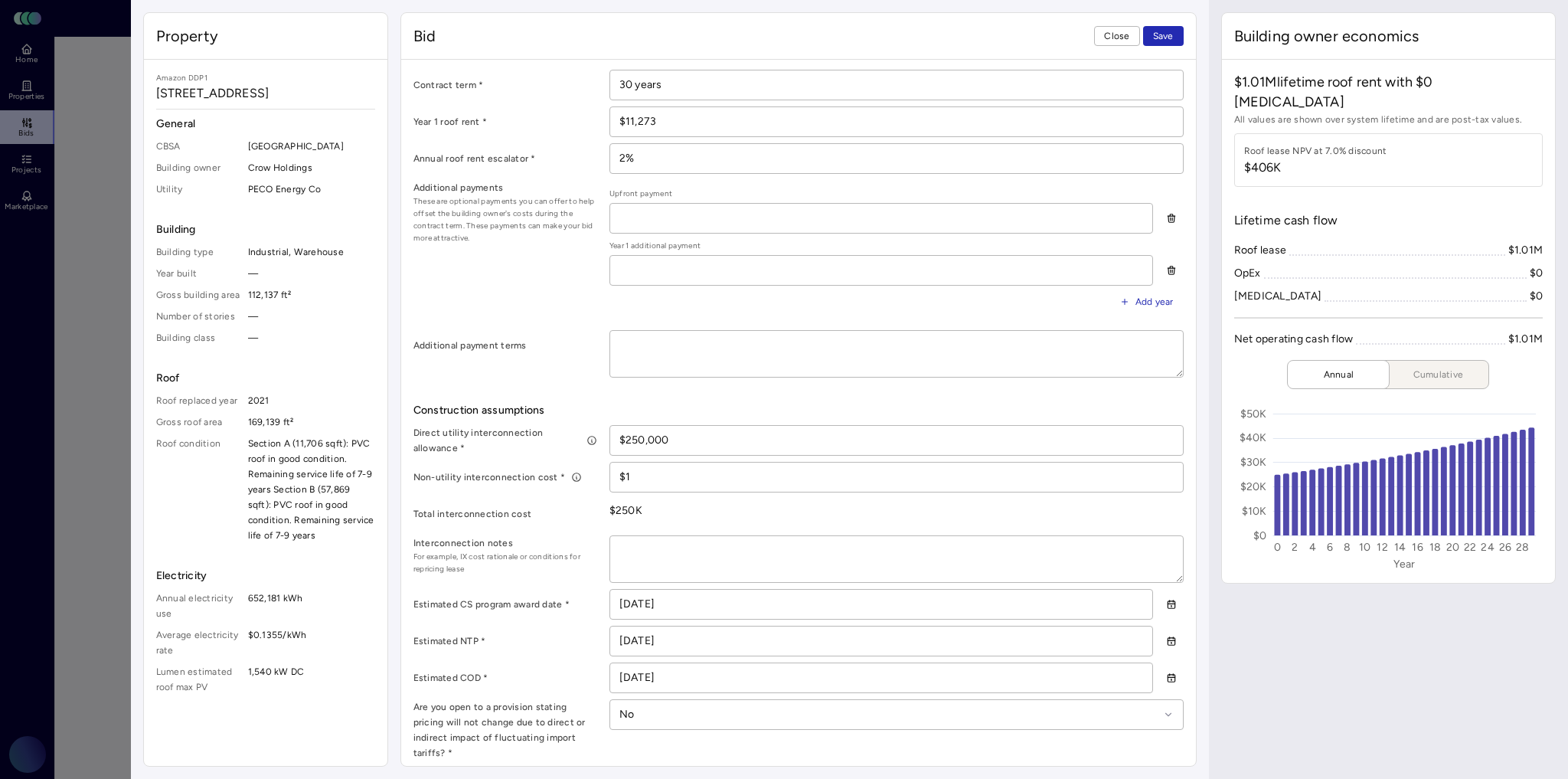
click at [591, 508] on label "Total interconnection cost" at bounding box center [505, 514] width 184 height 16
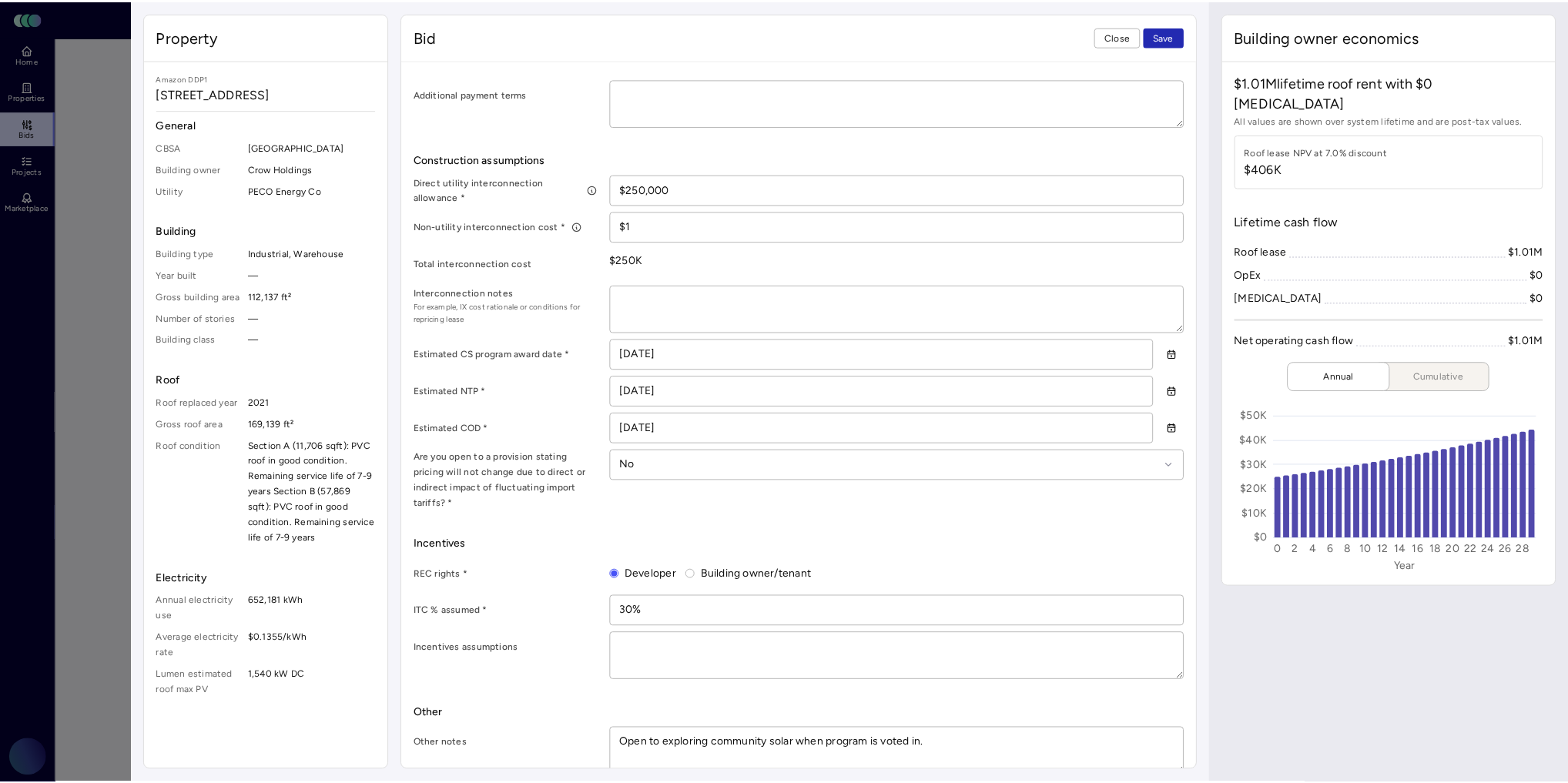
scroll to position [747, 0]
click at [1184, 35] on button "Save" at bounding box center [1170, 35] width 41 height 20
click at [1161, 40] on span "Save" at bounding box center [1170, 36] width 20 height 16
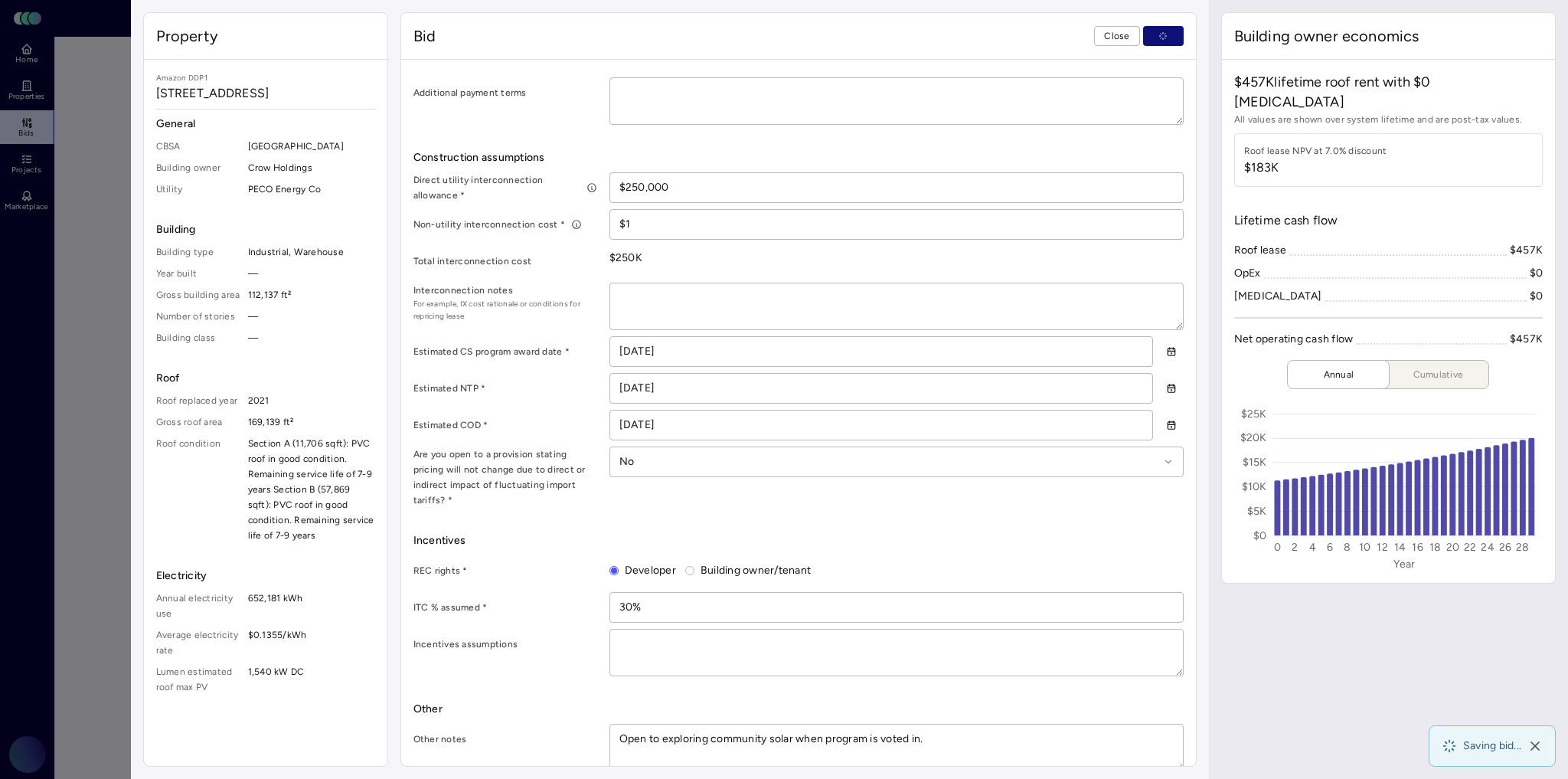
type textarea "x"
click at [1121, 38] on span "Close" at bounding box center [1117, 36] width 25 height 16
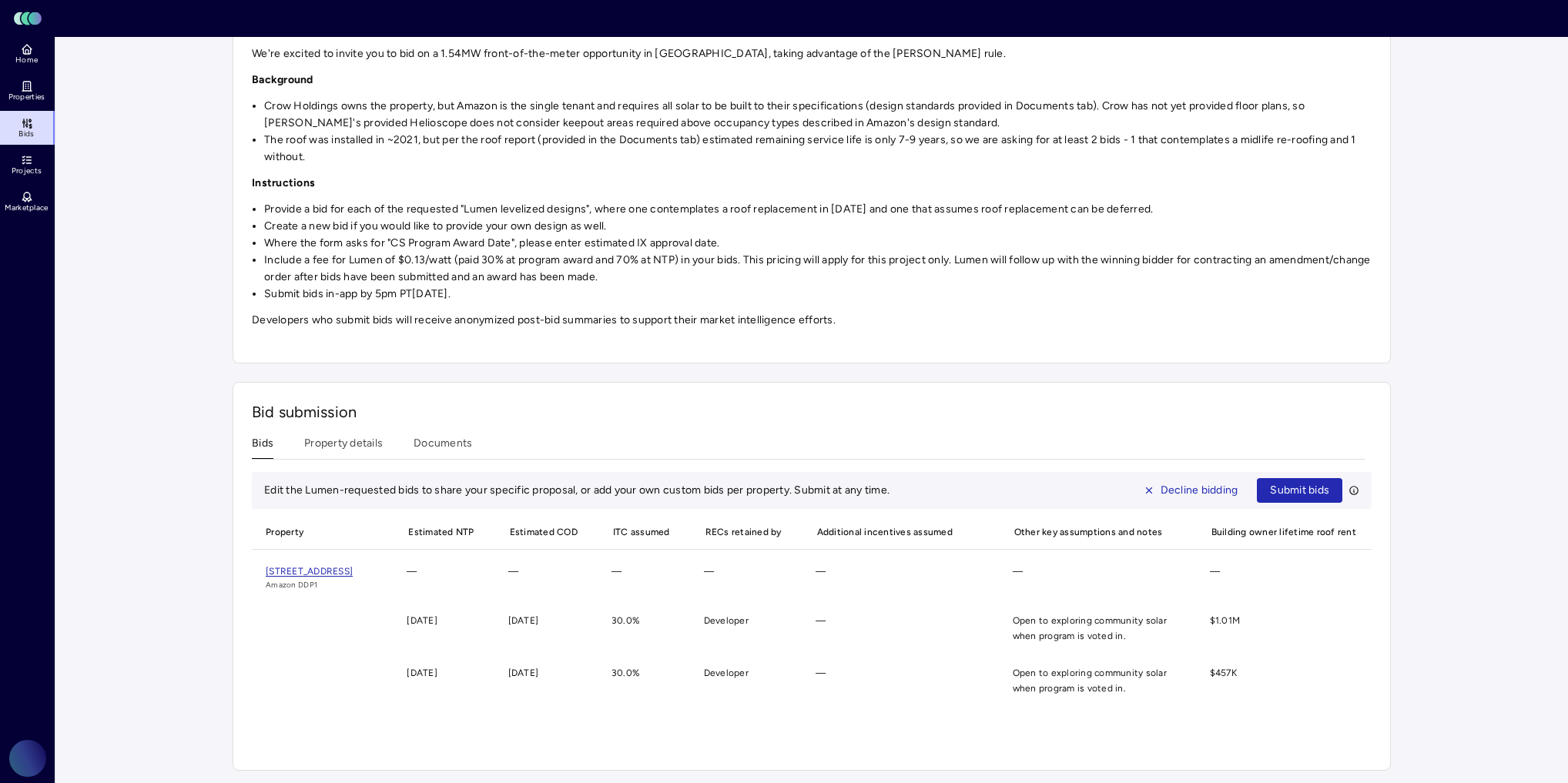
scroll to position [0, 1799]
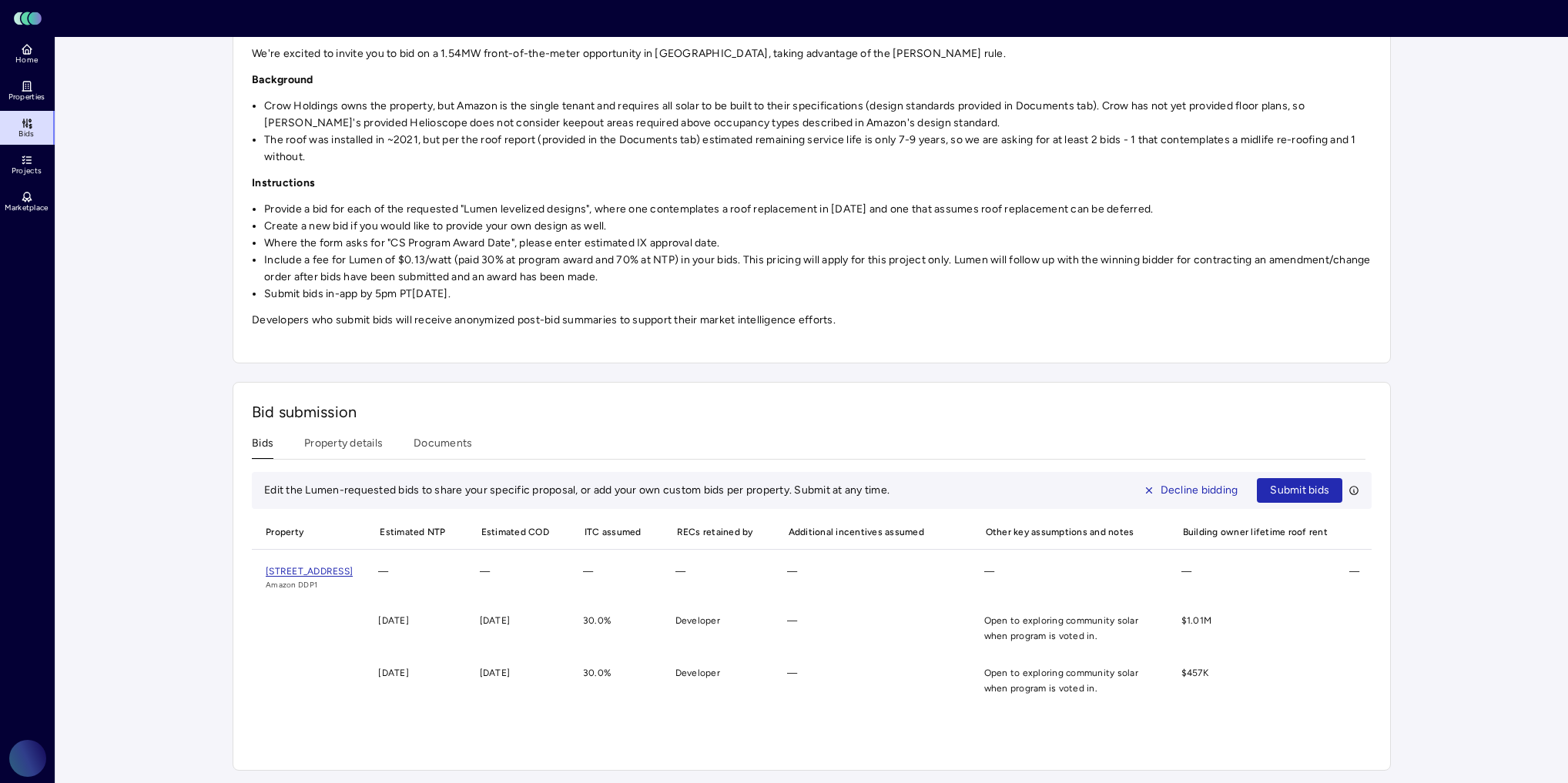
click at [1292, 482] on span "Submit bids" at bounding box center [1300, 491] width 59 height 17
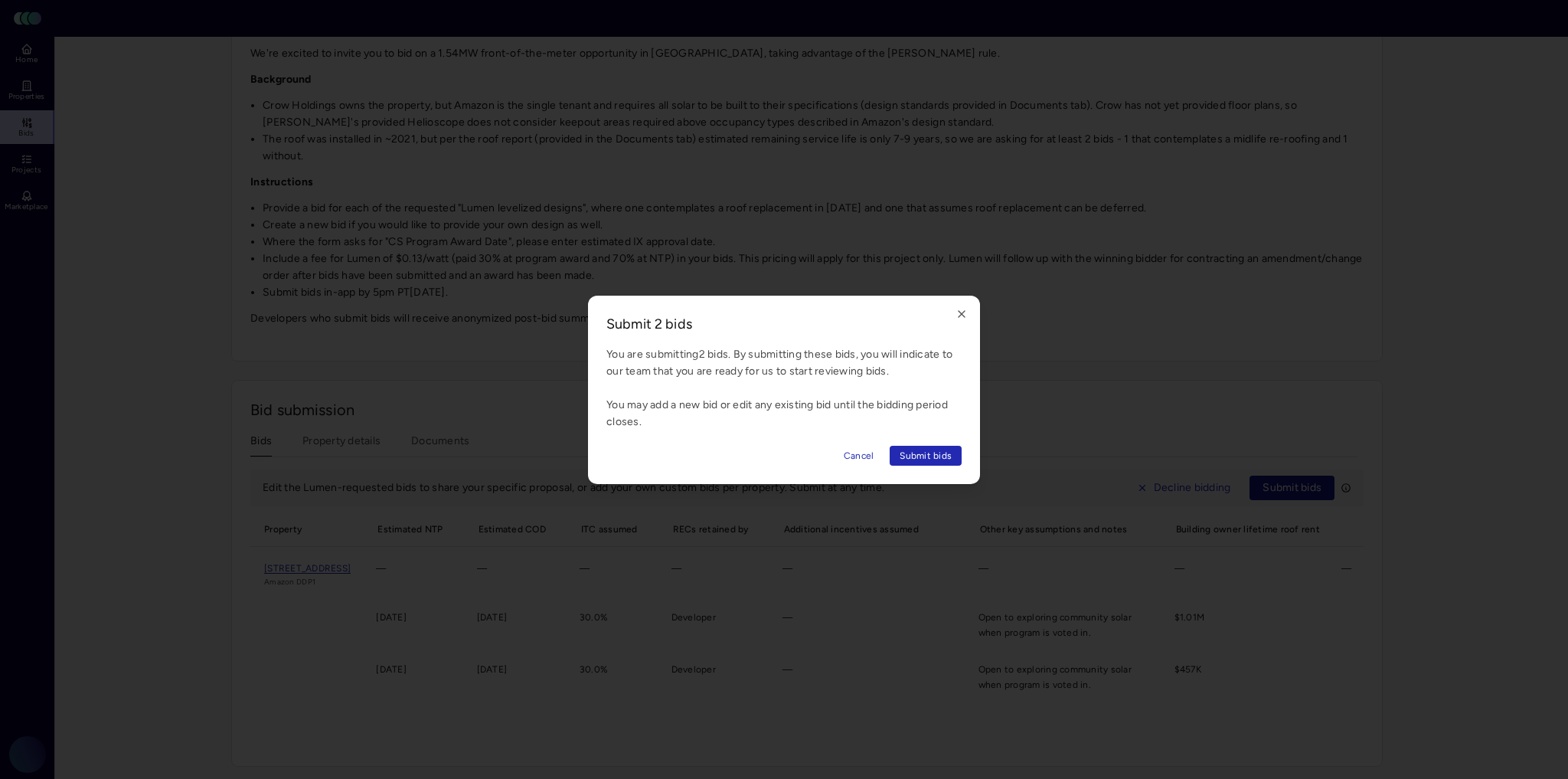
click at [864, 451] on span "Cancel" at bounding box center [858, 456] width 31 height 16
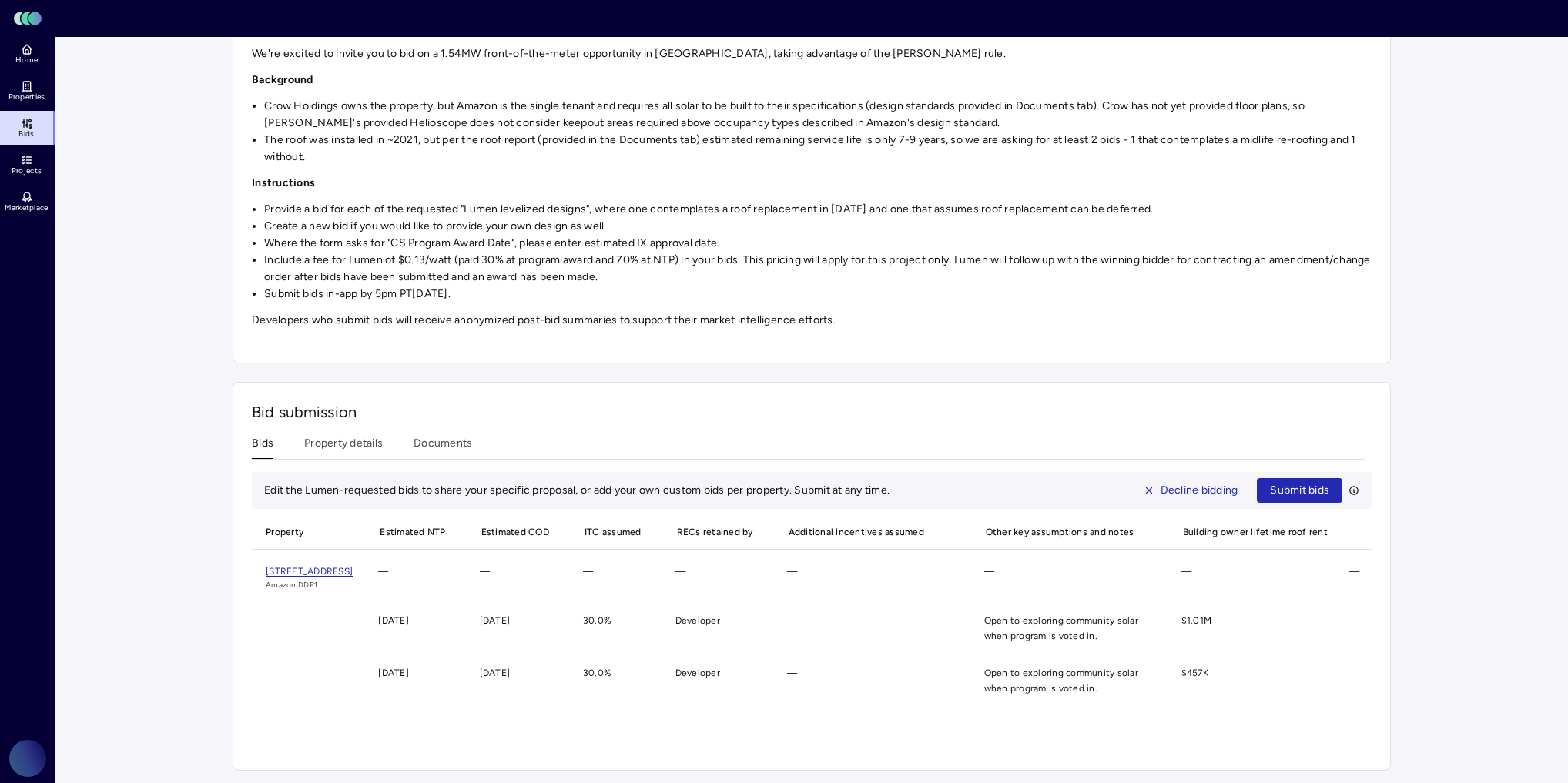
click at [1271, 482] on span "Submit bids" at bounding box center [1300, 491] width 59 height 17
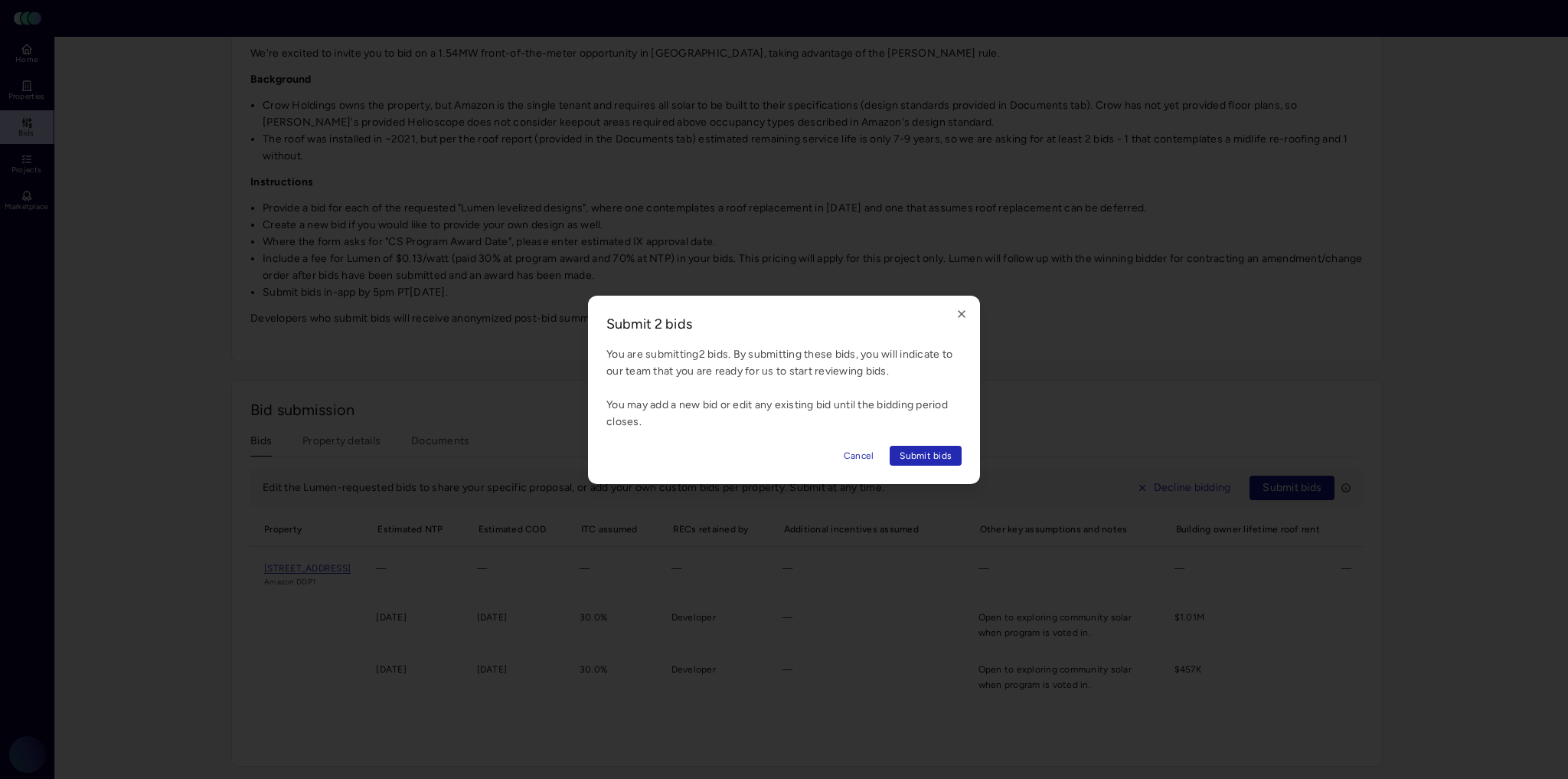
click at [945, 453] on span "Submit bids" at bounding box center [926, 456] width 52 height 16
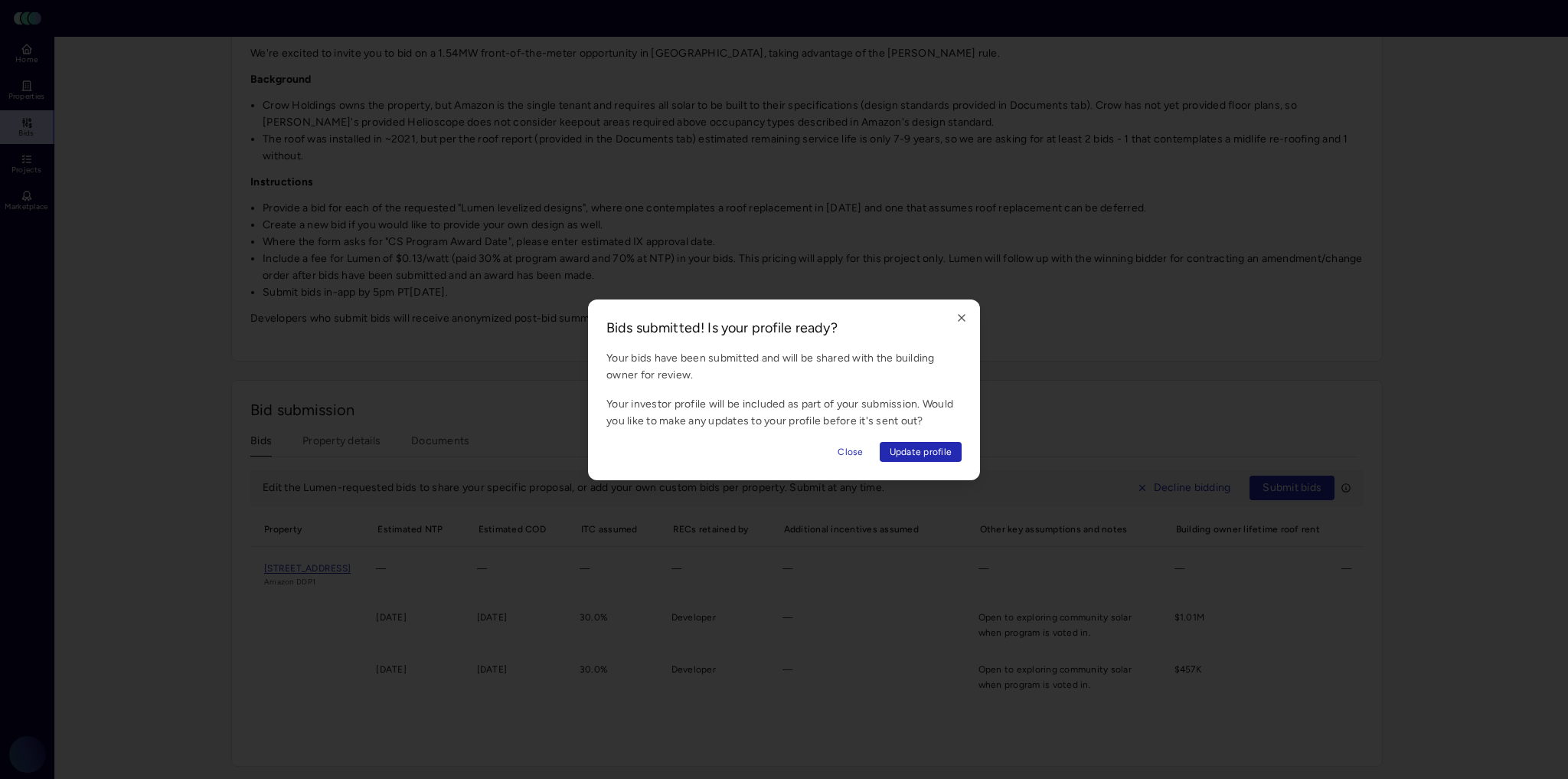
click at [847, 449] on span "Close" at bounding box center [851, 453] width 25 height 16
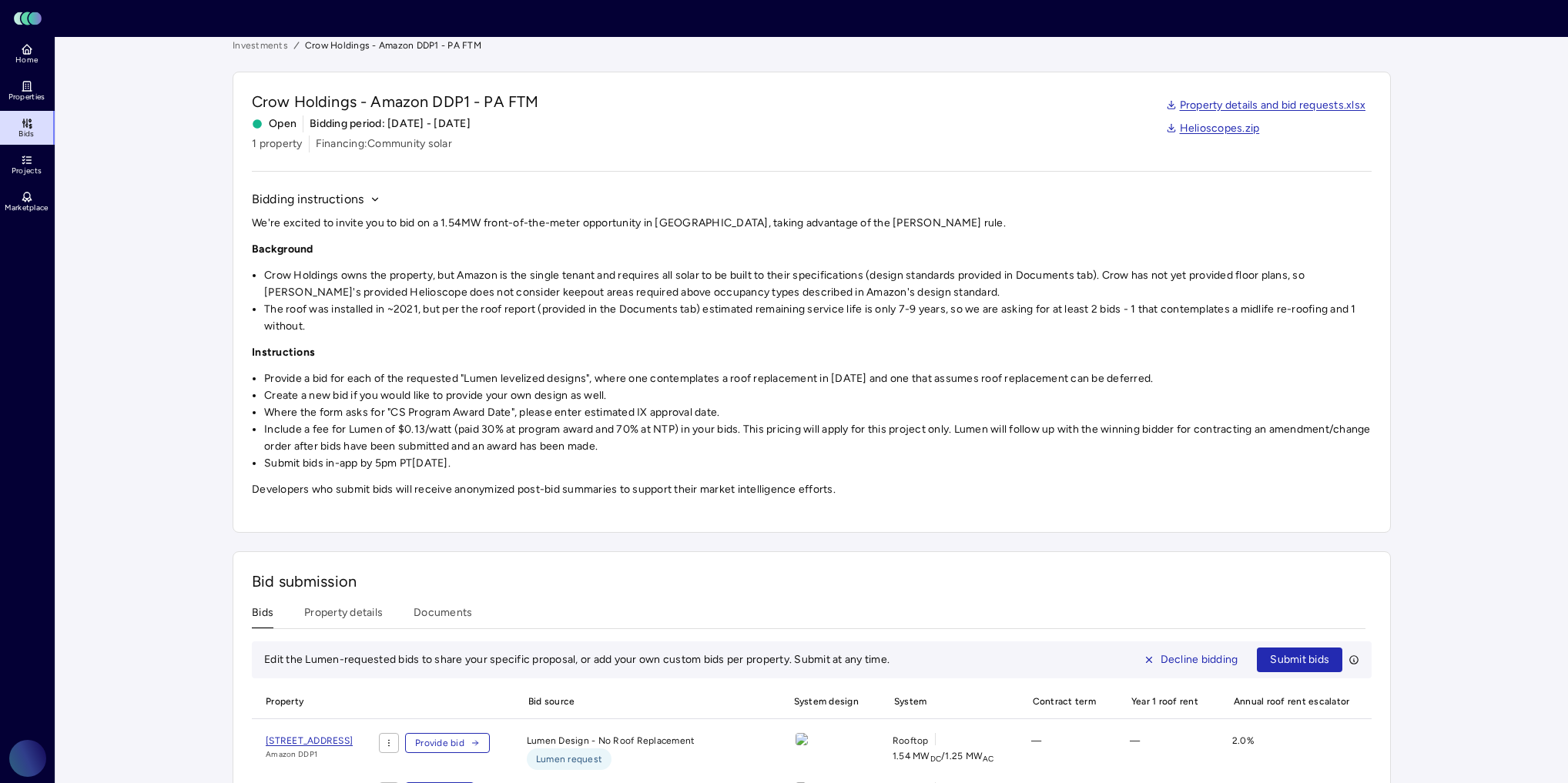
scroll to position [0, 0]
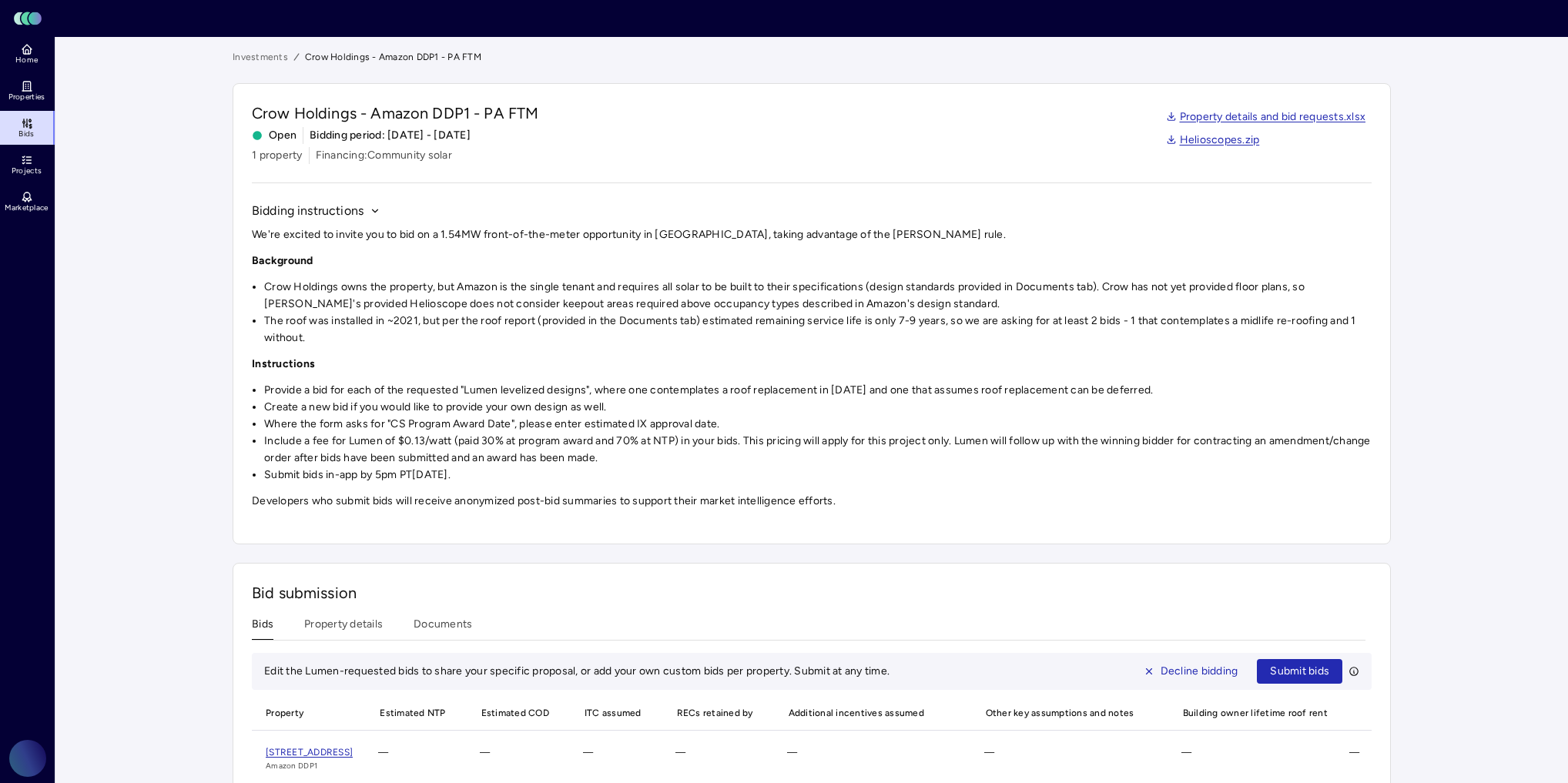
scroll to position [61, 0]
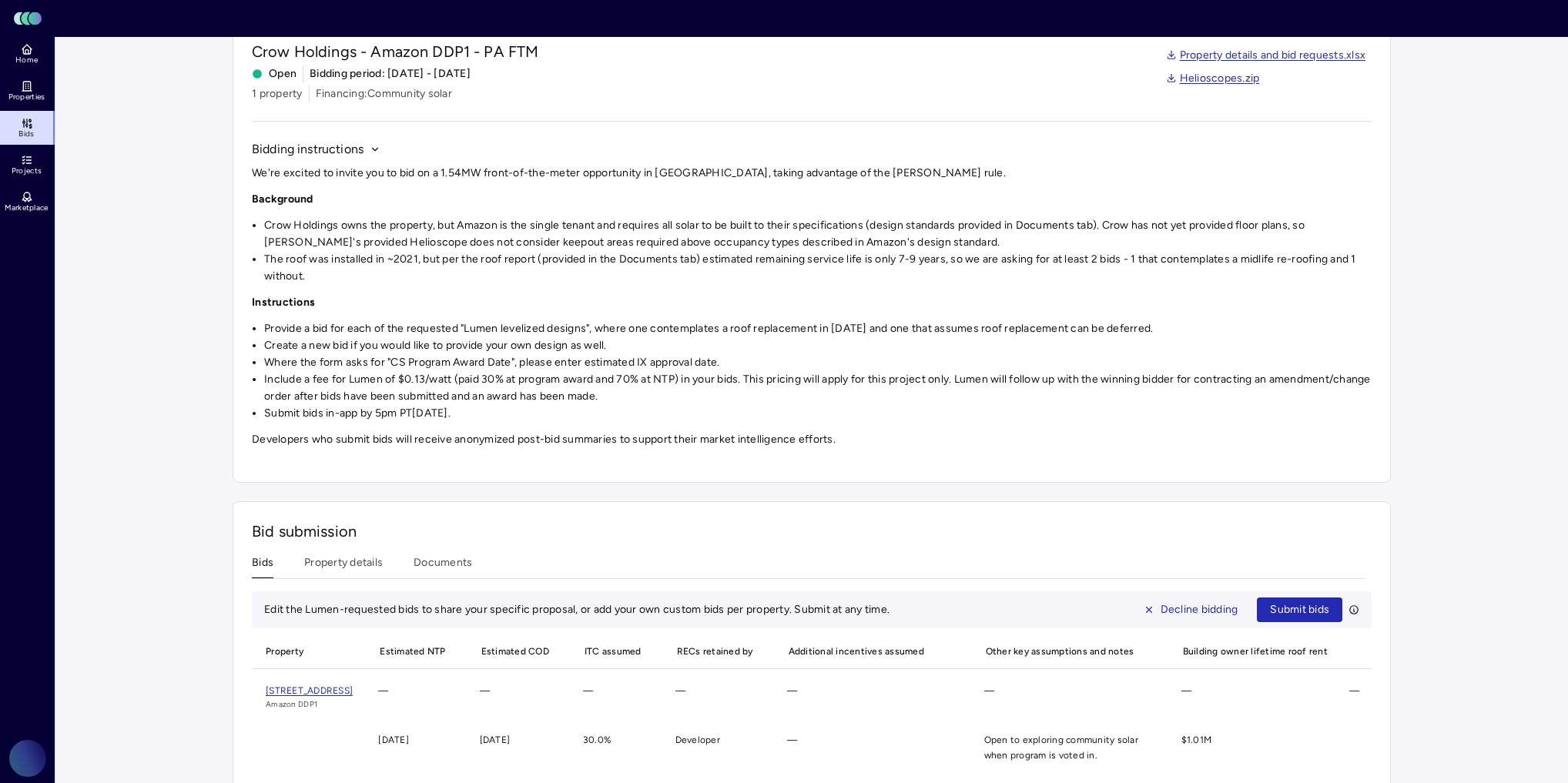
click at [1106, 356] on li "Where the form asks for "CS Program Award Date", please enter estimated IX appr…" at bounding box center [818, 363] width 1108 height 17
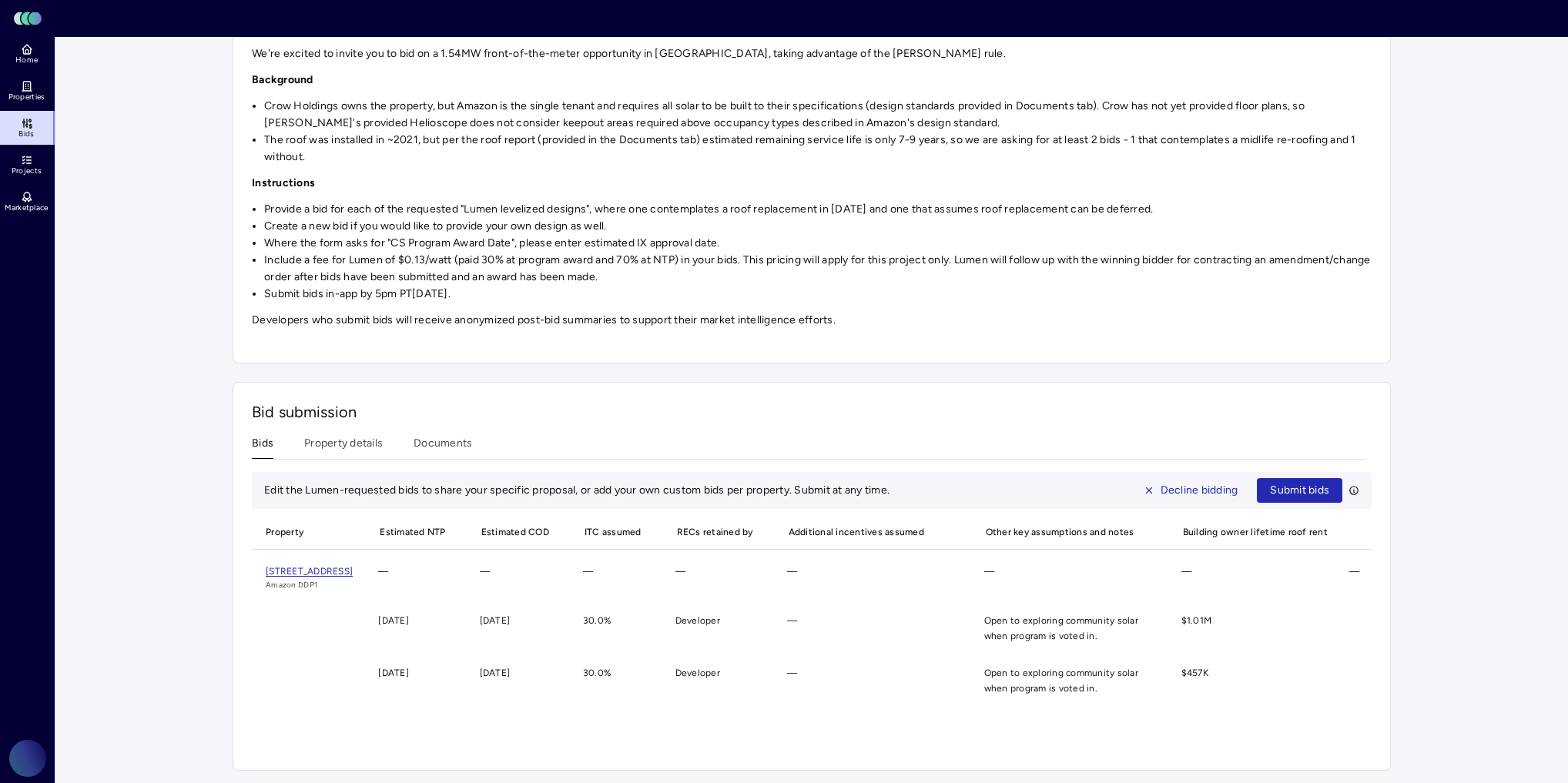
scroll to position [198, 0]
click at [1311, 482] on span "Submit bids" at bounding box center [1300, 491] width 59 height 17
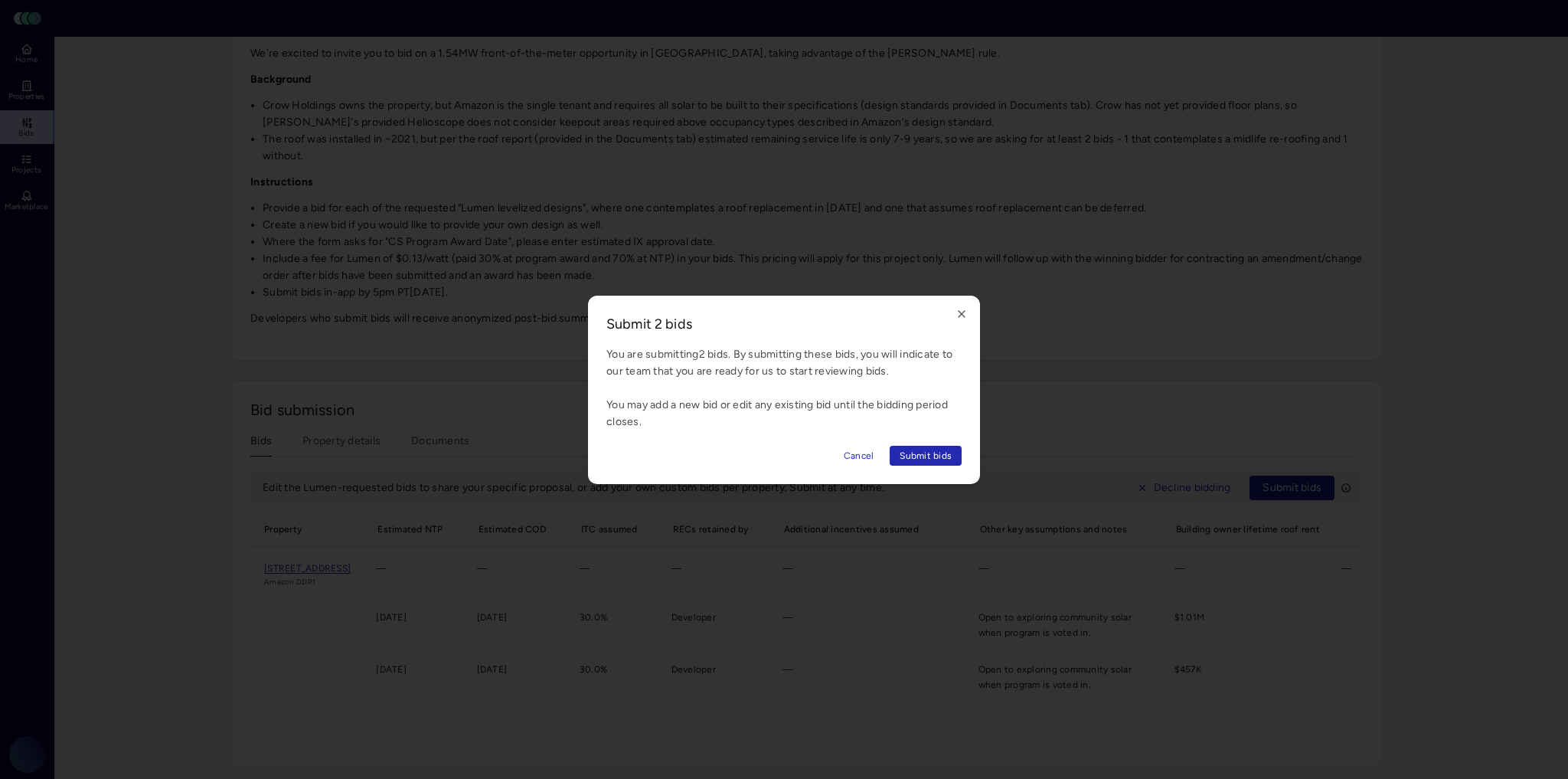
click at [870, 453] on span "Cancel" at bounding box center [858, 456] width 31 height 16
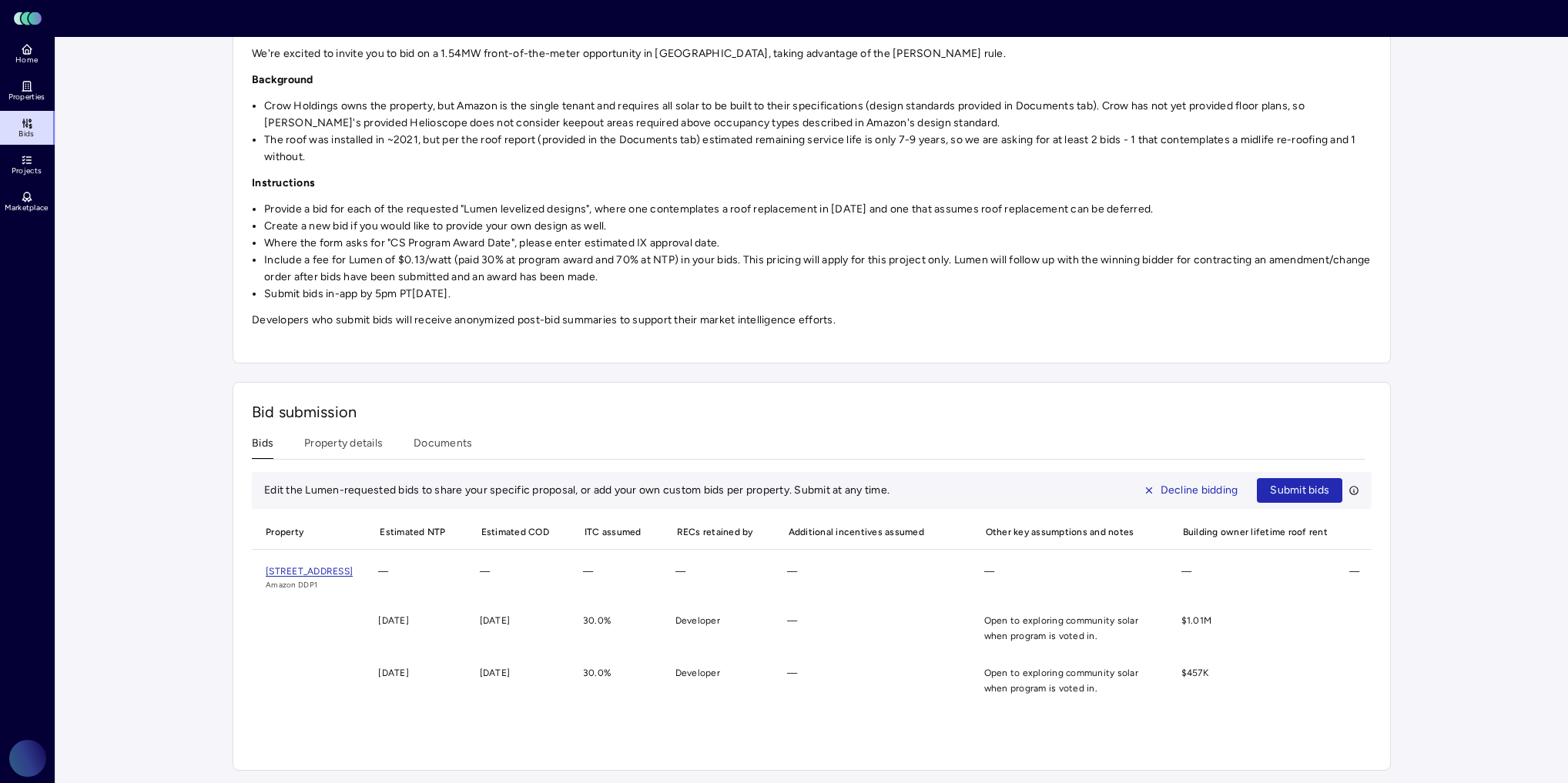
click at [1318, 482] on span "Submit bids" at bounding box center [1300, 491] width 59 height 17
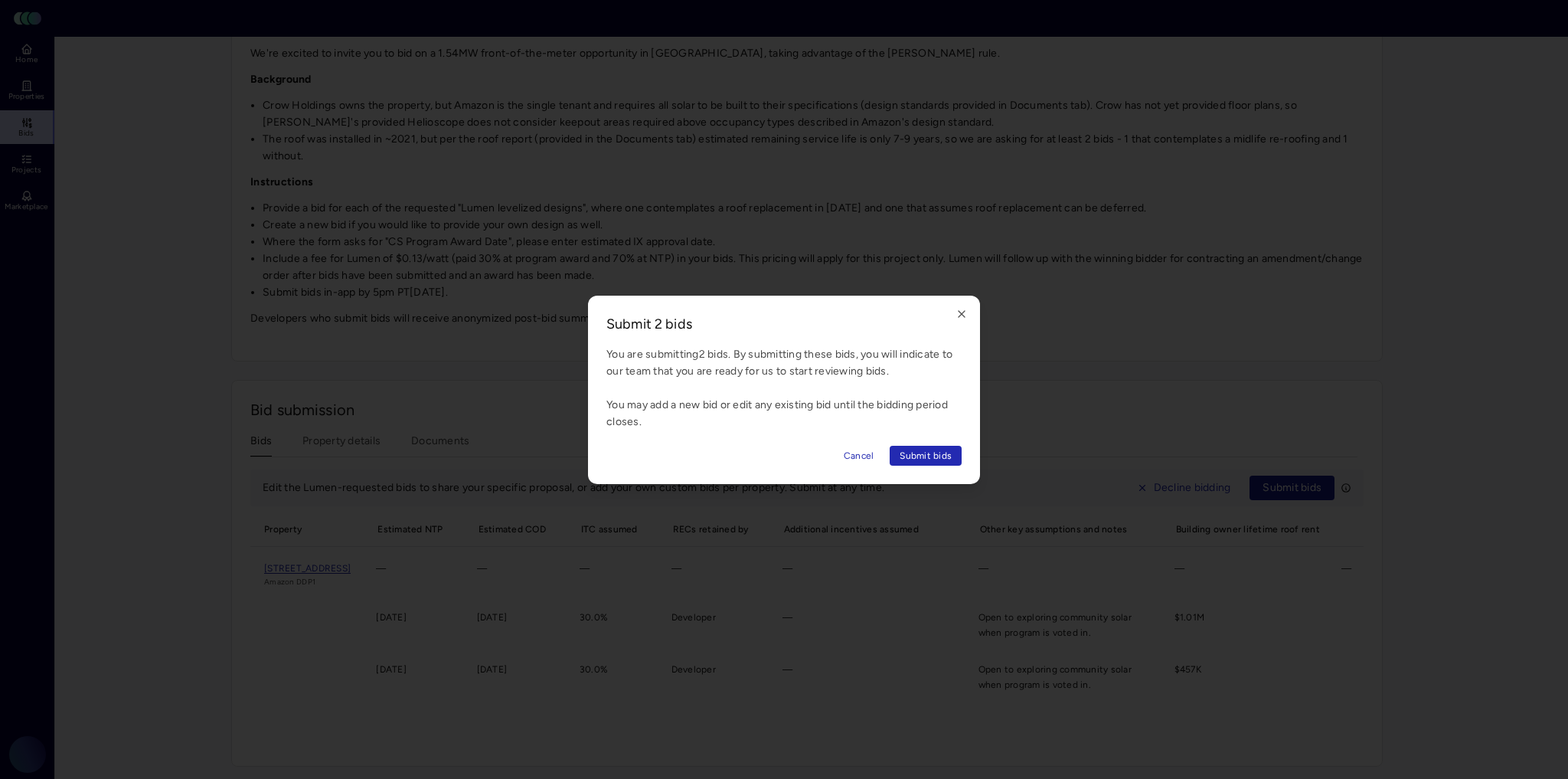
click at [966, 308] on icon "button" at bounding box center [962, 314] width 13 height 13
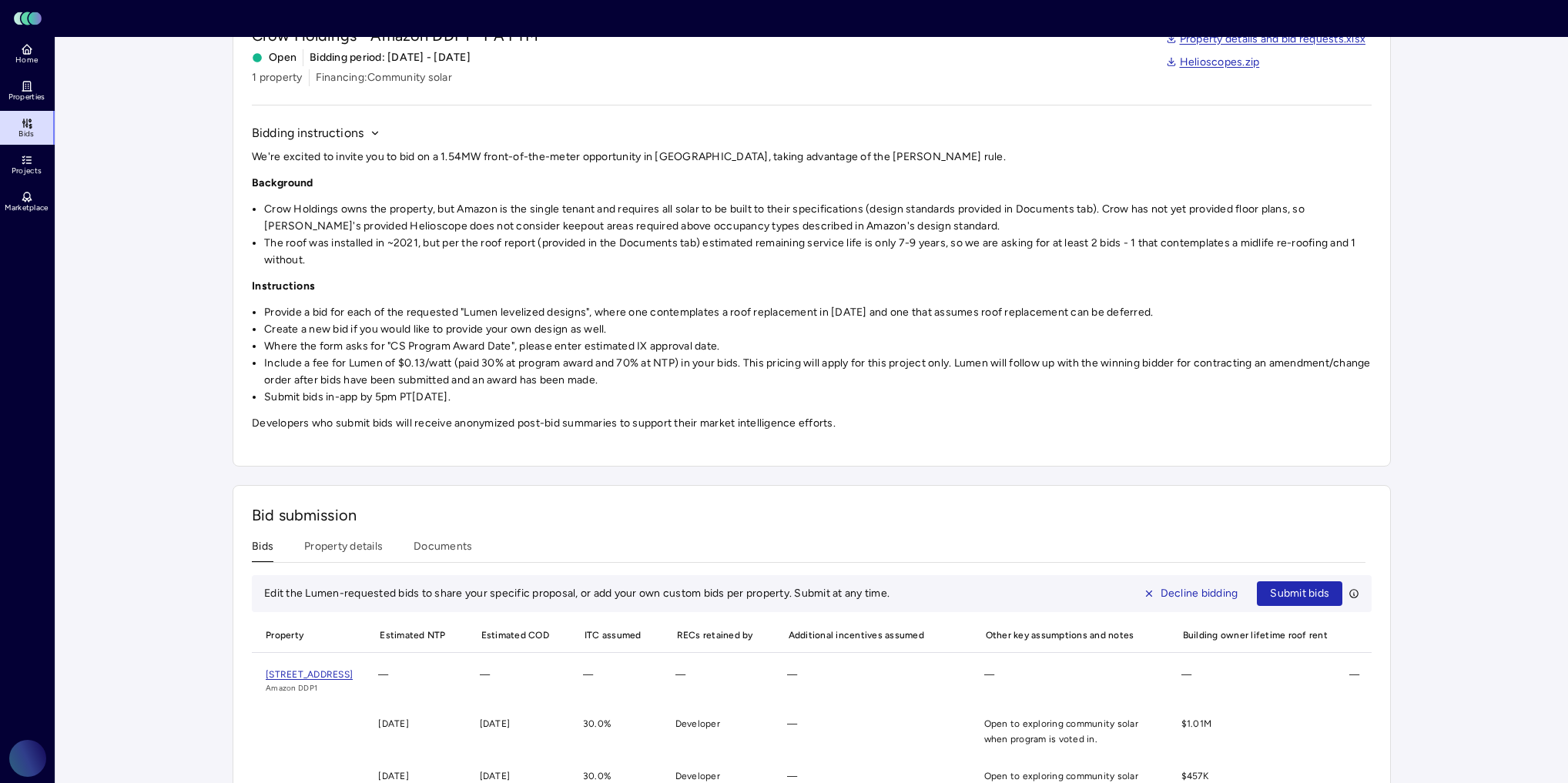
scroll to position [0, 0]
